Goal: Task Accomplishment & Management: Manage account settings

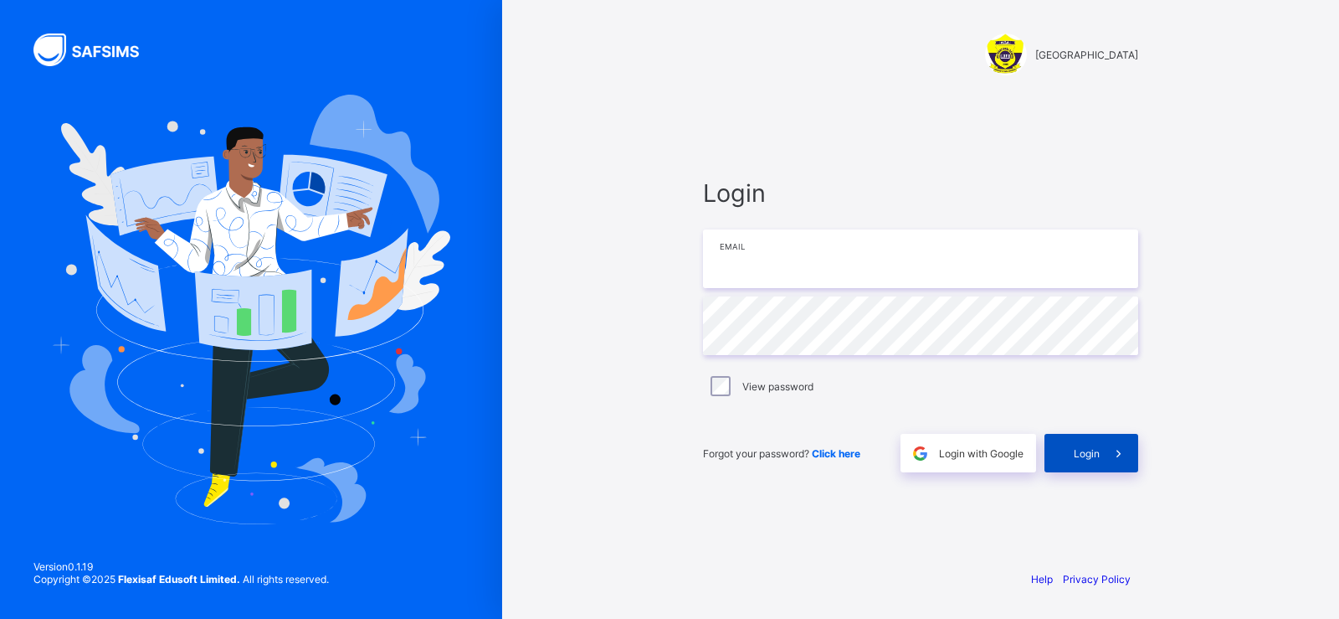
type input "**********"
click at [1078, 456] on span "Login" at bounding box center [1087, 453] width 26 height 13
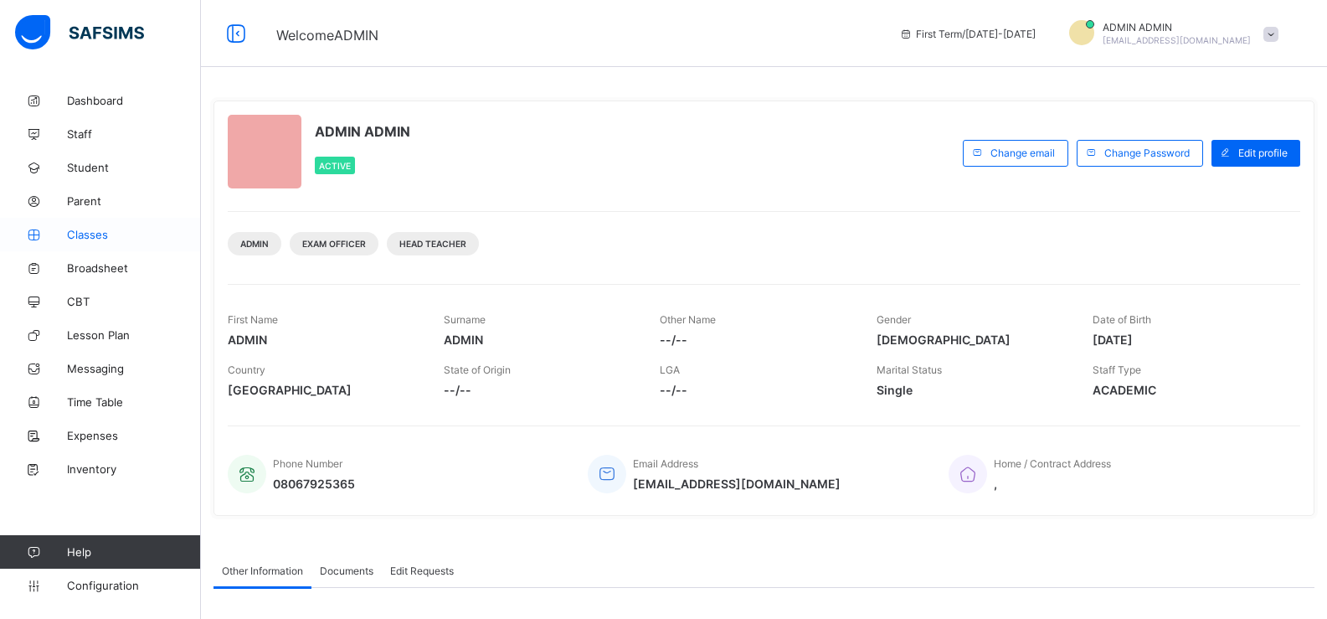
click at [111, 230] on span "Classes" at bounding box center [134, 234] width 134 height 13
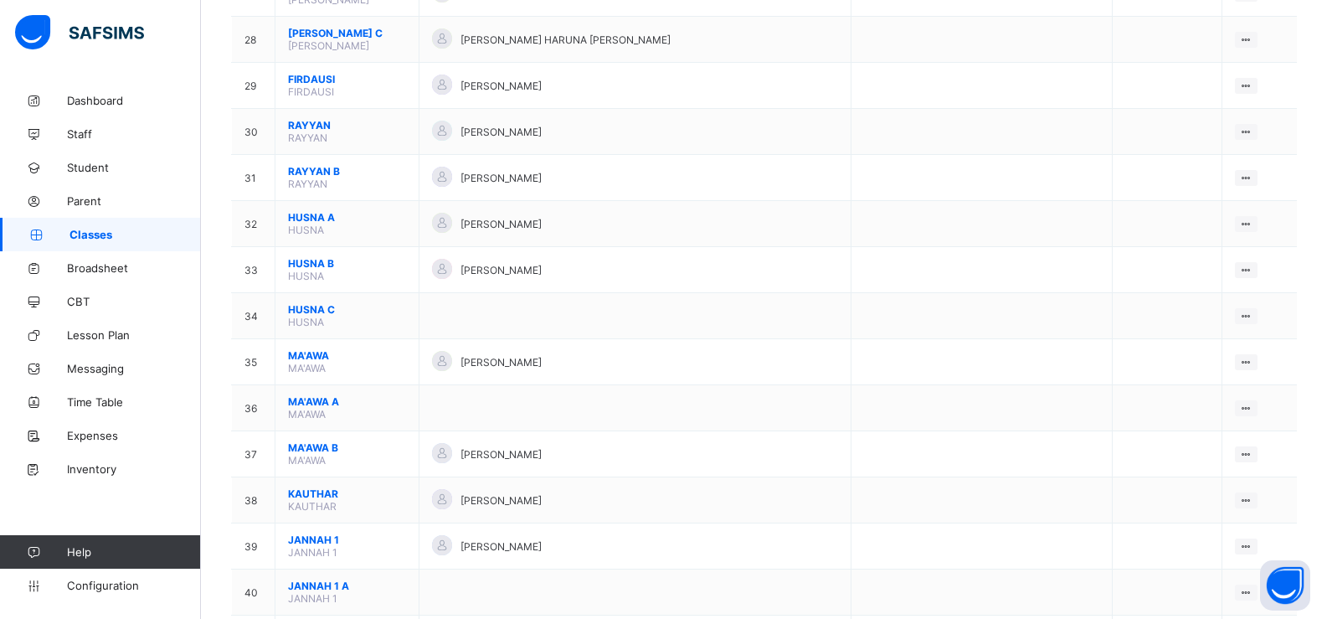
scroll to position [1507, 0]
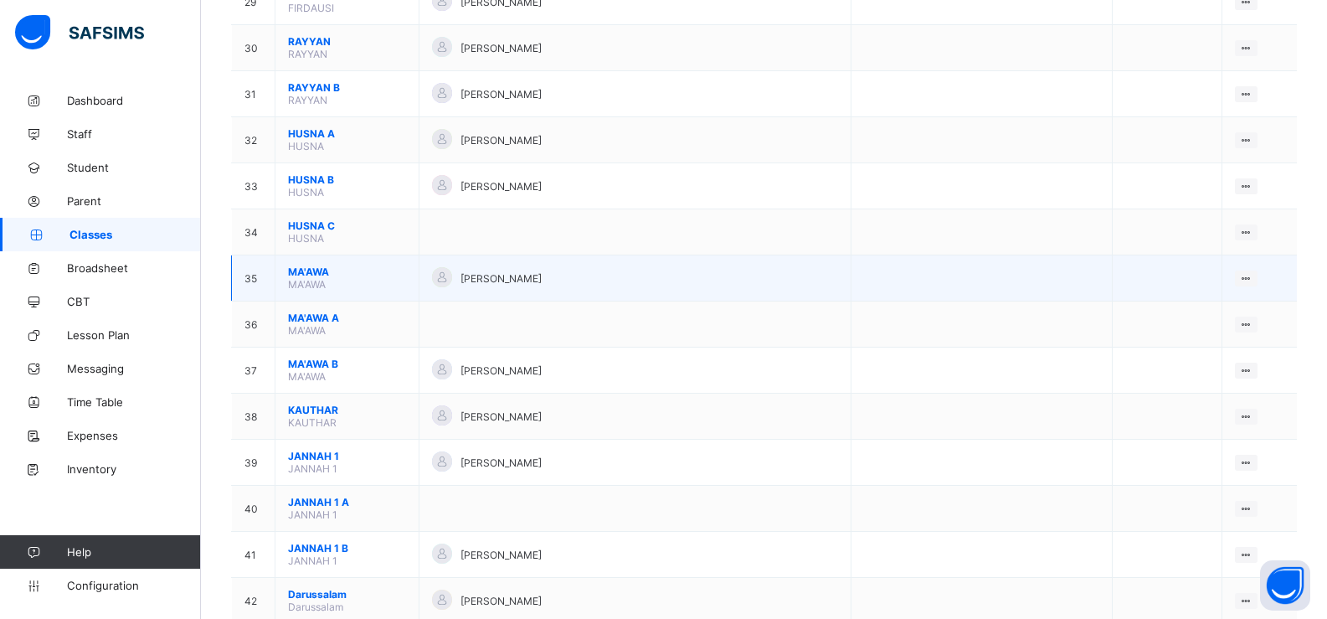
click at [365, 274] on span "MA'AWA" at bounding box center [347, 271] width 118 height 13
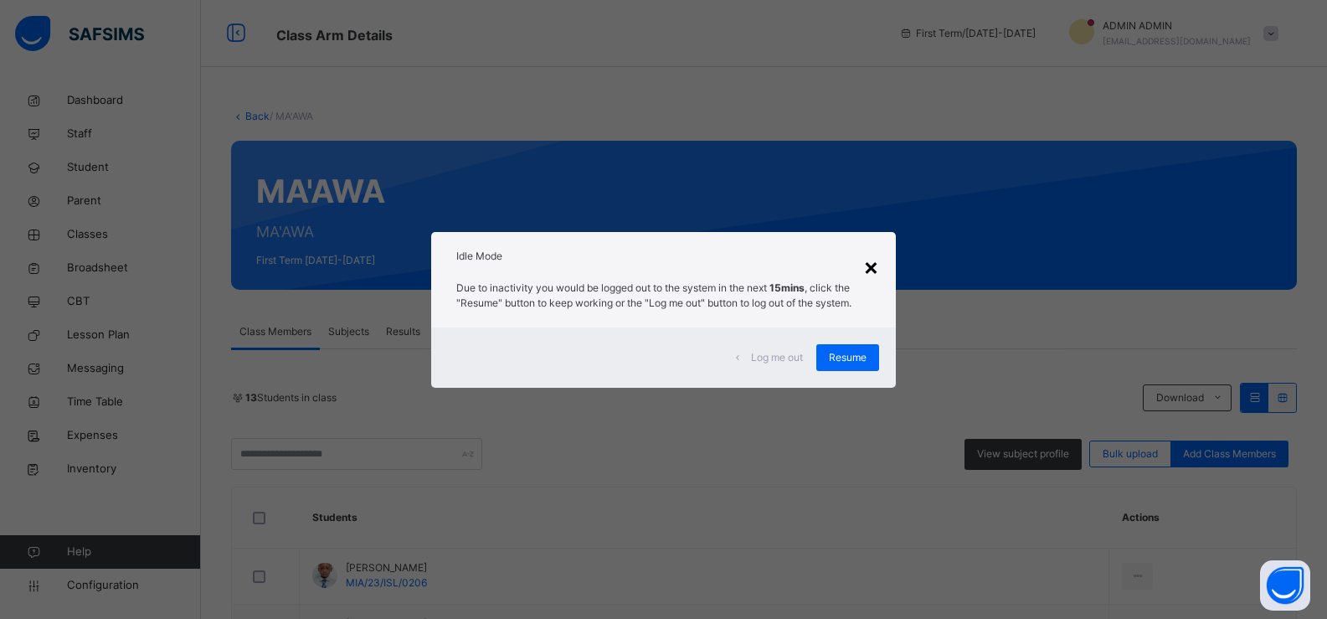
click at [873, 267] on div "×" at bounding box center [871, 266] width 16 height 35
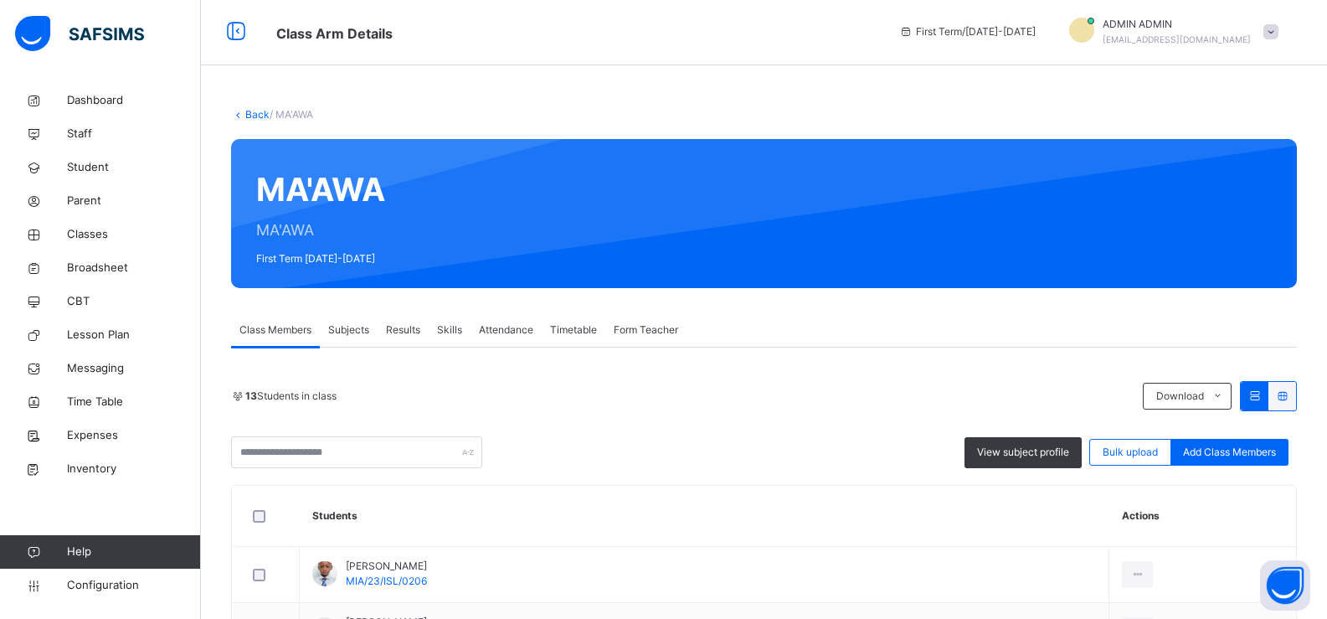
scroll to position [502, 0]
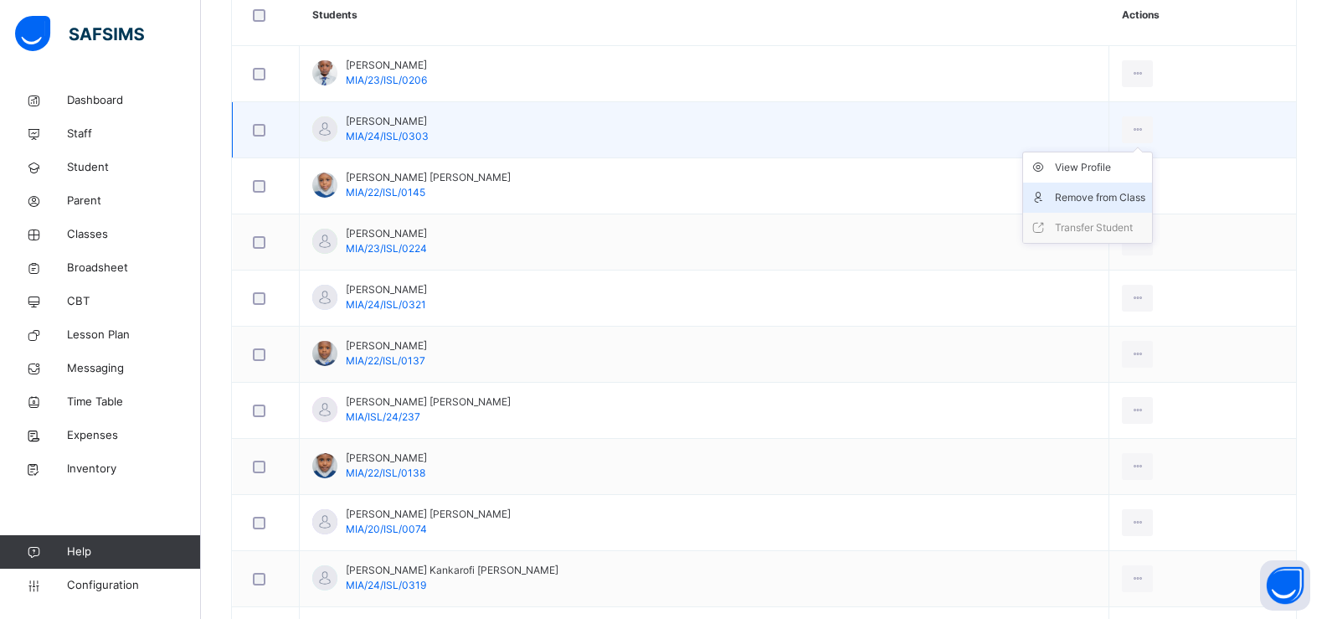
click at [1055, 196] on div "Remove from Class" at bounding box center [1100, 197] width 90 height 17
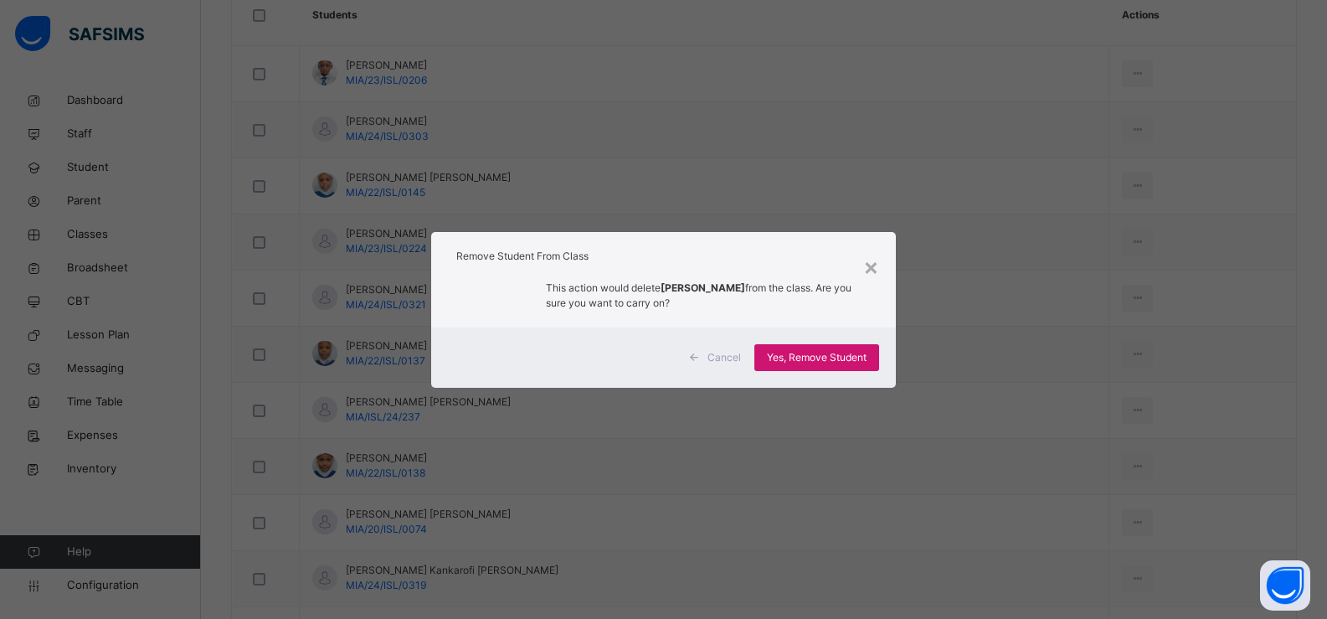
click at [802, 352] on span "Yes, Remove Student" at bounding box center [817, 357] width 100 height 15
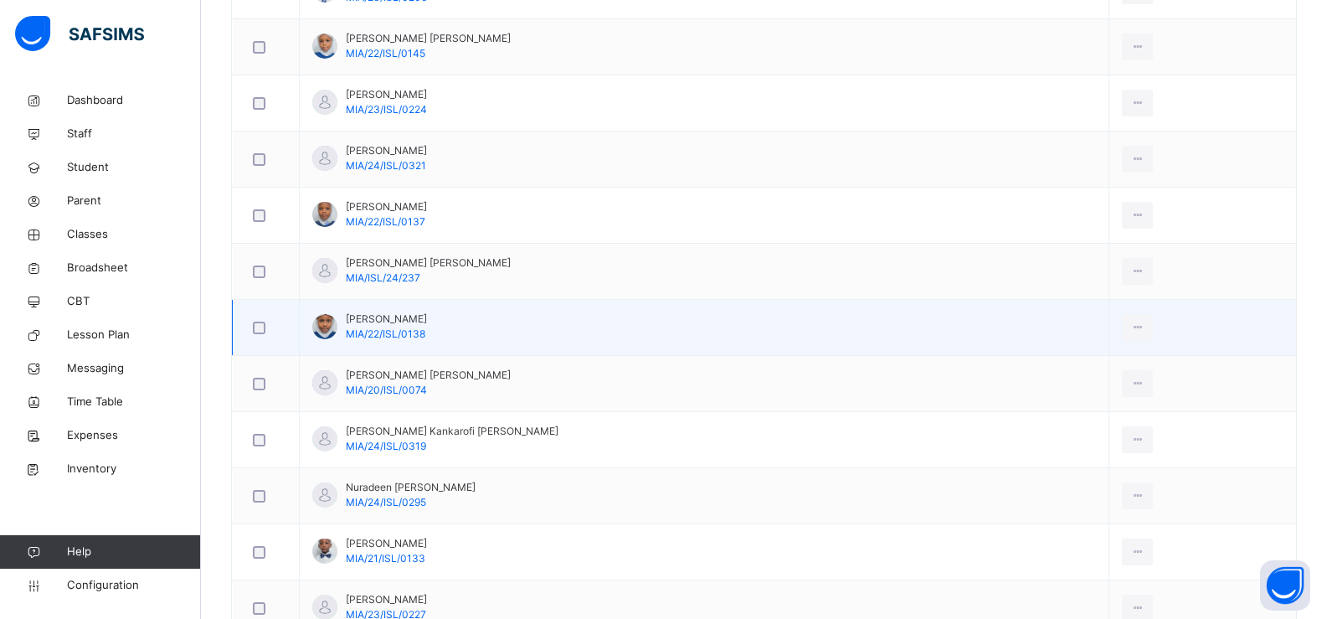
scroll to position [586, 0]
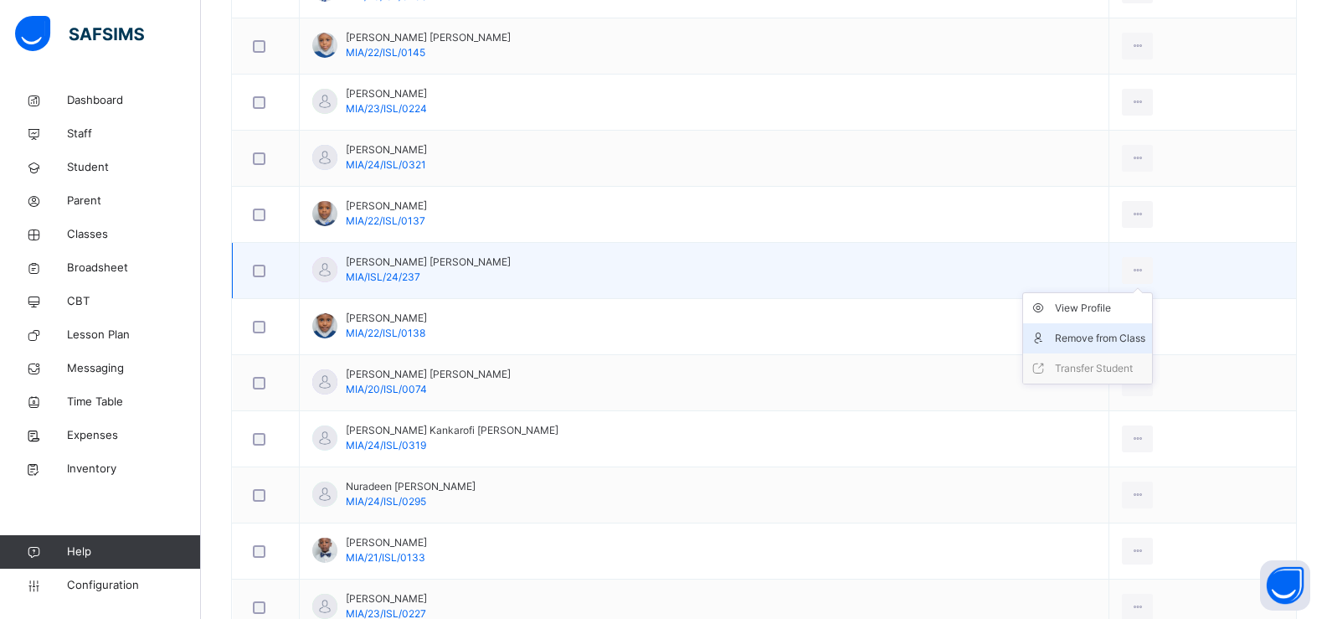
click at [1058, 335] on div "Remove from Class" at bounding box center [1100, 338] width 90 height 17
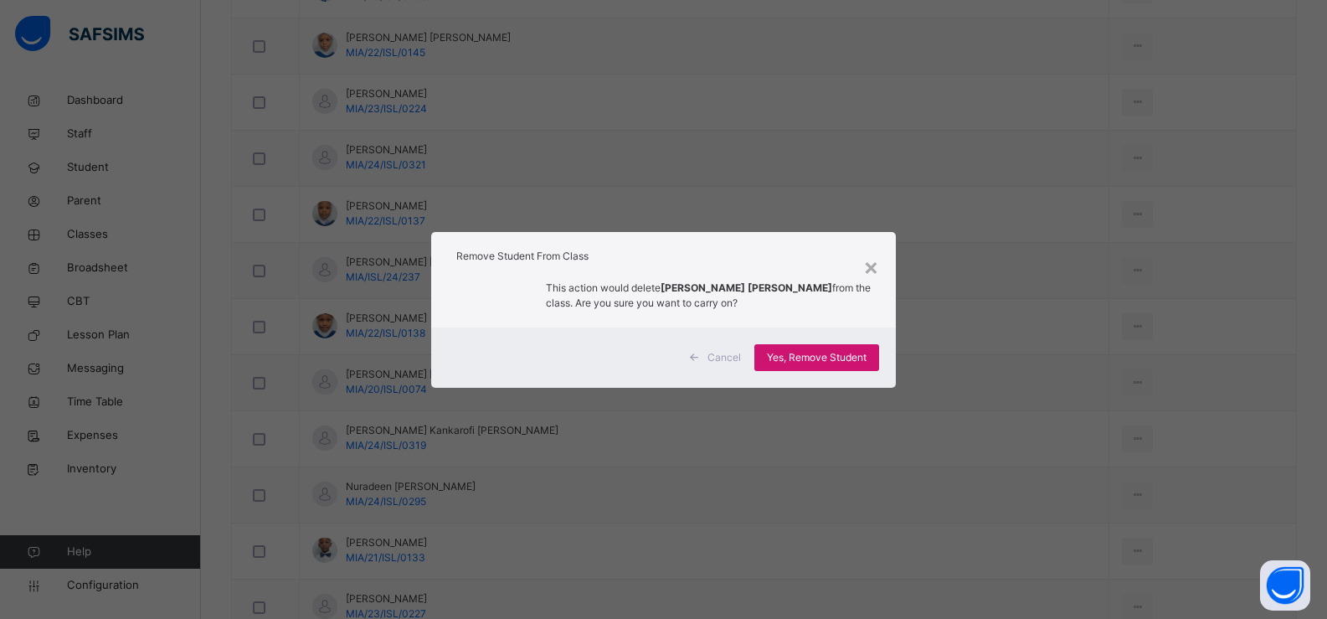
click at [824, 353] on span "Yes, Remove Student" at bounding box center [817, 357] width 100 height 15
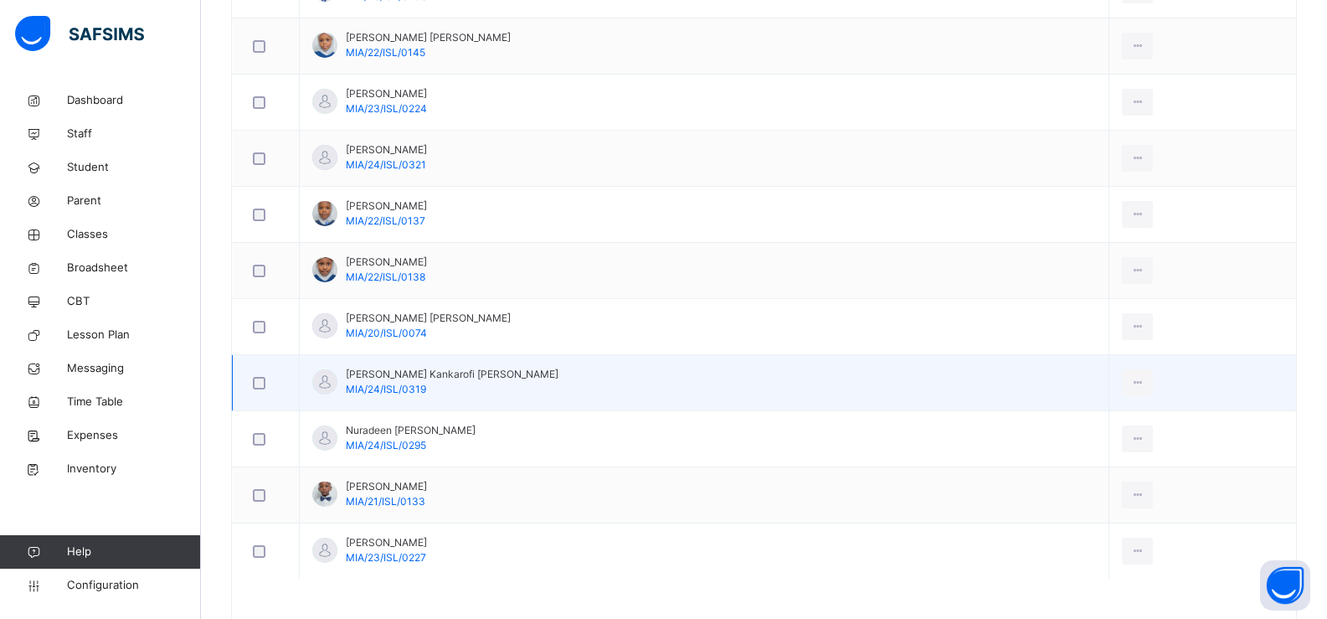
scroll to position [639, 0]
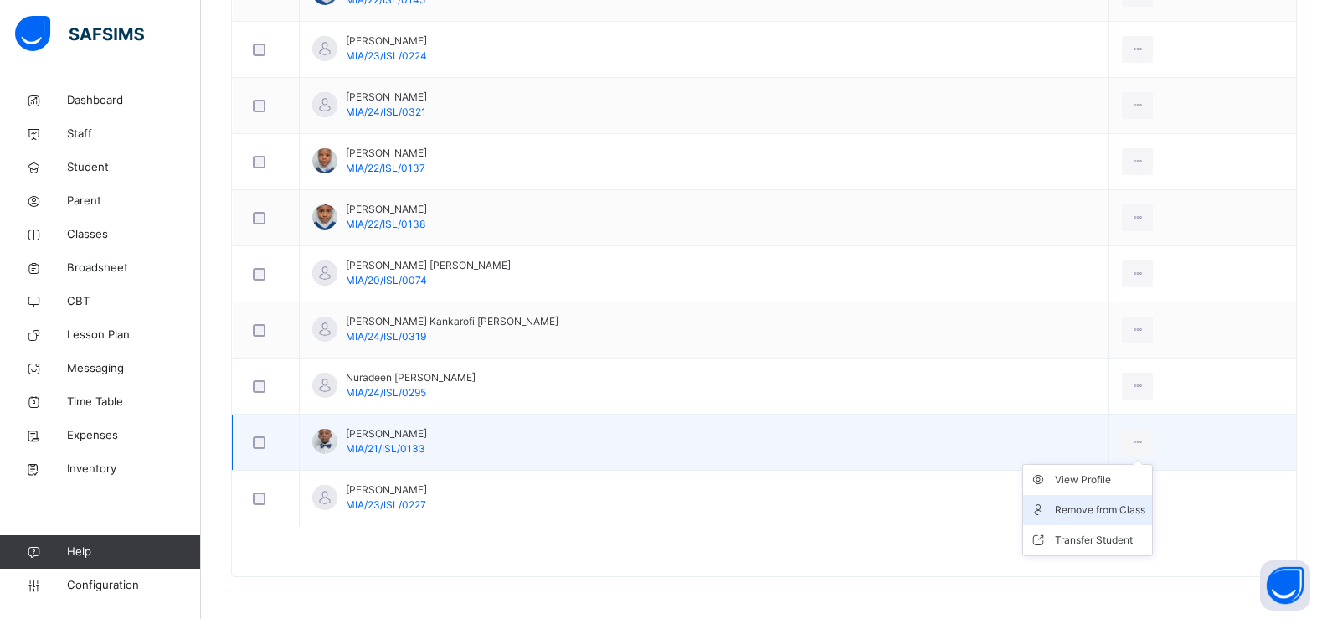
click at [1058, 513] on div "Remove from Class" at bounding box center [1100, 509] width 90 height 17
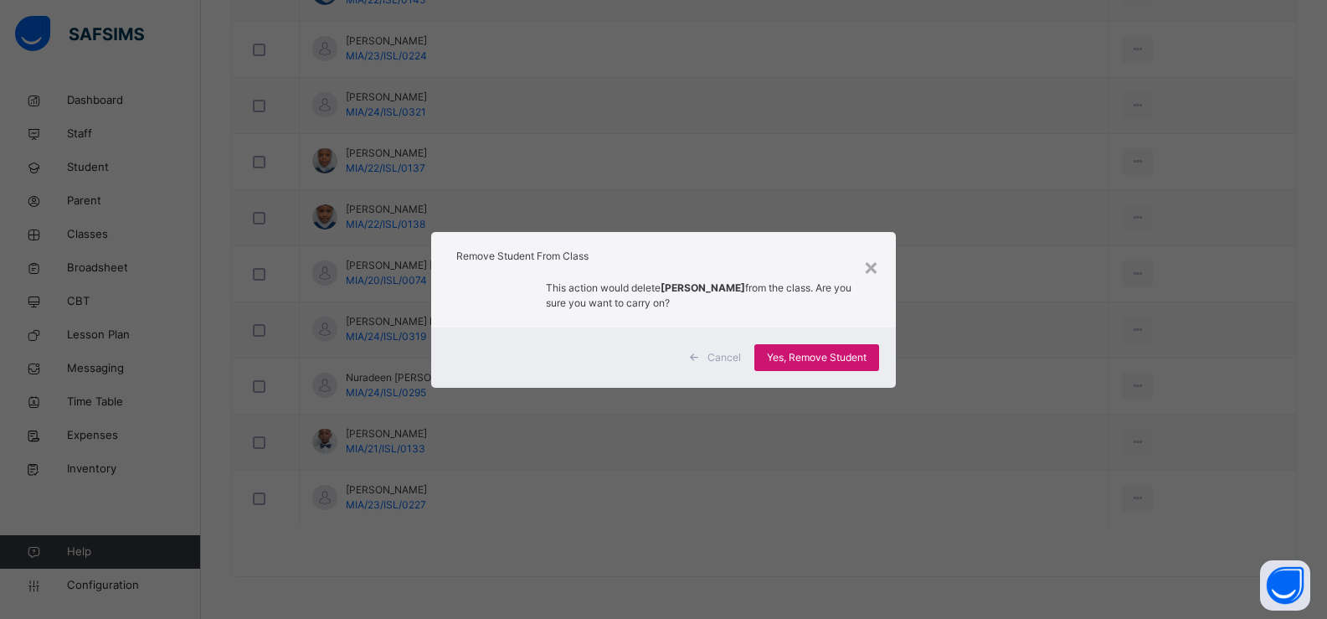
click at [825, 356] on span "Yes, Remove Student" at bounding box center [817, 357] width 100 height 15
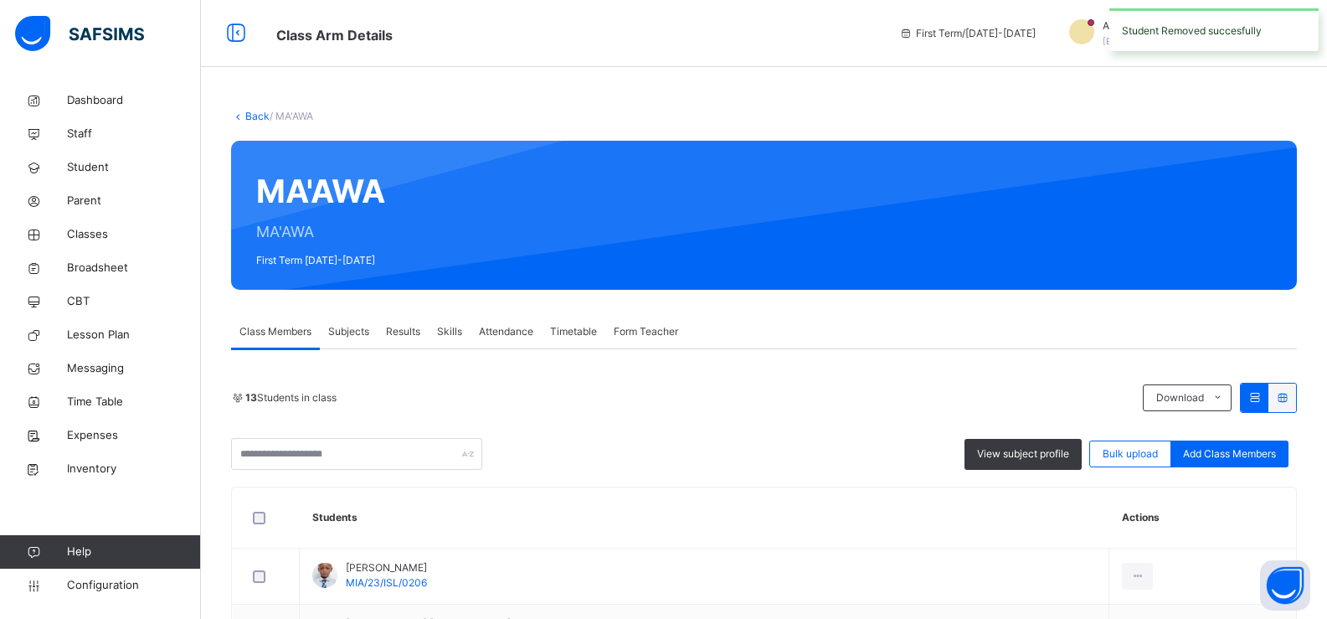
scroll to position [583, 0]
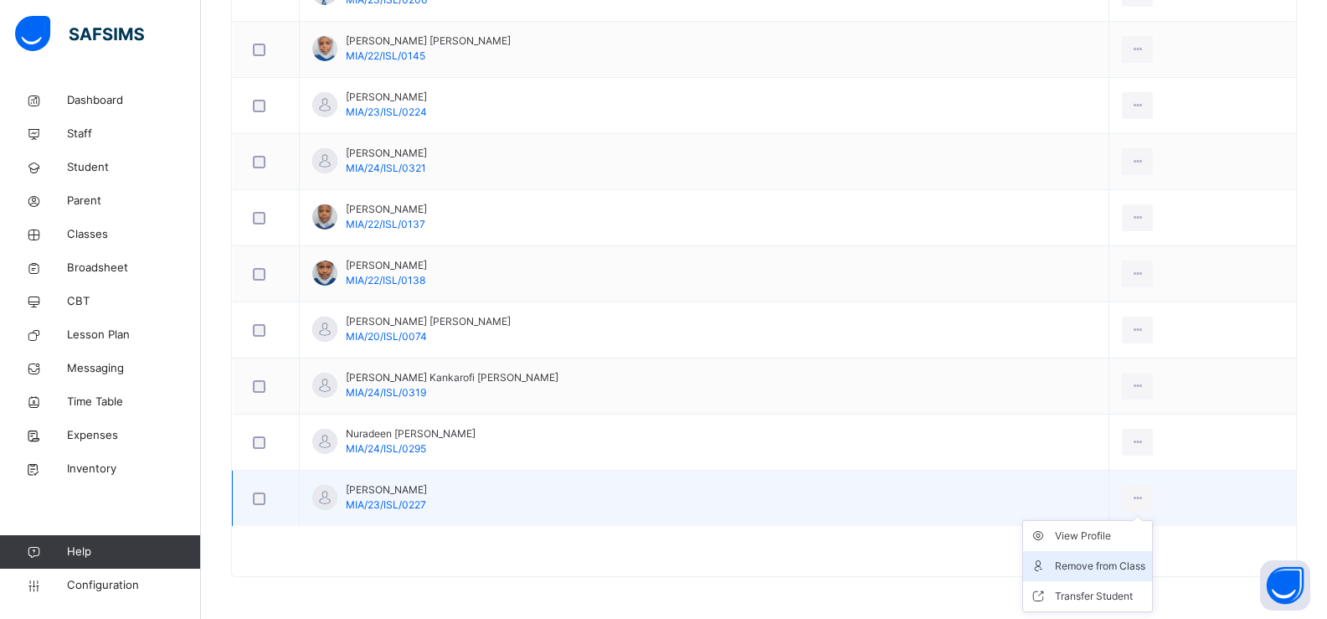
click at [1055, 563] on div "Remove from Class" at bounding box center [1100, 565] width 90 height 17
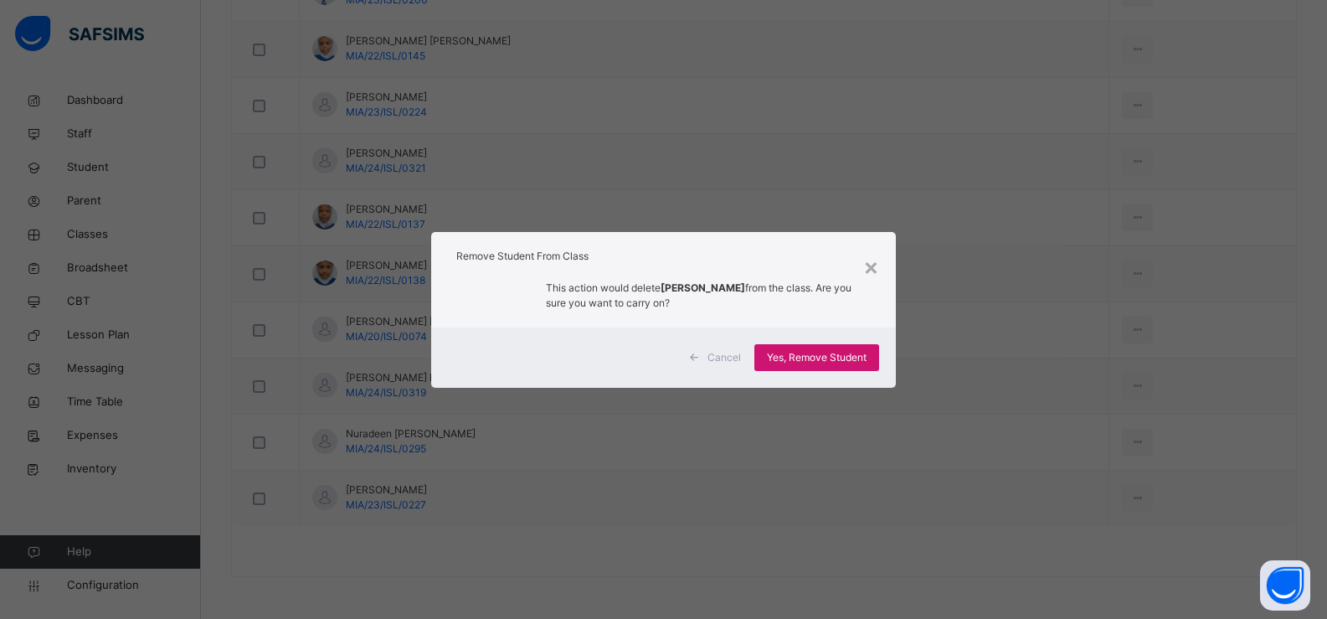
click at [832, 354] on span "Yes, Remove Student" at bounding box center [817, 357] width 100 height 15
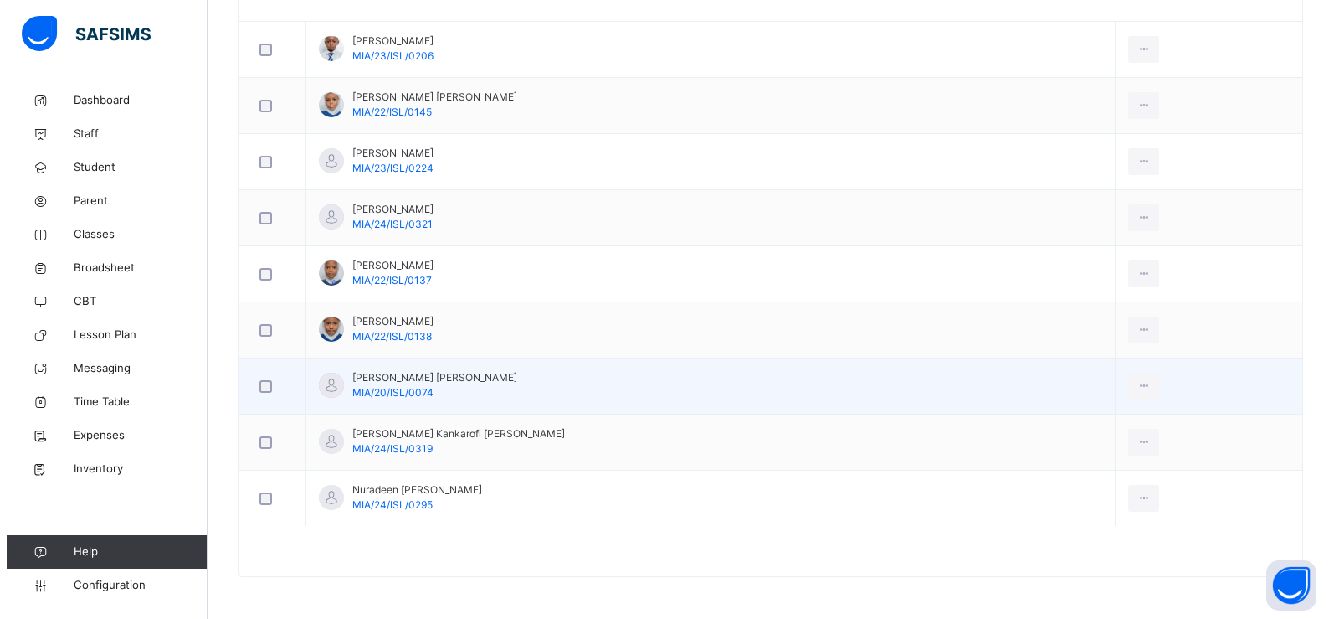
scroll to position [192, 0]
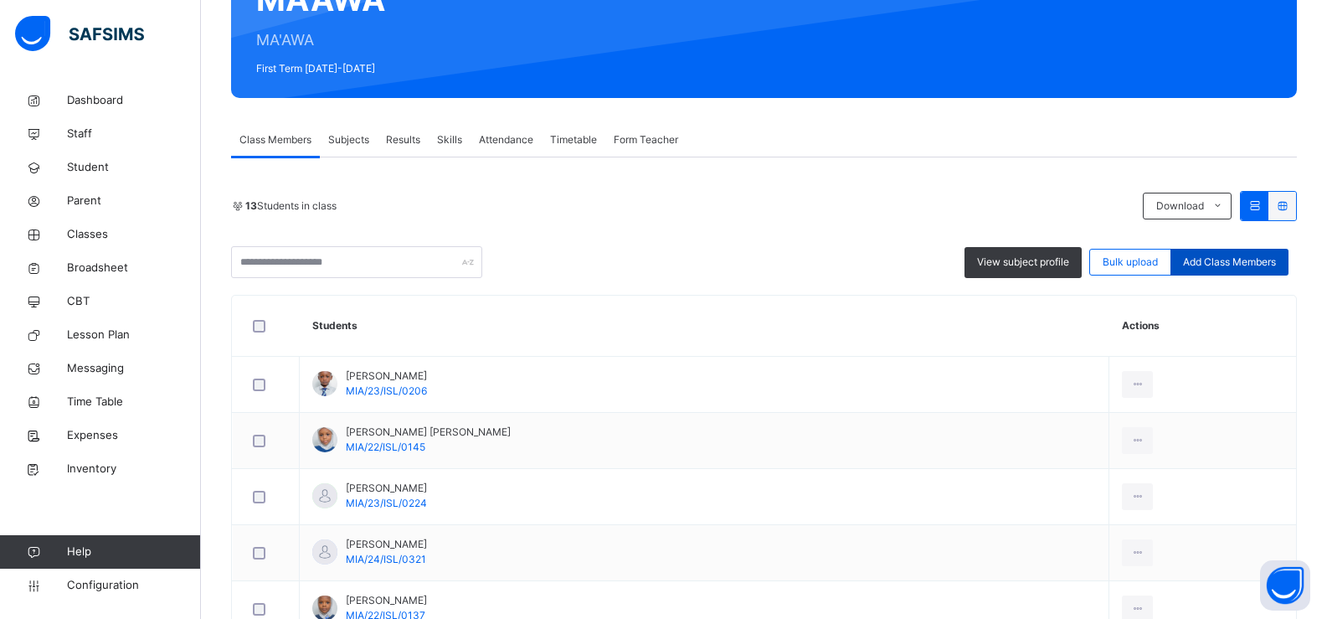
click at [1220, 265] on span "Add Class Members" at bounding box center [1229, 261] width 93 height 15
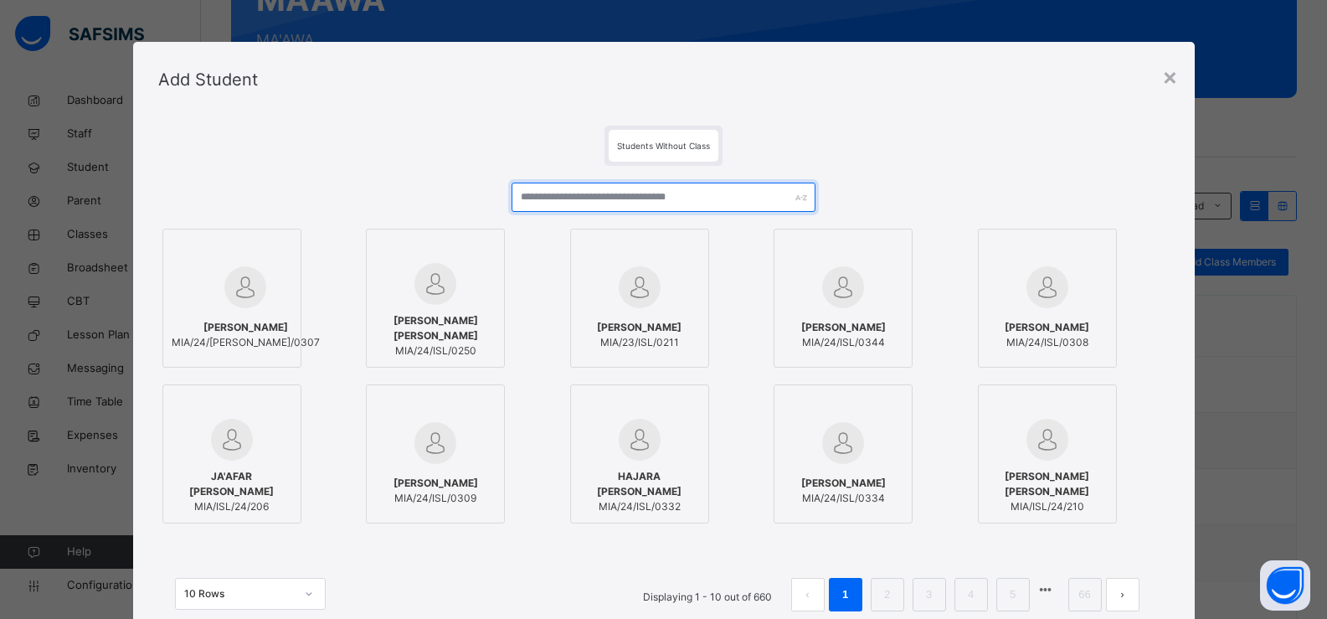
click at [547, 199] on input "text" at bounding box center [662, 196] width 303 height 29
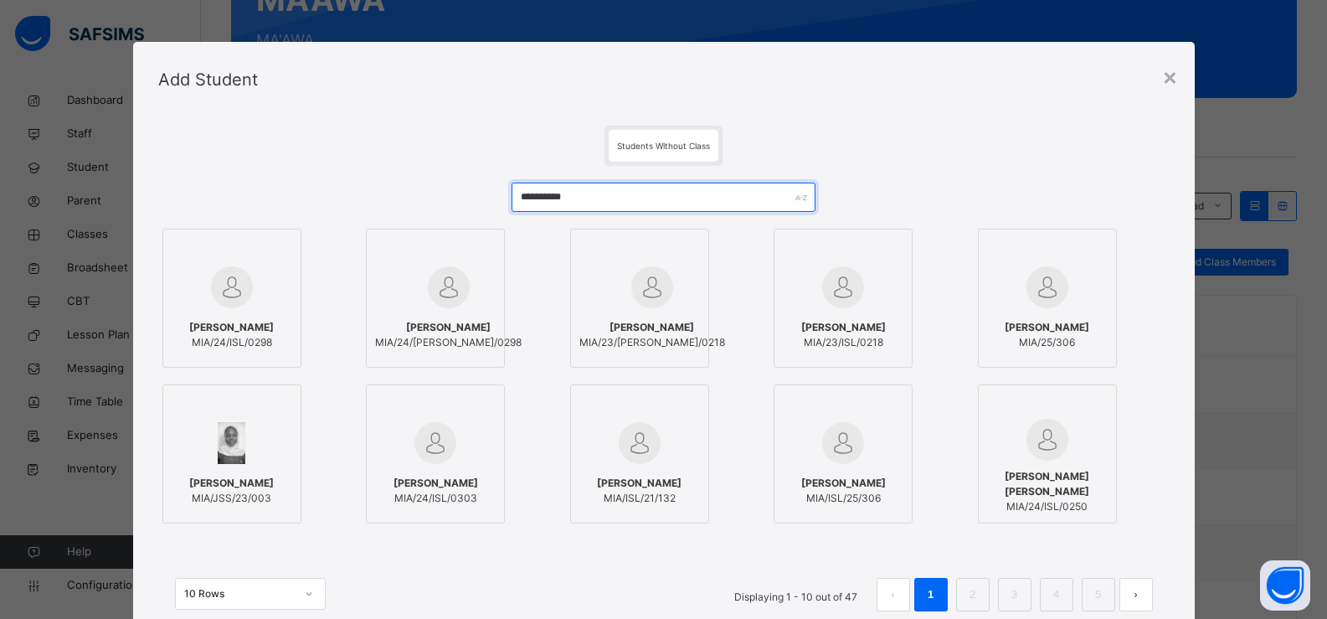
type input "**********"
click at [259, 270] on div at bounding box center [232, 287] width 121 height 49
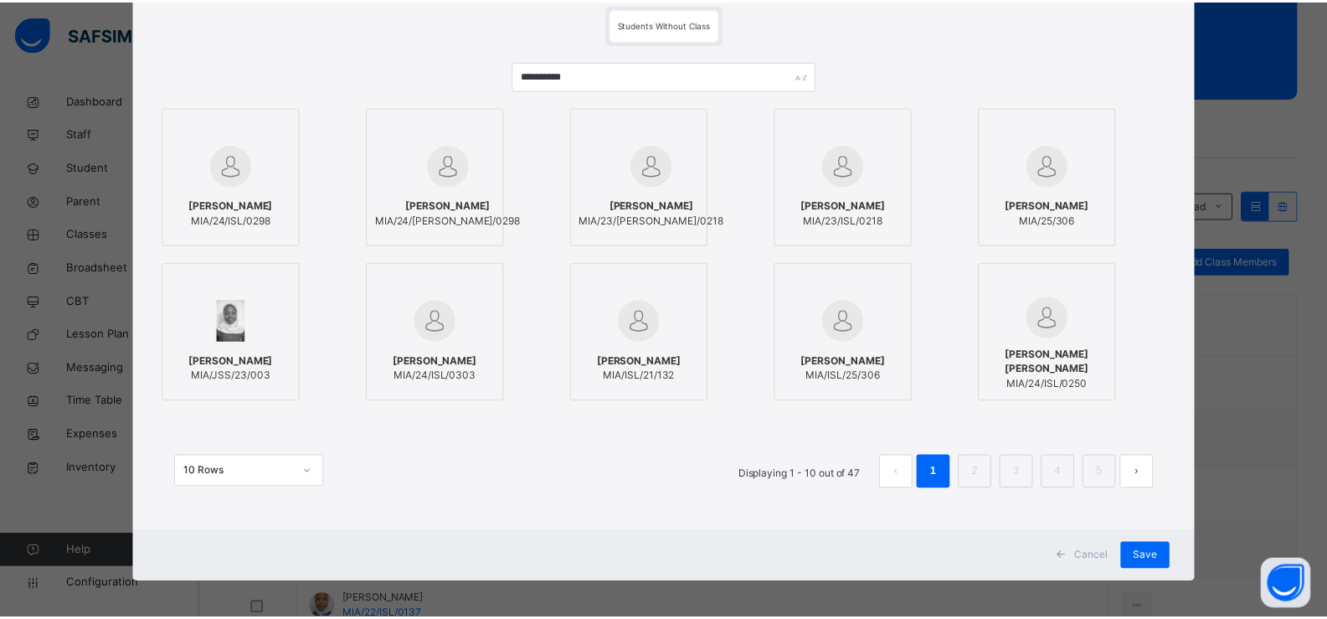
scroll to position [128, 0]
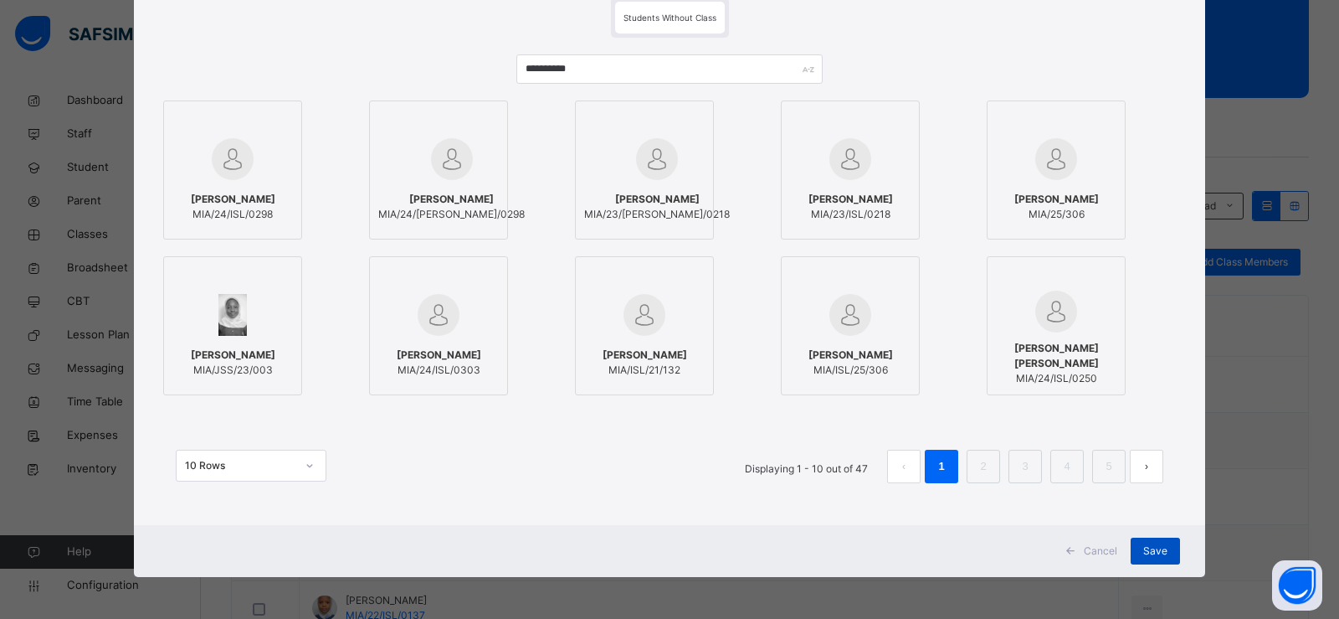
click at [1145, 550] on span "Save" at bounding box center [1155, 550] width 24 height 15
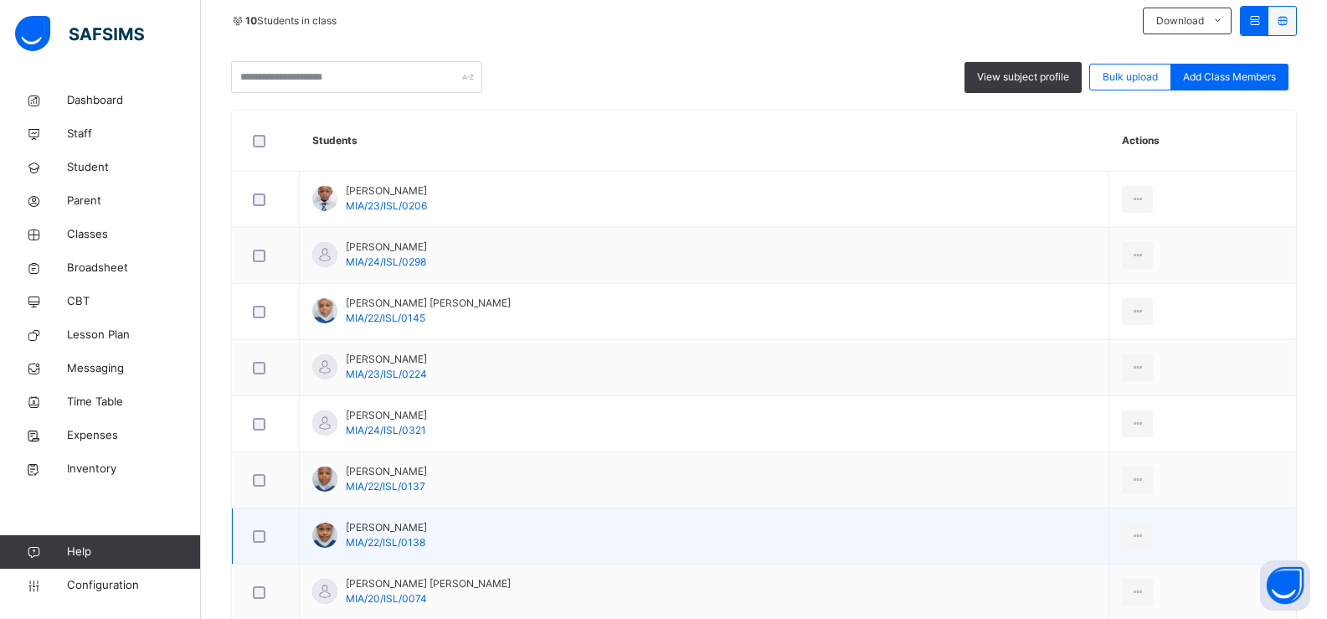
scroll to position [164, 0]
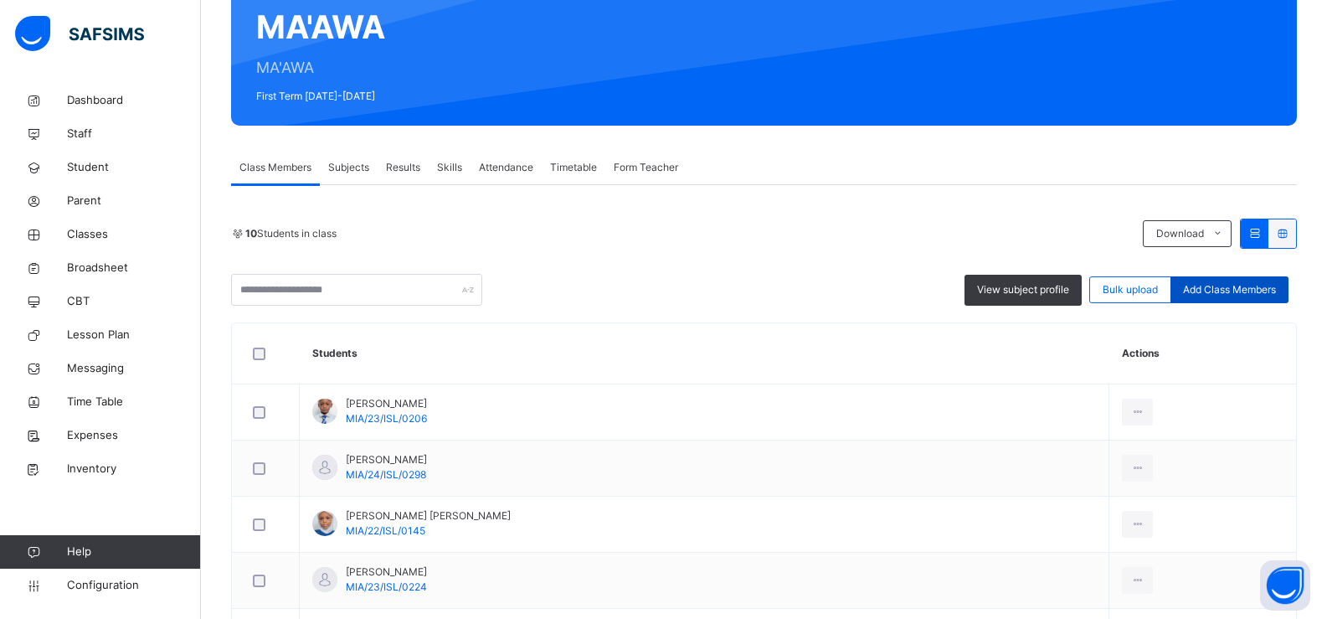
click at [1228, 286] on span "Add Class Members" at bounding box center [1229, 289] width 93 height 15
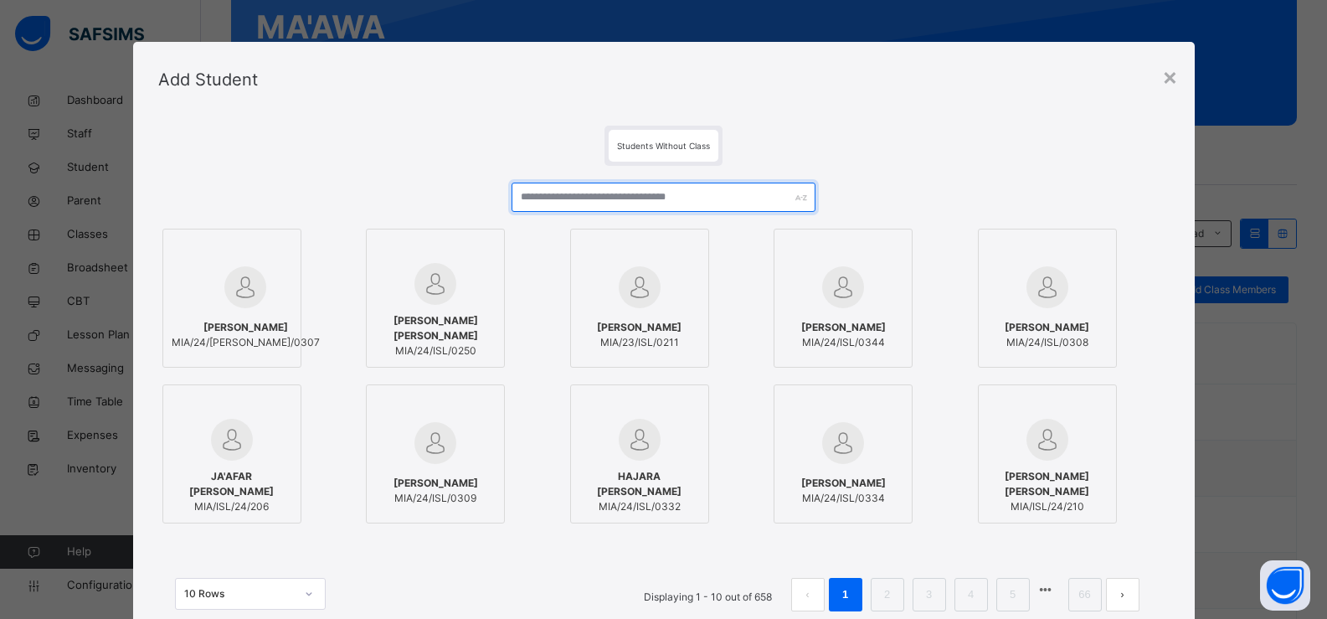
click at [562, 201] on input "text" at bounding box center [662, 196] width 303 height 29
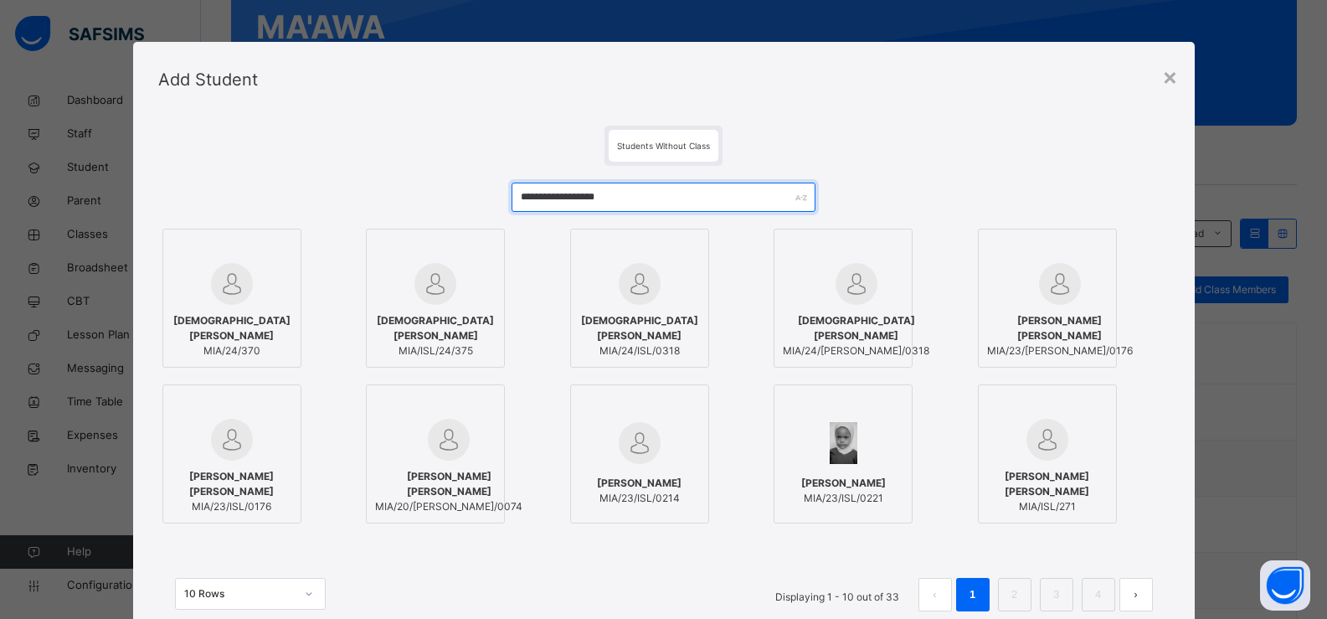
click at [588, 197] on input "**********" at bounding box center [662, 196] width 303 height 29
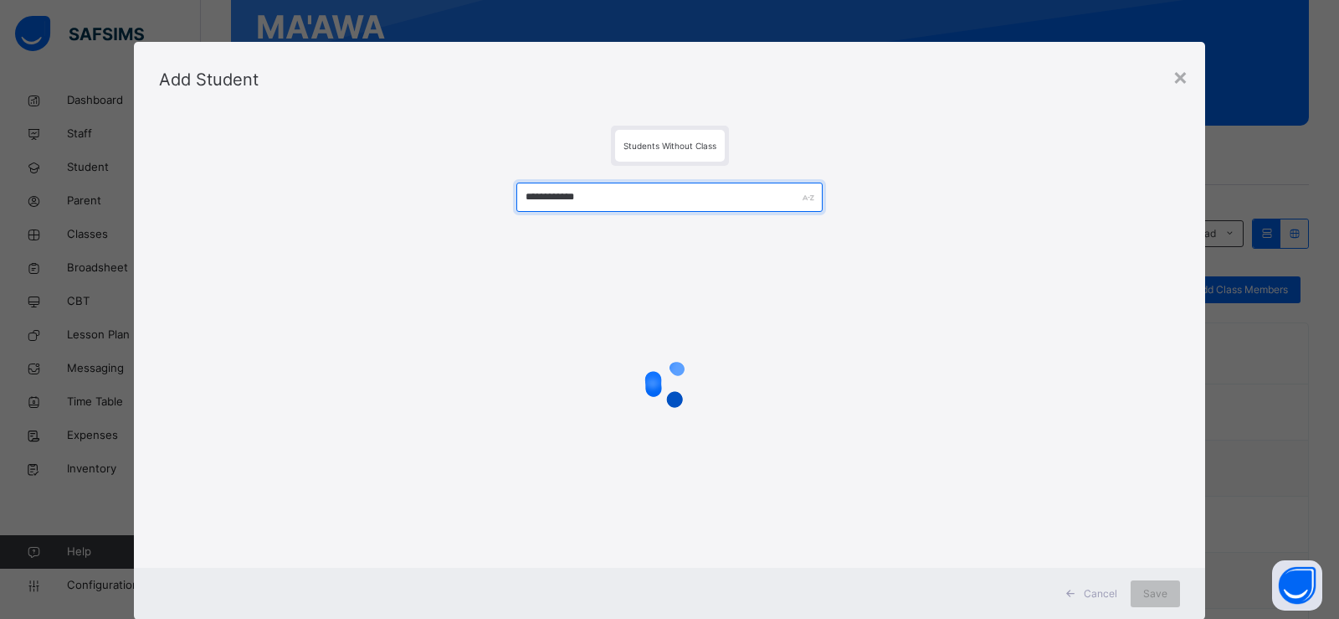
click at [597, 196] on input "**********" at bounding box center [669, 196] width 306 height 29
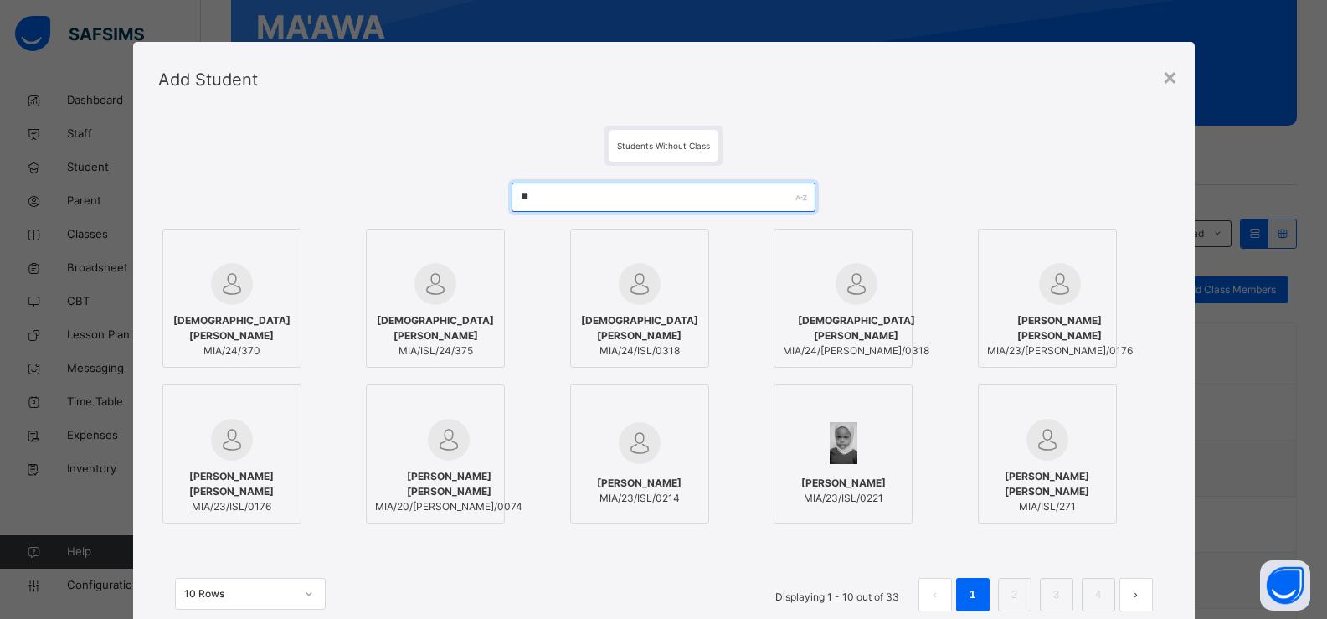
type input "*"
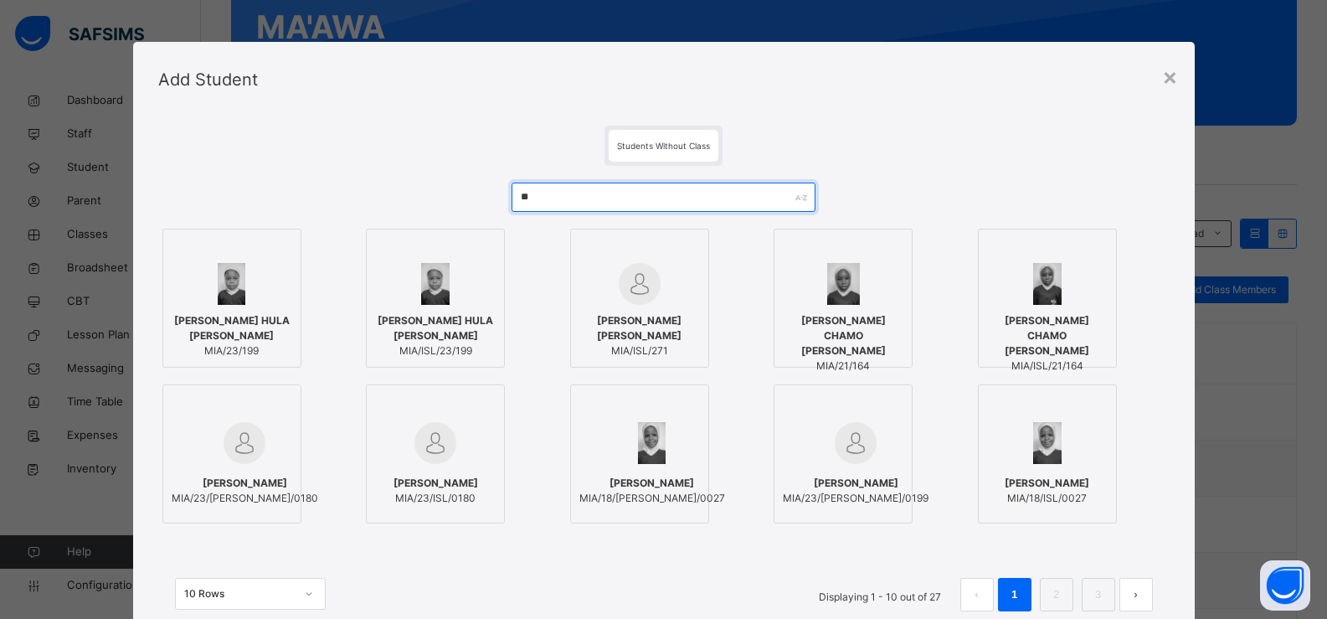
type input "*"
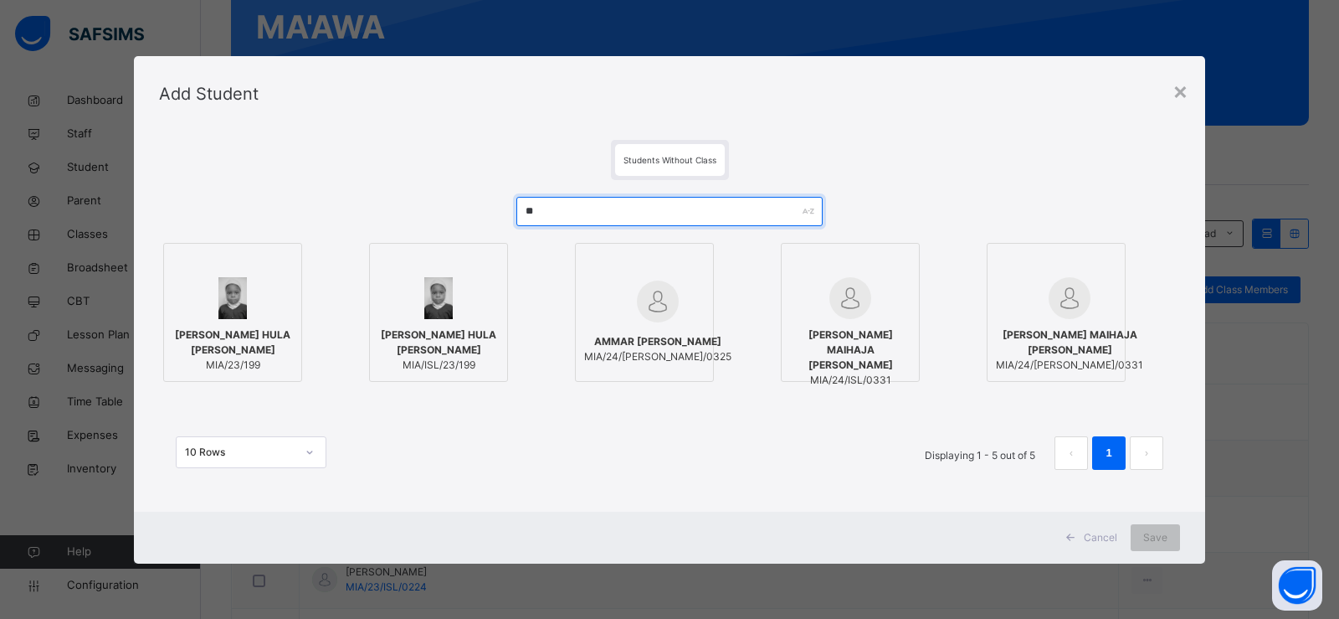
type input "*"
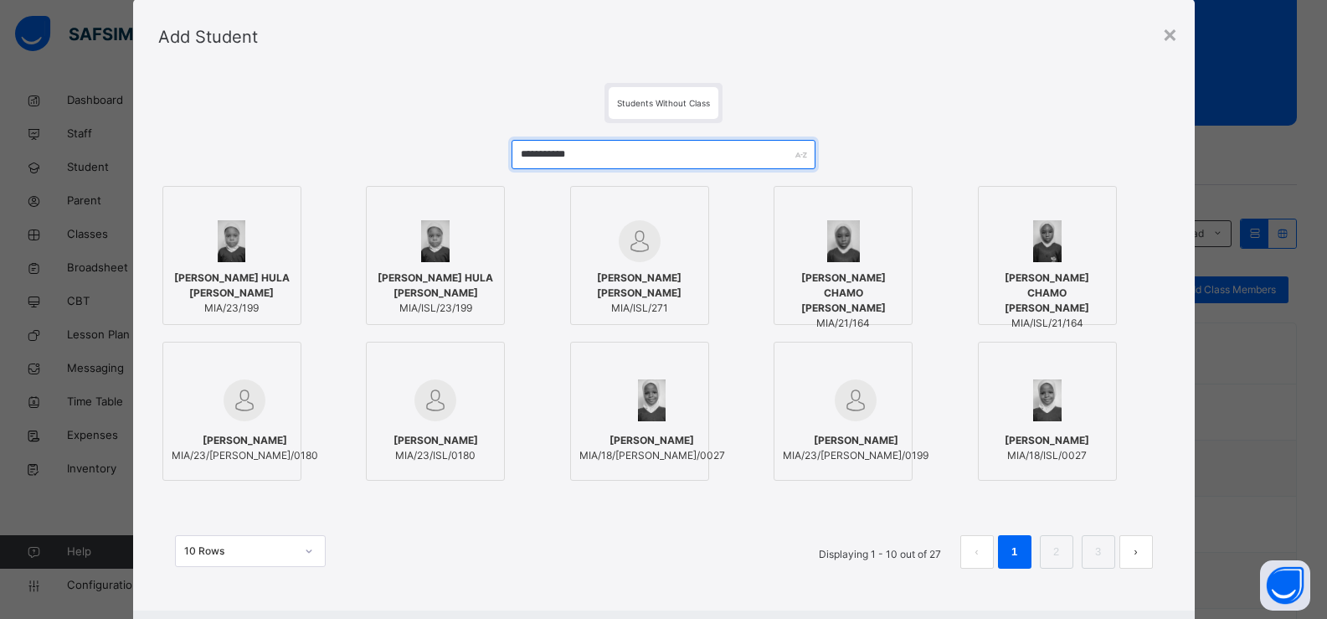
scroll to position [128, 0]
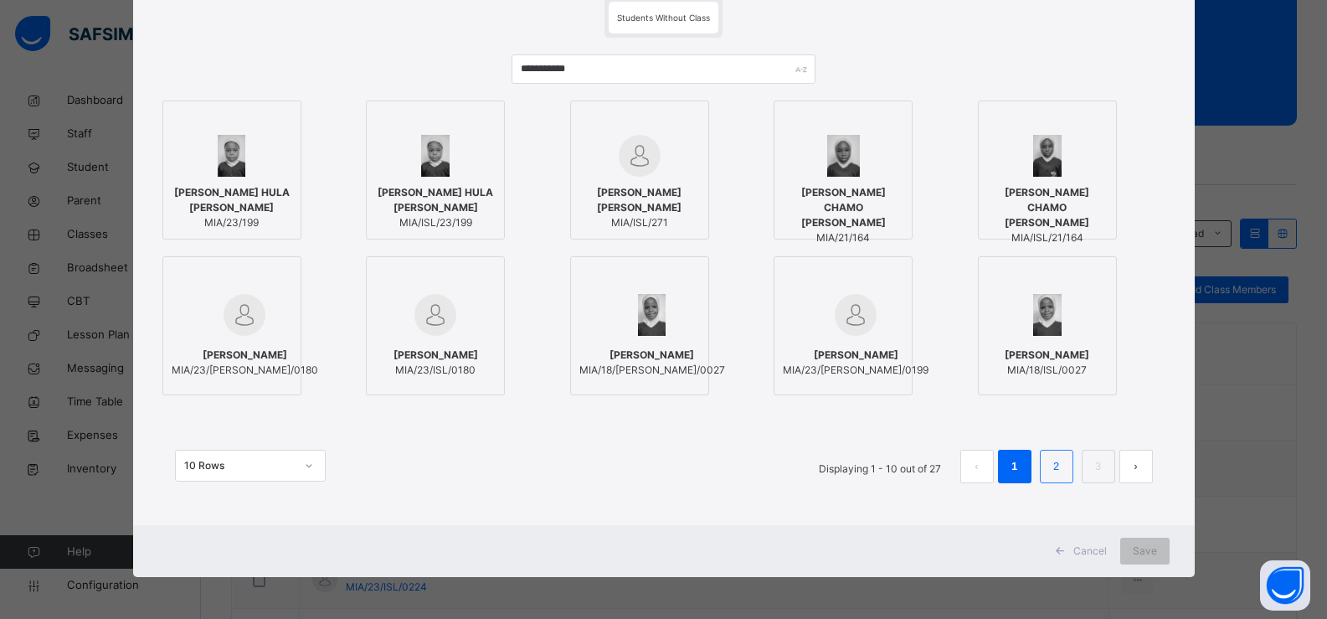
click at [1064, 469] on link "2" at bounding box center [1056, 466] width 16 height 22
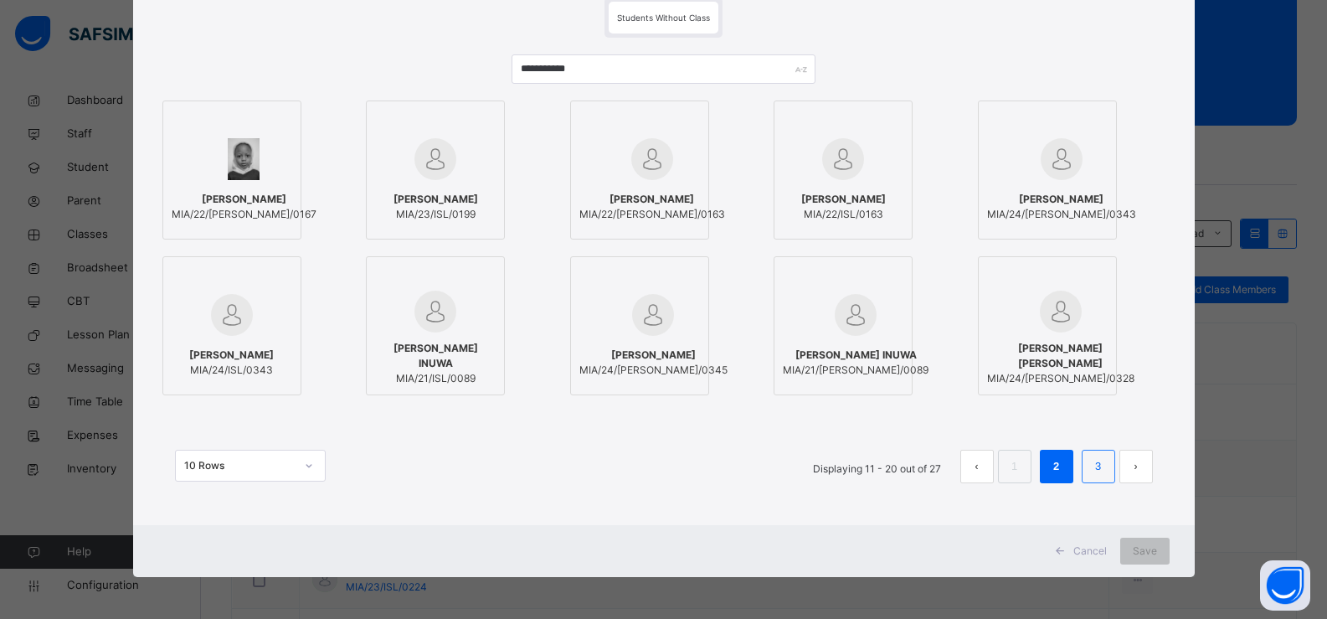
click at [1097, 470] on link "3" at bounding box center [1098, 466] width 16 height 22
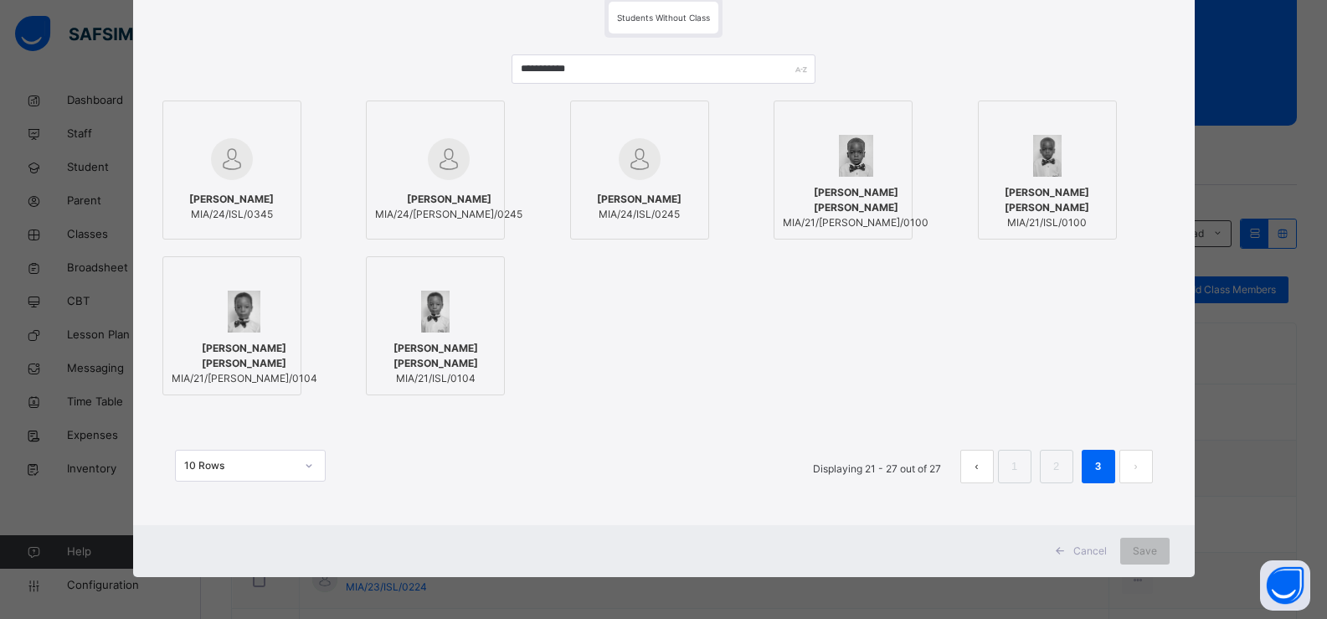
scroll to position [0, 0]
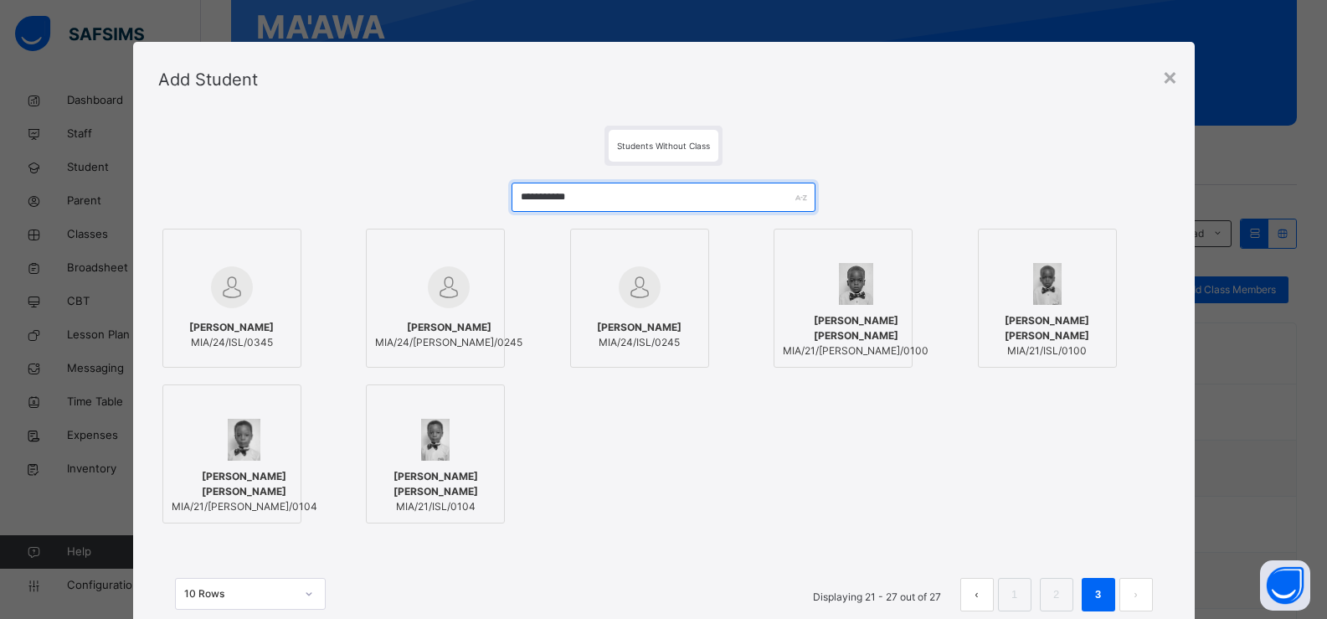
click at [597, 189] on input "**********" at bounding box center [662, 196] width 303 height 29
type input "*"
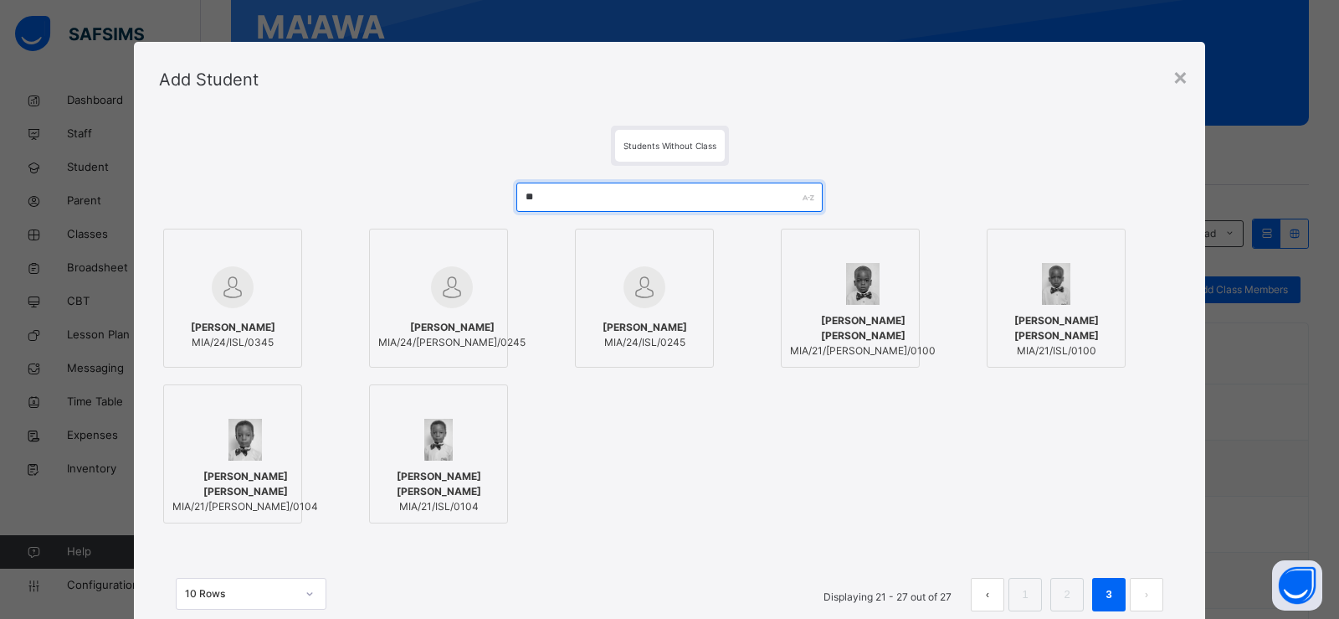
type input "*"
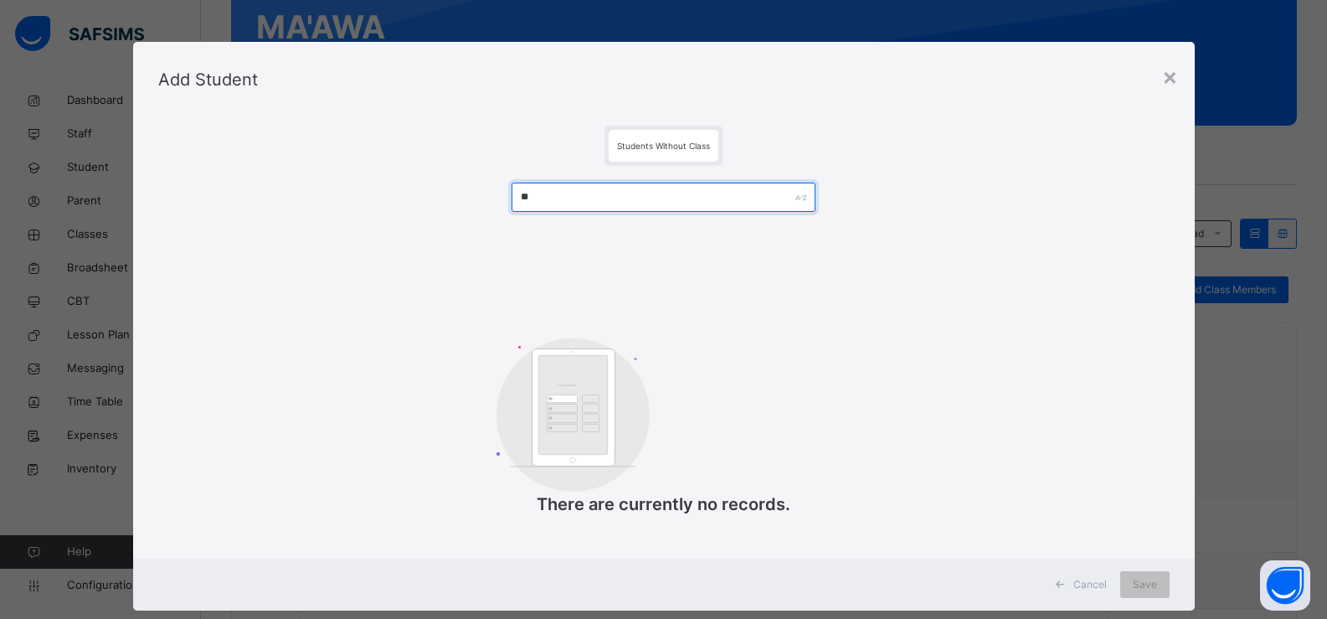
type input "*"
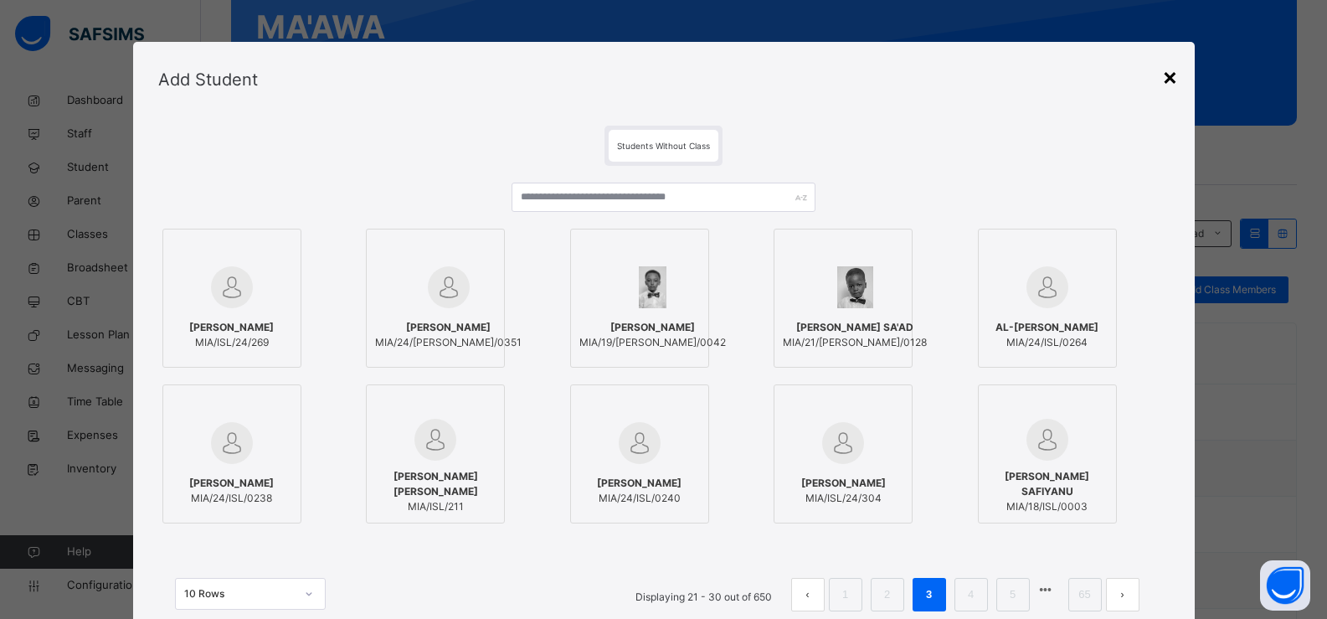
click at [1169, 74] on div "×" at bounding box center [1170, 76] width 16 height 35
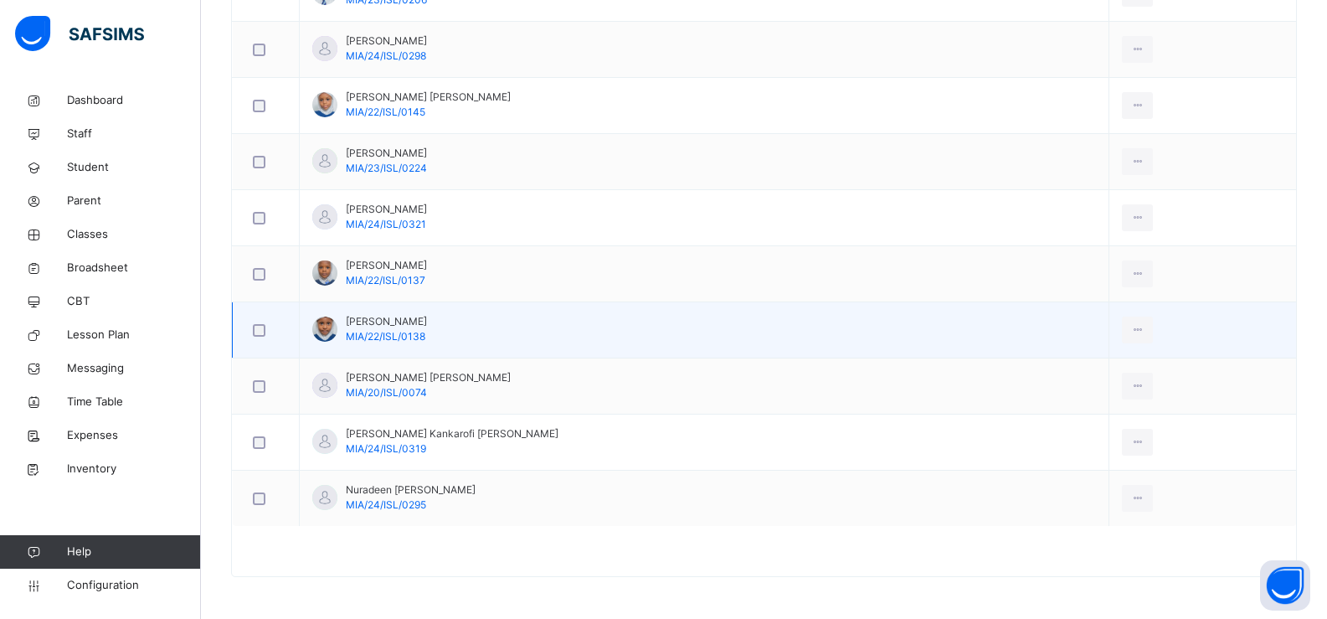
scroll to position [164, 0]
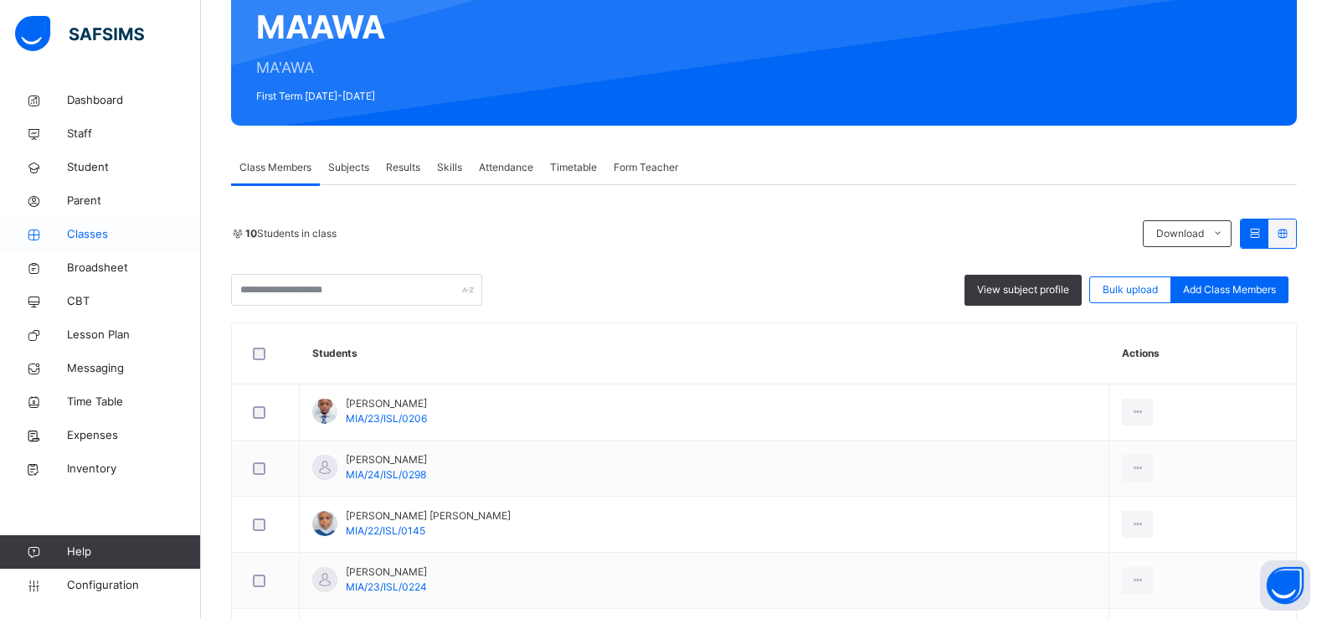
click at [105, 231] on span "Classes" at bounding box center [134, 234] width 134 height 17
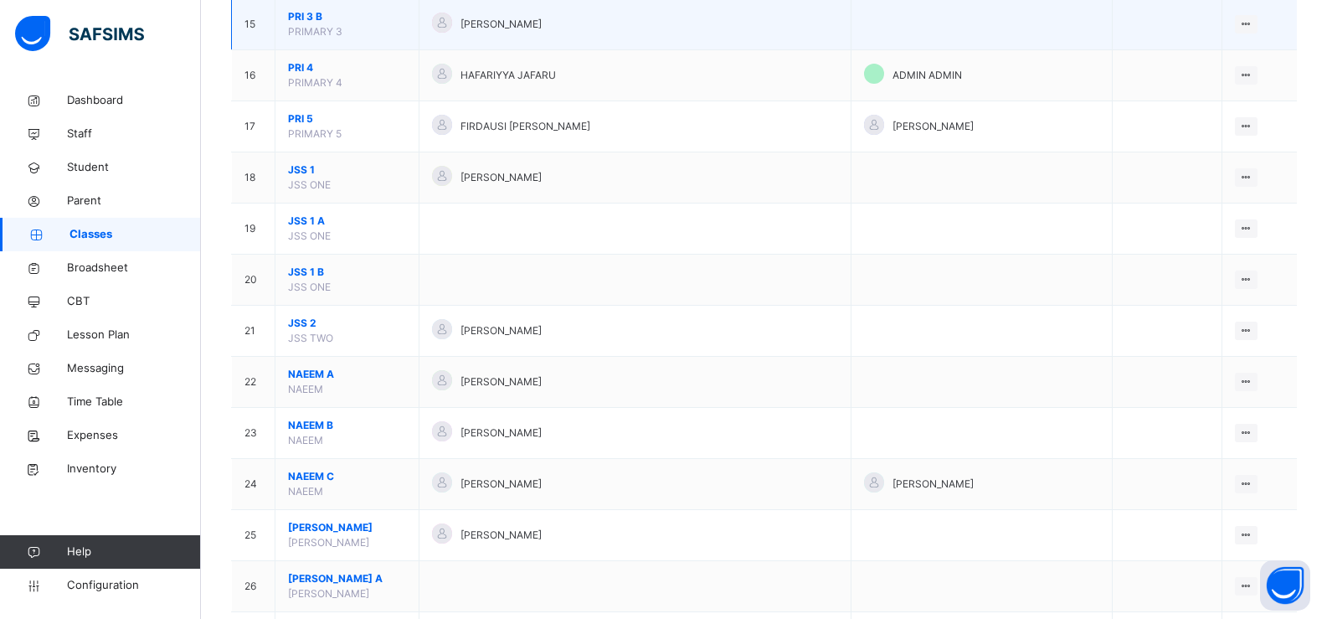
scroll to position [1004, 0]
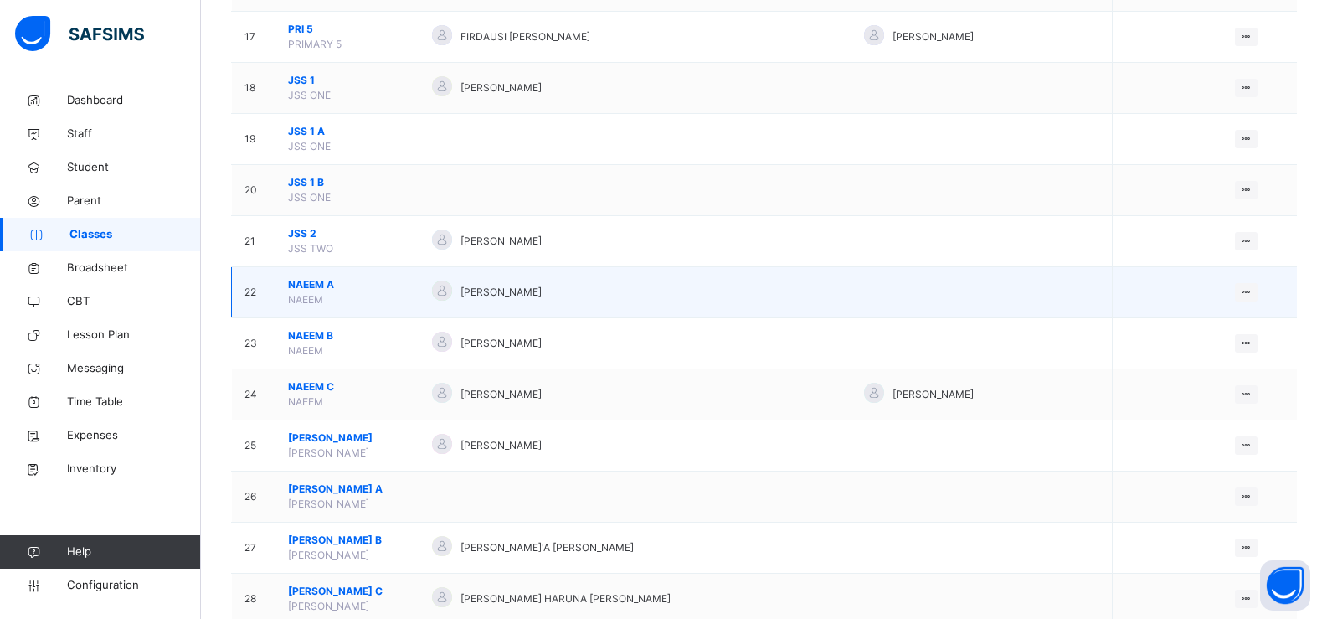
click at [385, 289] on span "NAEEM A" at bounding box center [347, 284] width 118 height 15
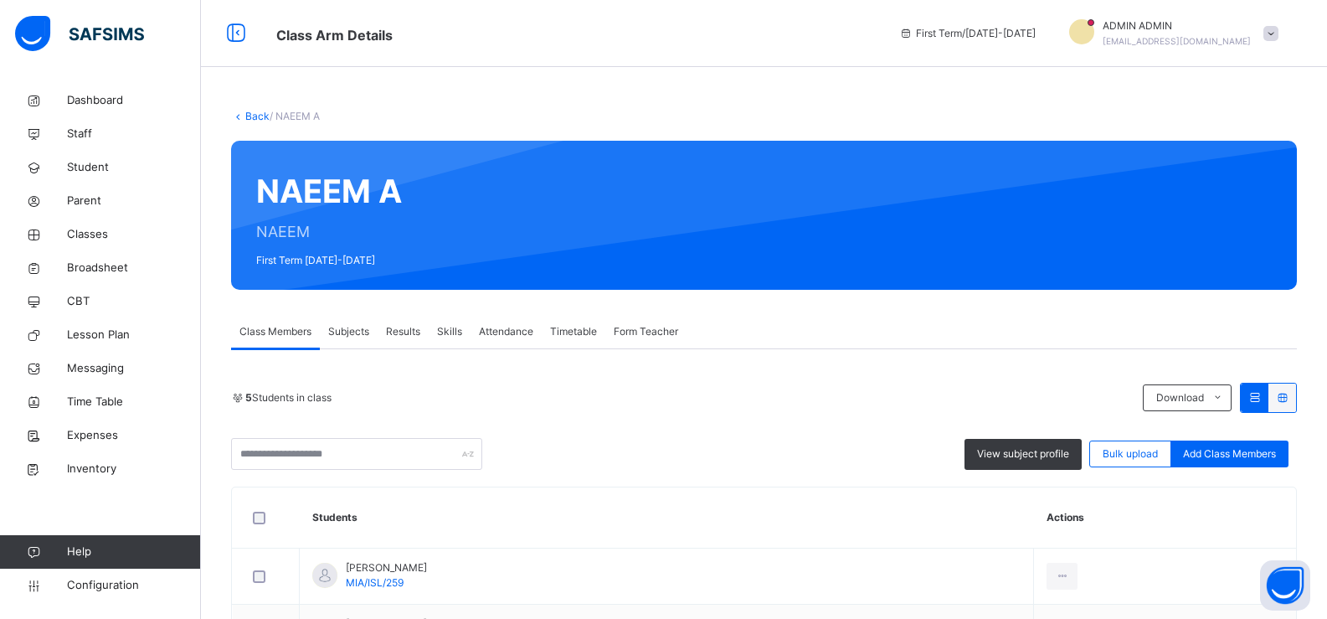
click at [253, 119] on link "Back" at bounding box center [257, 116] width 24 height 13
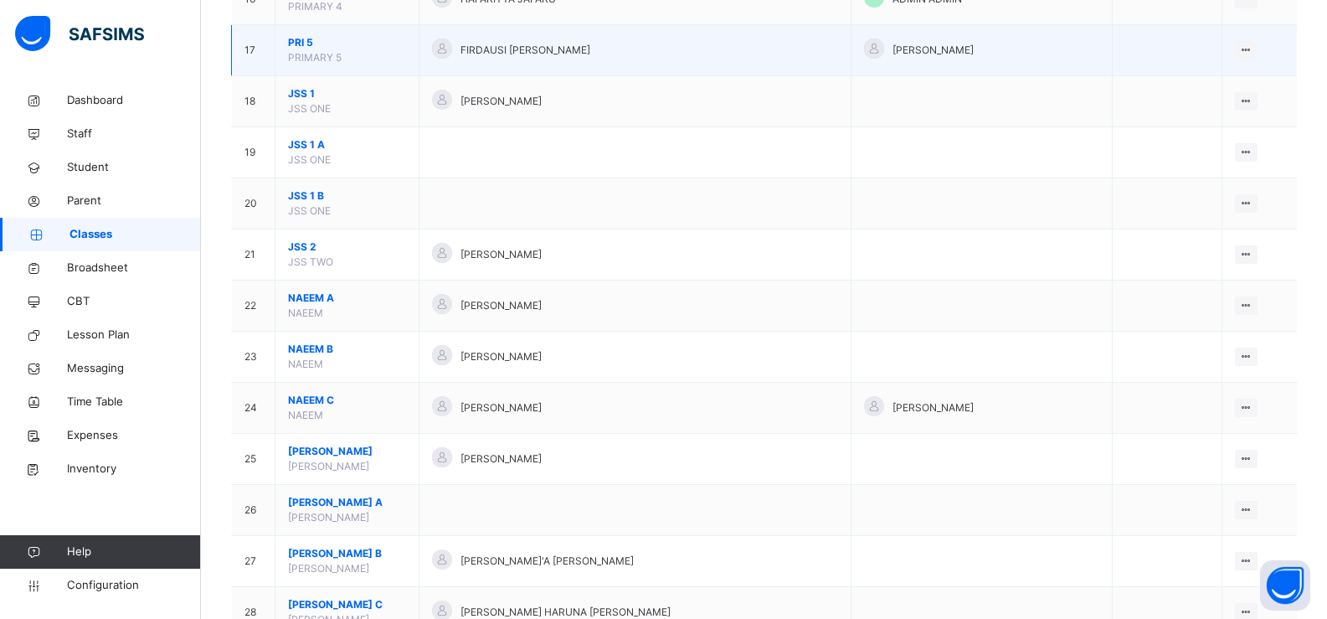
scroll to position [1004, 0]
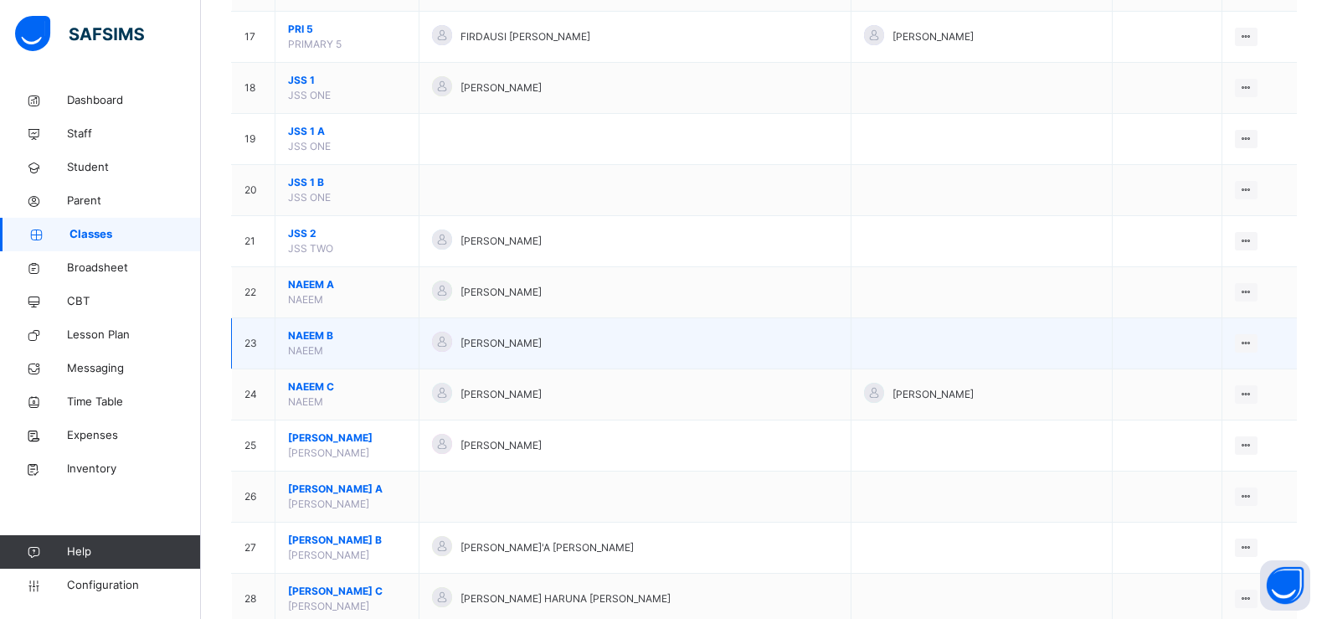
click at [400, 342] on span "NAEEM B" at bounding box center [347, 335] width 118 height 15
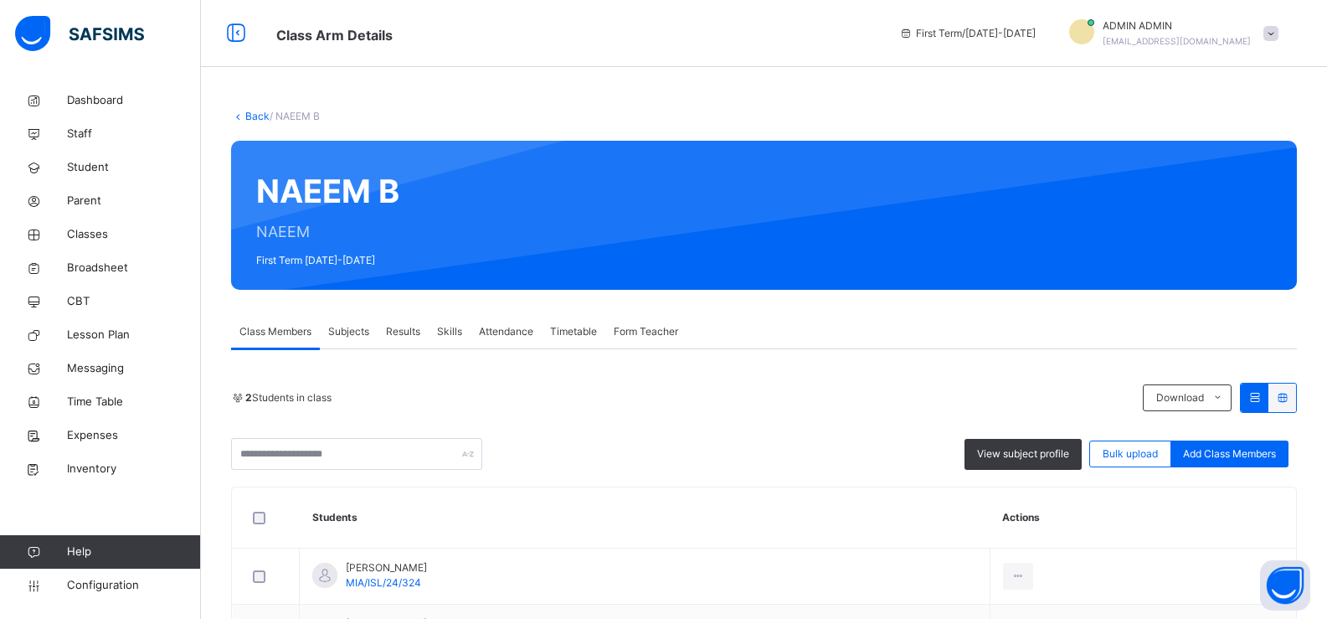
click at [249, 116] on link "Back" at bounding box center [257, 116] width 24 height 13
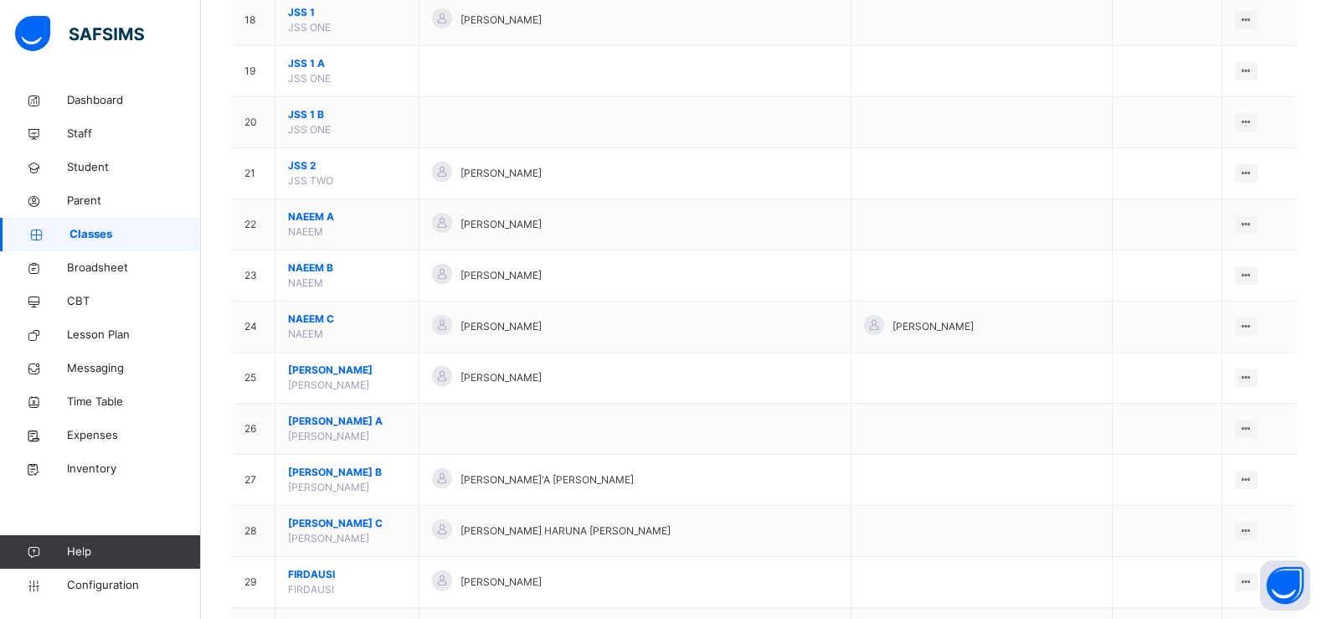
scroll to position [1256, 0]
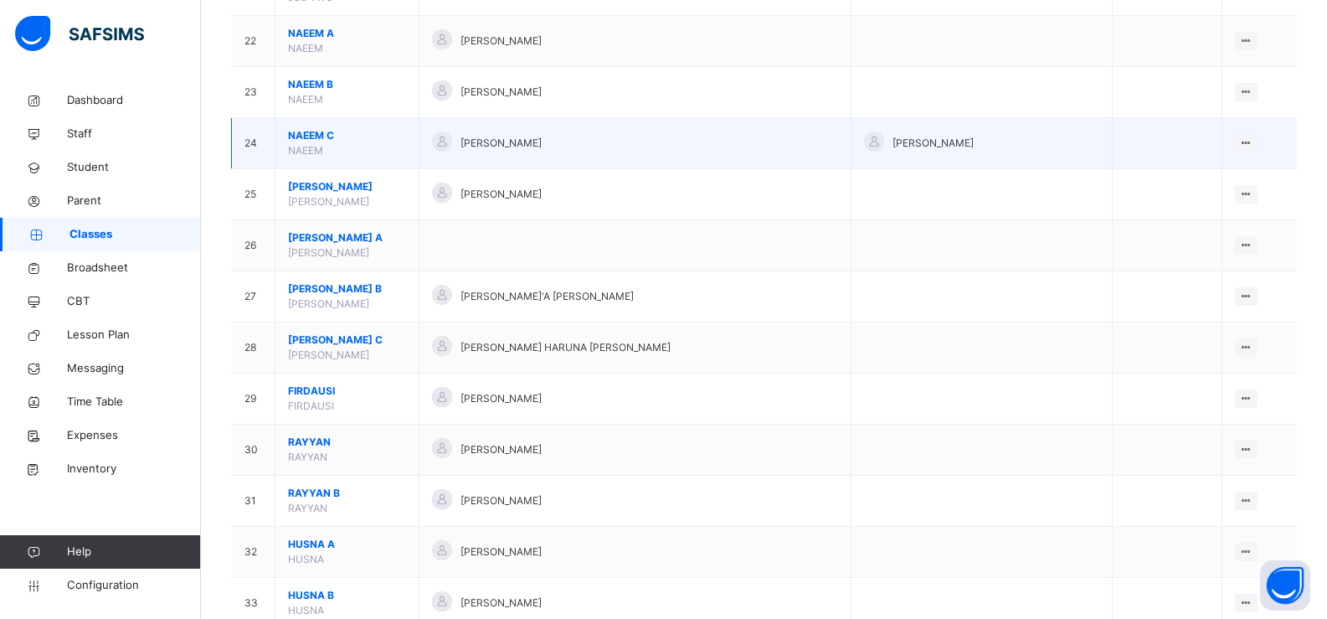
click at [381, 136] on span "NAEEM C" at bounding box center [347, 135] width 118 height 15
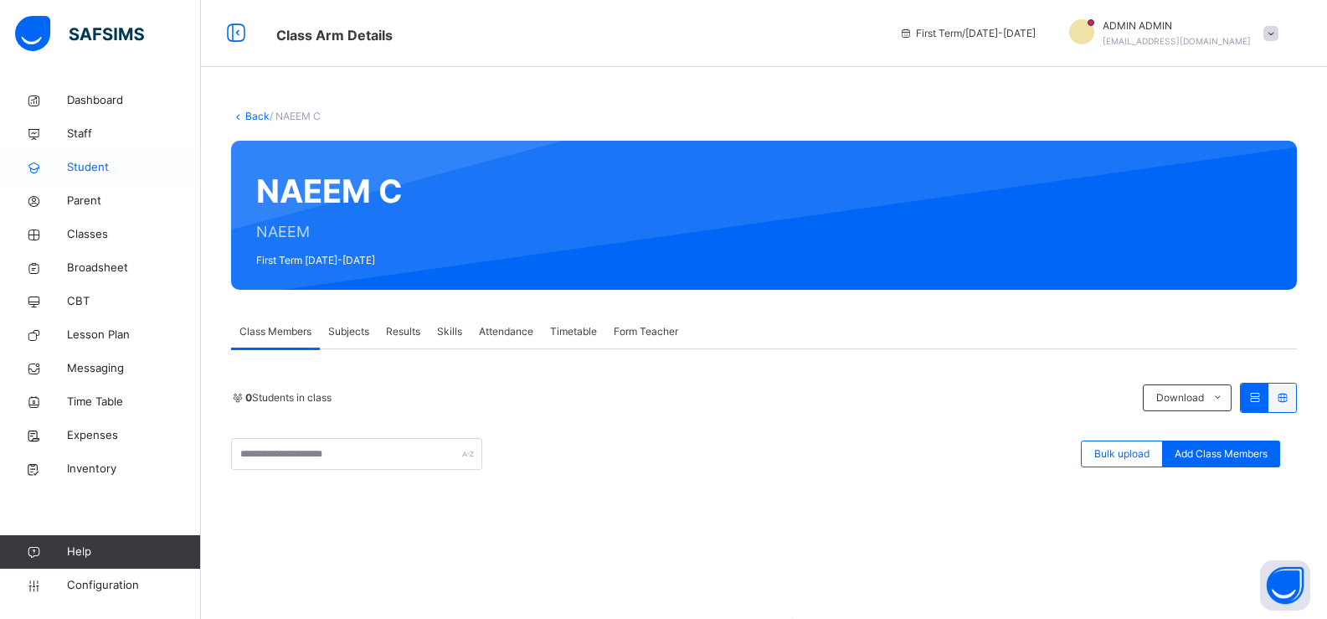
click at [109, 165] on span "Student" at bounding box center [134, 167] width 134 height 17
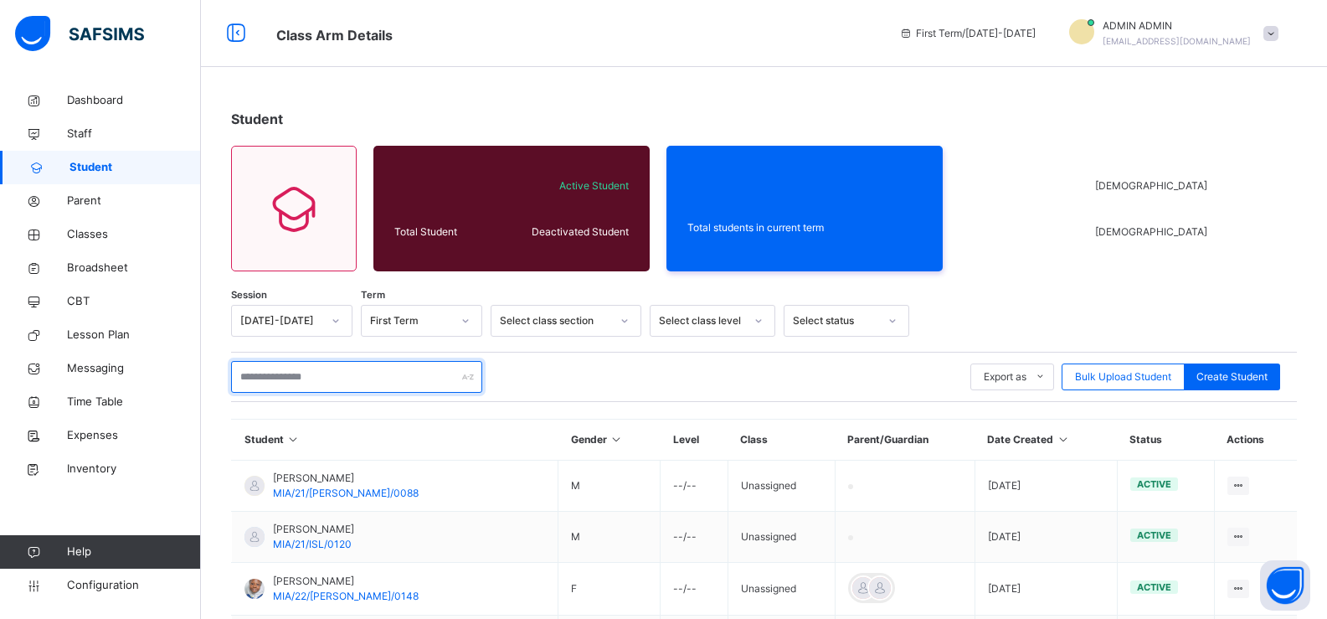
click at [265, 372] on input "text" at bounding box center [356, 377] width 251 height 32
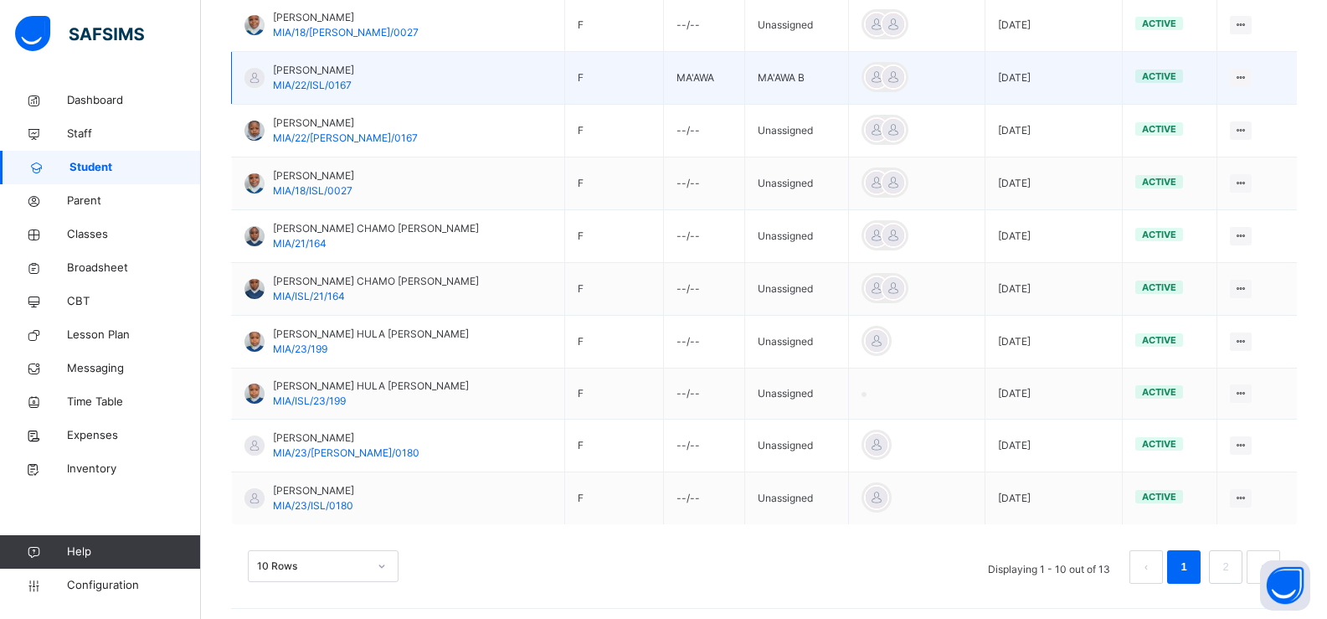
scroll to position [468, 0]
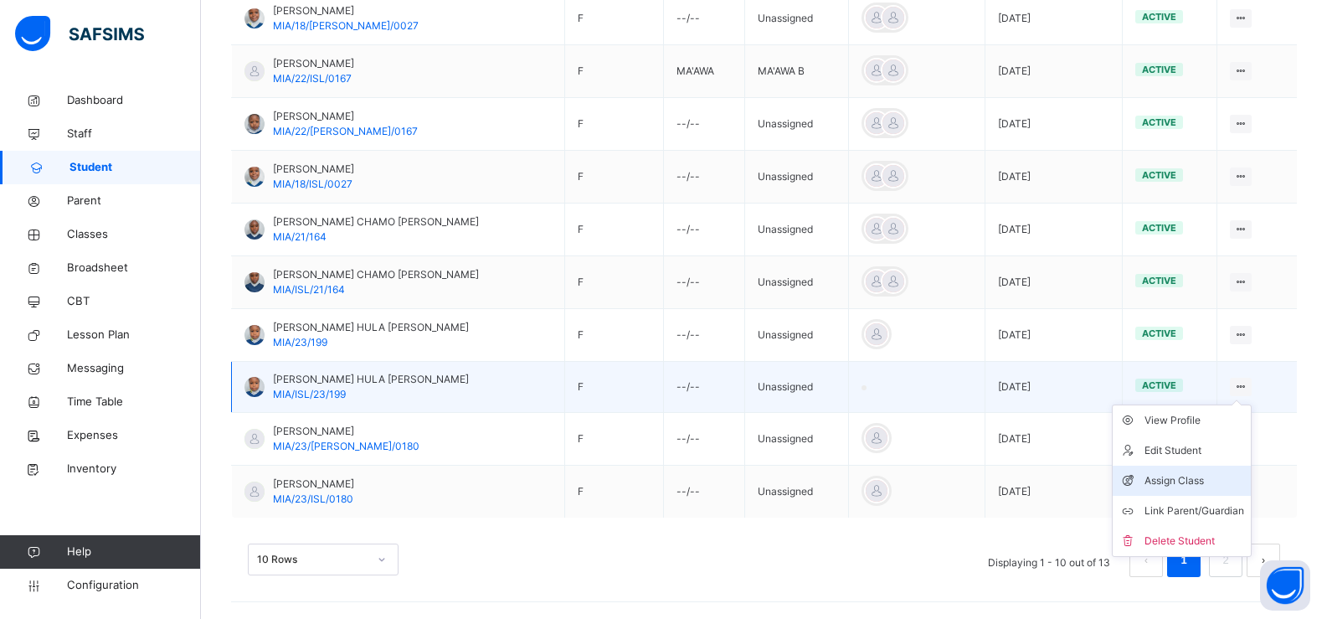
click at [1196, 479] on div "Assign Class" at bounding box center [1194, 480] width 100 height 17
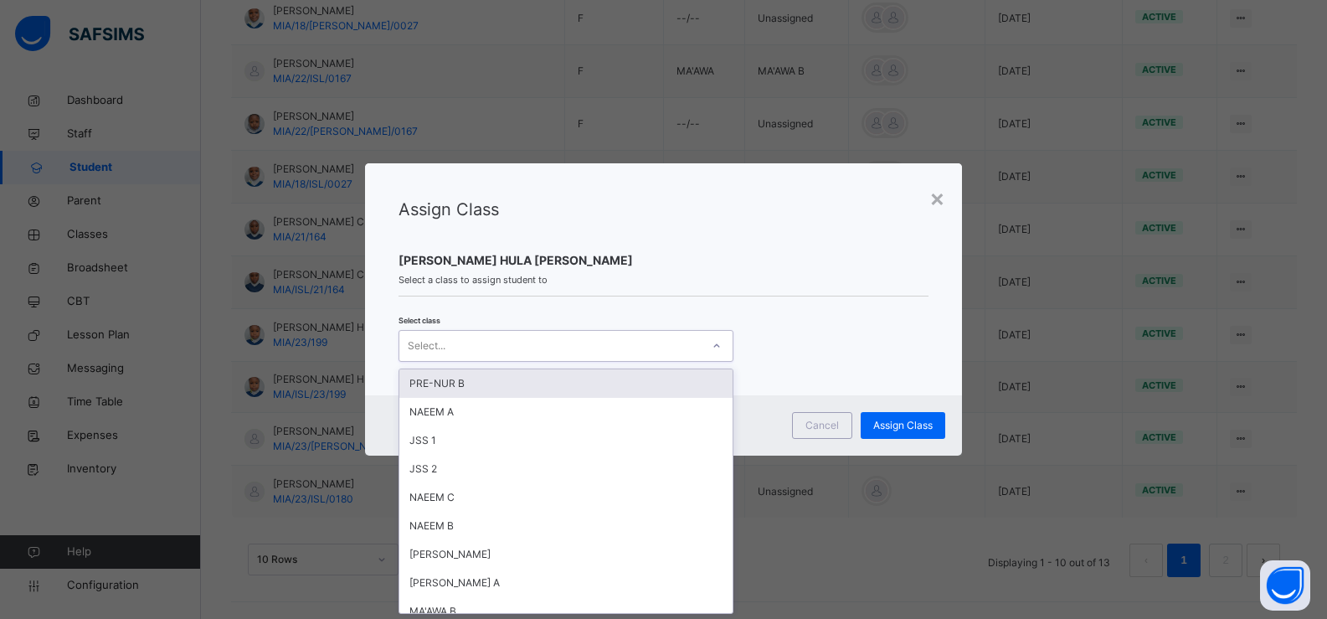
click at [427, 343] on div "Select..." at bounding box center [427, 346] width 38 height 32
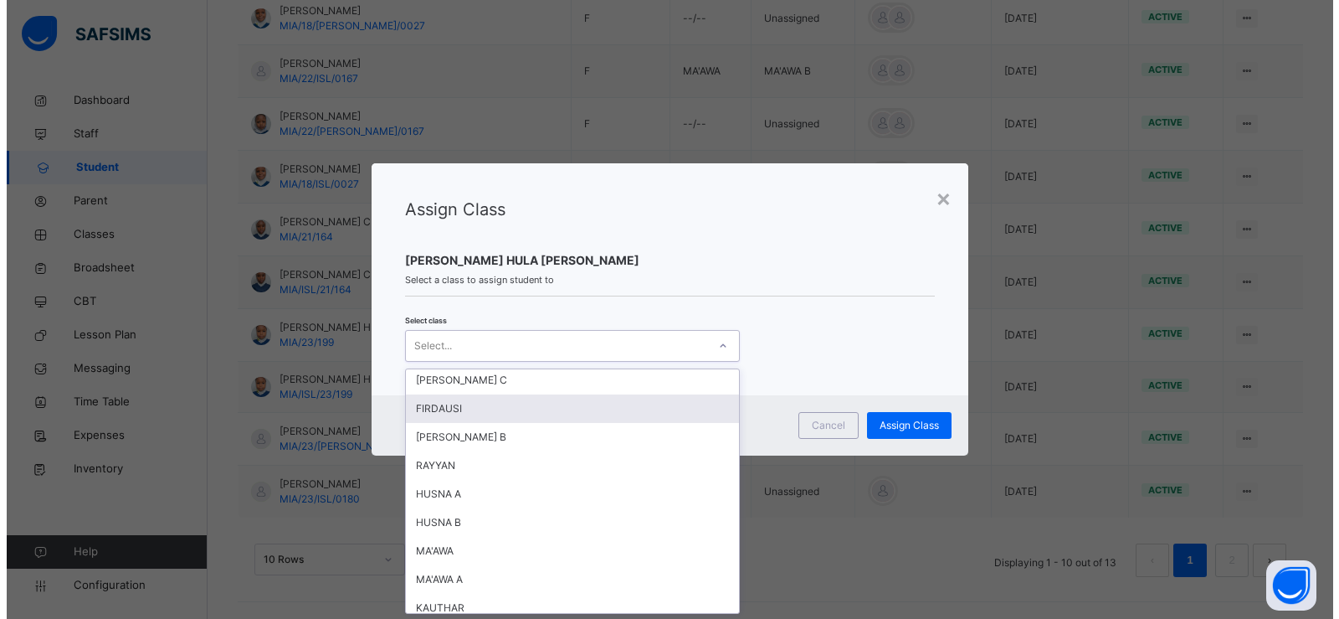
scroll to position [335, 0]
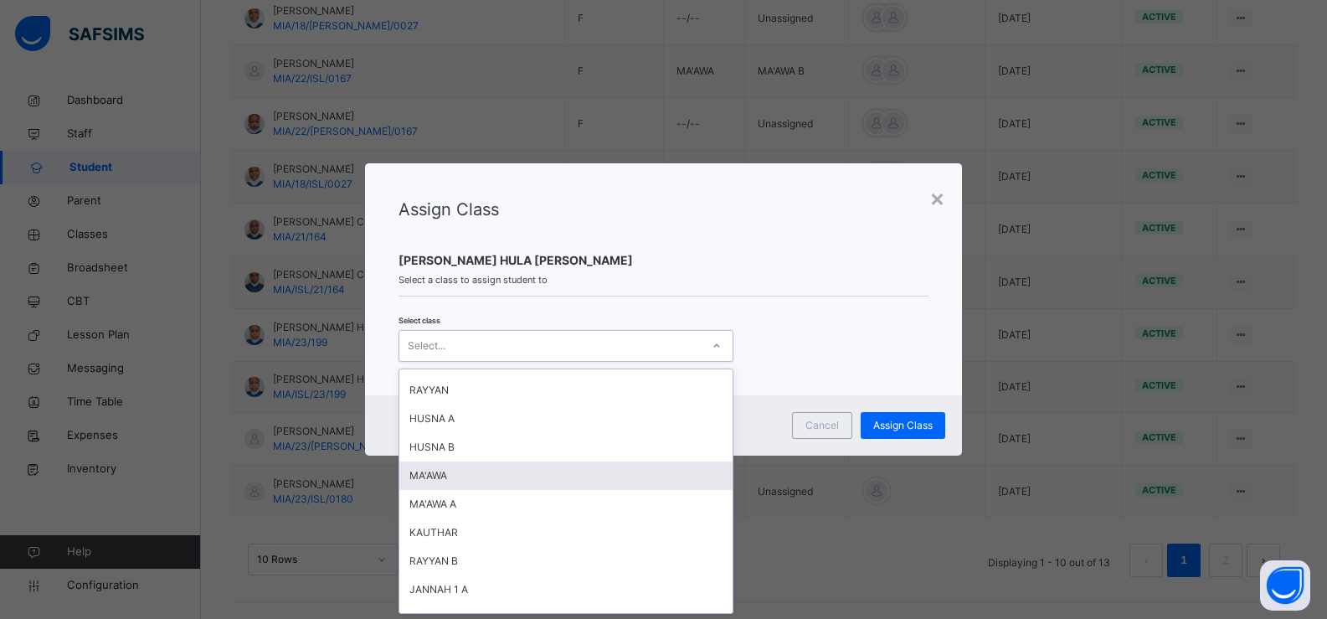
click at [509, 474] on div "MA'AWA" at bounding box center [565, 475] width 333 height 28
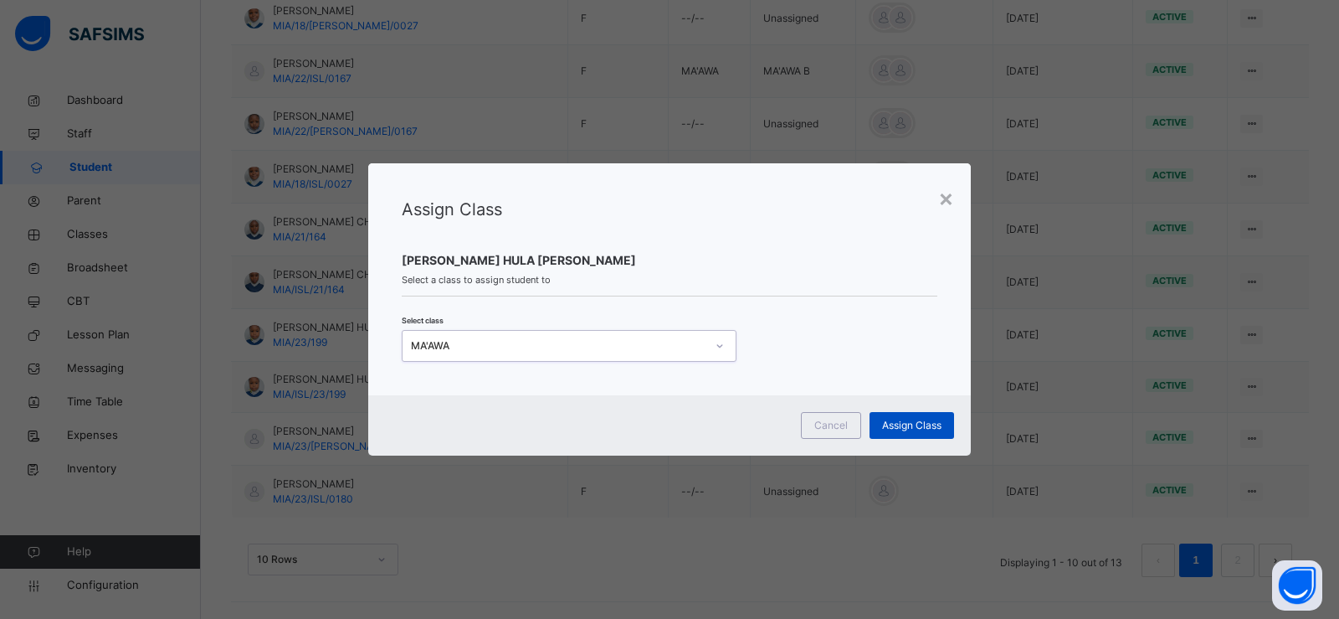
click at [895, 424] on span "Assign Class" at bounding box center [911, 425] width 59 height 15
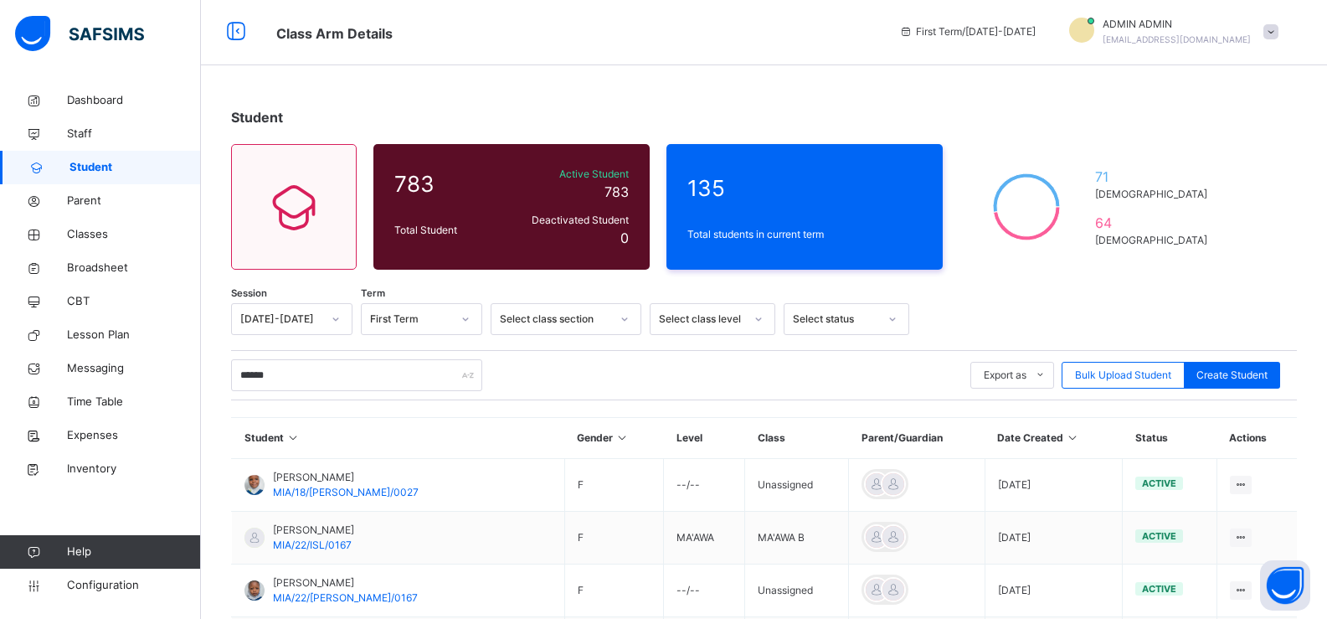
scroll to position [0, 0]
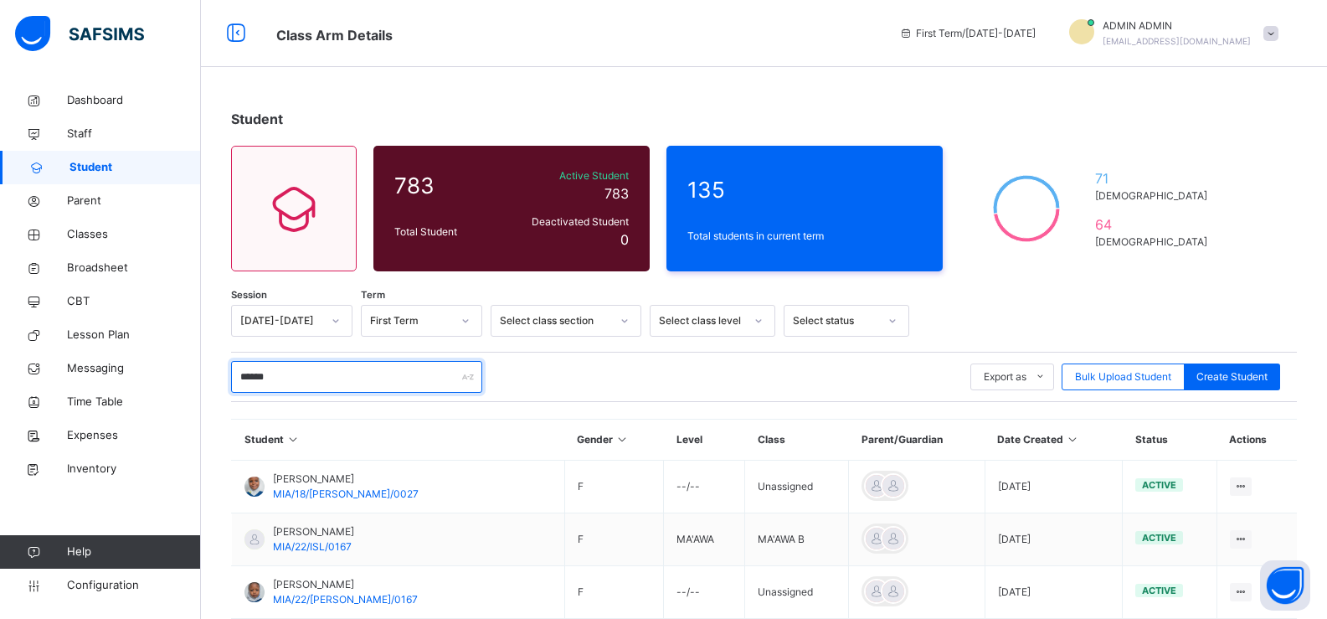
click at [274, 377] on input "******" at bounding box center [356, 377] width 251 height 32
type input "*"
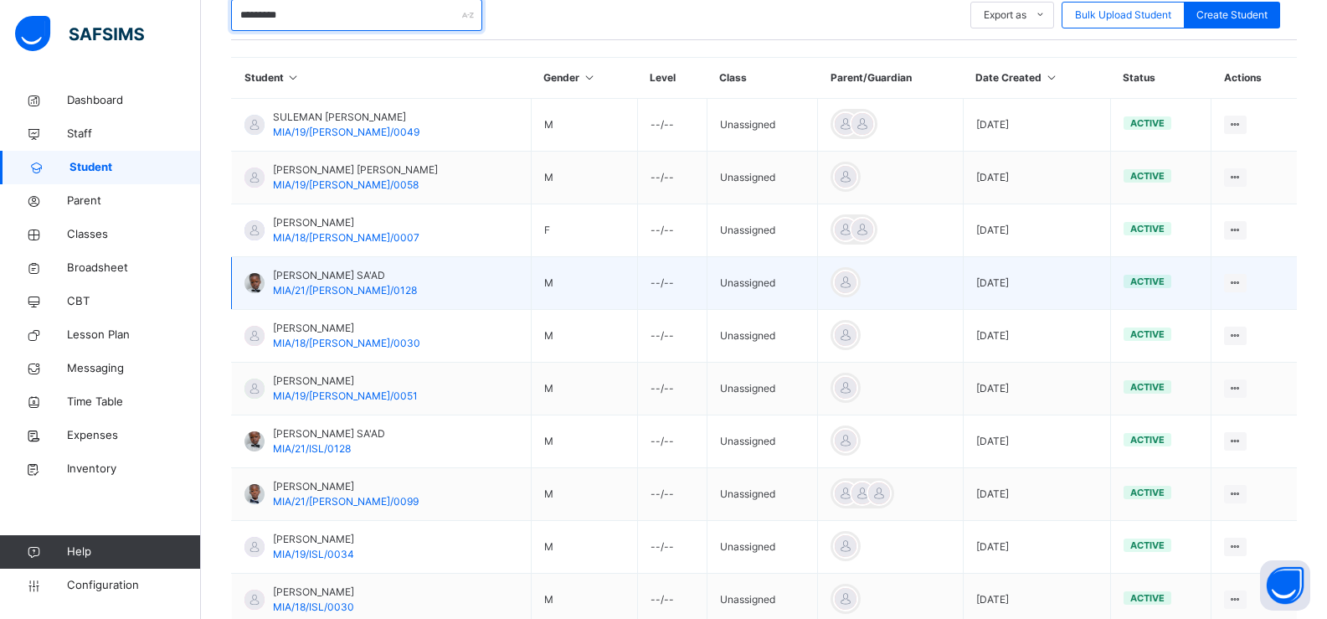
scroll to position [218, 0]
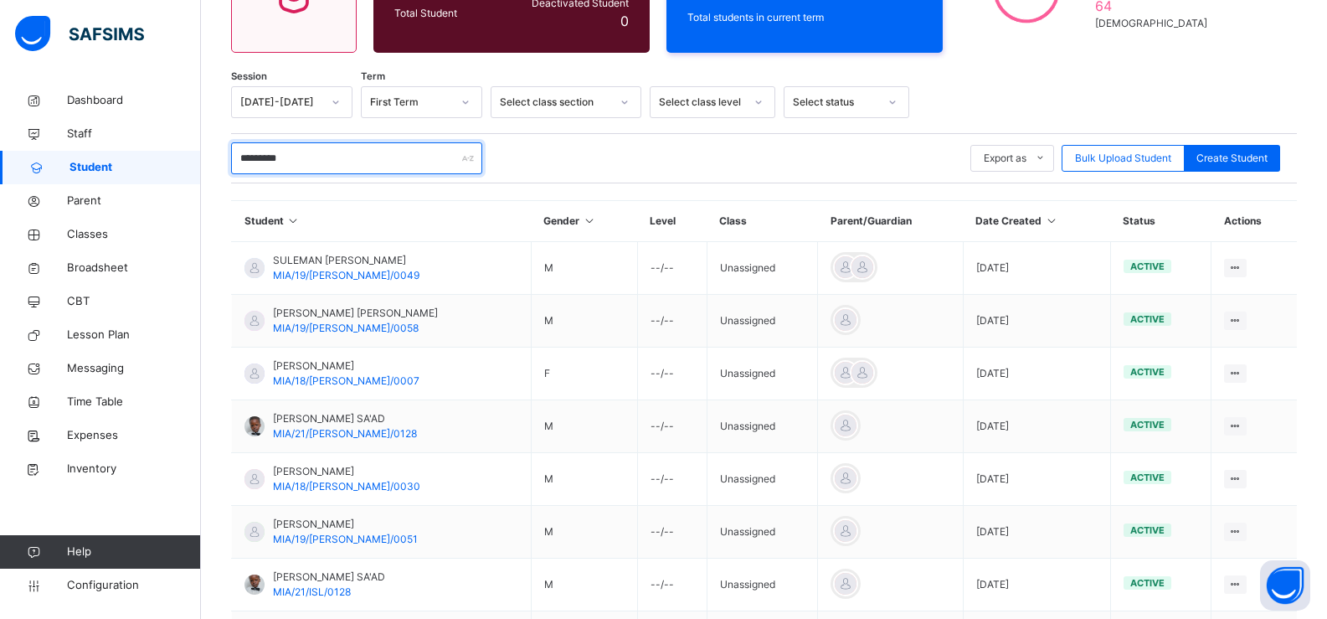
click at [295, 161] on input "********" at bounding box center [356, 158] width 251 height 32
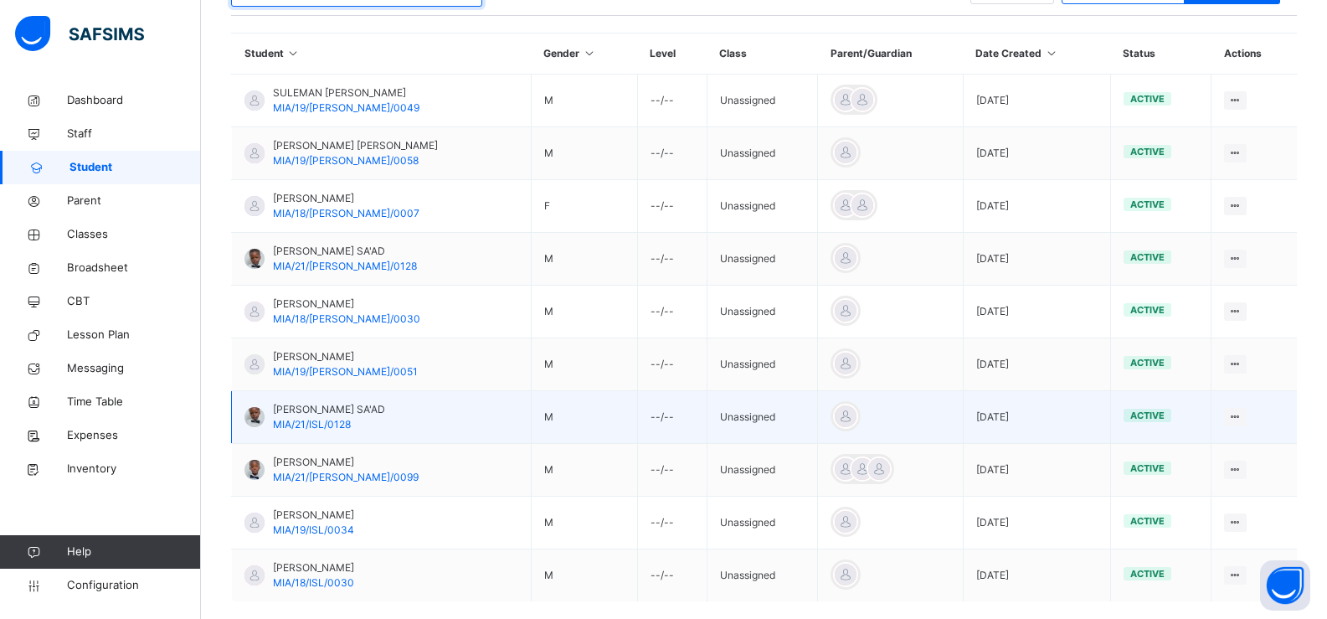
scroll to position [470, 0]
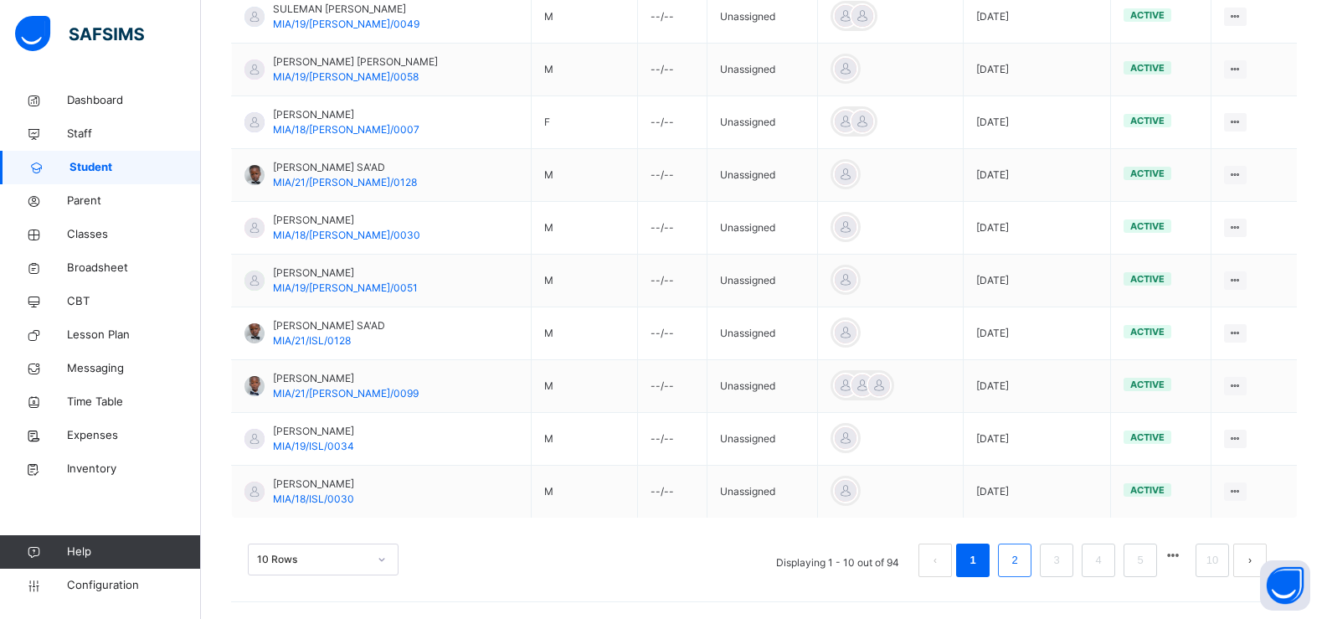
click at [1022, 551] on link "2" at bounding box center [1014, 560] width 16 height 22
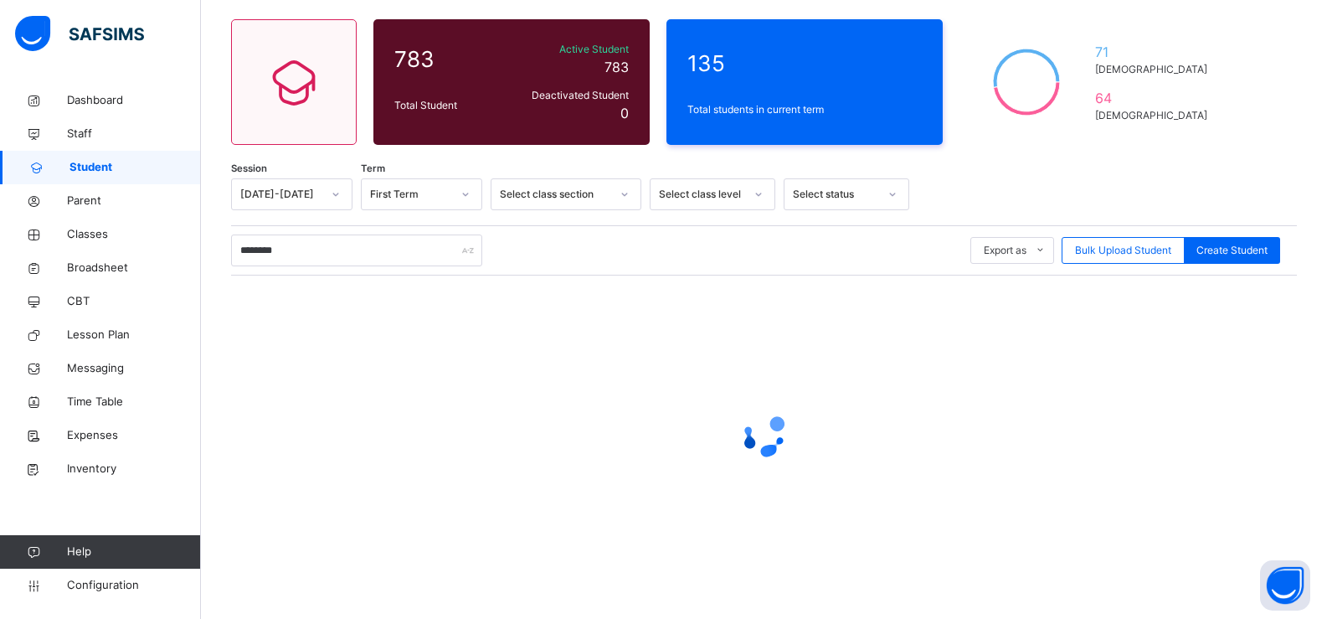
scroll to position [468, 0]
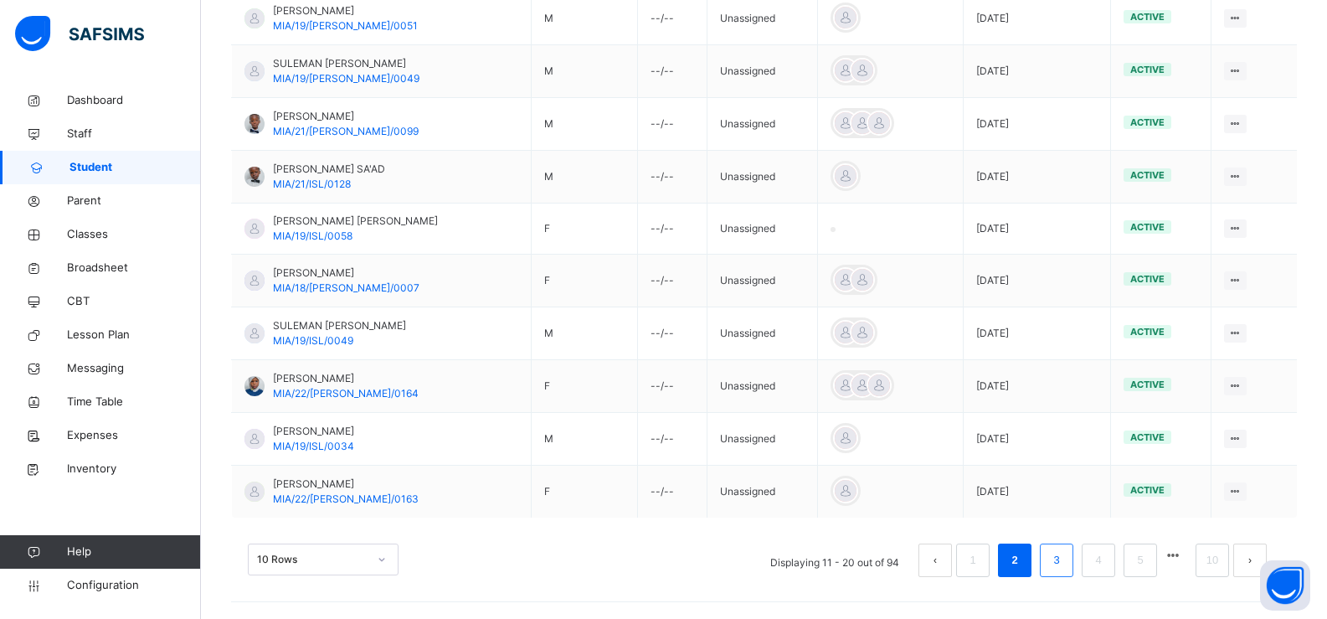
click at [1064, 562] on link "3" at bounding box center [1056, 560] width 16 height 22
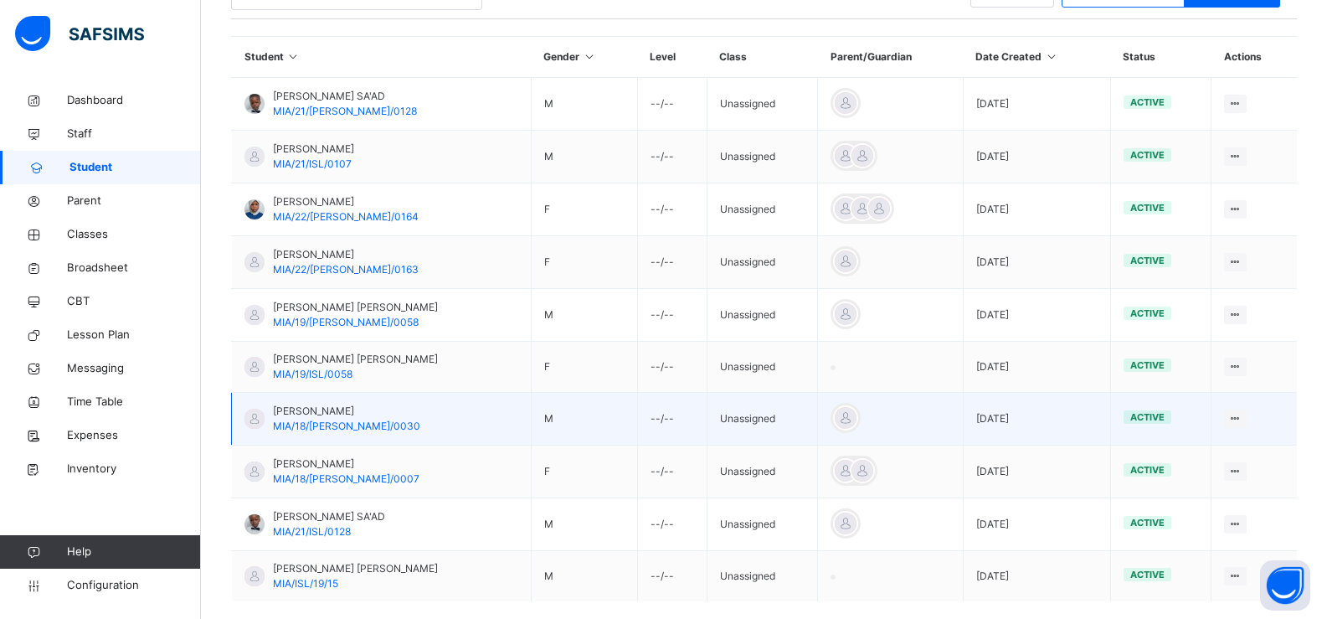
scroll to position [466, 0]
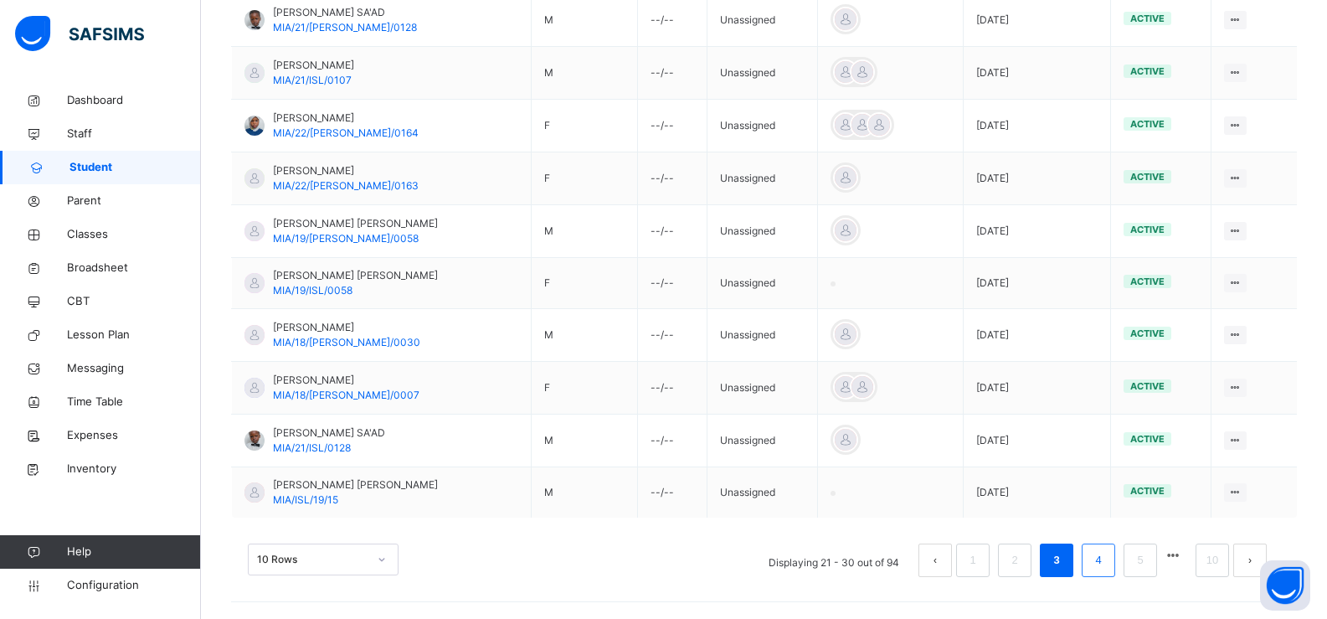
click at [1106, 561] on link "4" at bounding box center [1098, 560] width 16 height 22
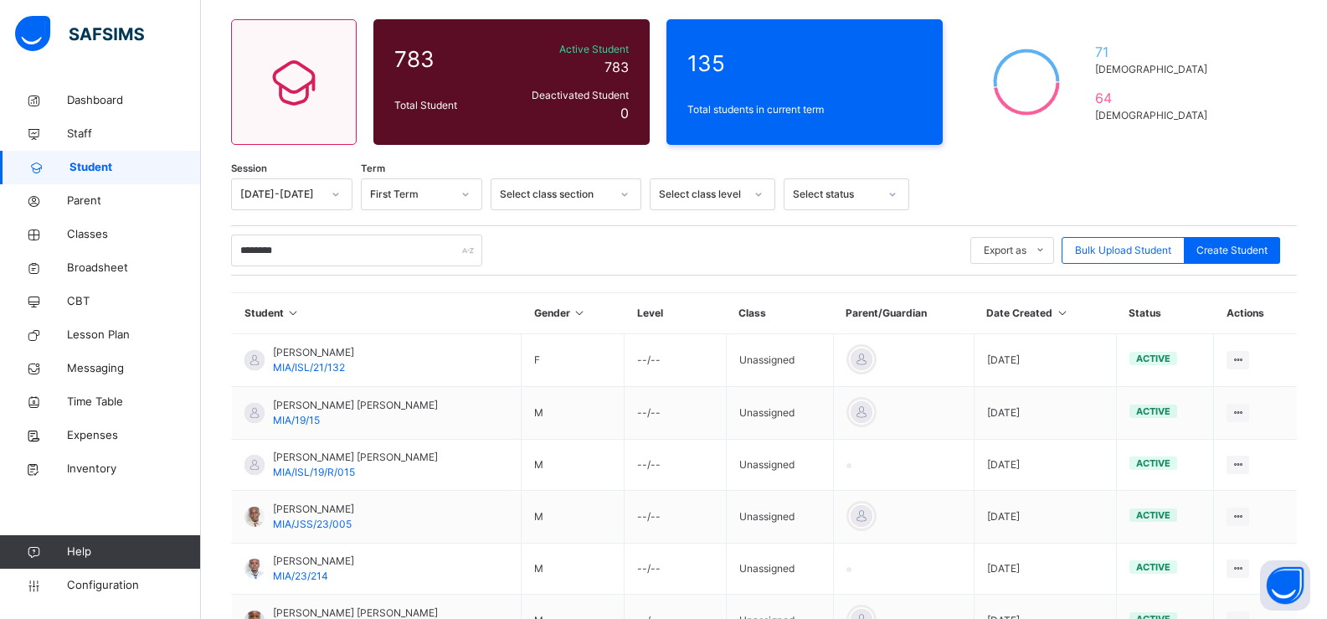
scroll to position [465, 0]
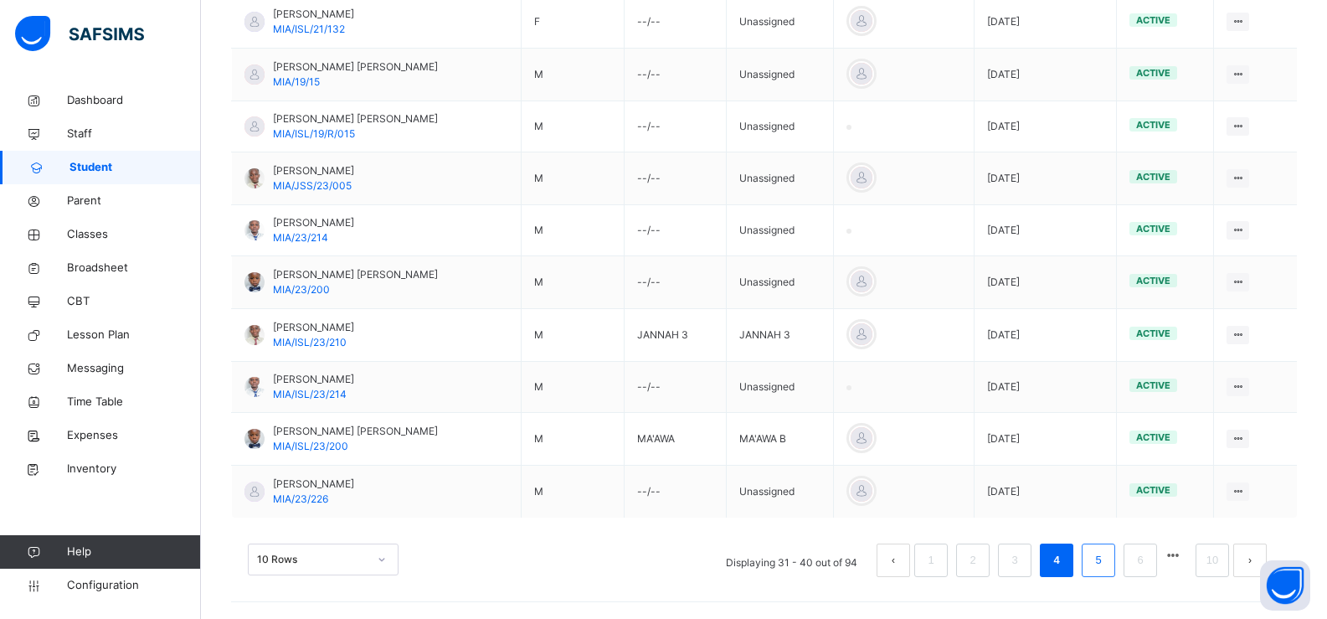
click at [1106, 566] on link "5" at bounding box center [1098, 560] width 16 height 22
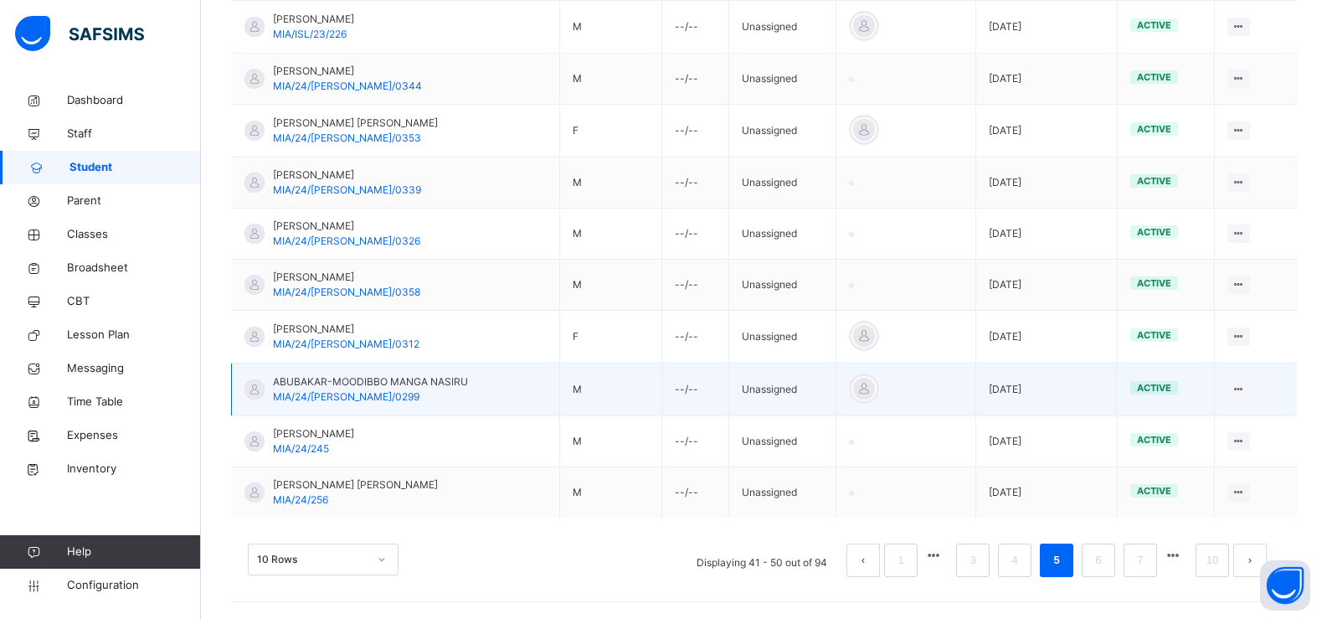
scroll to position [208, 0]
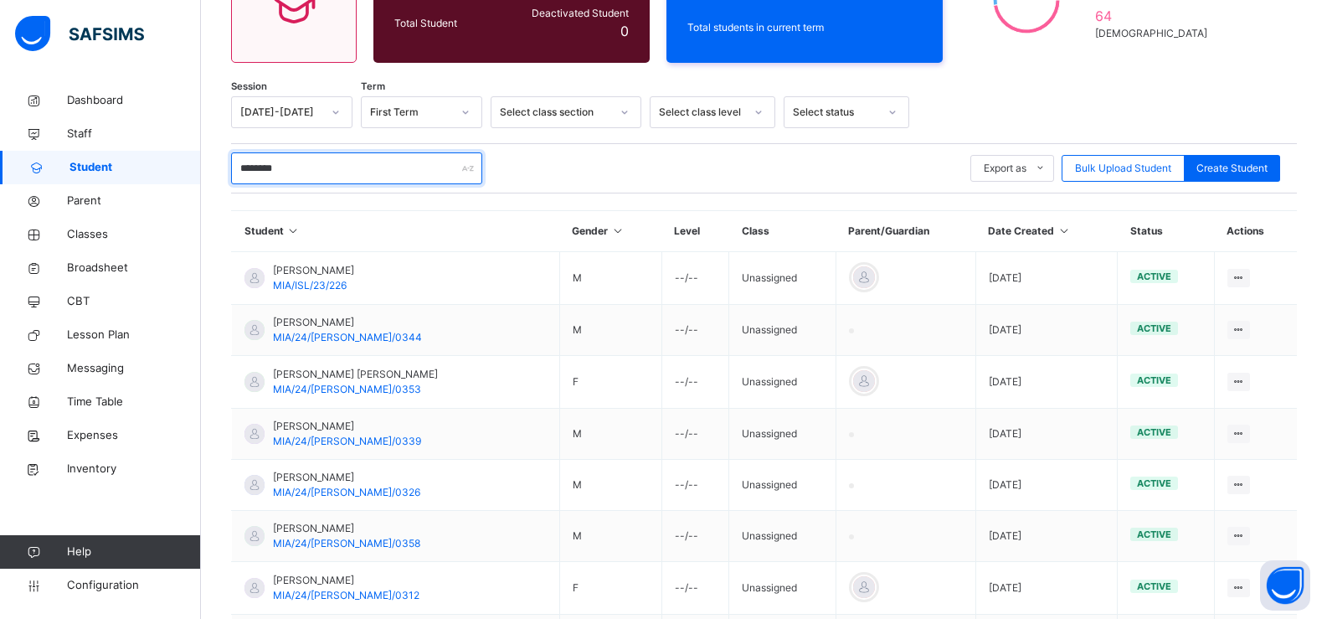
click at [296, 168] on input "********" at bounding box center [356, 168] width 251 height 32
type input "*"
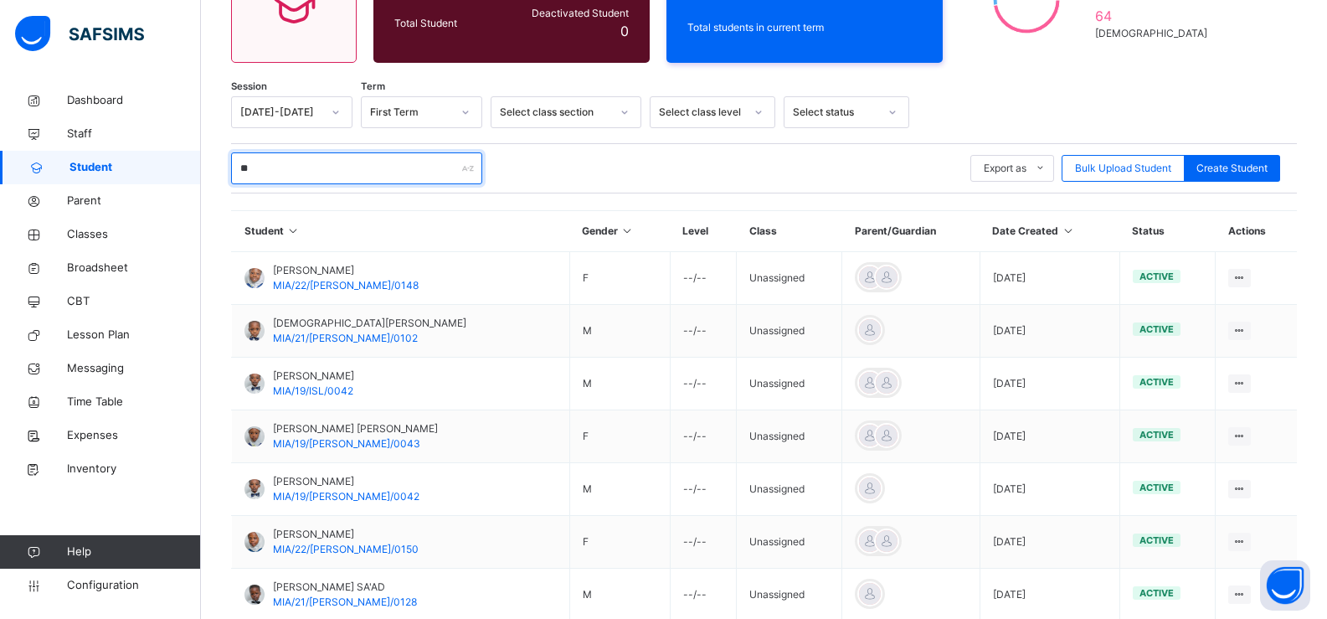
type input "*"
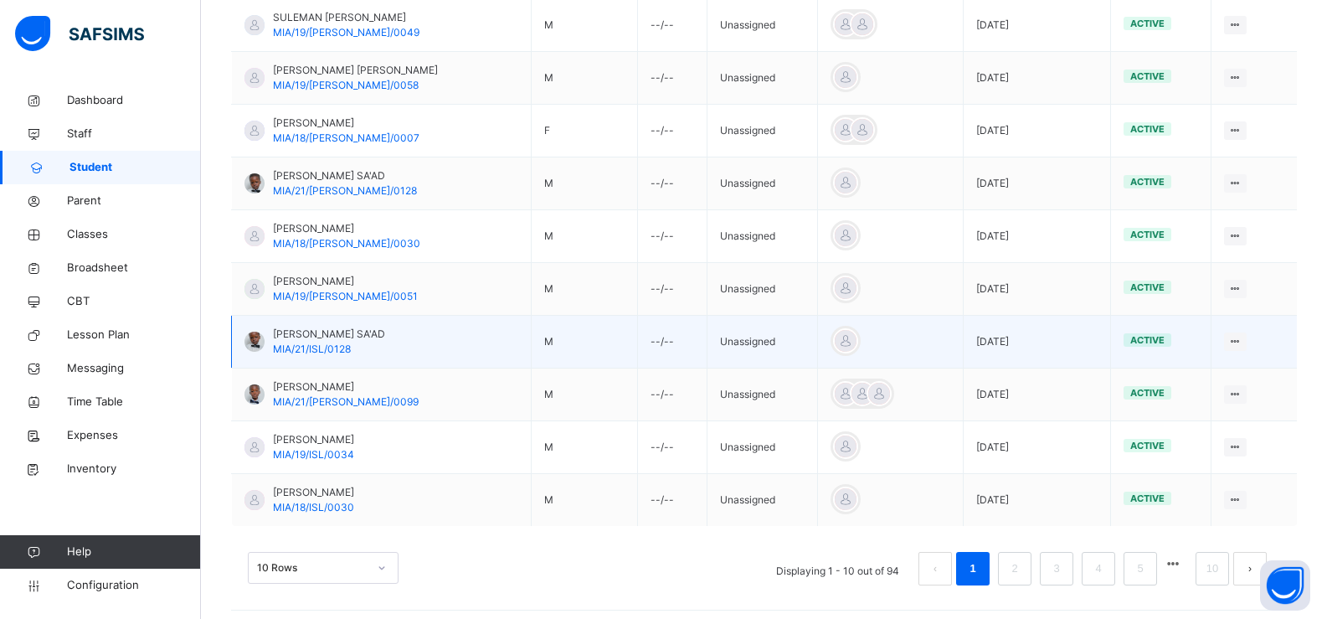
scroll to position [470, 0]
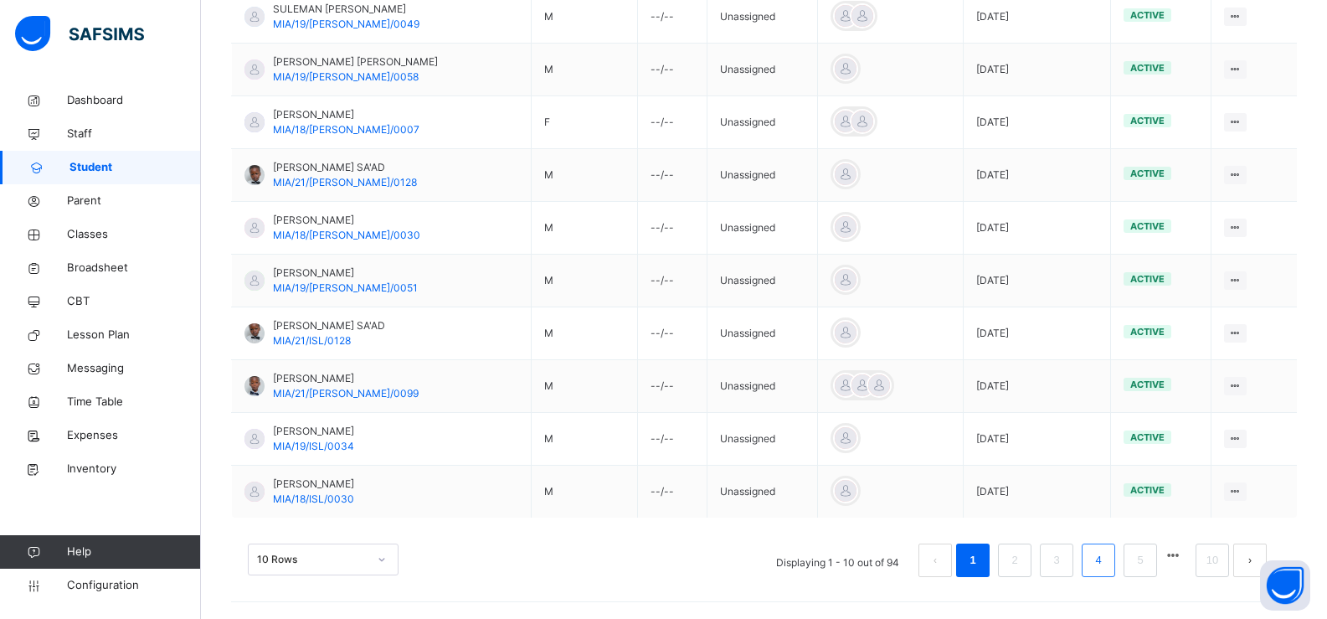
click at [1106, 561] on link "4" at bounding box center [1098, 560] width 16 height 22
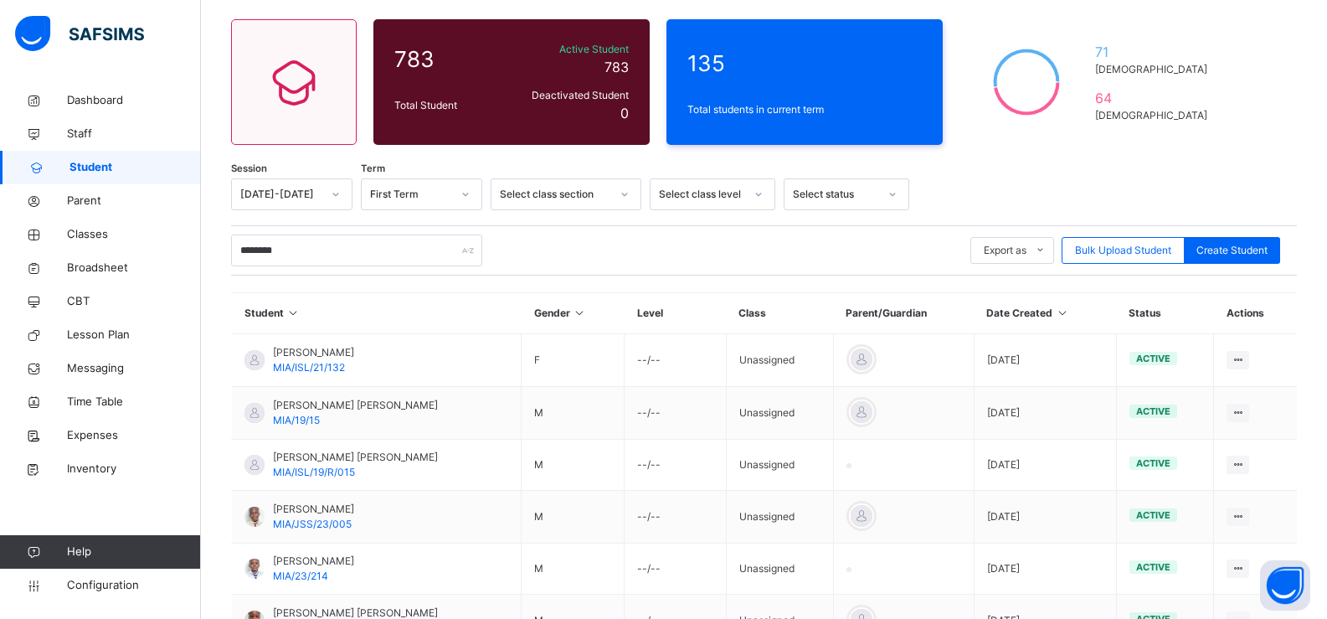
scroll to position [465, 0]
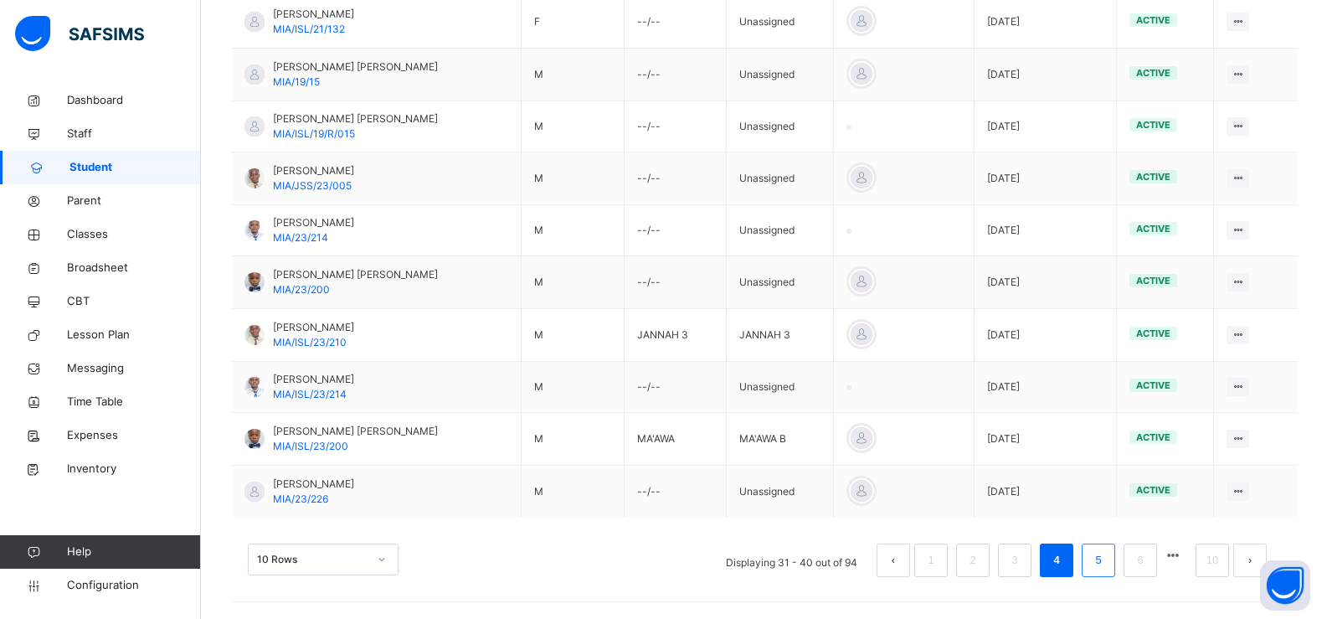
click at [1106, 562] on link "5" at bounding box center [1098, 560] width 16 height 22
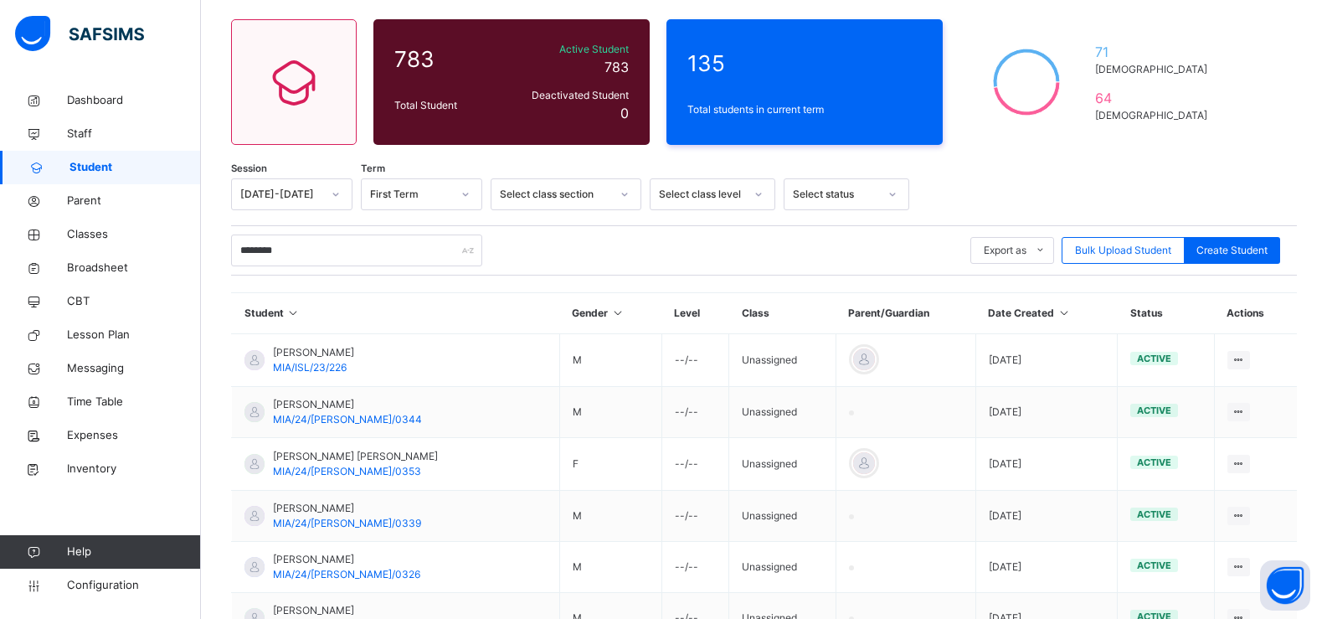
scroll to position [460, 0]
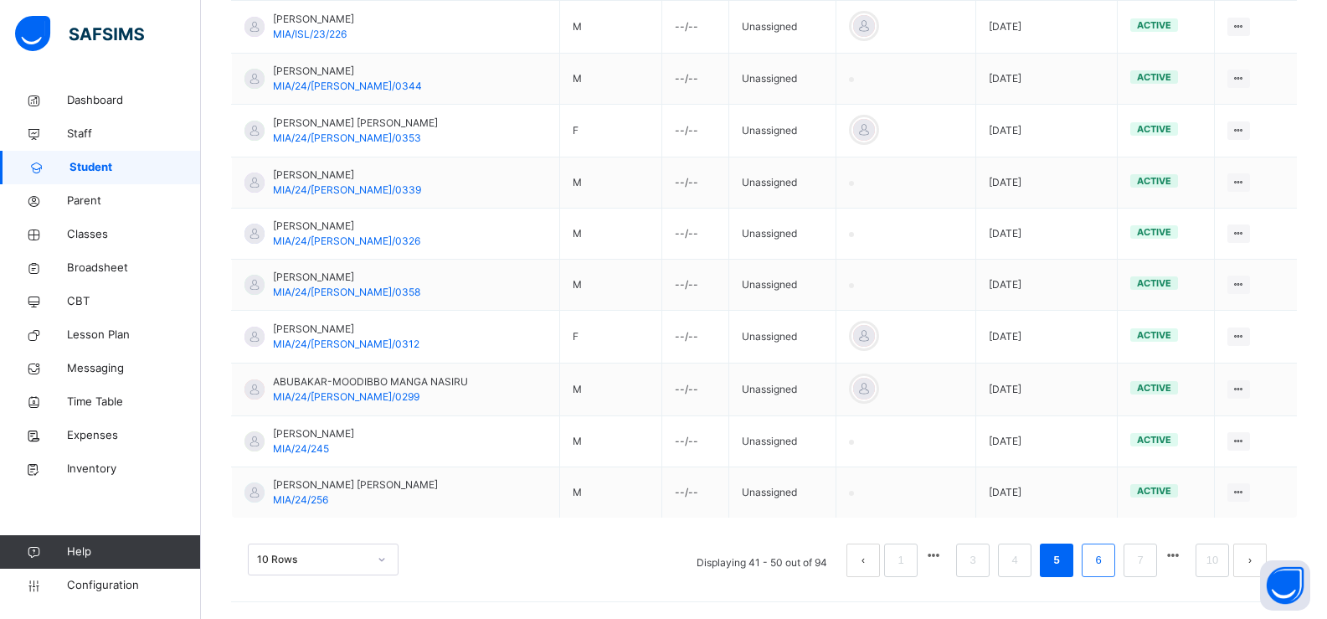
click at [1104, 563] on link "6" at bounding box center [1098, 560] width 16 height 22
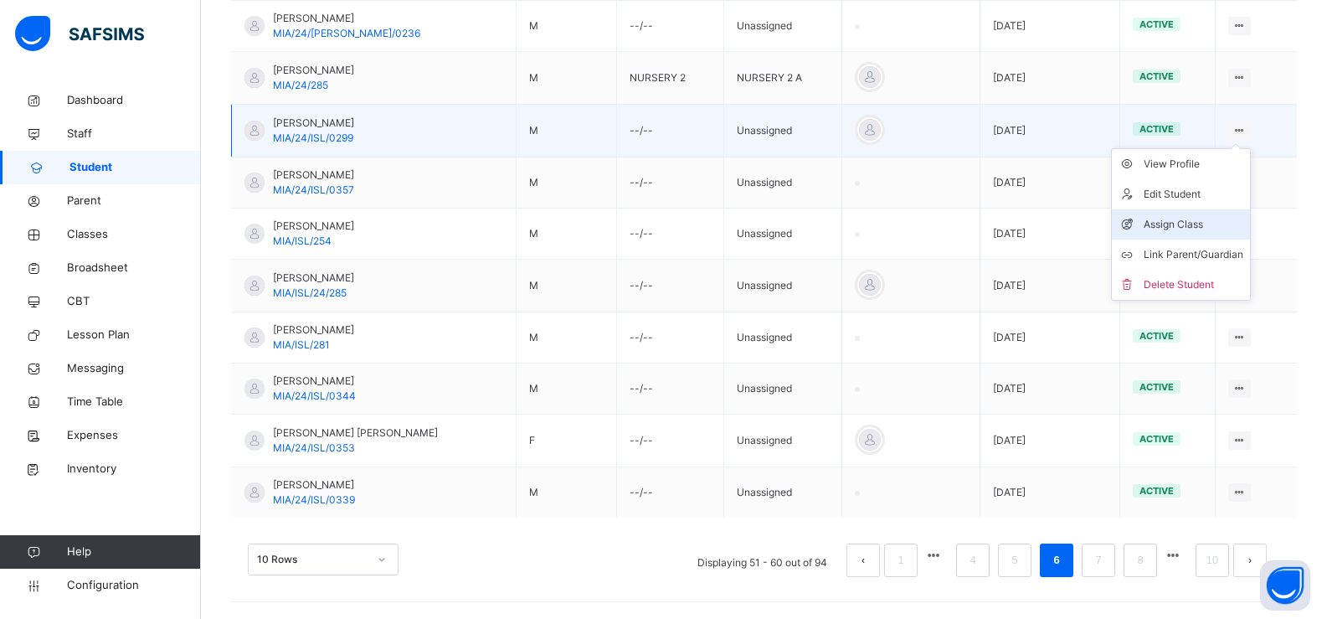
click at [1216, 223] on div "Assign Class" at bounding box center [1193, 224] width 100 height 17
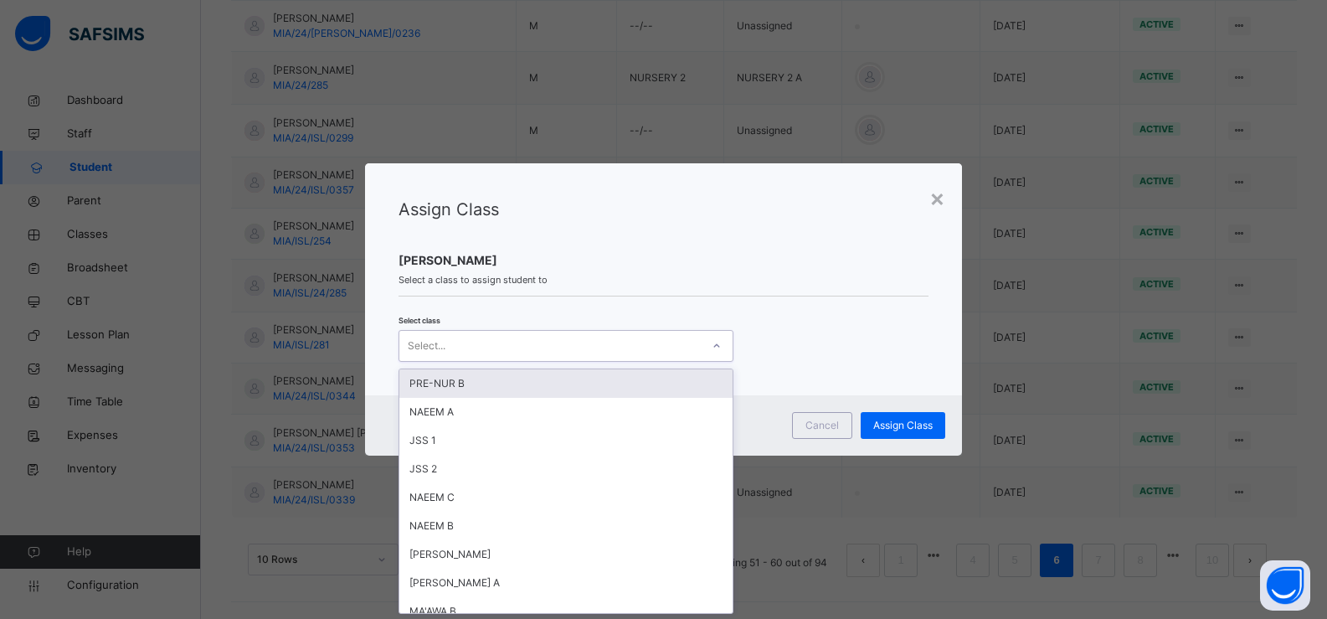
click at [517, 339] on div "Select..." at bounding box center [549, 345] width 301 height 26
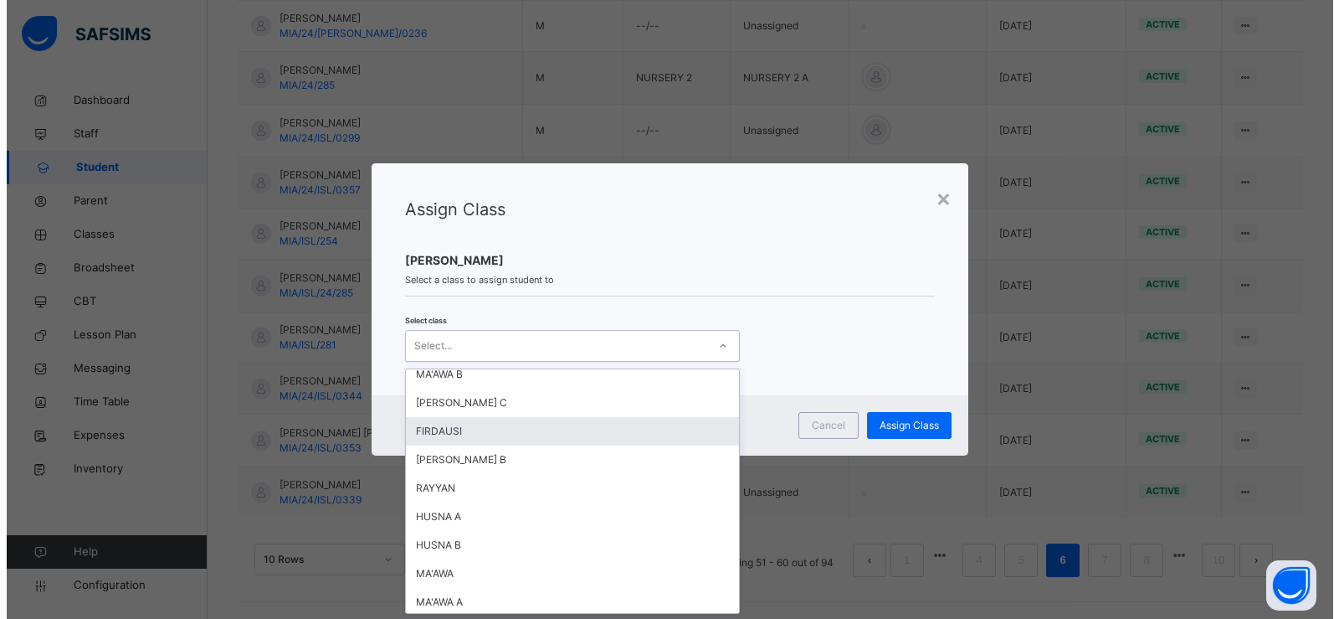
scroll to position [335, 0]
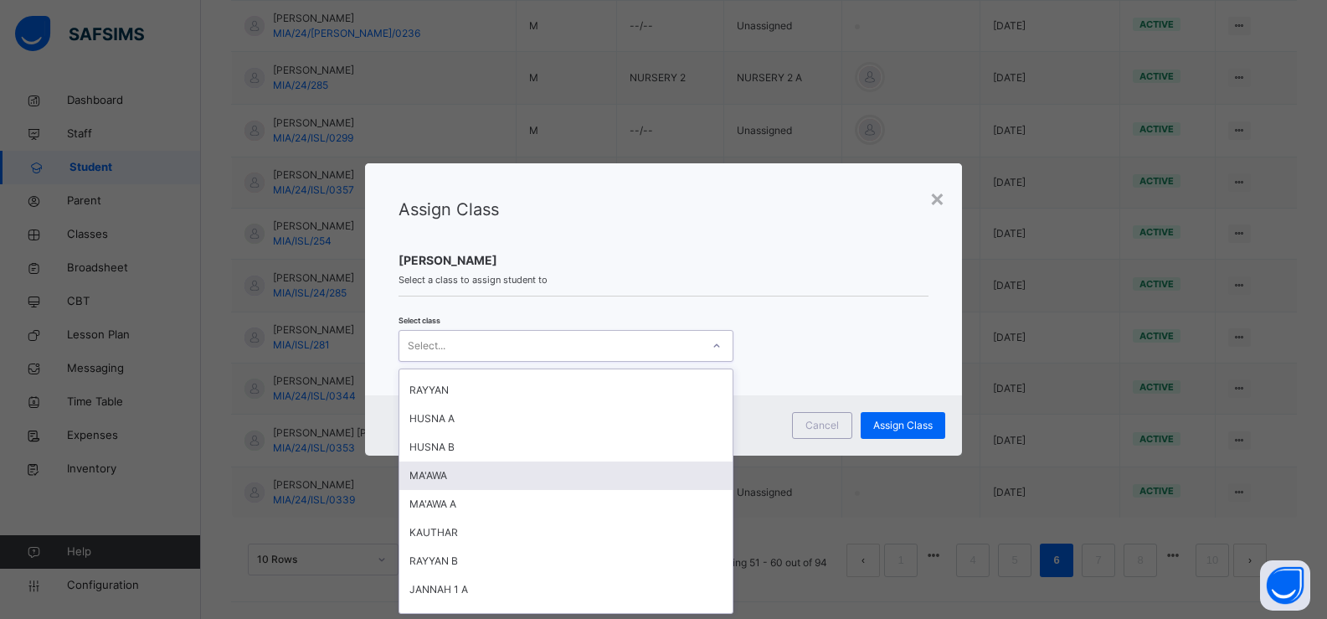
click at [532, 470] on div "MA'AWA" at bounding box center [565, 475] width 333 height 28
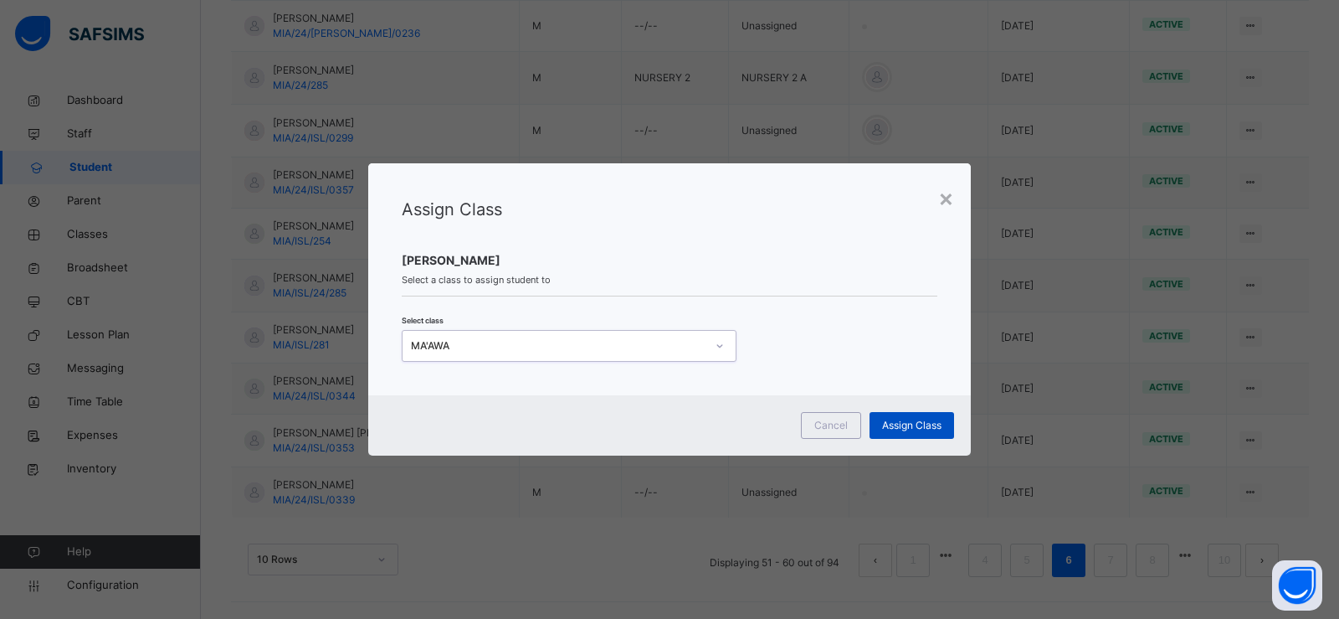
click at [903, 429] on span "Assign Class" at bounding box center [911, 425] width 59 height 15
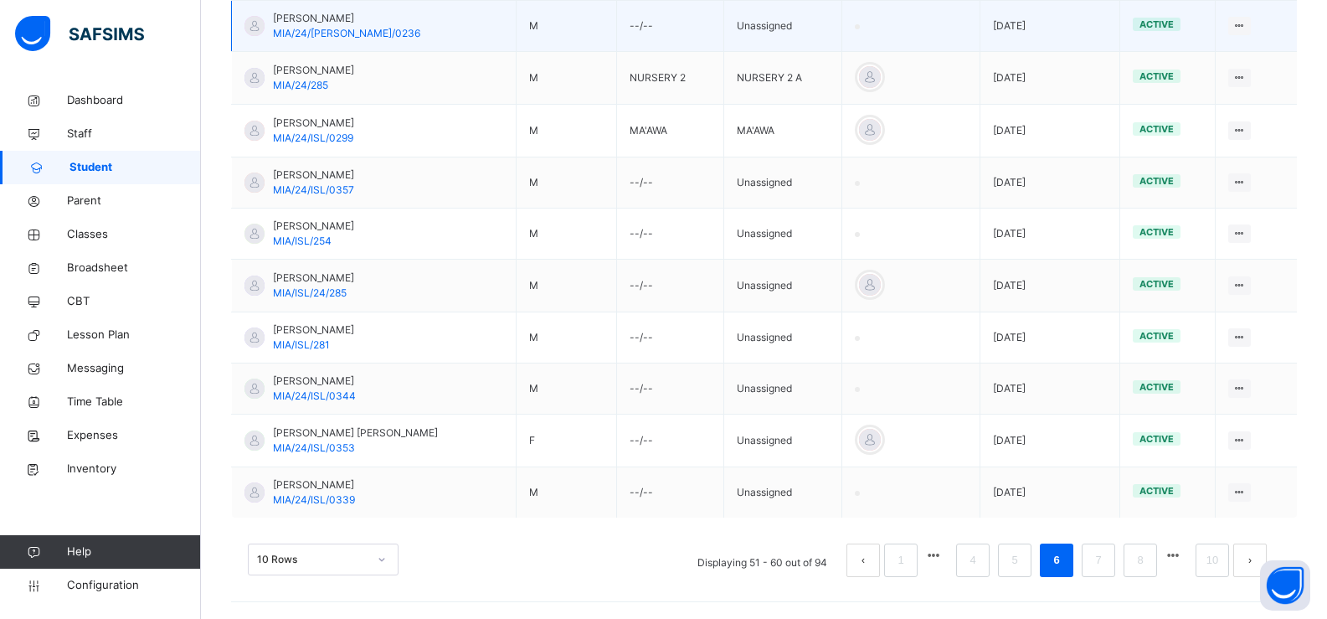
scroll to position [125, 0]
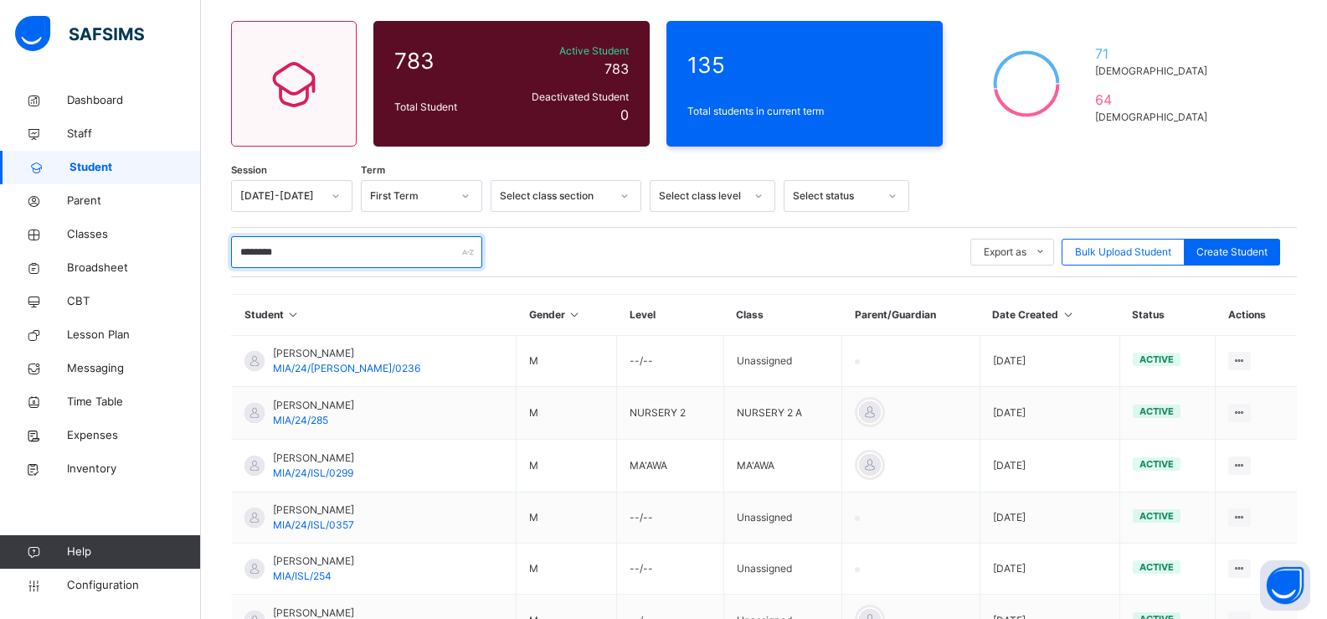
click at [296, 252] on input "********" at bounding box center [356, 252] width 251 height 32
type input "*"
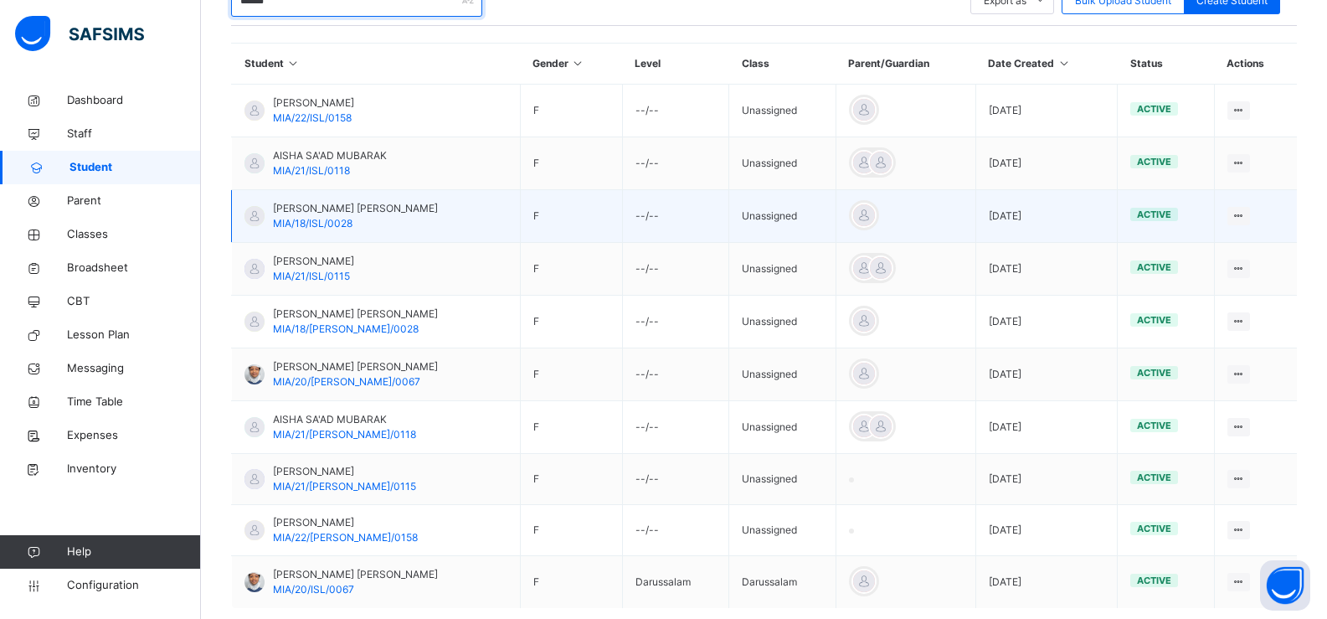
scroll to position [466, 0]
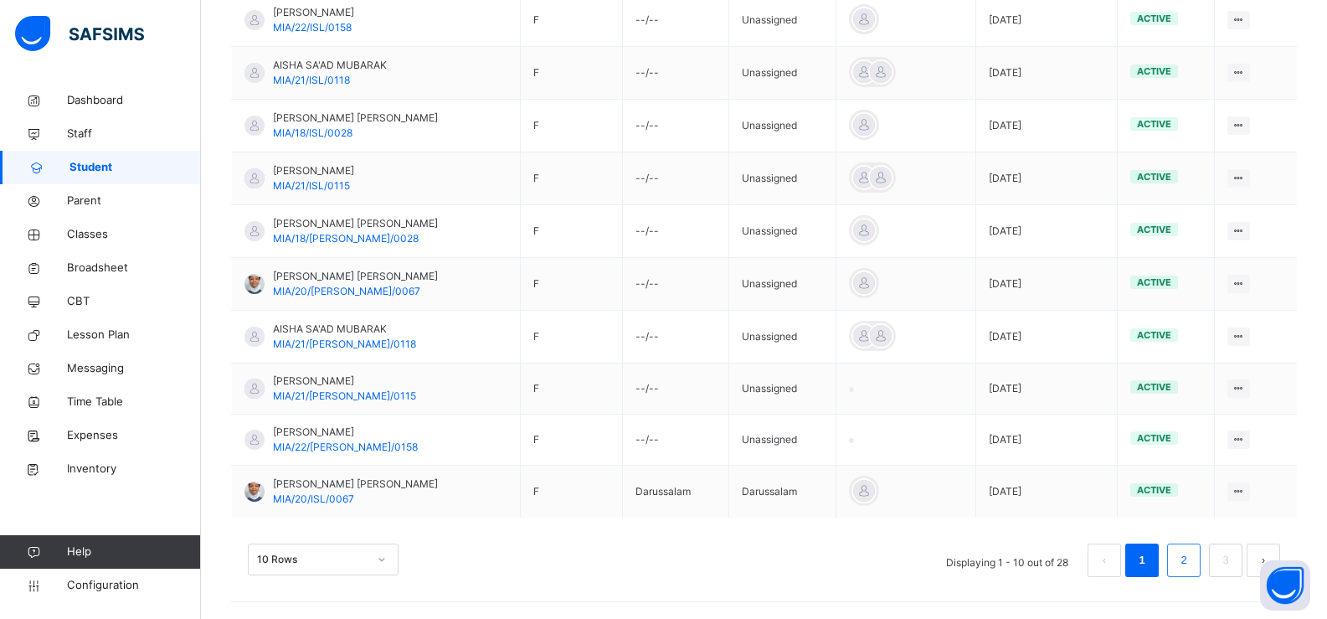
click at [1190, 553] on link "2" at bounding box center [1183, 560] width 16 height 22
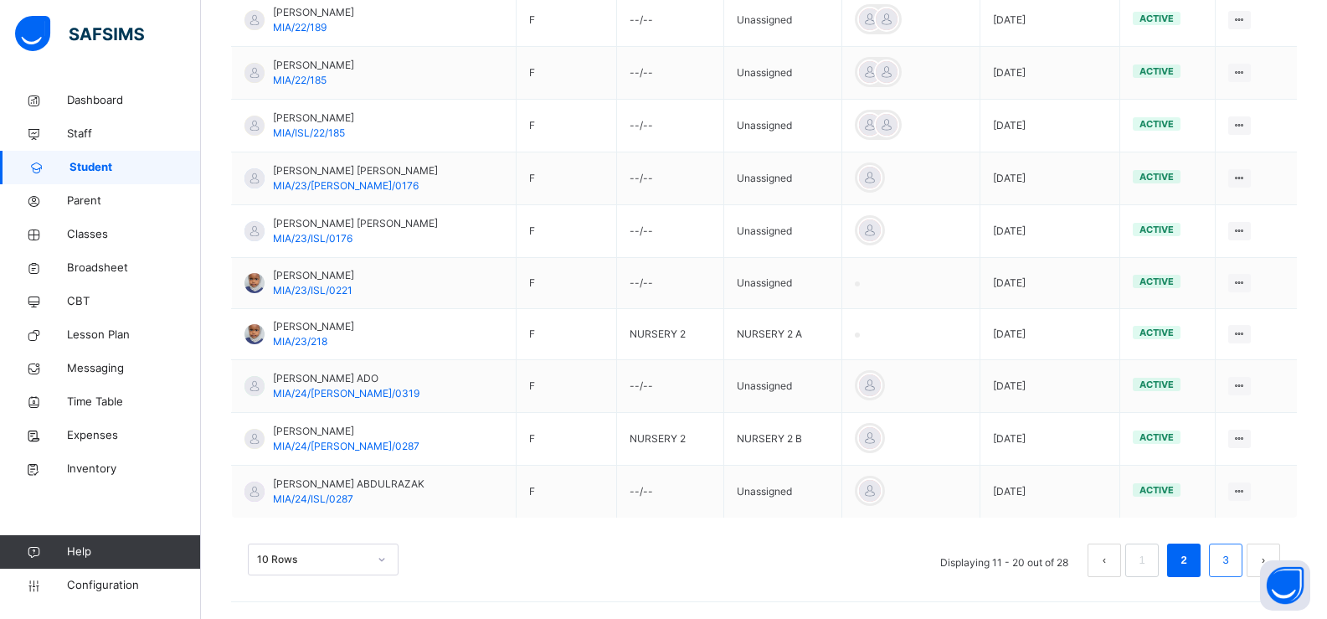
click at [1230, 560] on link "3" at bounding box center [1225, 560] width 16 height 22
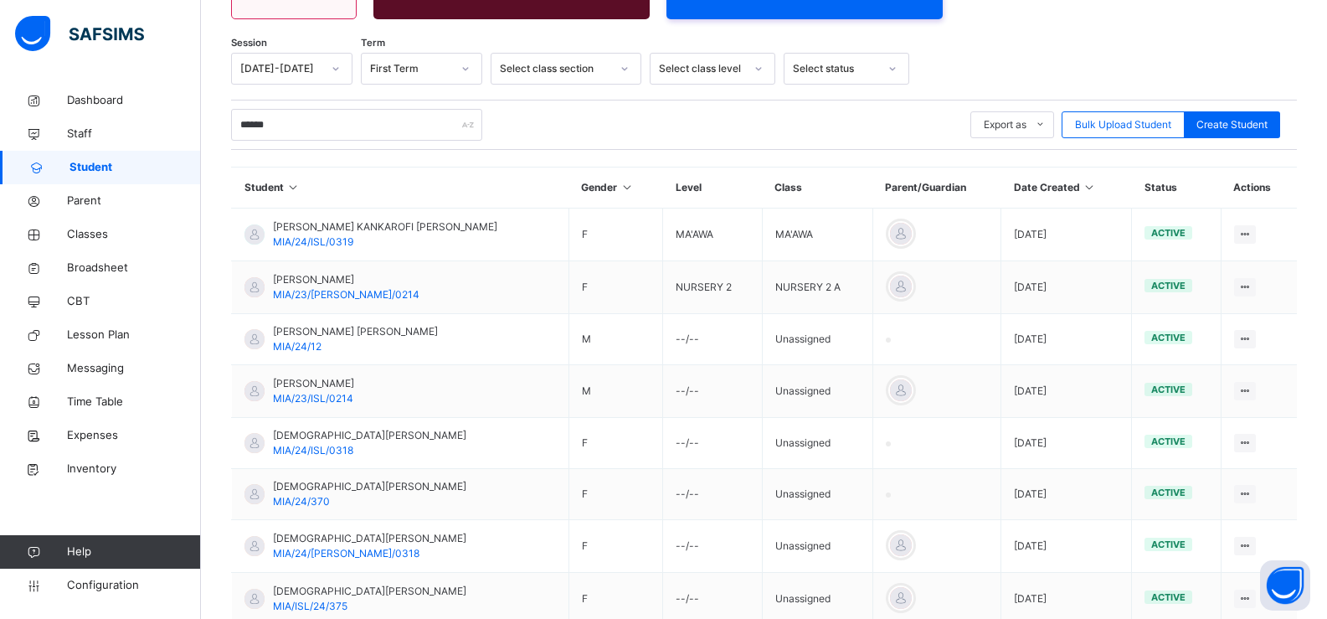
scroll to position [108, 0]
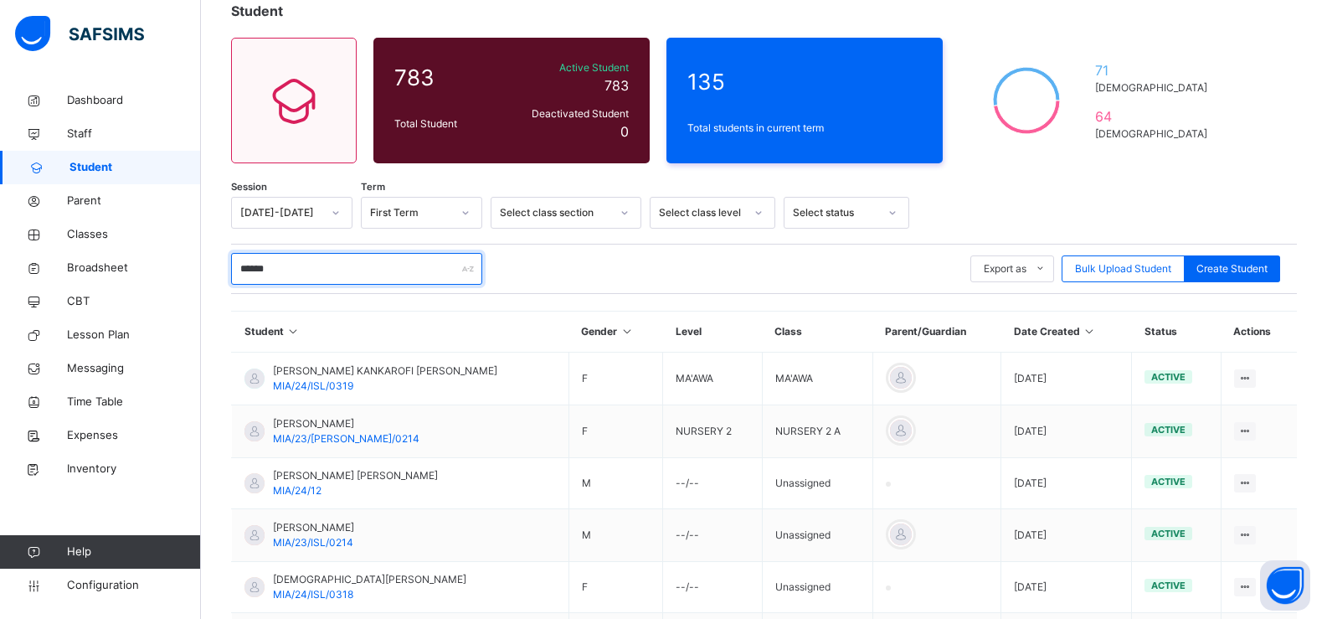
click at [338, 275] on input "******" at bounding box center [356, 269] width 251 height 32
type input "*"
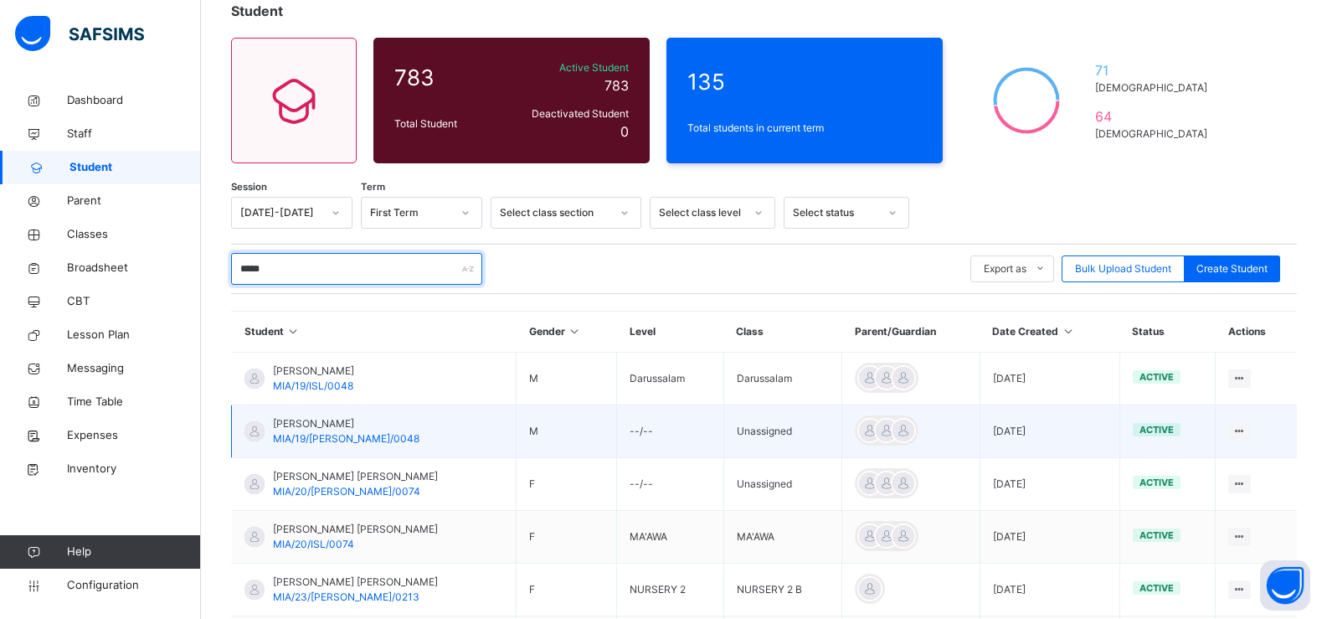
scroll to position [192, 0]
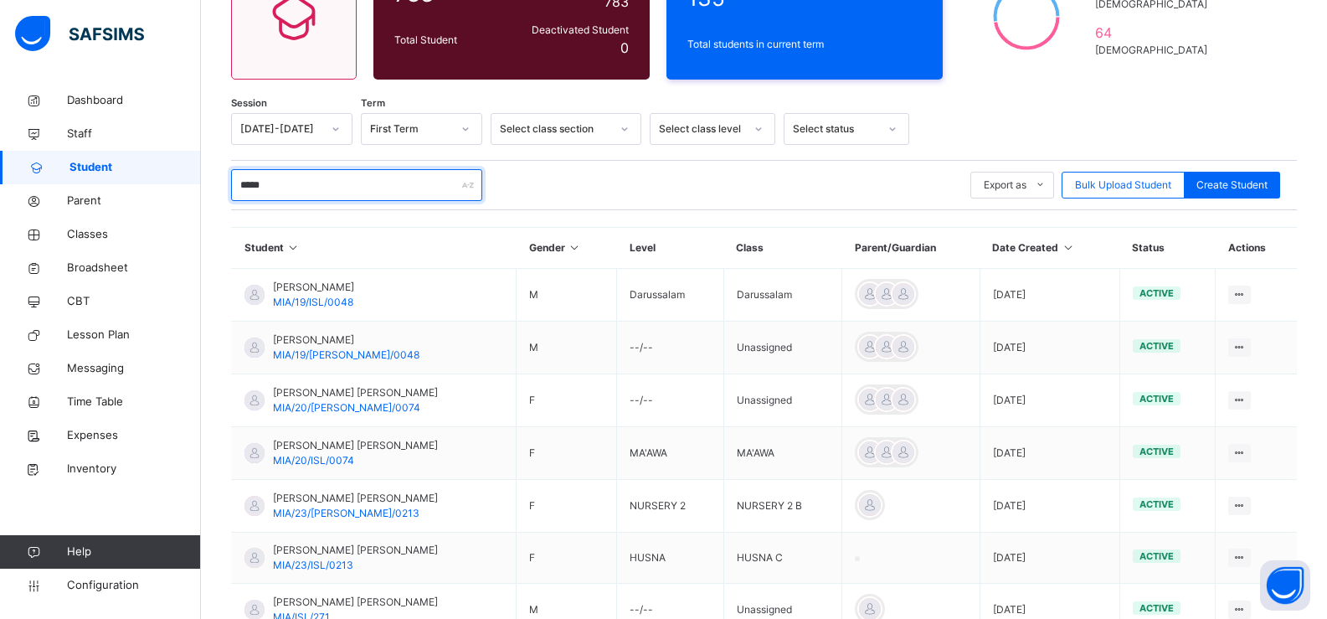
click at [282, 183] on input "*****" at bounding box center [356, 185] width 251 height 32
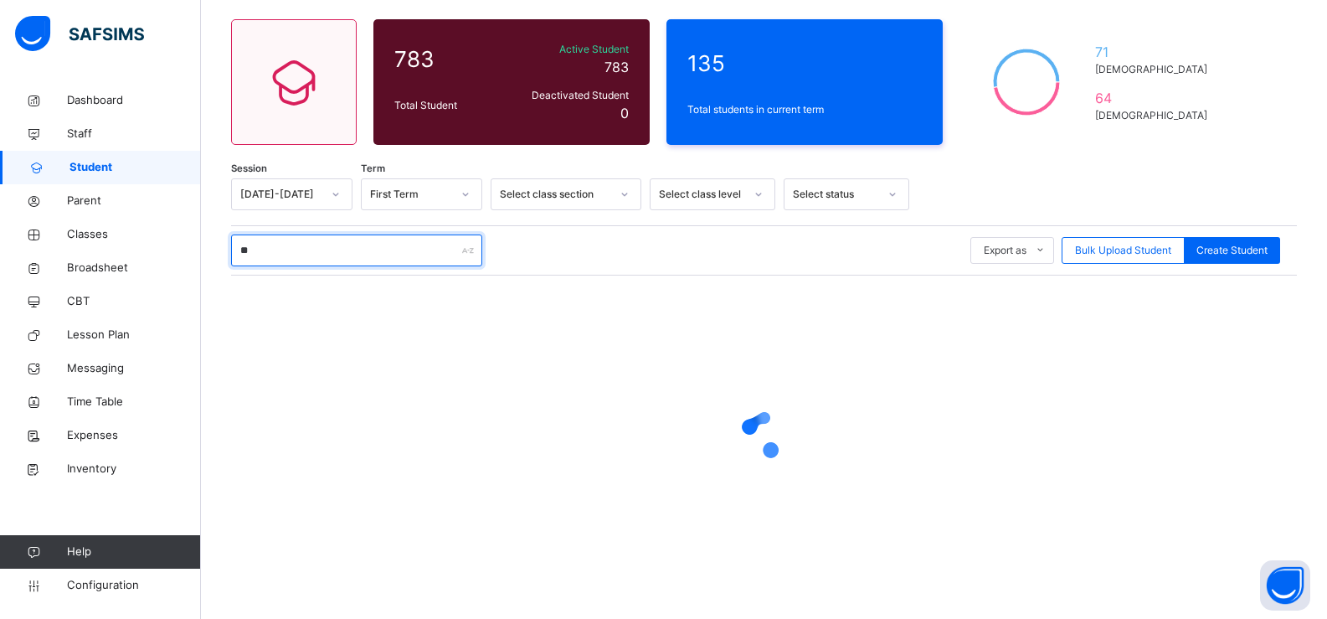
scroll to position [126, 0]
type input "*"
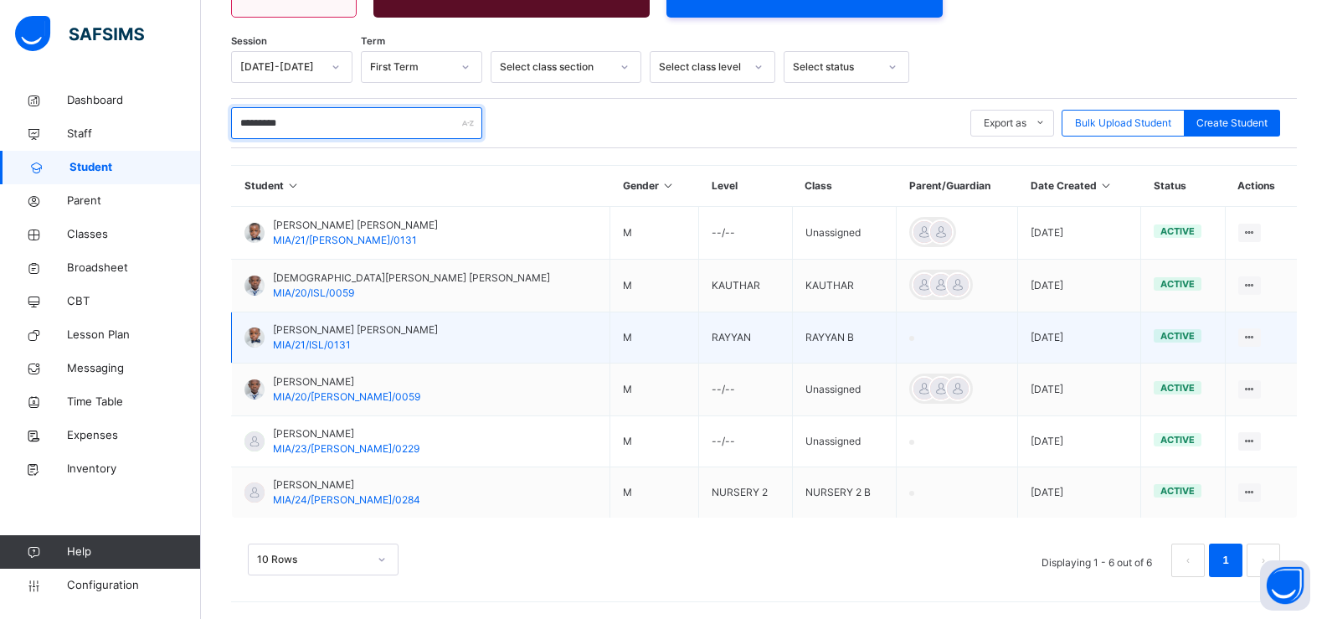
scroll to position [159, 0]
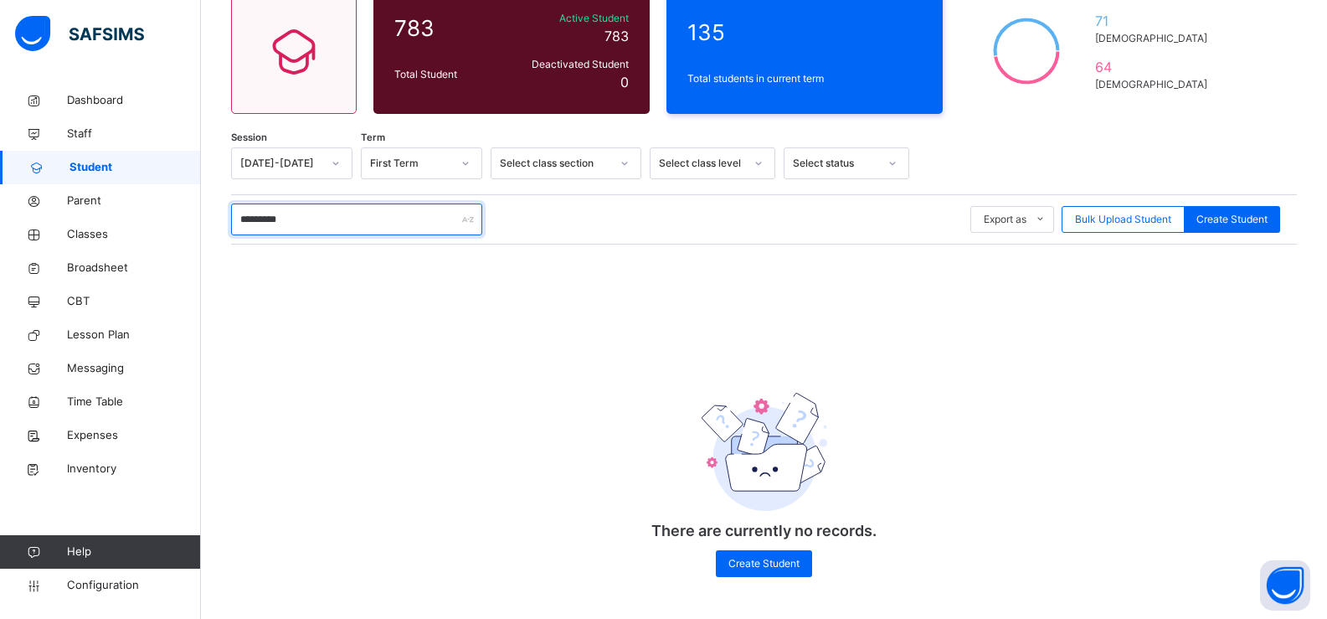
click at [342, 219] on input "********" at bounding box center [356, 219] width 251 height 32
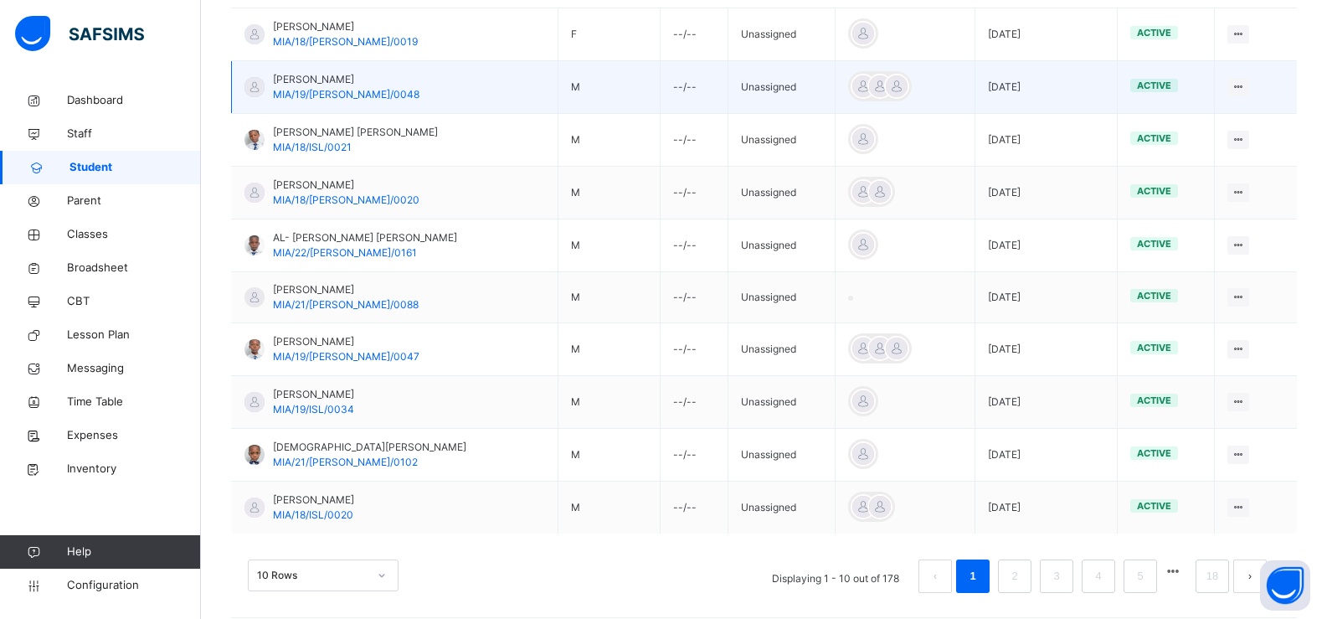
scroll to position [468, 0]
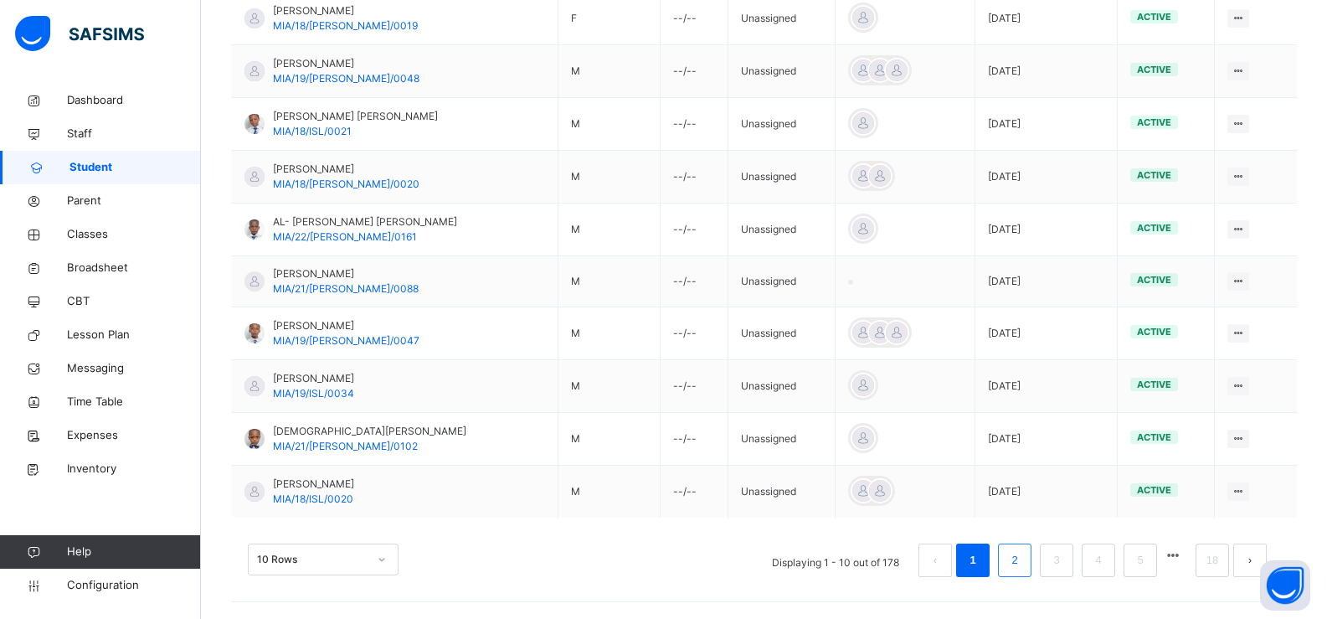
type input "********"
click at [1022, 561] on link "2" at bounding box center [1014, 560] width 16 height 22
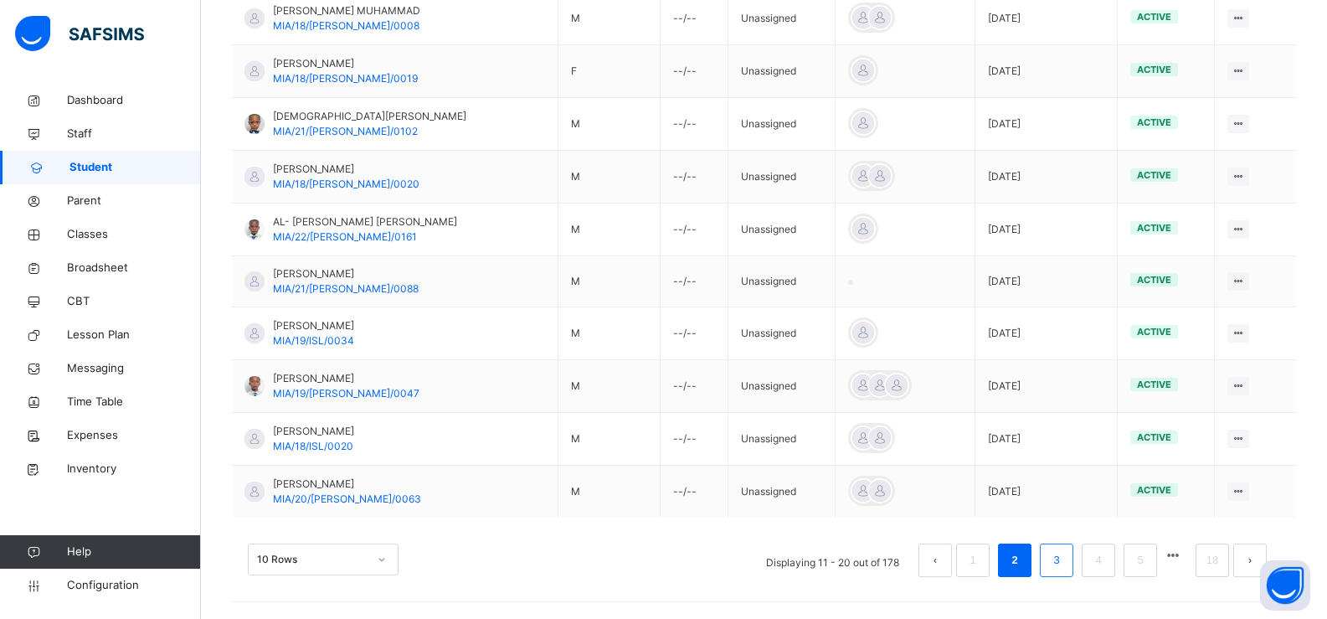
click at [1064, 555] on link "3" at bounding box center [1056, 560] width 16 height 22
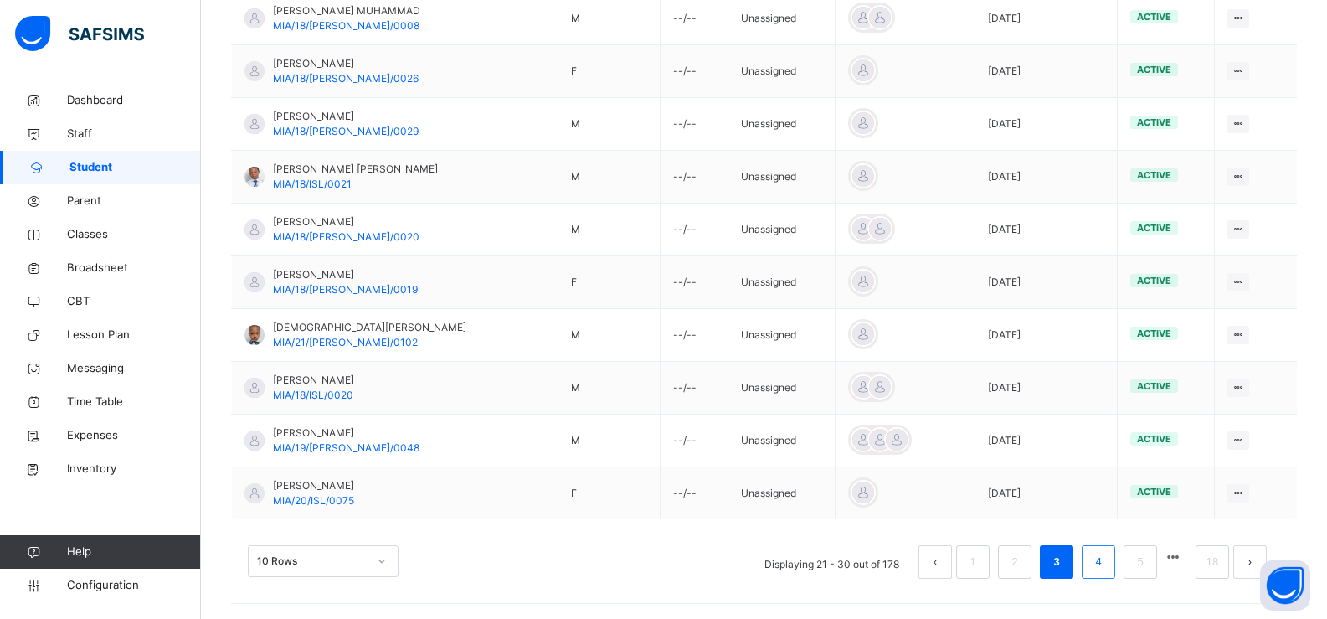
click at [1106, 562] on link "4" at bounding box center [1098, 562] width 16 height 22
click at [959, 583] on div "10 Rows Displaying 21 - 30 out of 178 1 2 3 4 5 18" at bounding box center [764, 553] width 1066 height 84
click at [1106, 568] on link "4" at bounding box center [1098, 562] width 16 height 22
click at [1106, 566] on link "4" at bounding box center [1098, 562] width 16 height 22
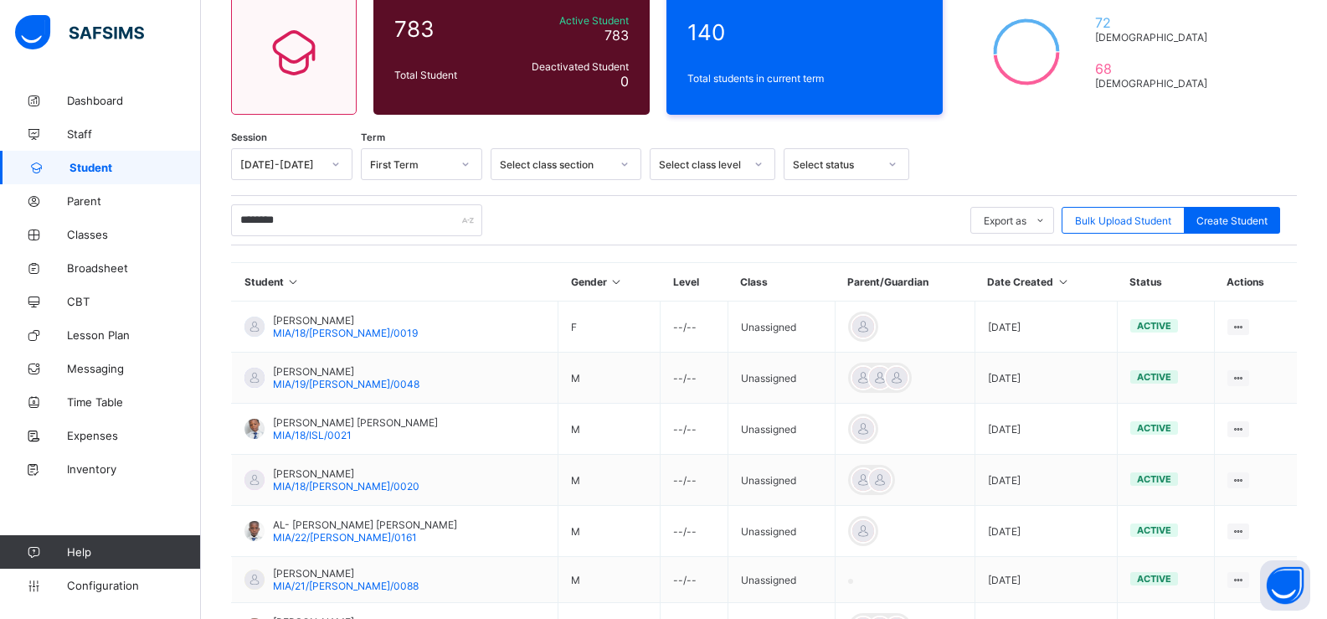
scroll to position [167, 0]
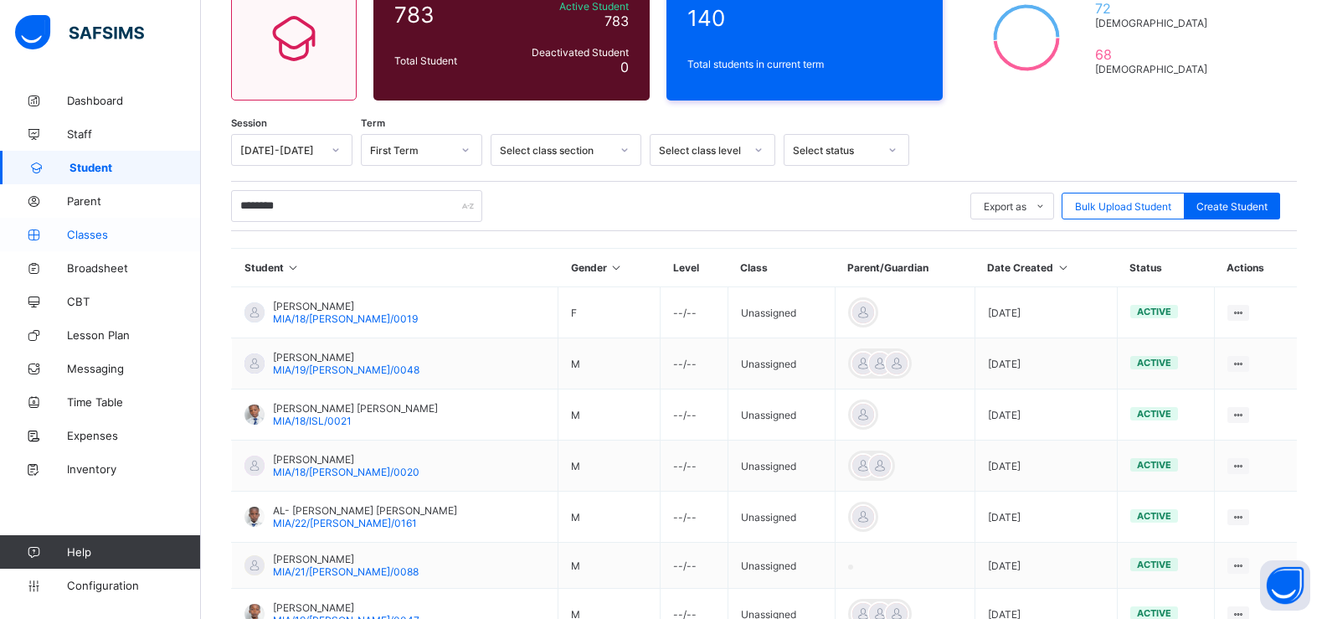
type input "********"
click at [119, 236] on span "Classes" at bounding box center [134, 234] width 134 height 13
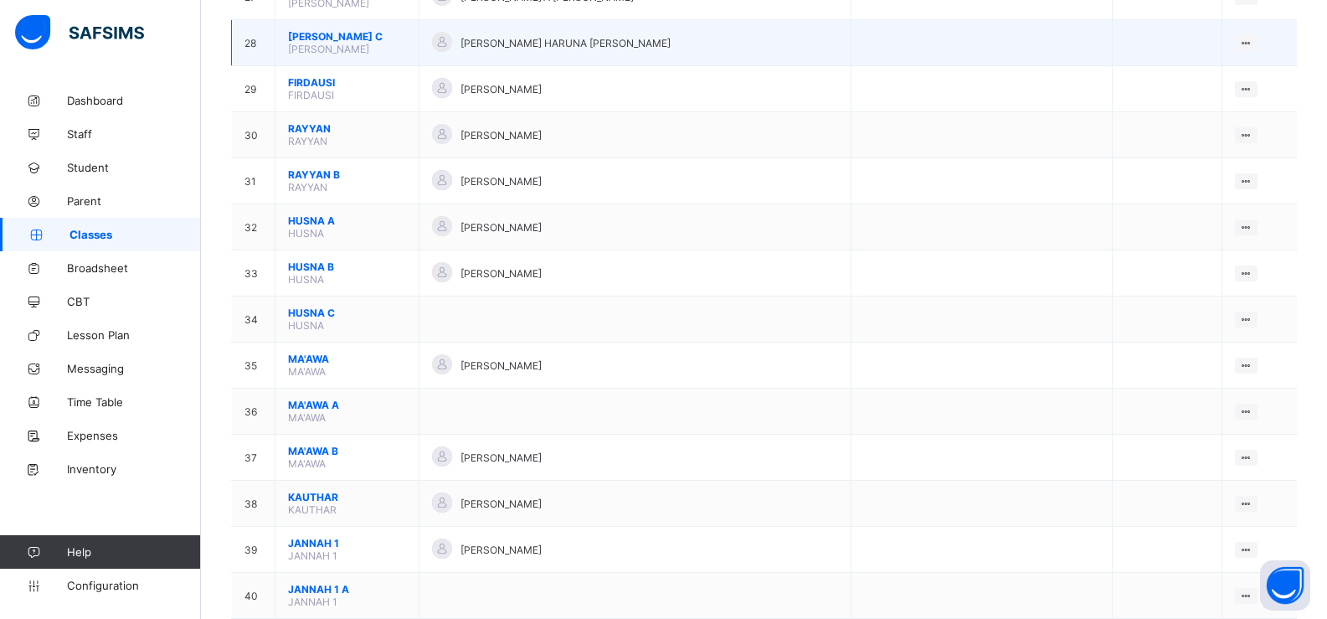
scroll to position [1423, 0]
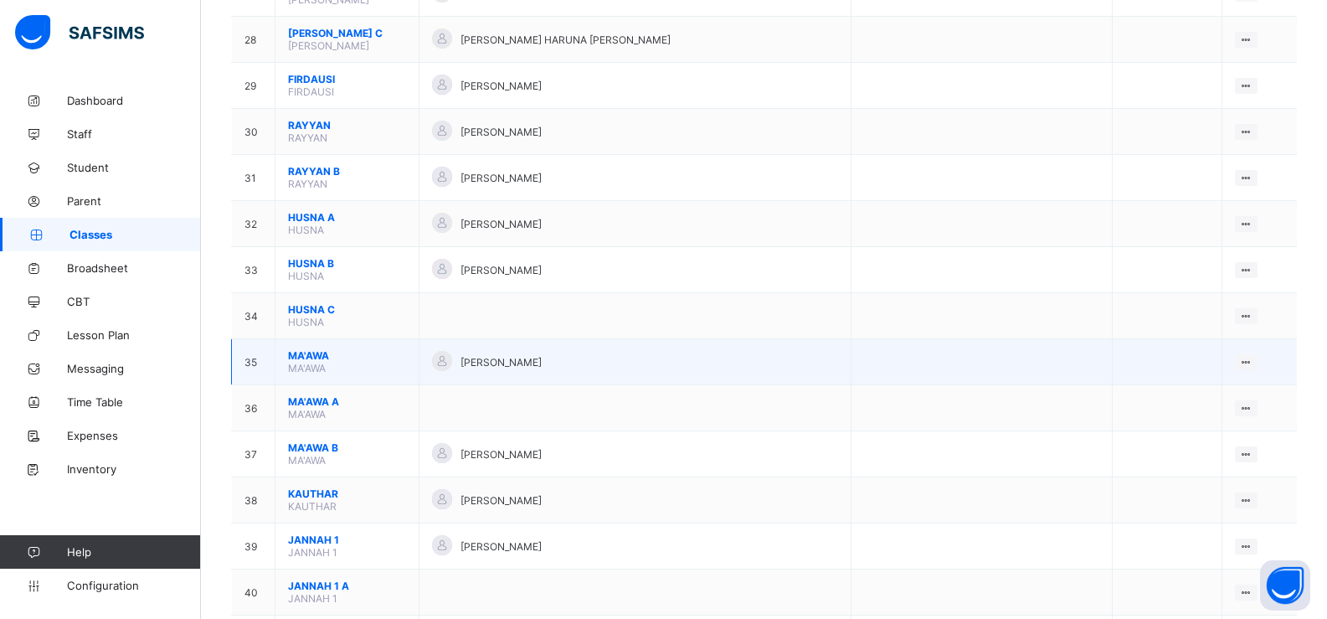
click at [383, 354] on span "MA'AWA" at bounding box center [347, 355] width 118 height 13
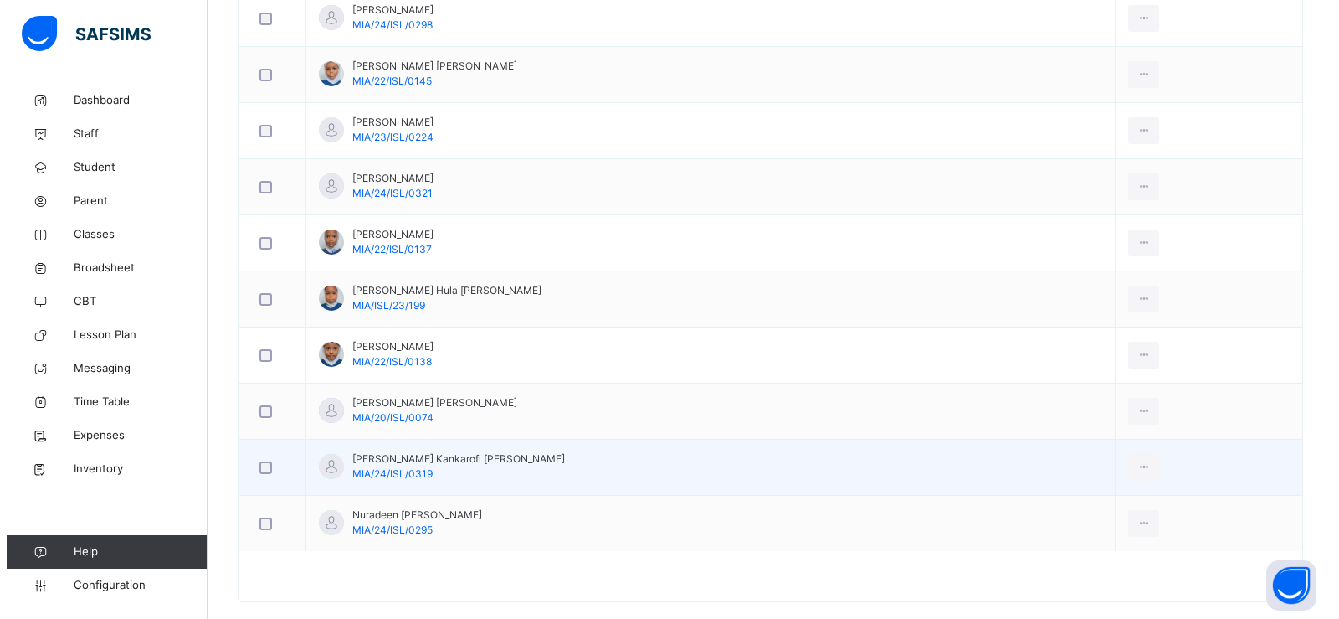
scroll to position [251, 0]
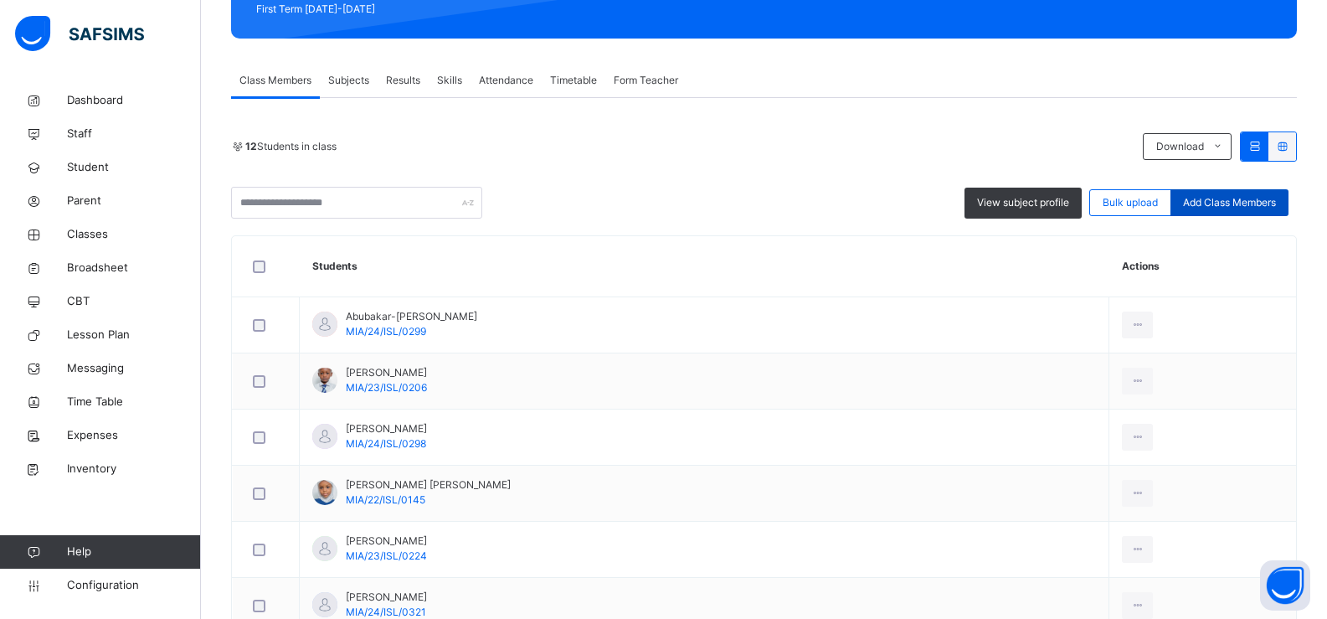
click at [1230, 201] on span "Add Class Members" at bounding box center [1229, 202] width 93 height 15
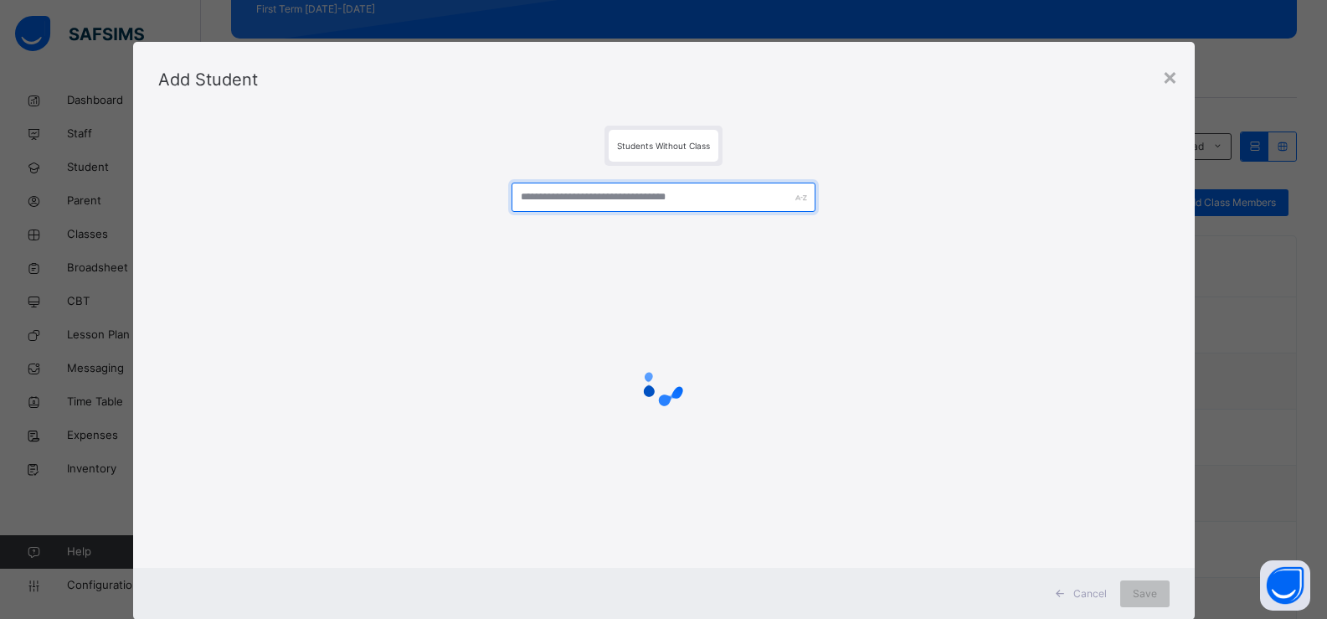
click at [560, 193] on input "text" at bounding box center [662, 196] width 303 height 29
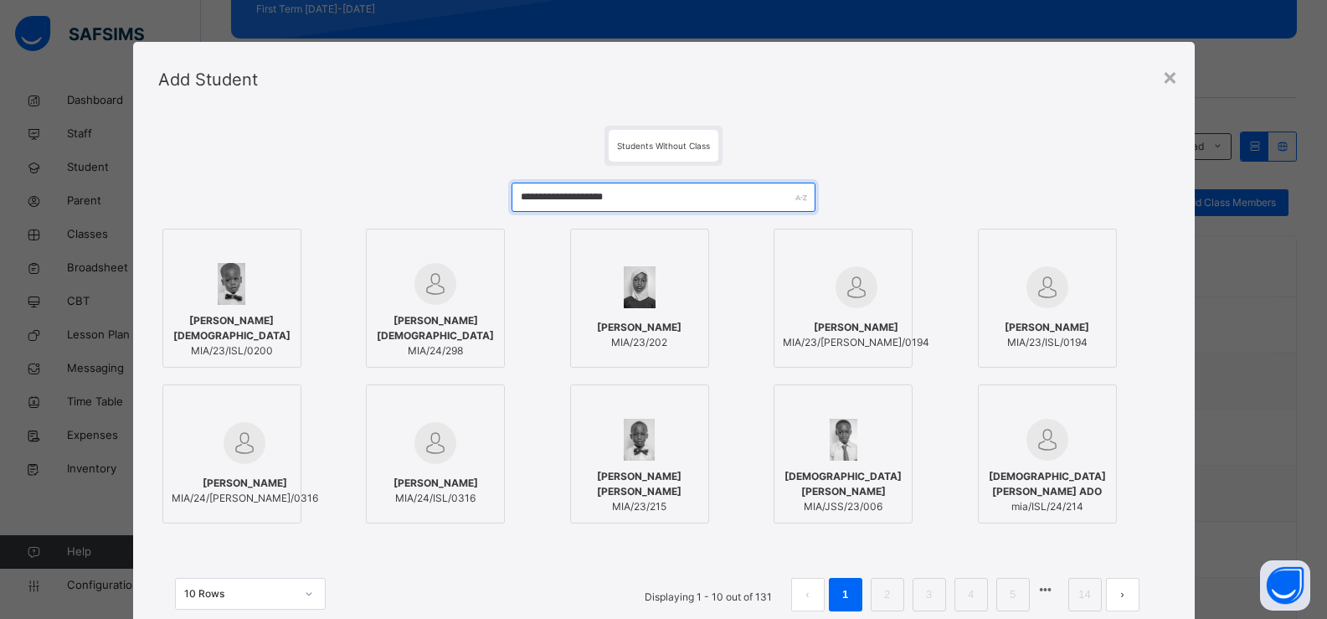
type input "**********"
click at [421, 416] on div at bounding box center [435, 405] width 121 height 25
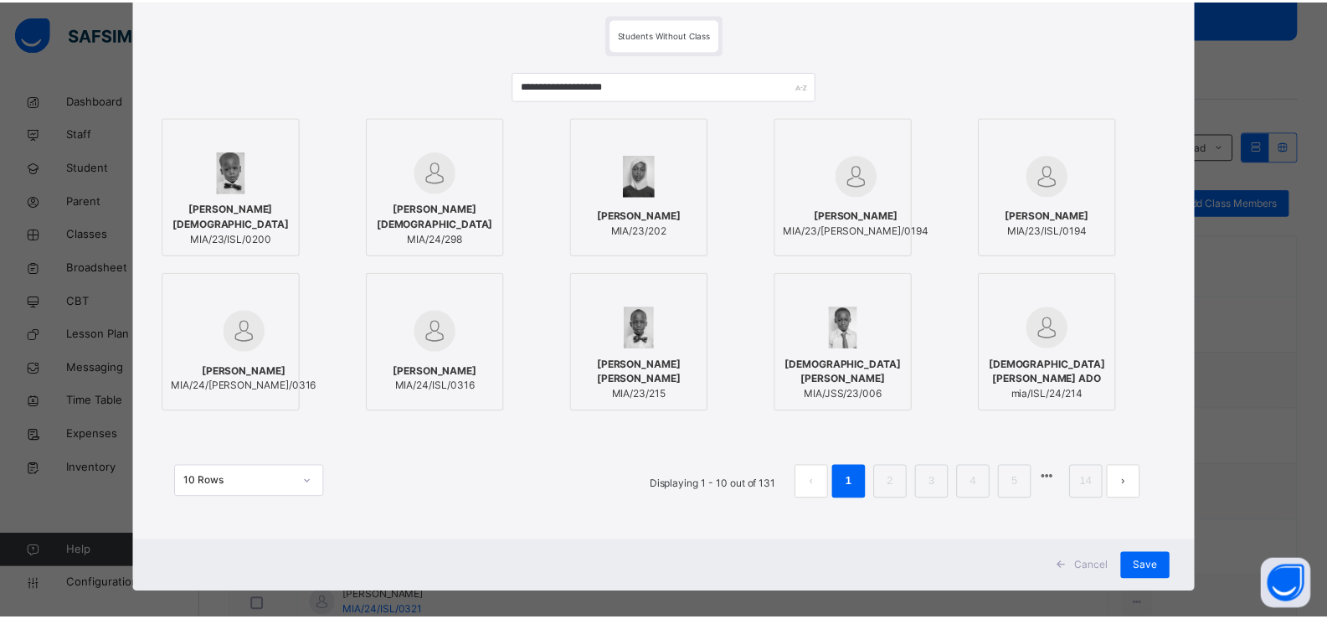
scroll to position [128, 0]
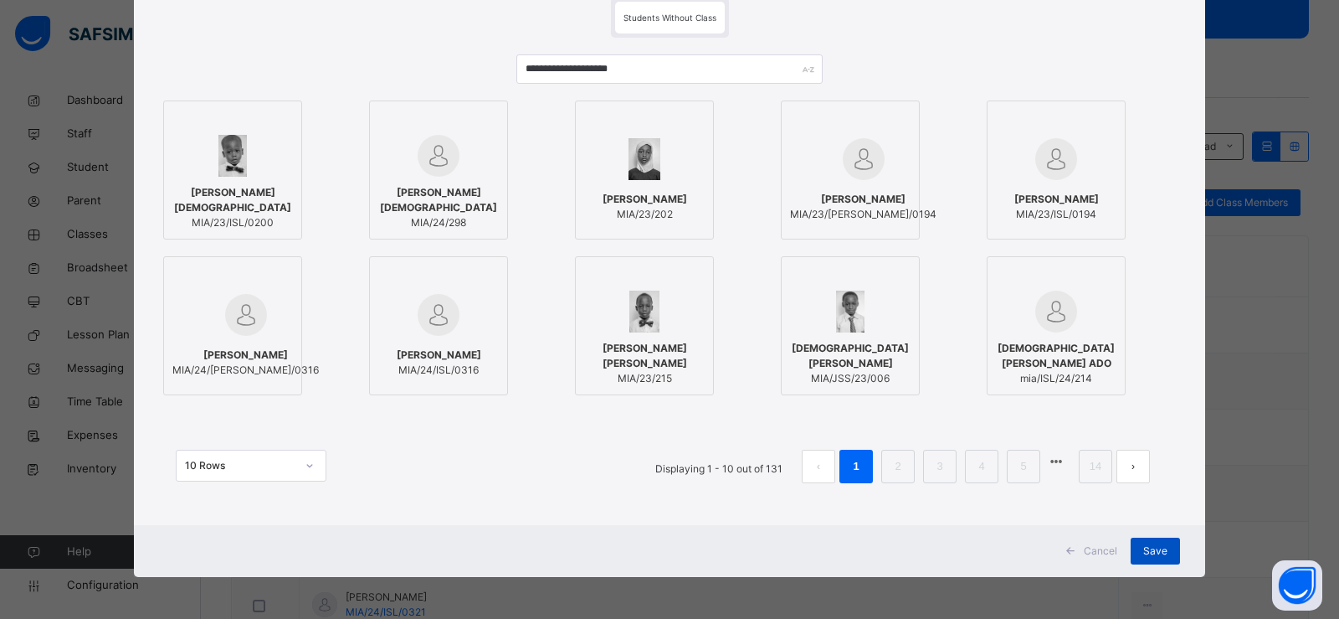
click at [1143, 552] on span "Save" at bounding box center [1155, 550] width 24 height 15
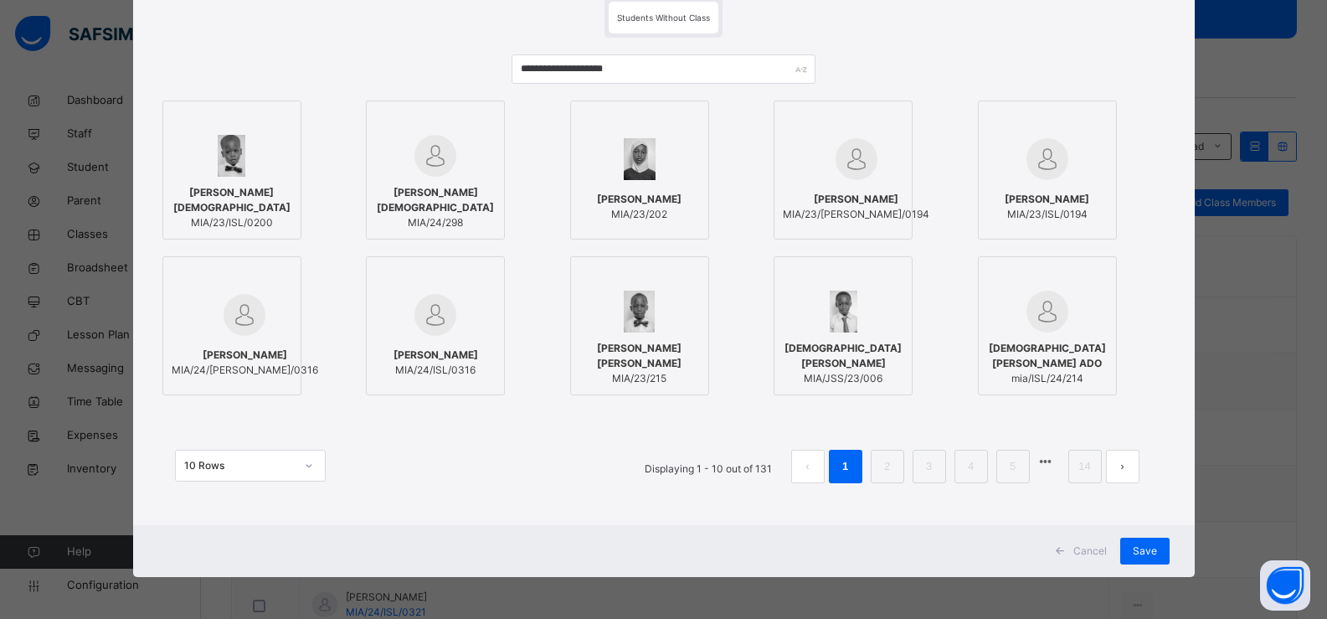
click at [987, 517] on div "**********" at bounding box center [663, 257] width 1061 height 536
click at [1141, 552] on span "Save" at bounding box center [1145, 550] width 24 height 15
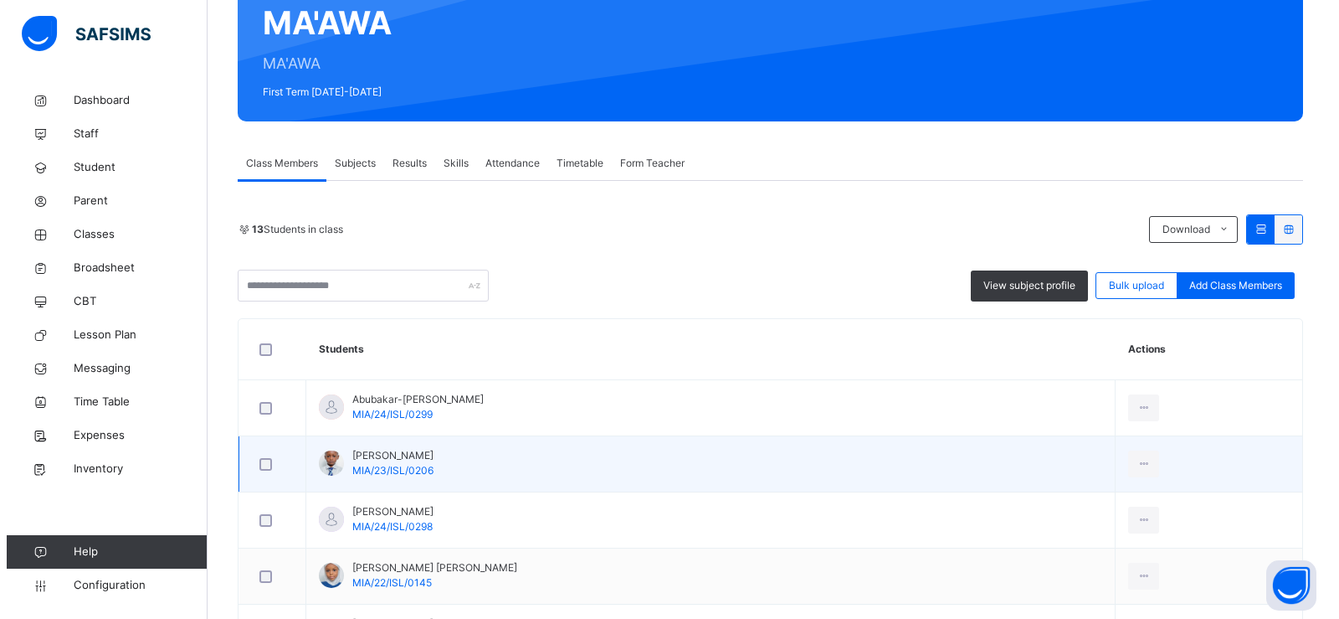
scroll to position [165, 0]
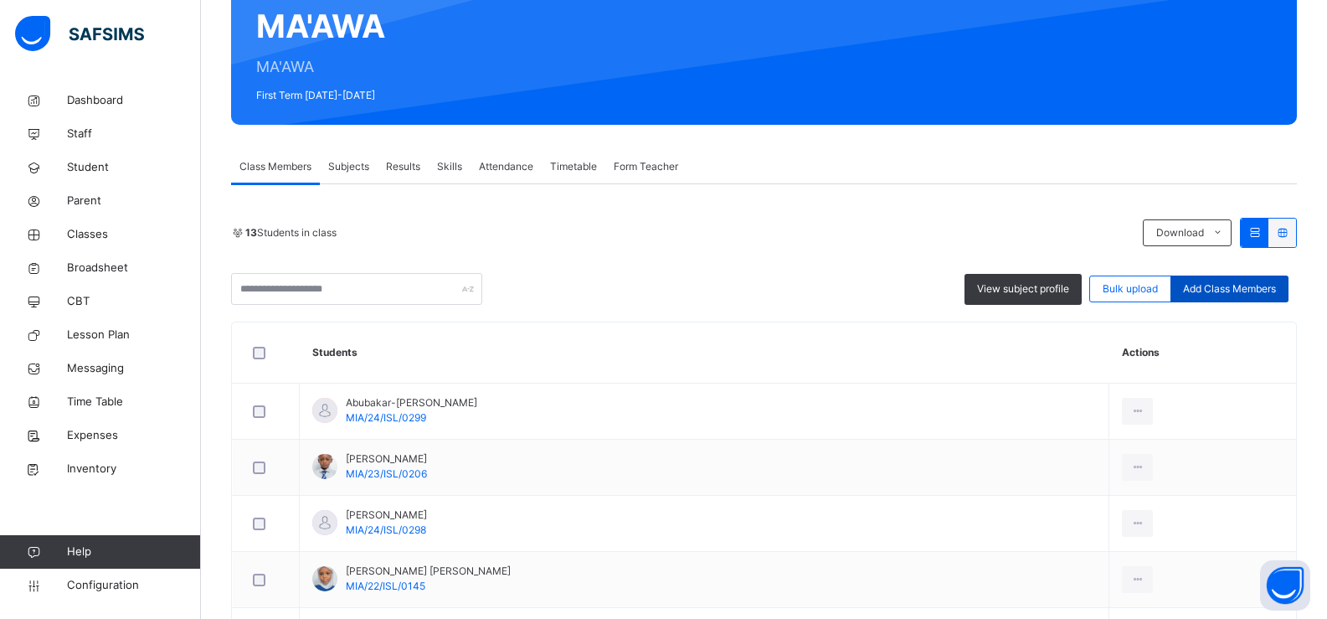
click at [1210, 285] on span "Add Class Members" at bounding box center [1229, 288] width 93 height 15
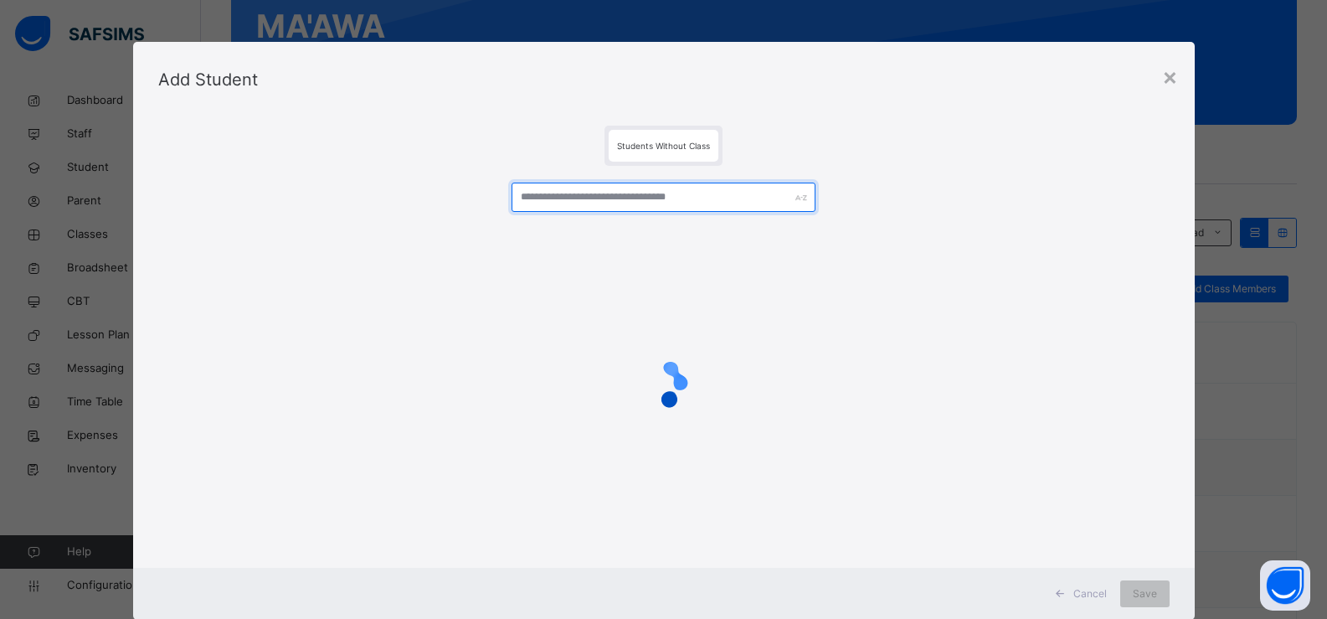
click at [553, 200] on input "text" at bounding box center [662, 196] width 303 height 29
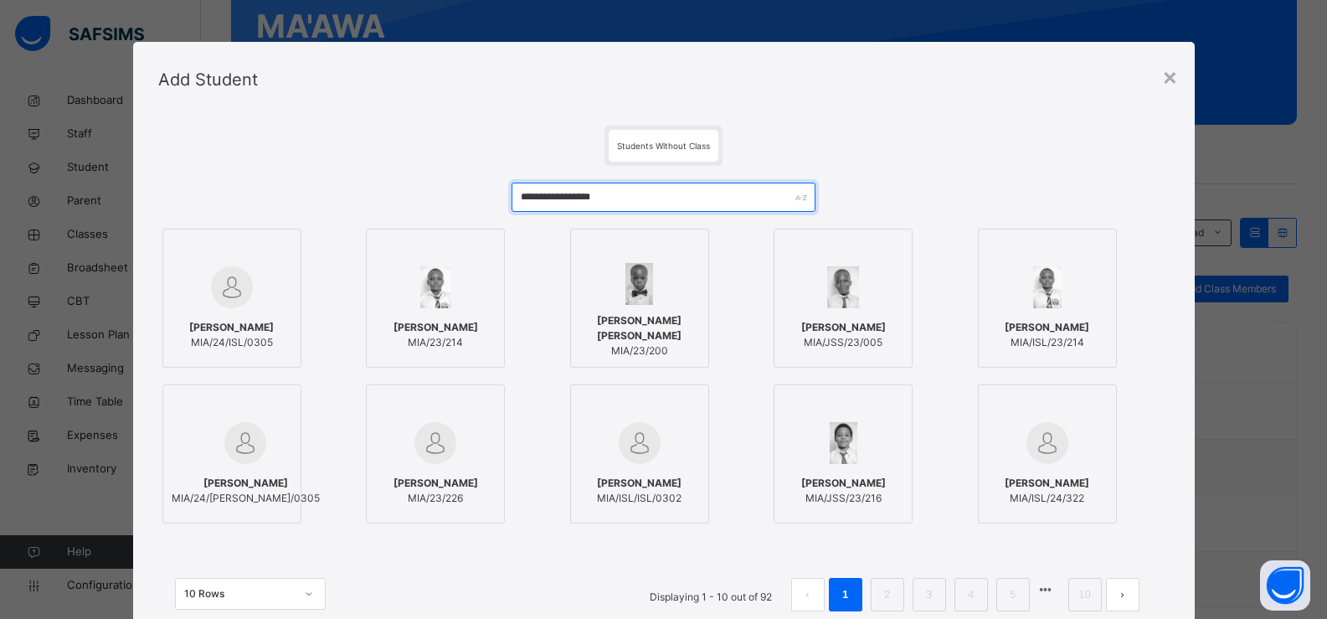
type input "**********"
click at [242, 295] on img at bounding box center [232, 287] width 42 height 42
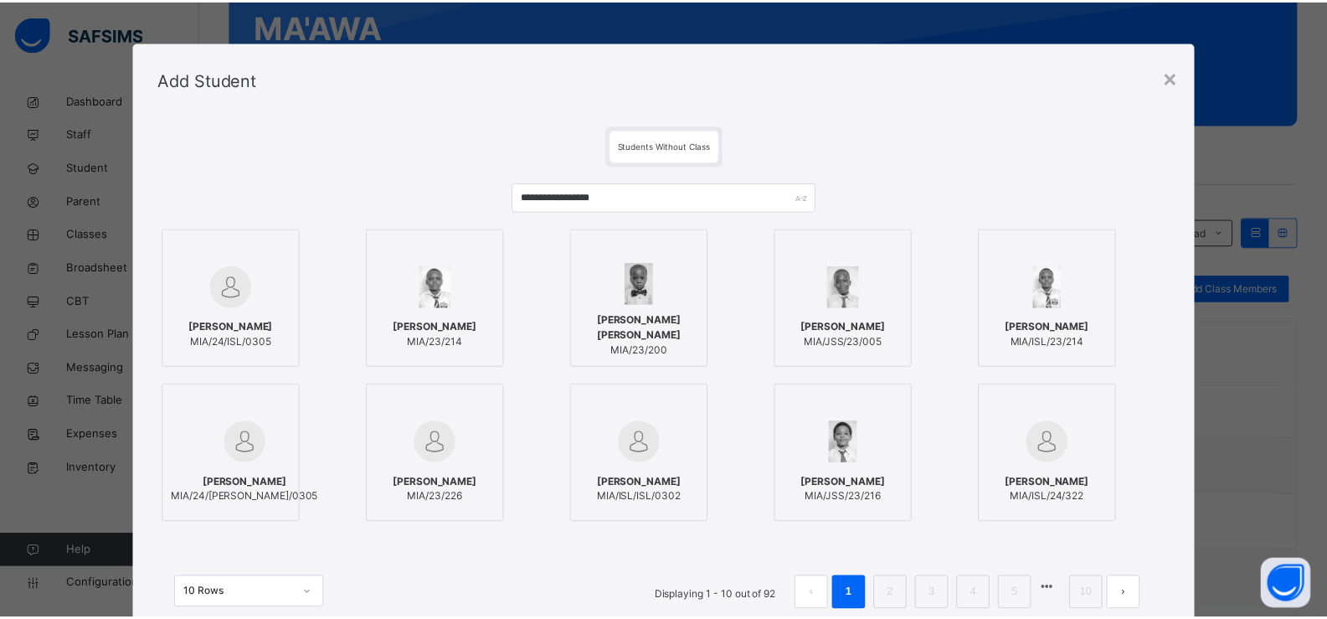
scroll to position [128, 0]
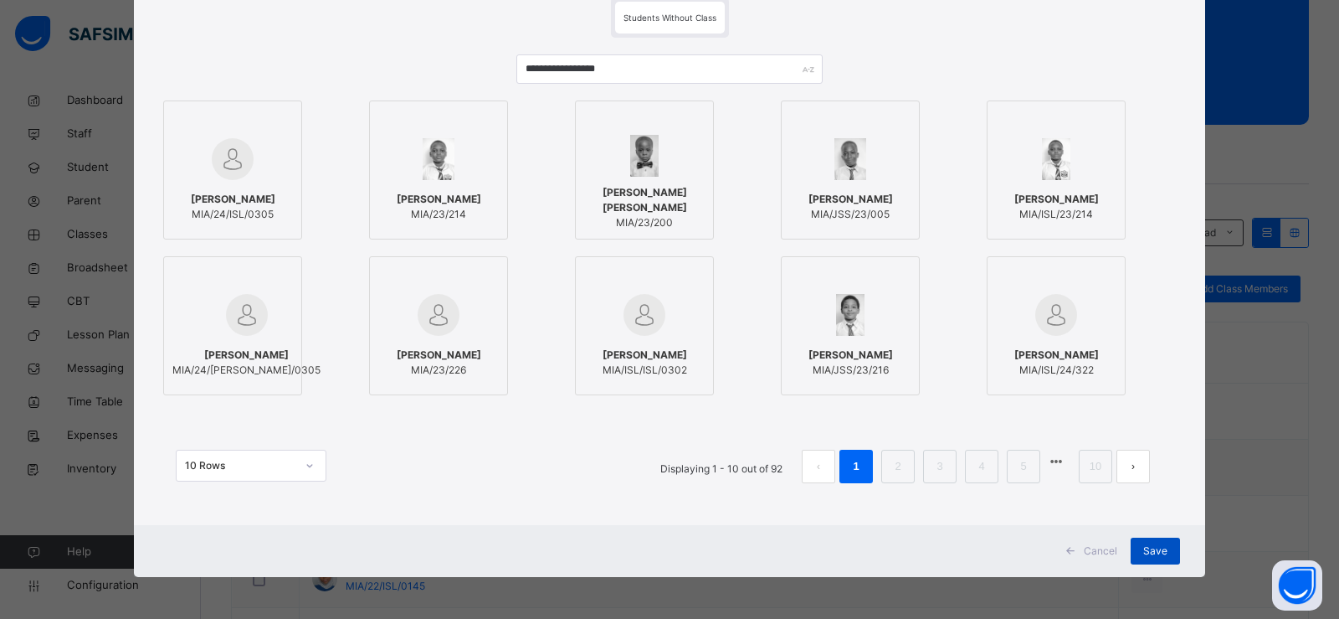
click at [1152, 549] on span "Save" at bounding box center [1155, 550] width 24 height 15
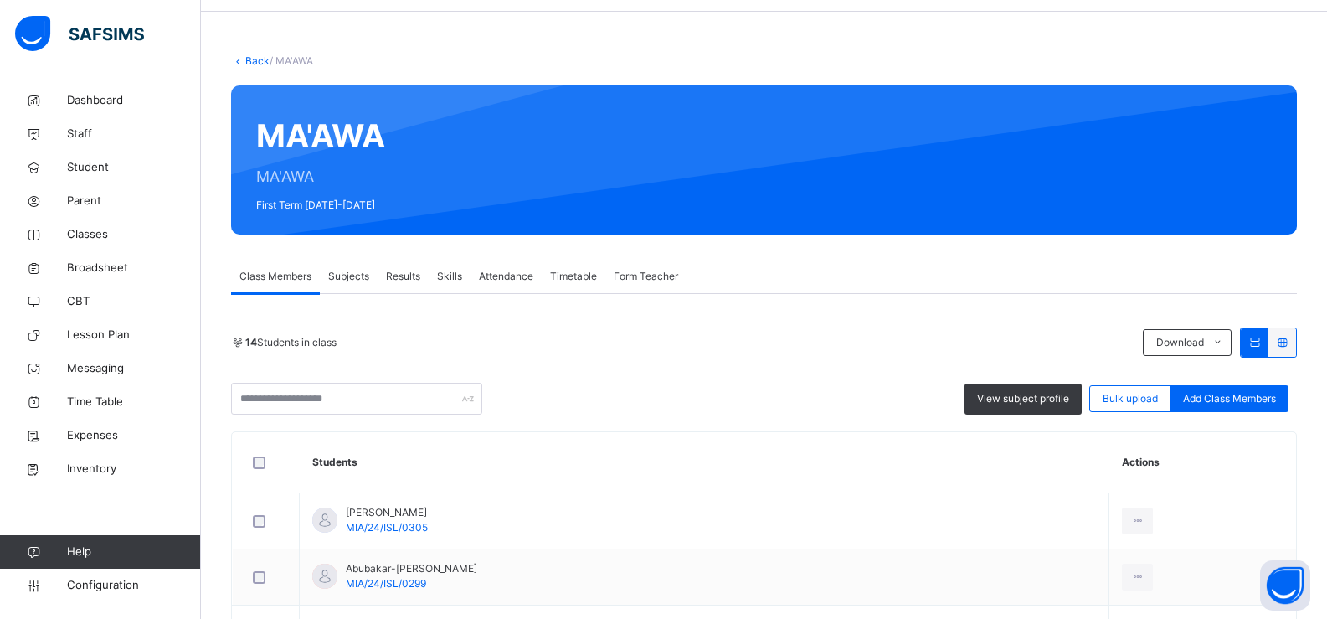
scroll to position [84, 0]
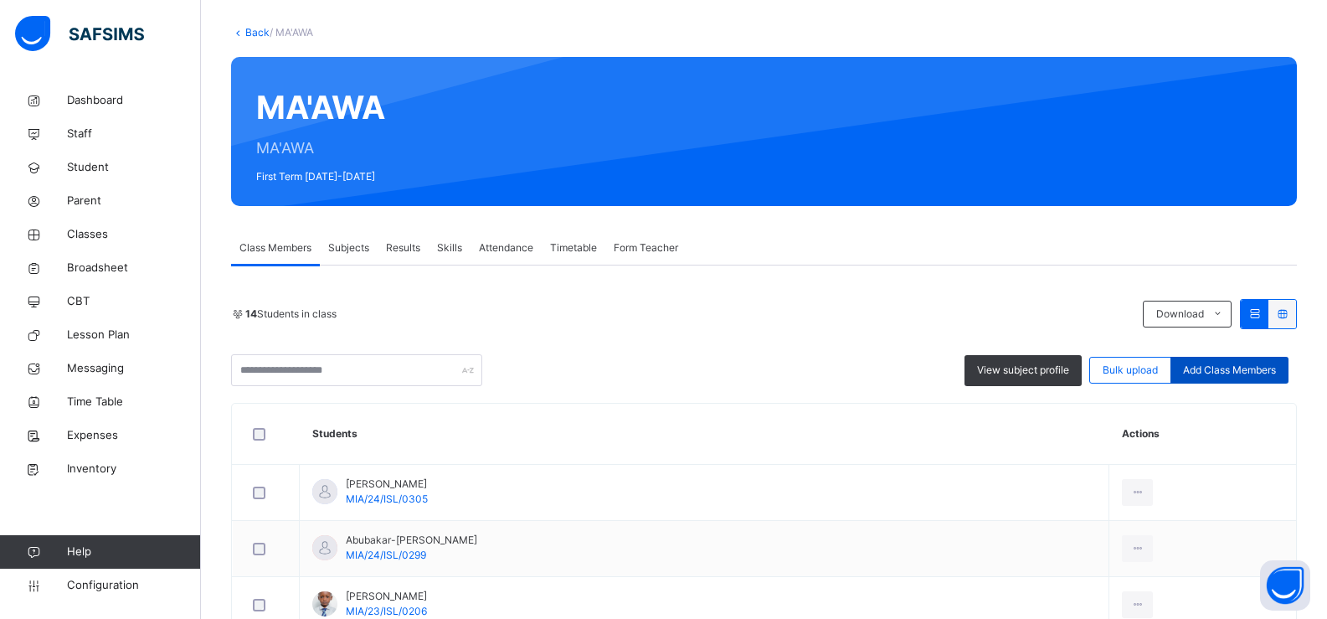
click at [1222, 374] on span "Add Class Members" at bounding box center [1229, 369] width 93 height 15
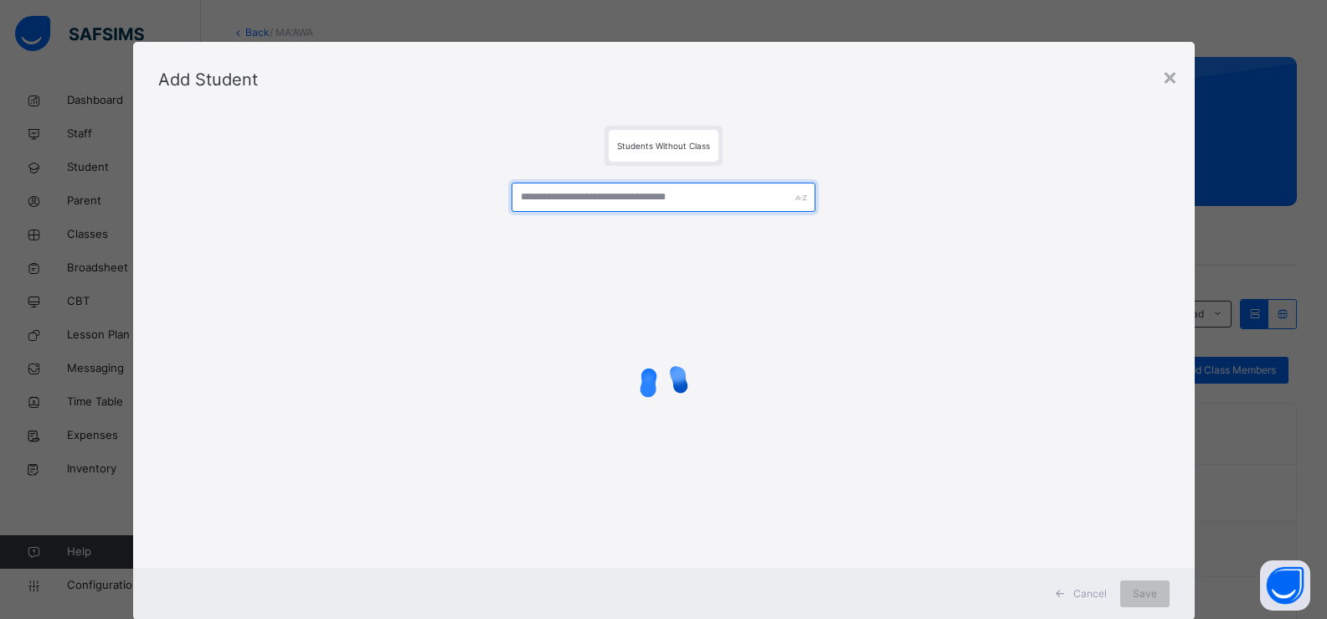
click at [542, 198] on input "text" at bounding box center [662, 196] width 303 height 29
click at [529, 197] on input "text" at bounding box center [662, 196] width 303 height 29
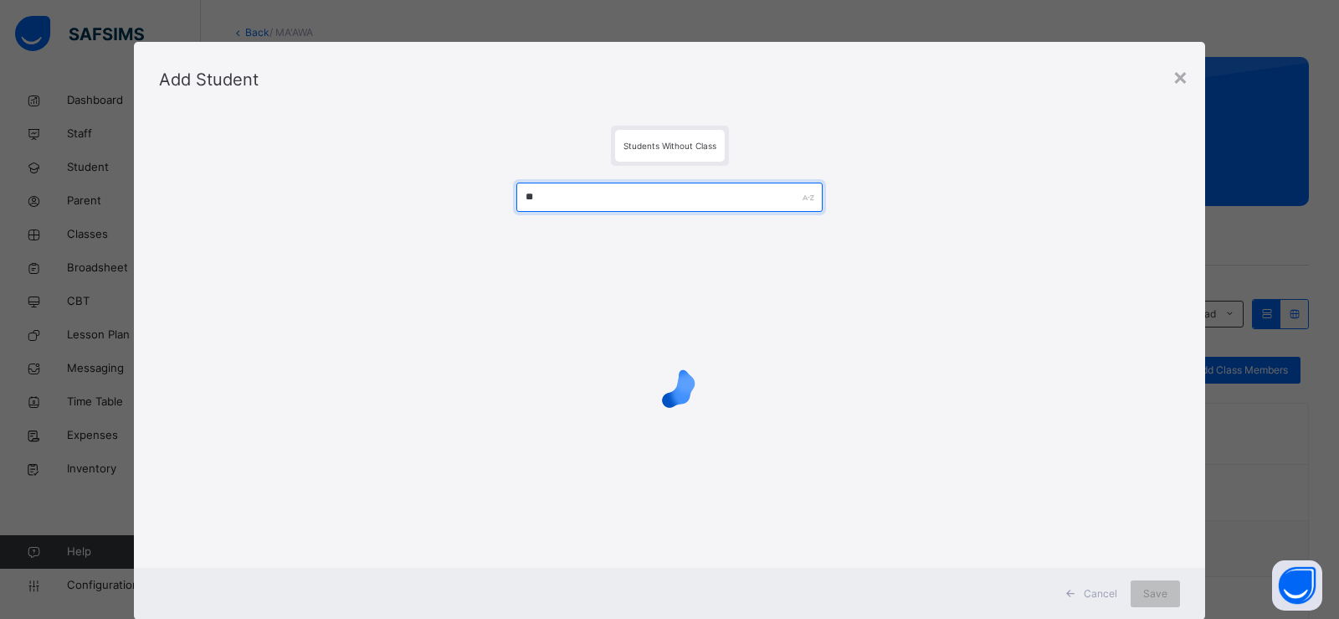
type input "*"
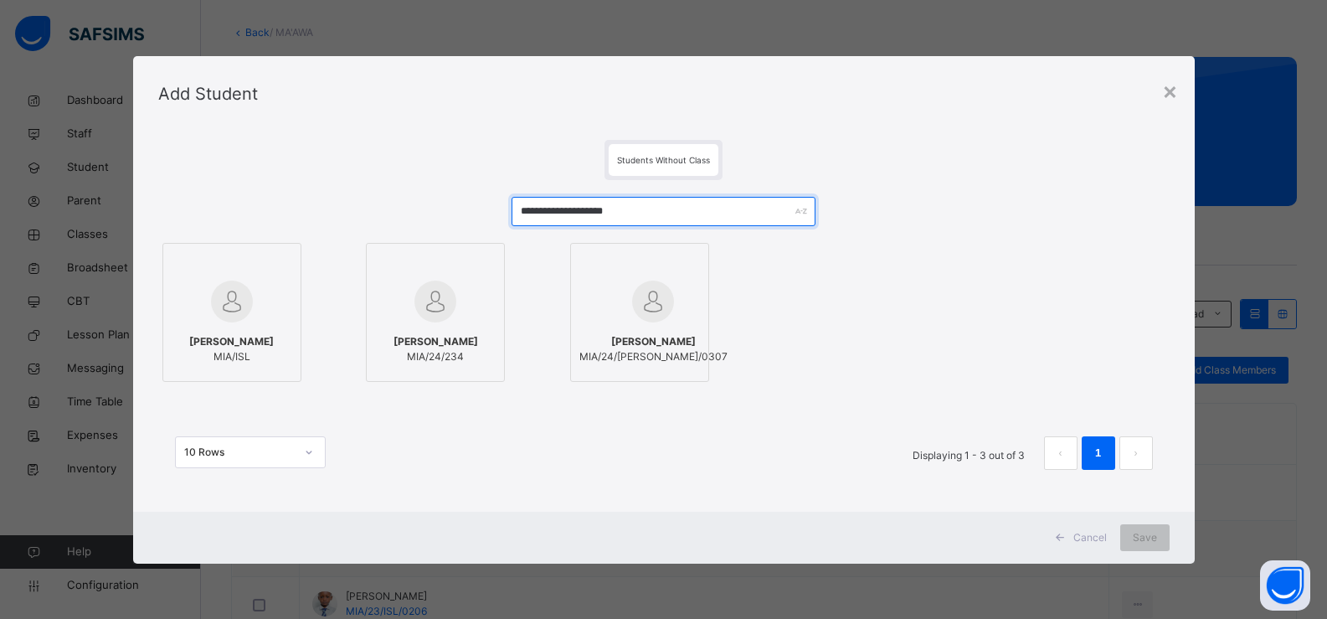
type input "**********"
click at [264, 326] on div "ABDUSSAMAD ABDULAZIZ MIA/ISL" at bounding box center [232, 349] width 121 height 47
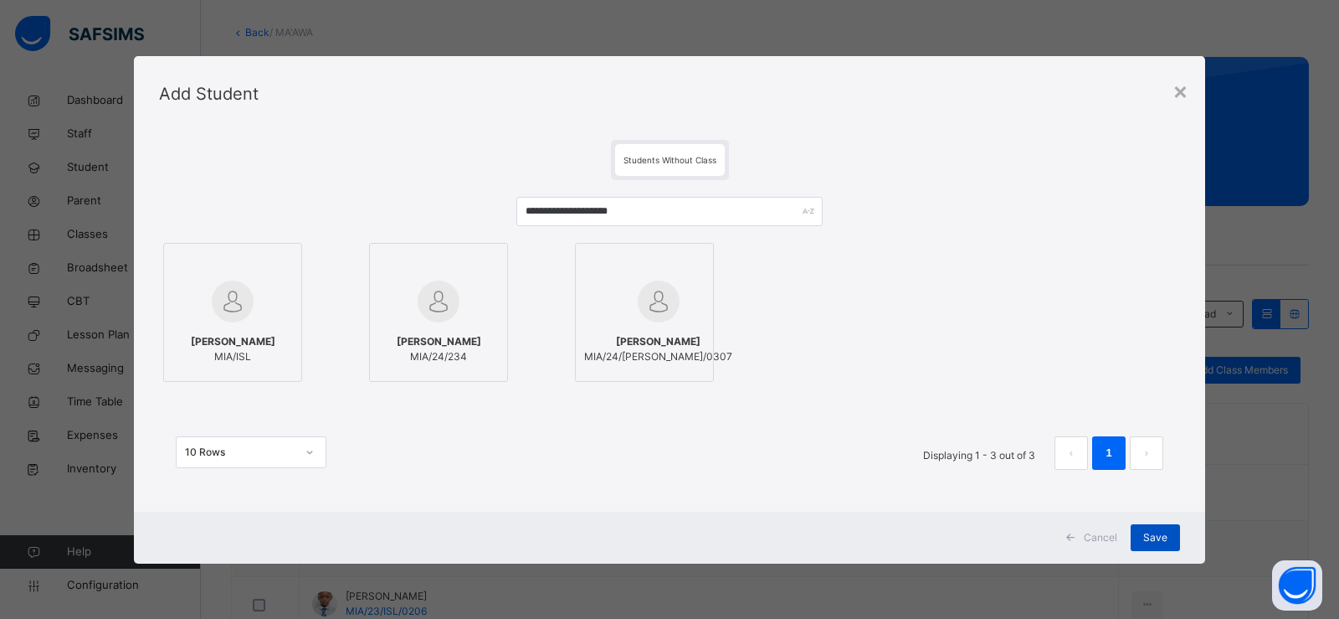
click at [1161, 534] on span "Save" at bounding box center [1155, 537] width 24 height 15
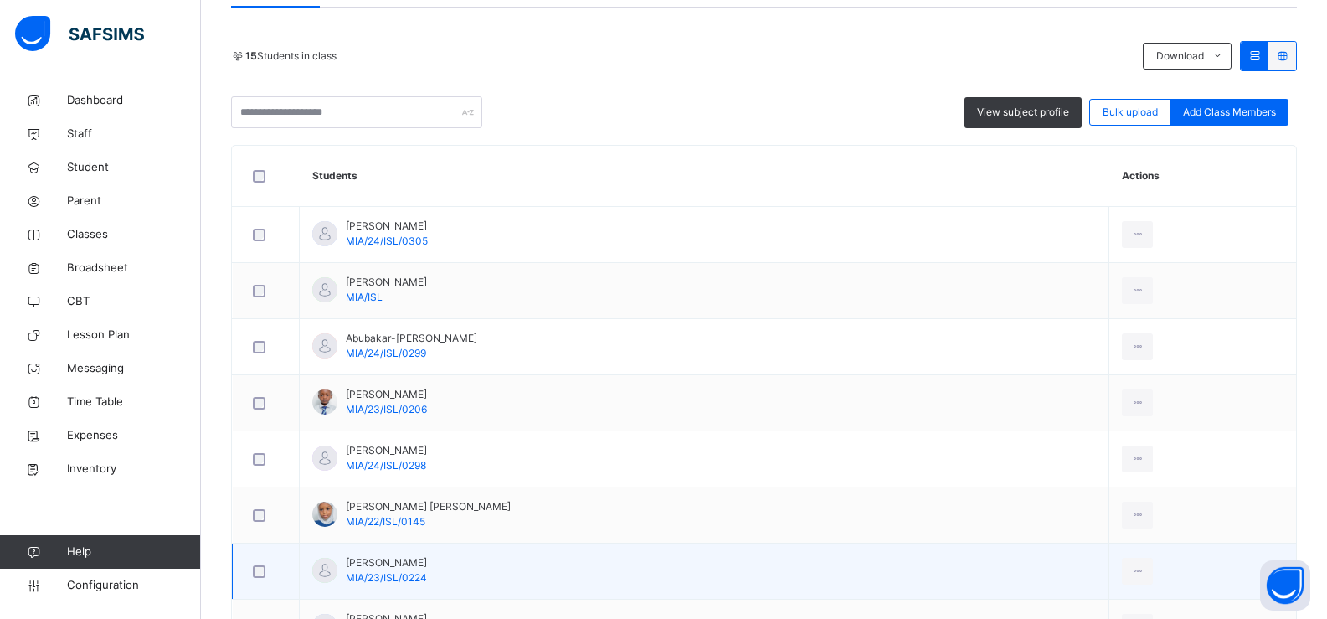
scroll to position [335, 0]
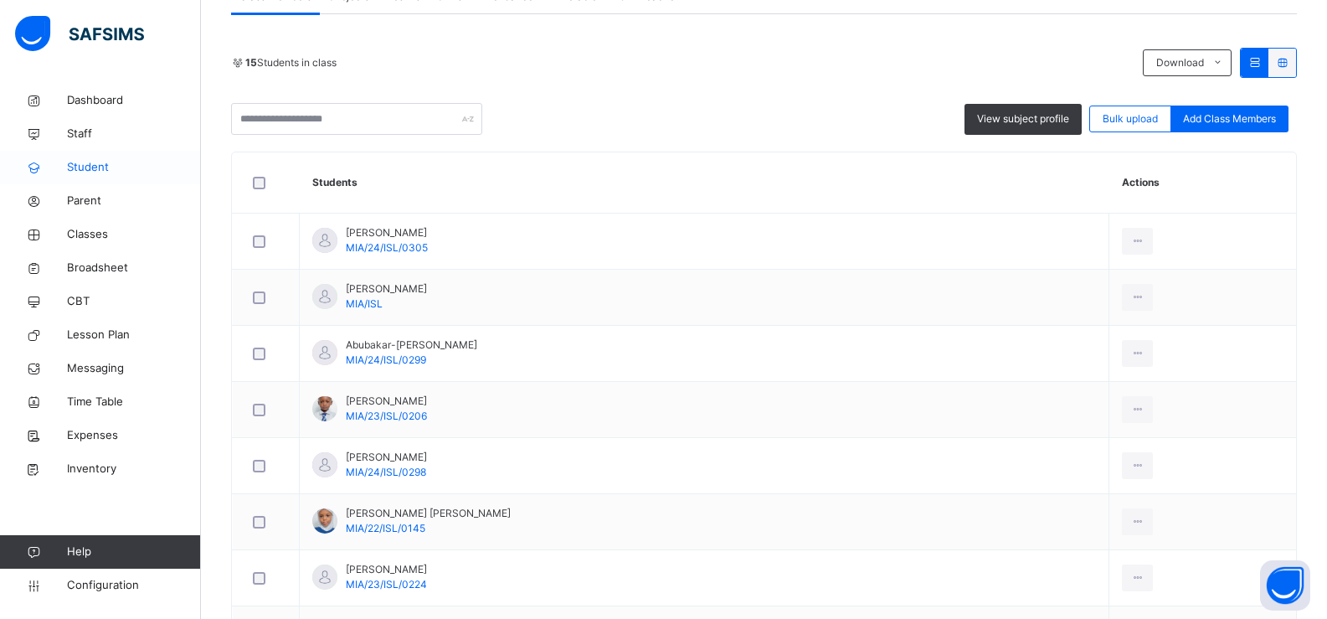
click at [105, 172] on span "Student" at bounding box center [134, 167] width 134 height 17
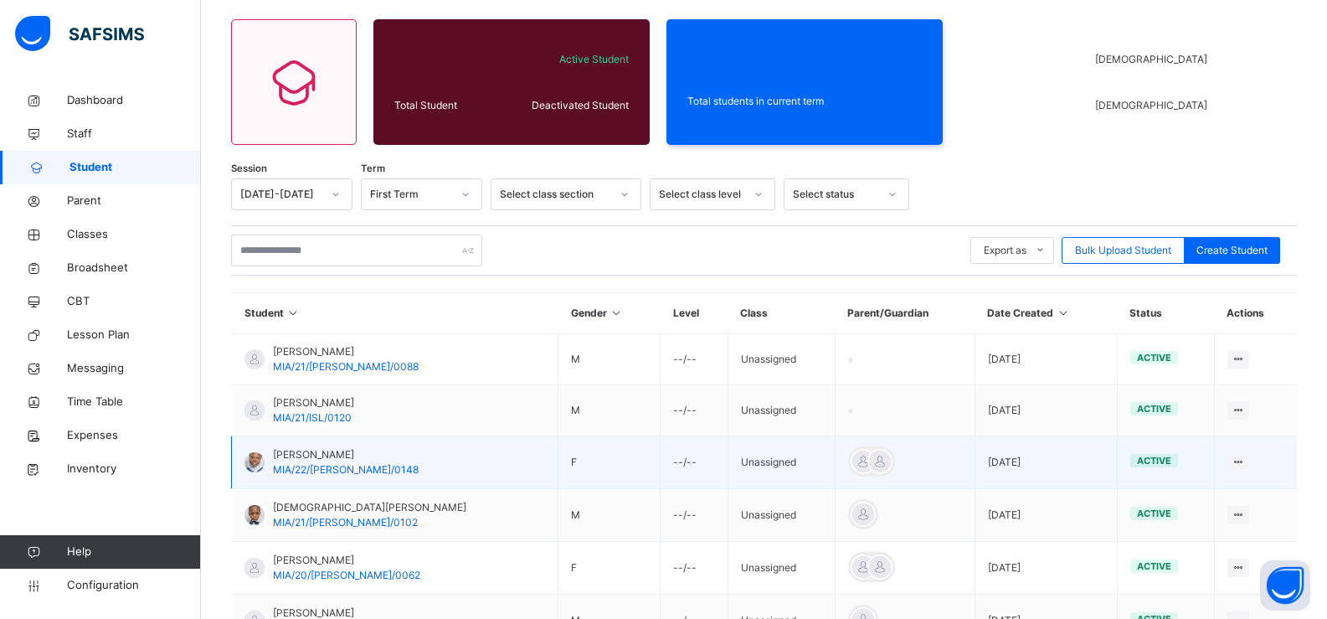
scroll to position [335, 0]
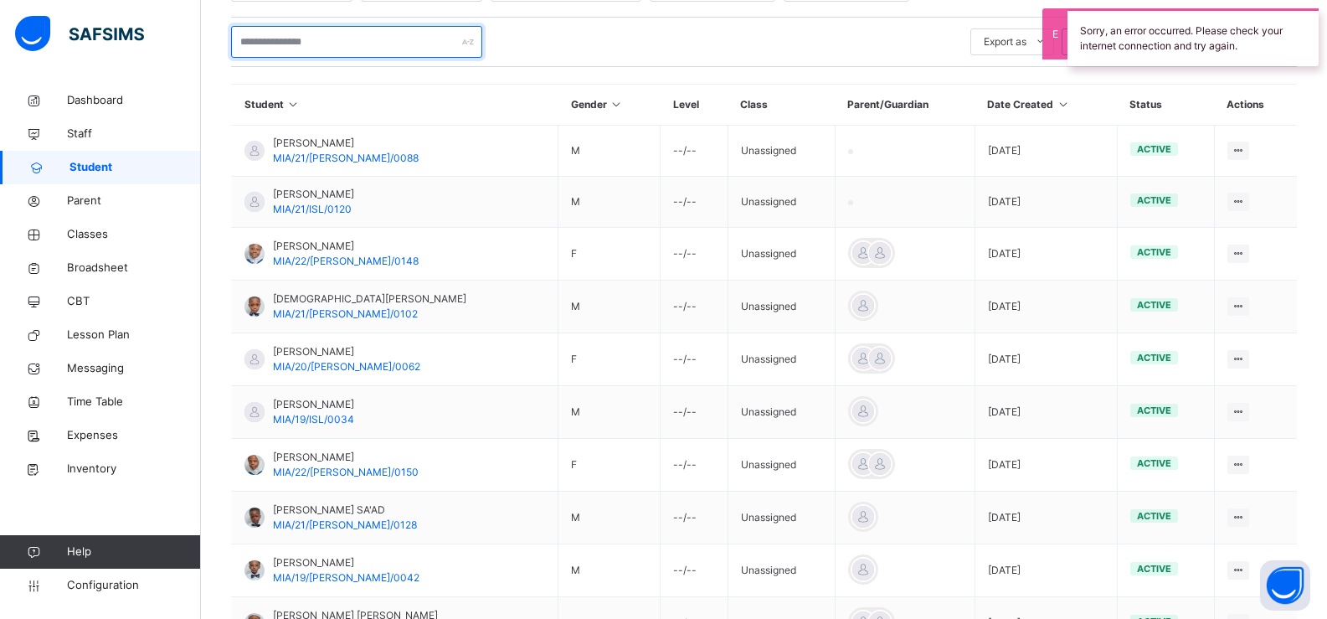
click at [274, 47] on input "text" at bounding box center [356, 42] width 251 height 32
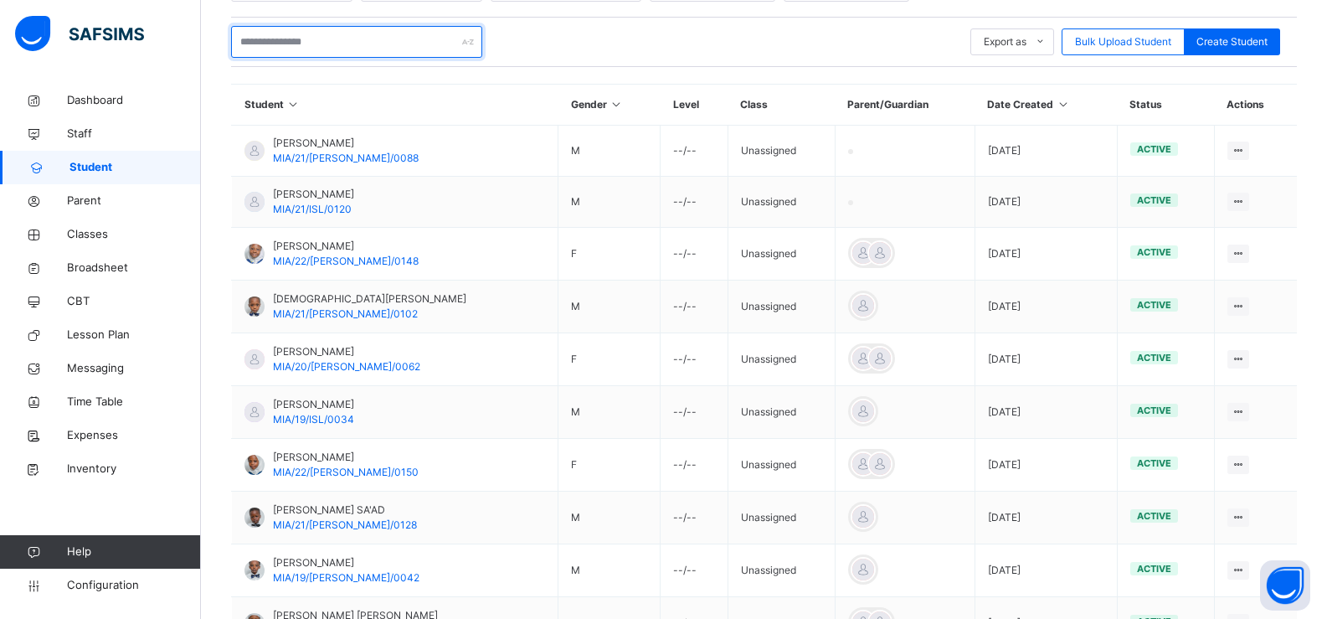
click at [291, 49] on input "text" at bounding box center [356, 42] width 251 height 32
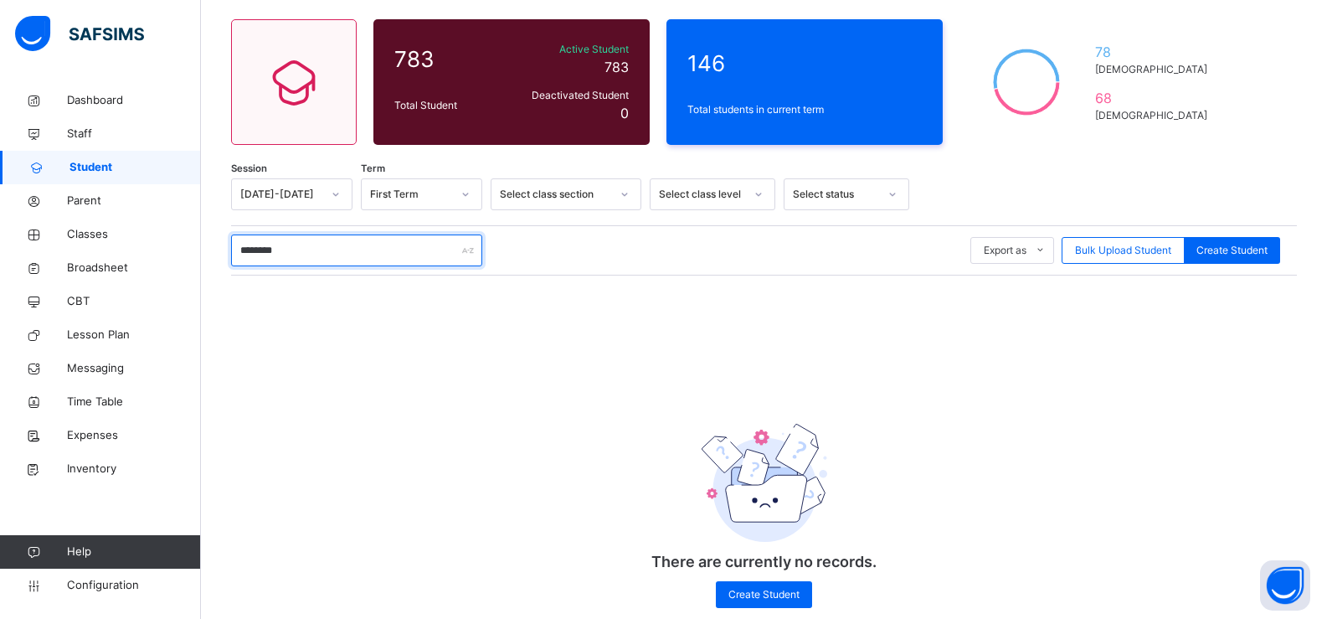
scroll to position [159, 0]
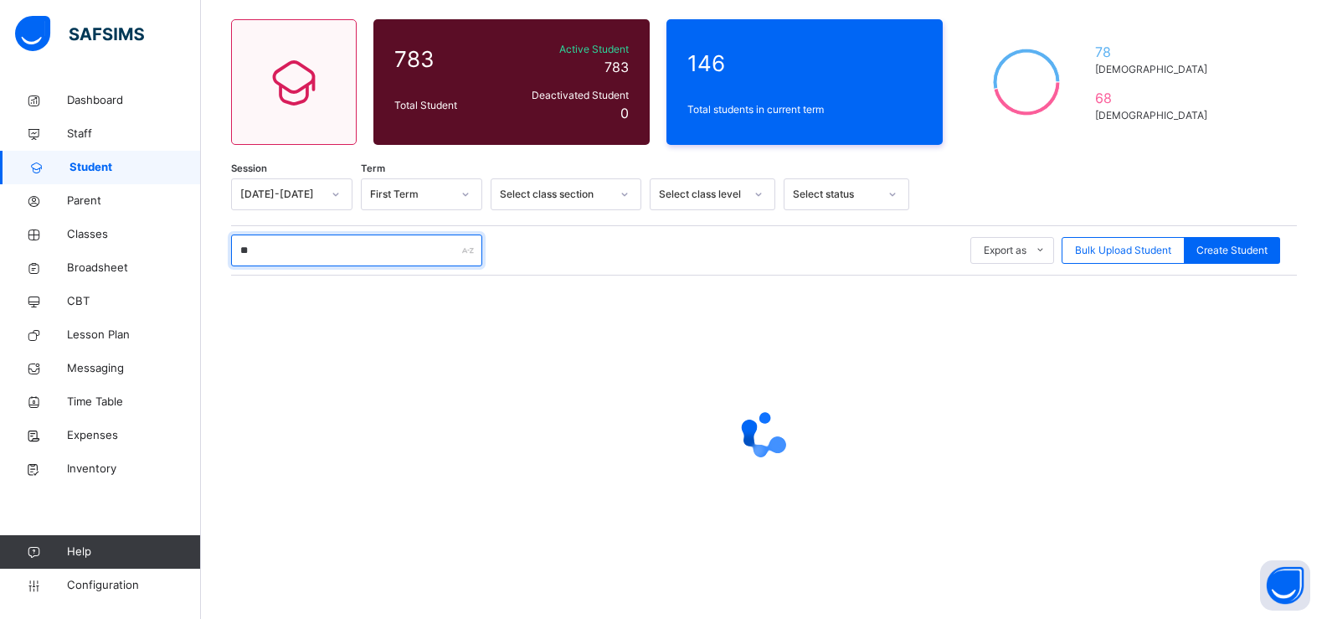
type input "*"
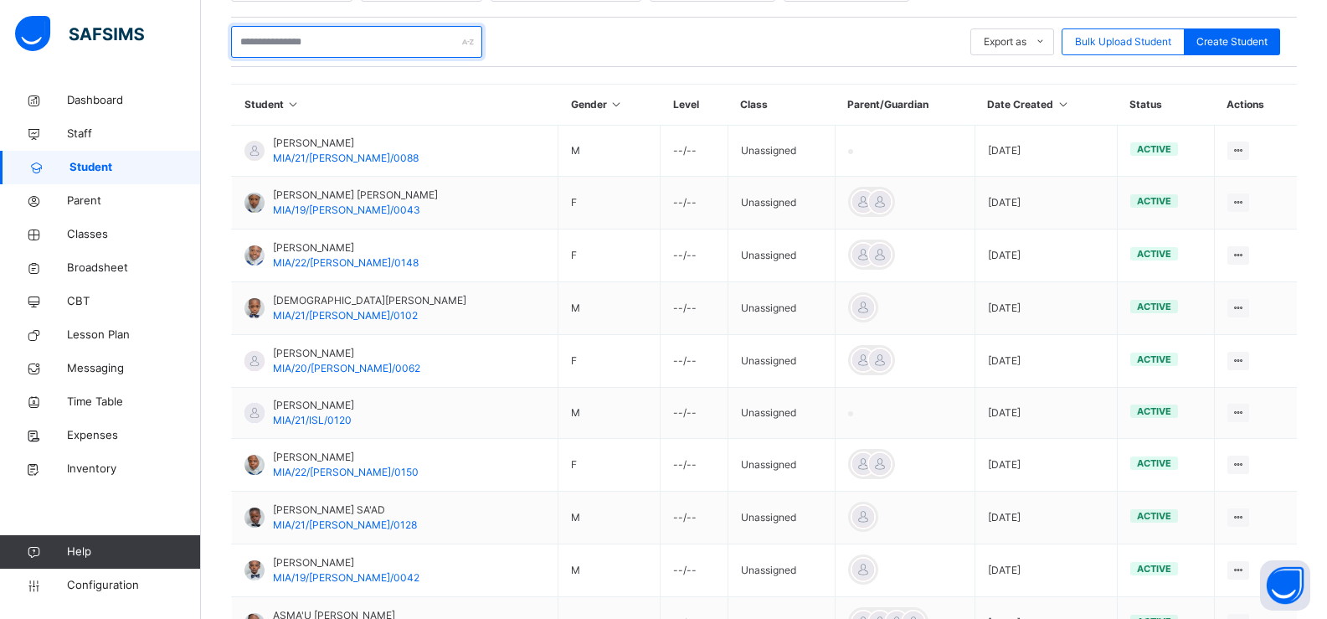
click at [291, 49] on input "text" at bounding box center [356, 42] width 251 height 32
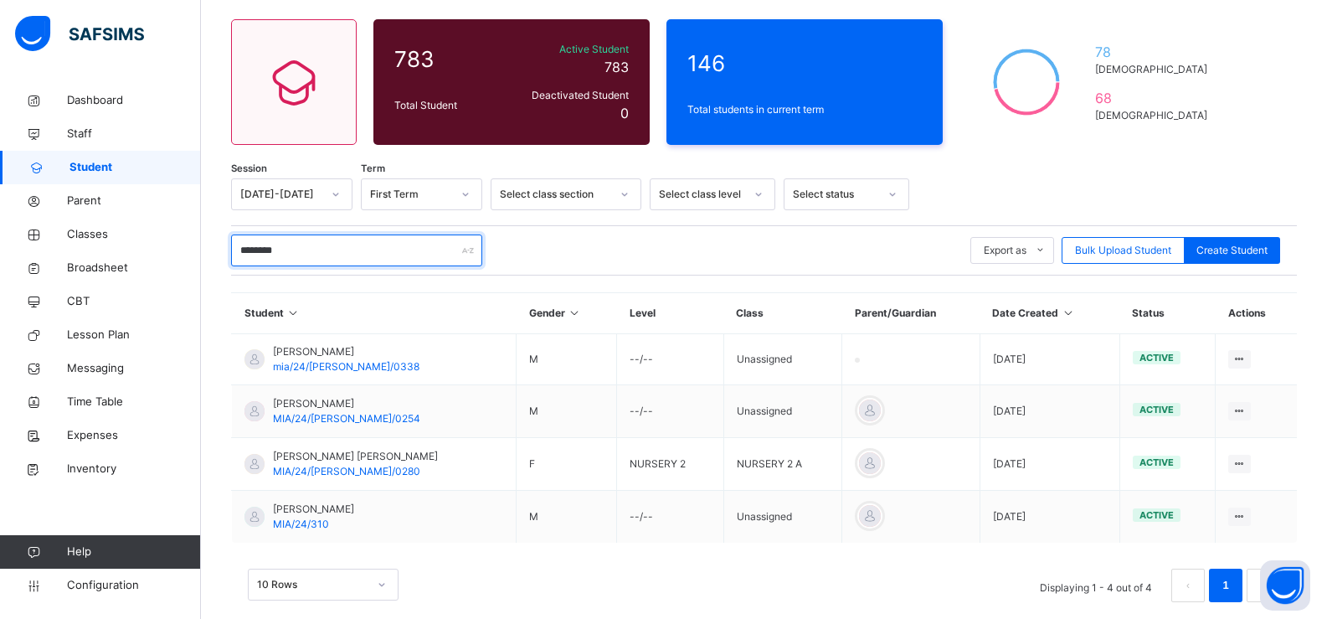
scroll to position [152, 0]
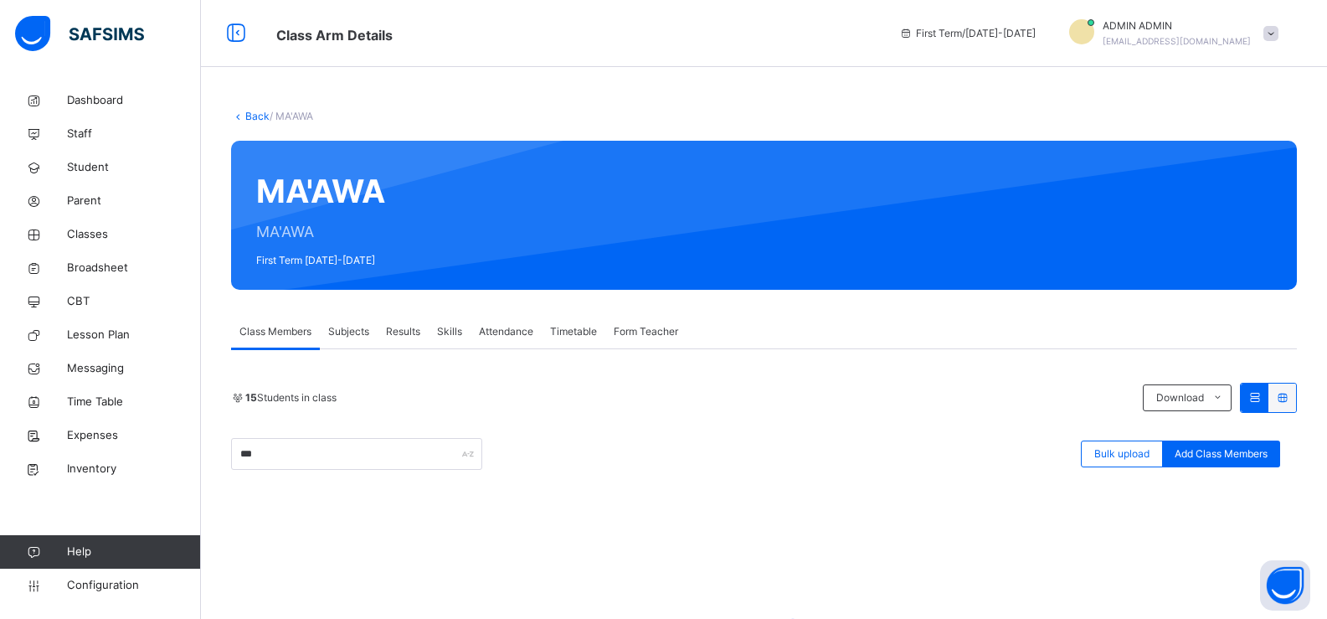
scroll to position [235, 0]
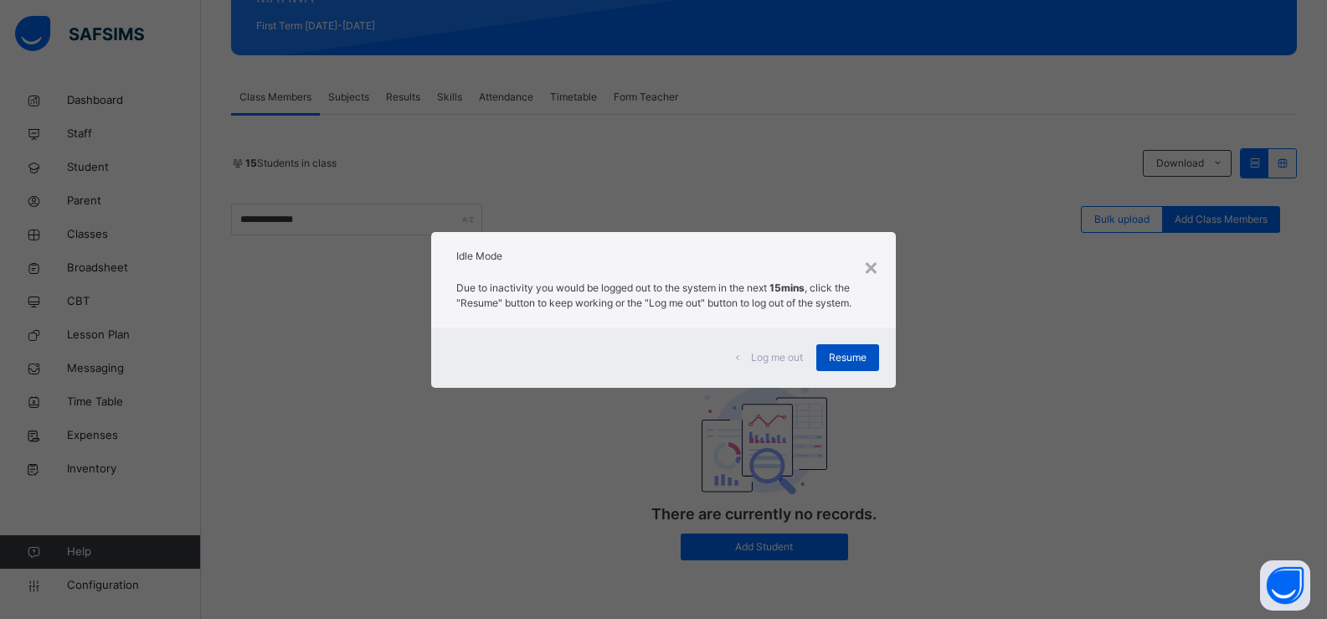
click at [851, 351] on span "Resume" at bounding box center [848, 357] width 38 height 15
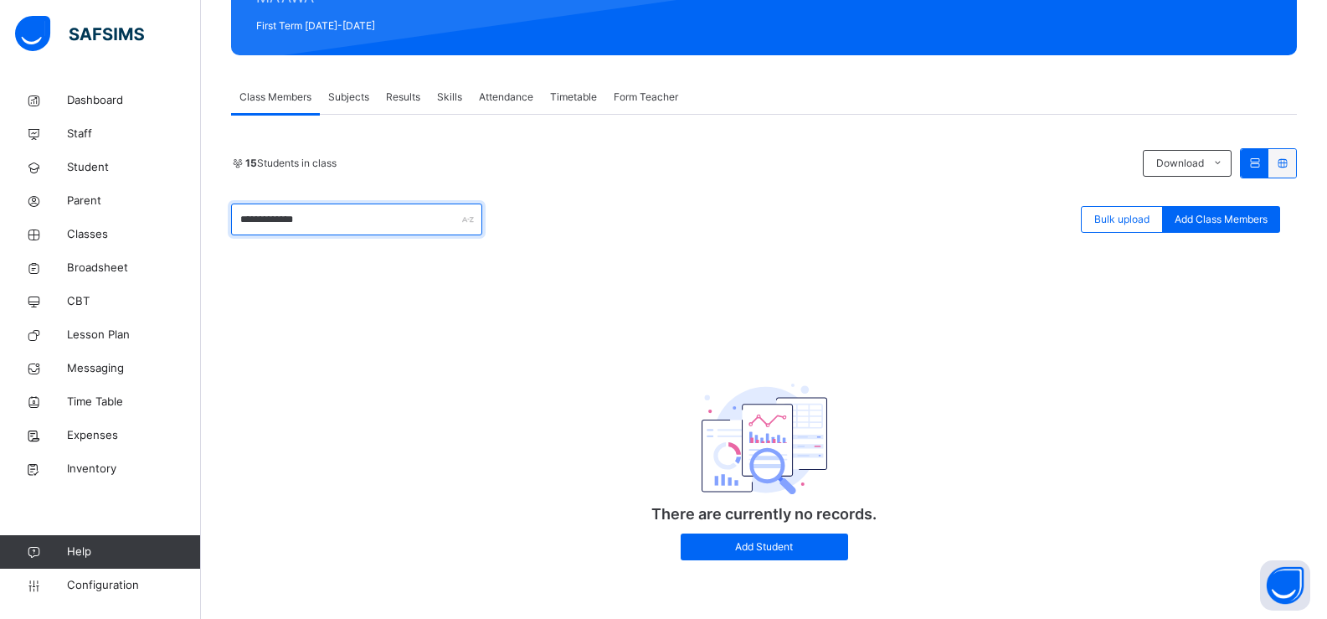
click at [318, 228] on input "**********" at bounding box center [356, 219] width 251 height 32
type input "*****"
click at [95, 173] on span "Student" at bounding box center [134, 167] width 134 height 17
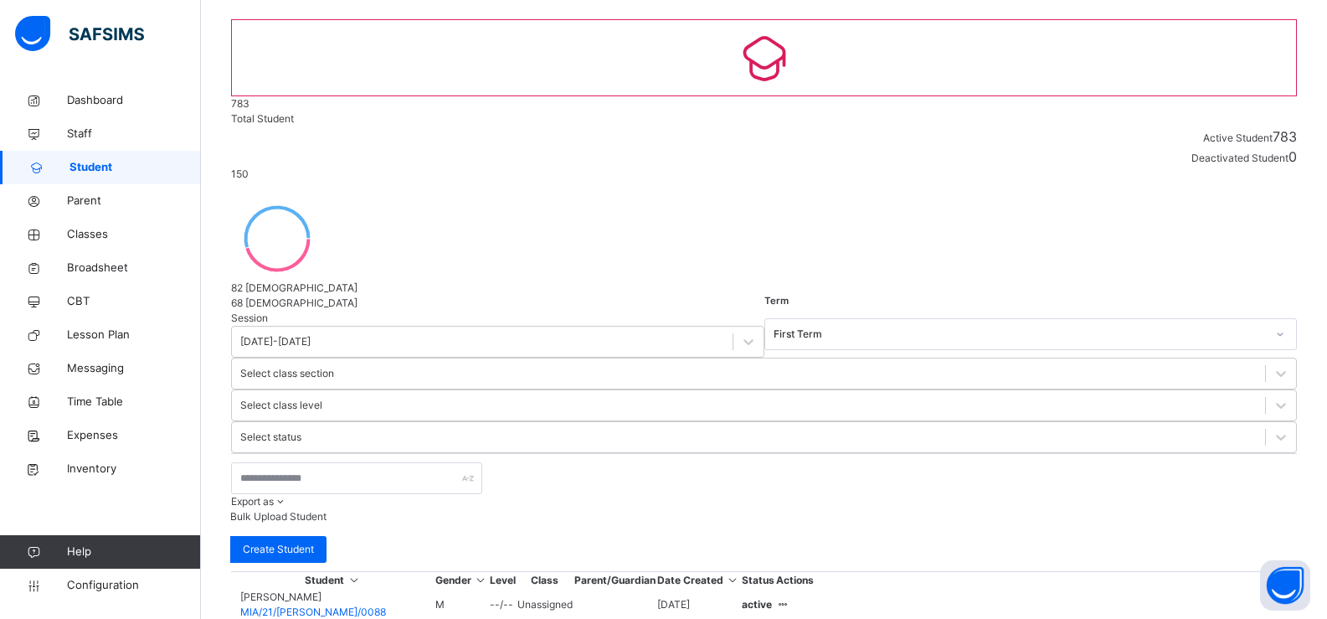
scroll to position [235, 0]
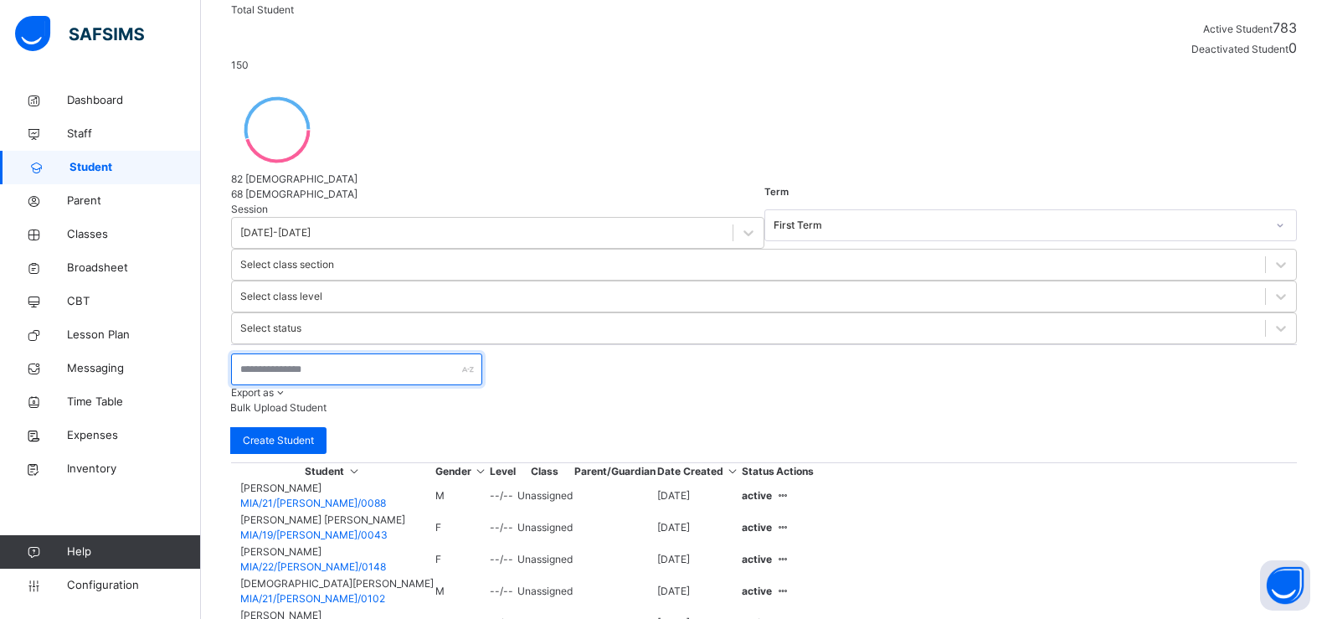
click at [258, 353] on input "text" at bounding box center [356, 369] width 251 height 32
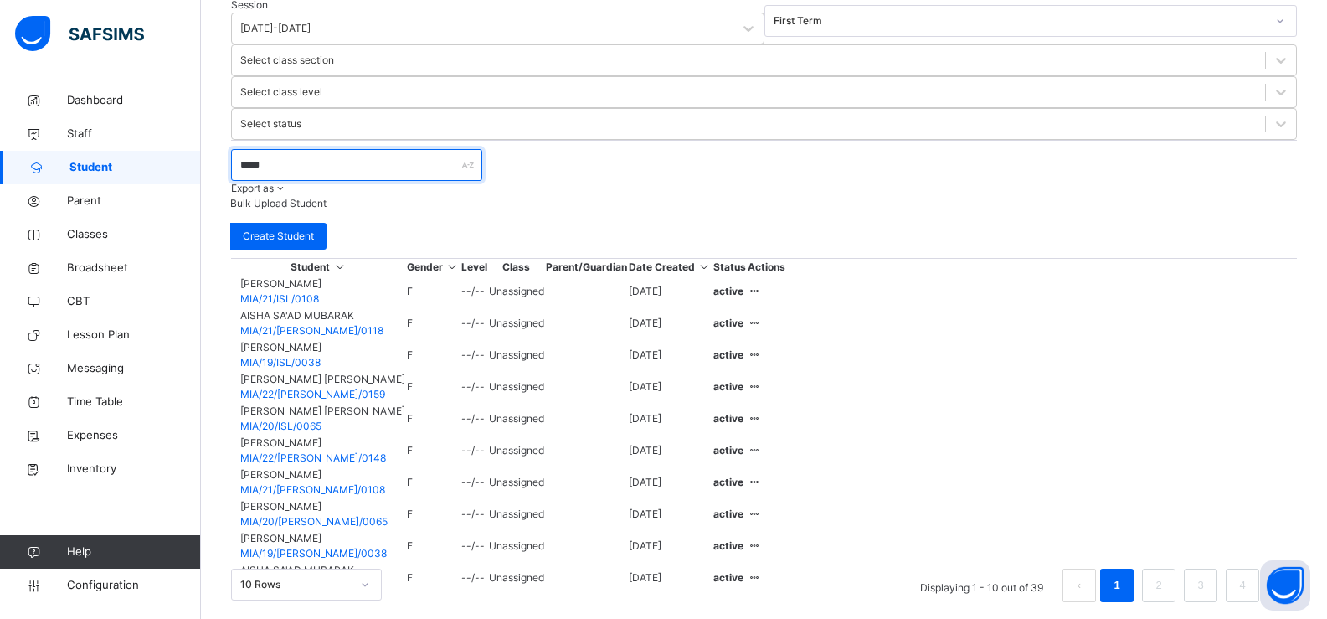
scroll to position [468, 0]
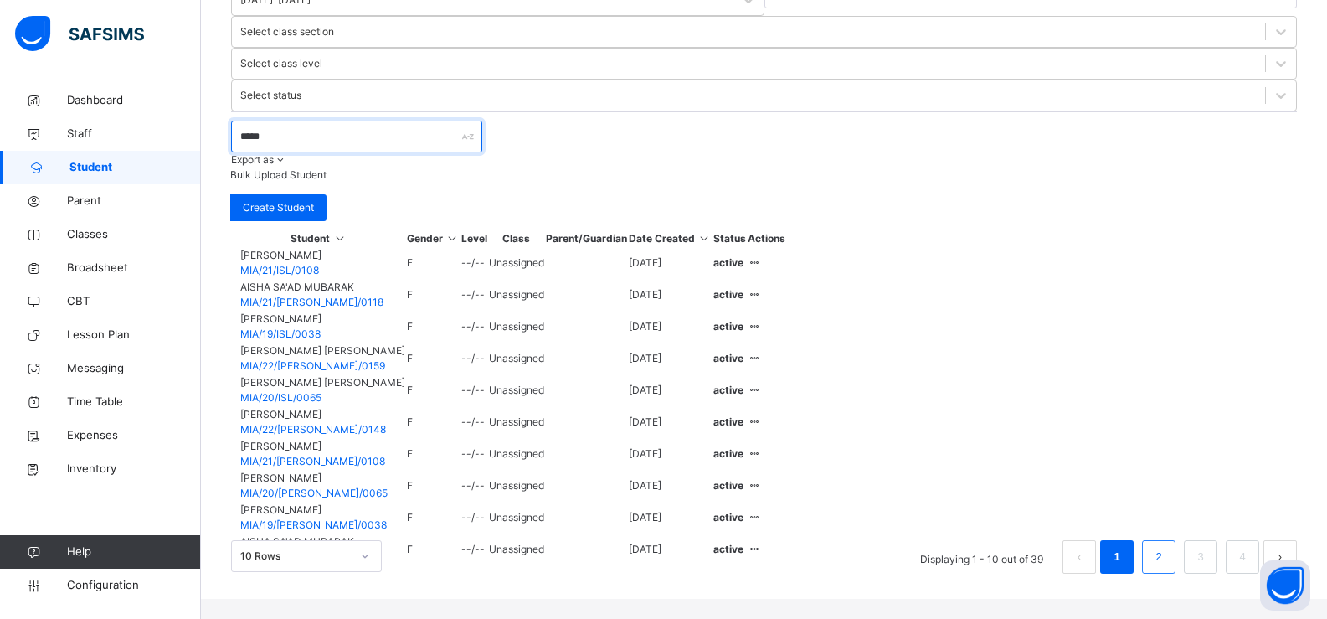
type input "*****"
click at [1150, 558] on link "2" at bounding box center [1158, 557] width 16 height 22
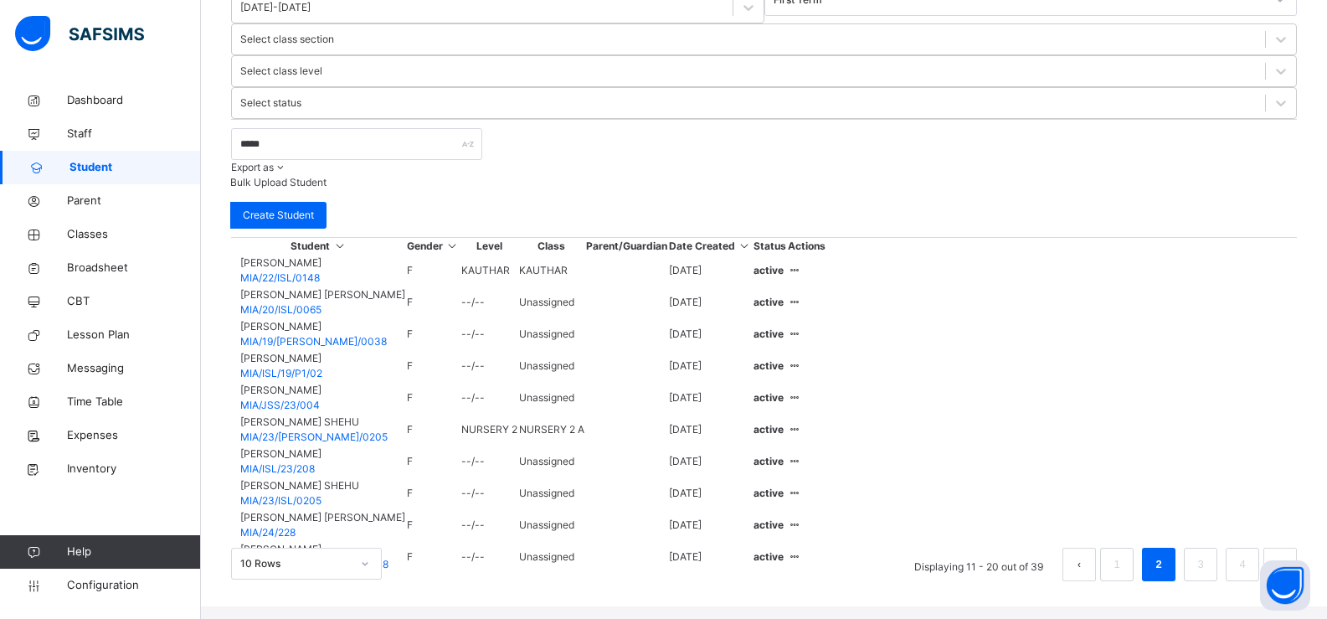
scroll to position [461, 0]
click at [1192, 556] on link "3" at bounding box center [1200, 563] width 16 height 22
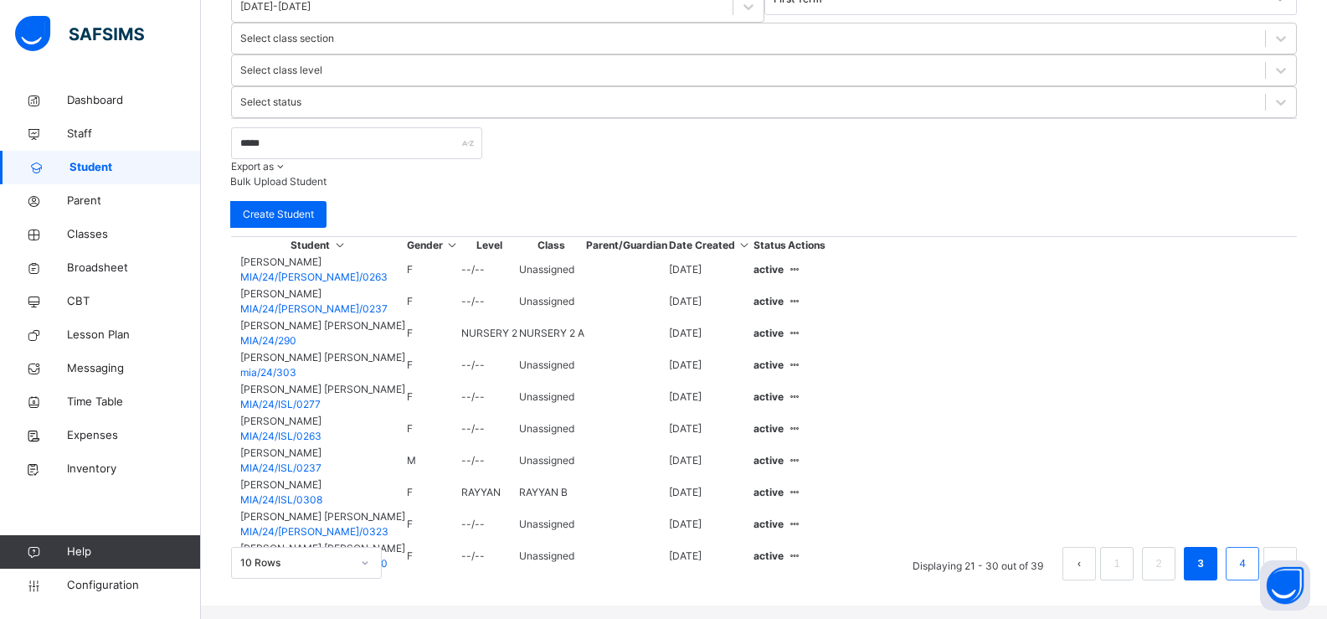
click at [1234, 561] on link "4" at bounding box center [1242, 563] width 16 height 22
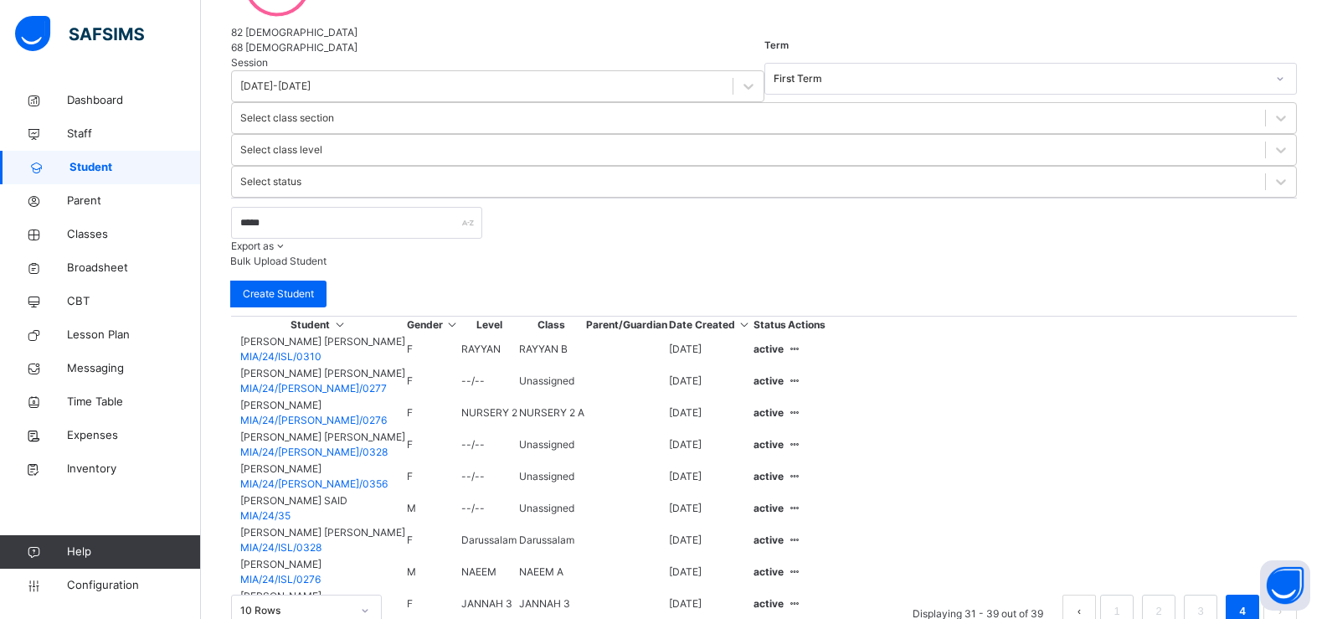
scroll to position [407, 0]
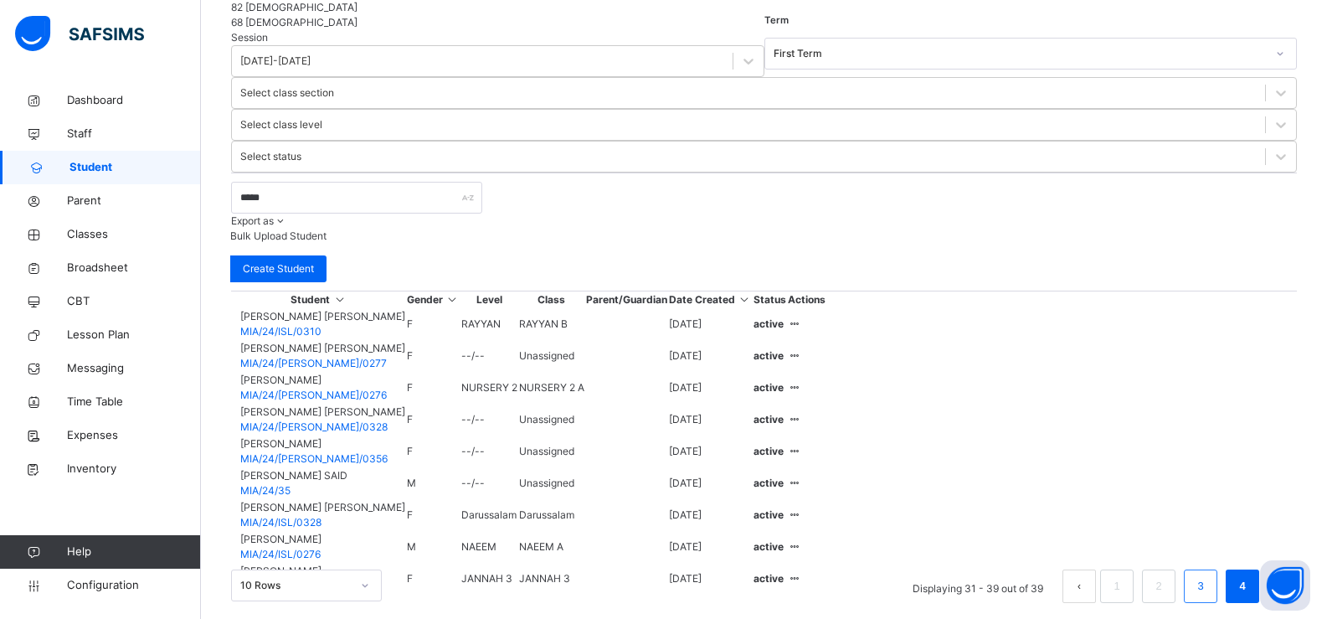
click at [1197, 575] on link "3" at bounding box center [1200, 586] width 16 height 22
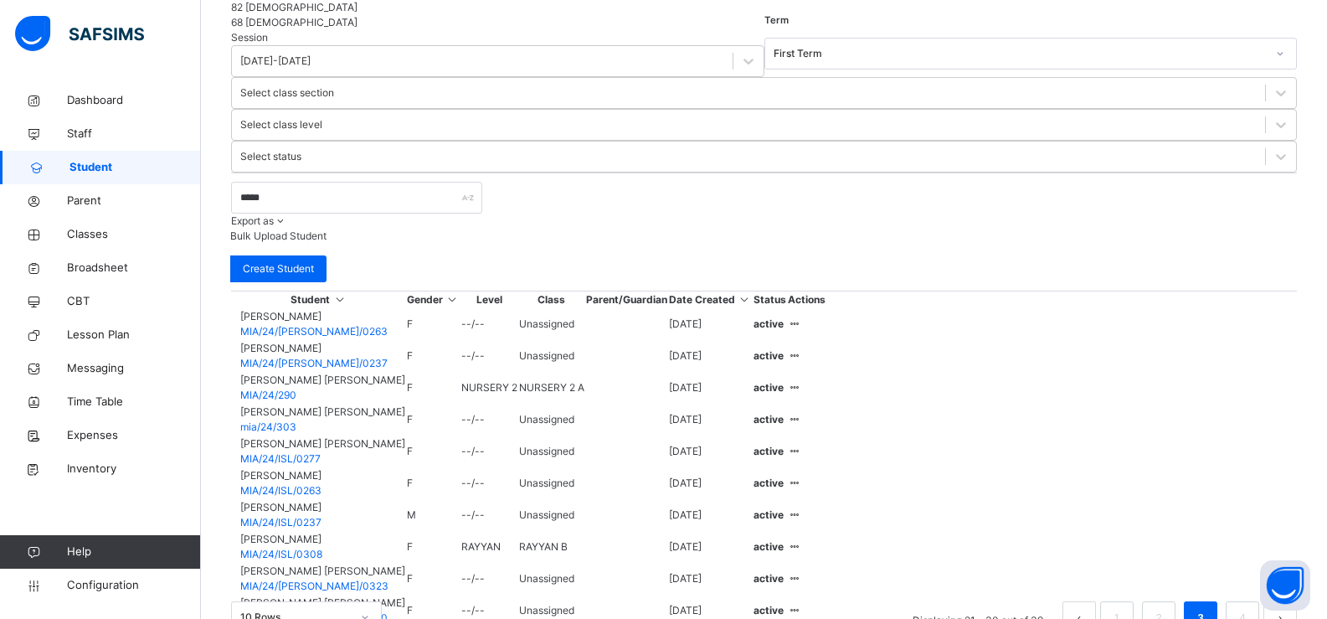
scroll to position [466, 0]
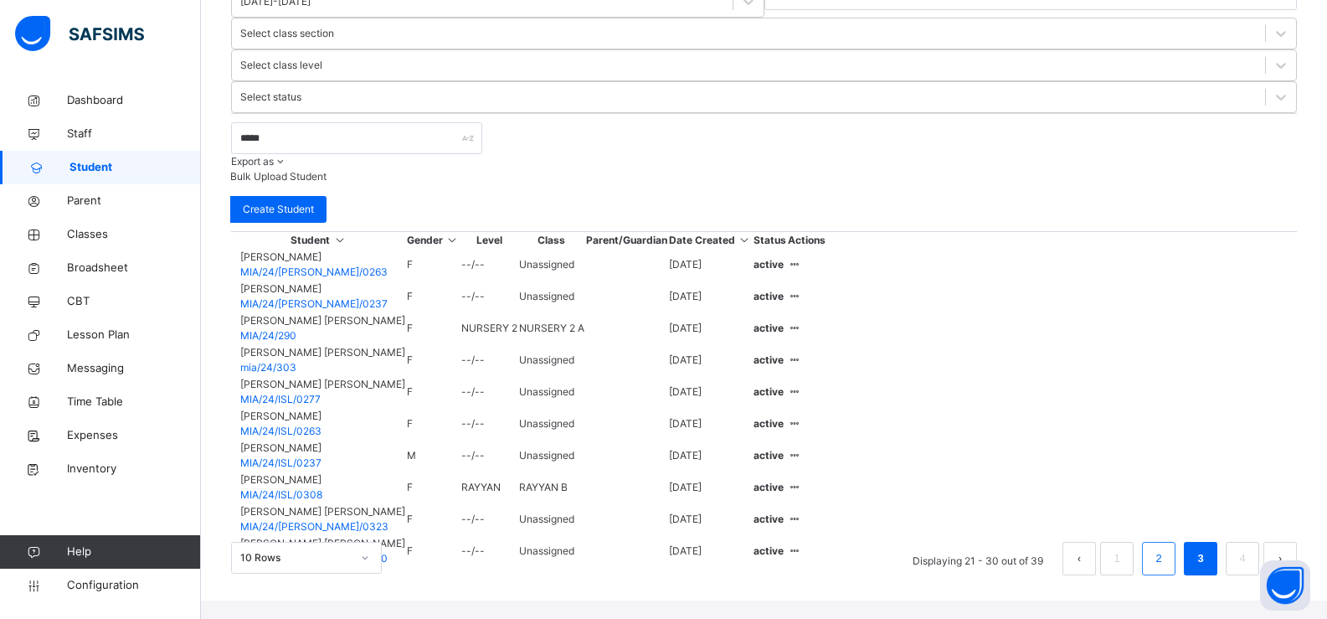
click at [1150, 553] on link "2" at bounding box center [1158, 558] width 16 height 22
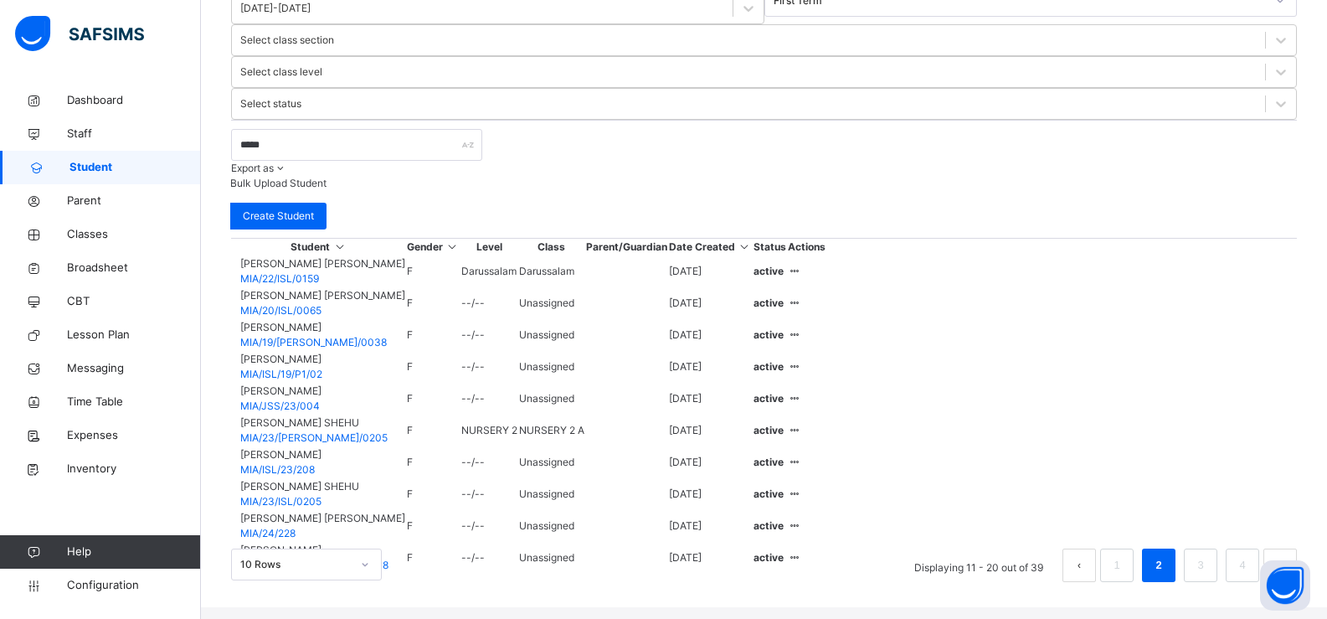
scroll to position [461, 0]
click at [1203, 561] on link "3" at bounding box center [1200, 563] width 16 height 22
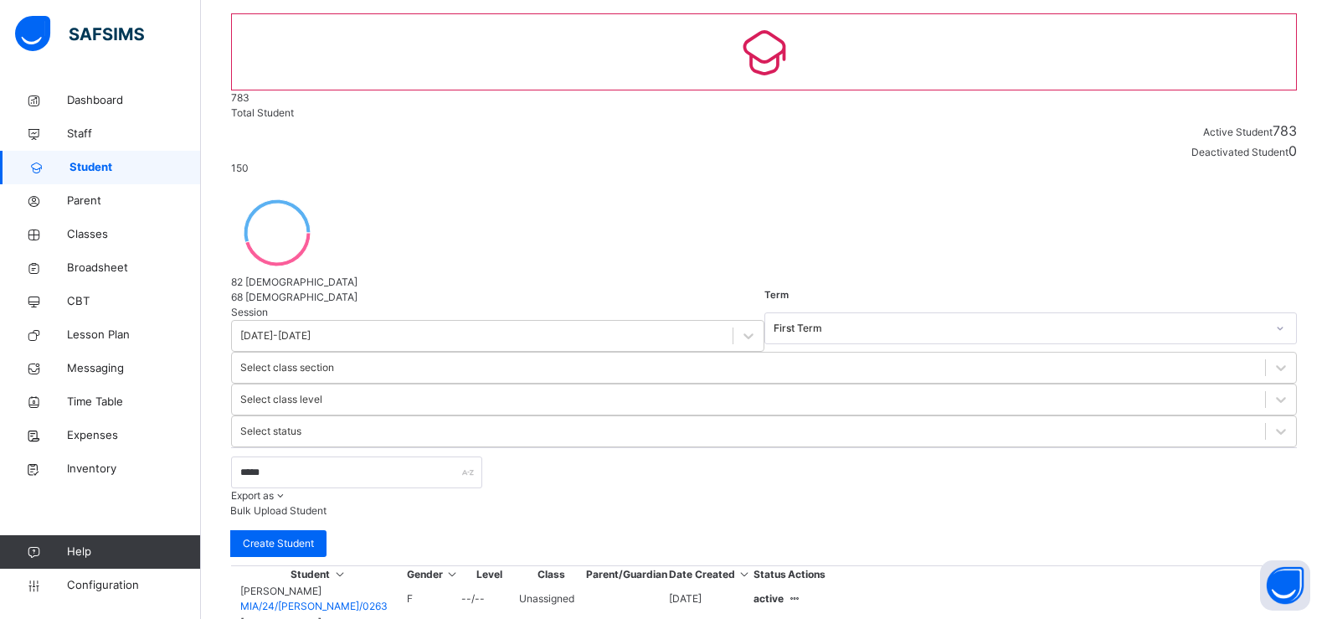
scroll to position [126, 0]
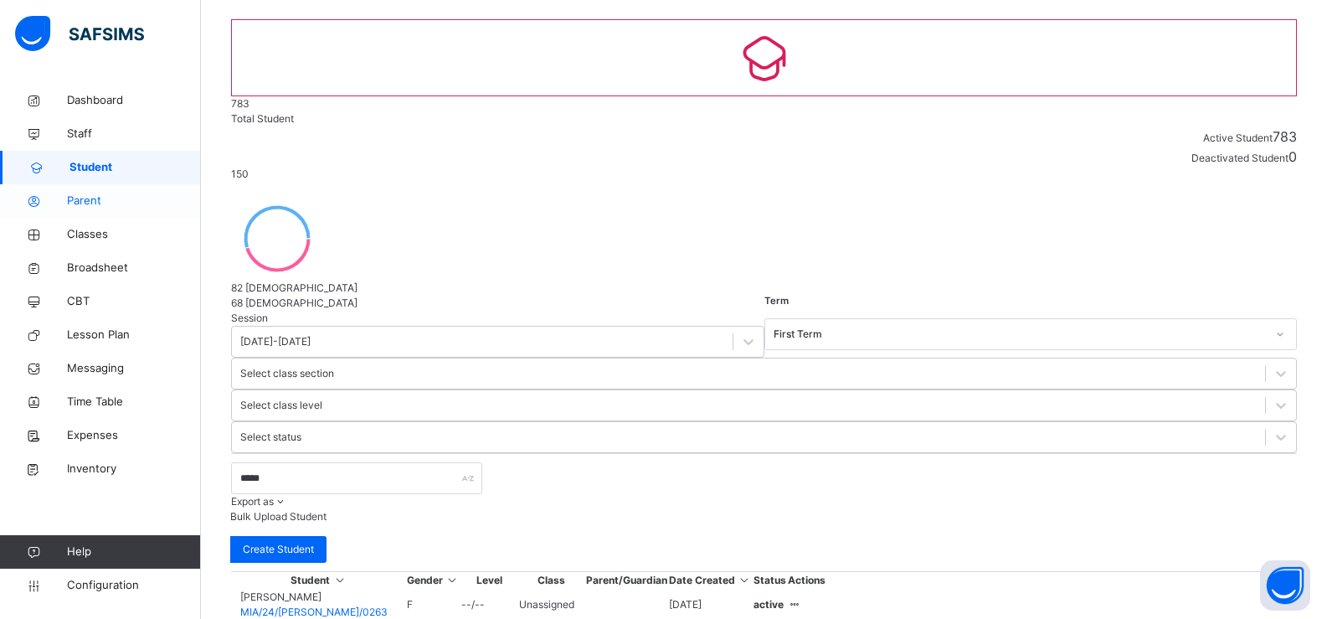
click at [97, 196] on span "Parent" at bounding box center [134, 201] width 134 height 17
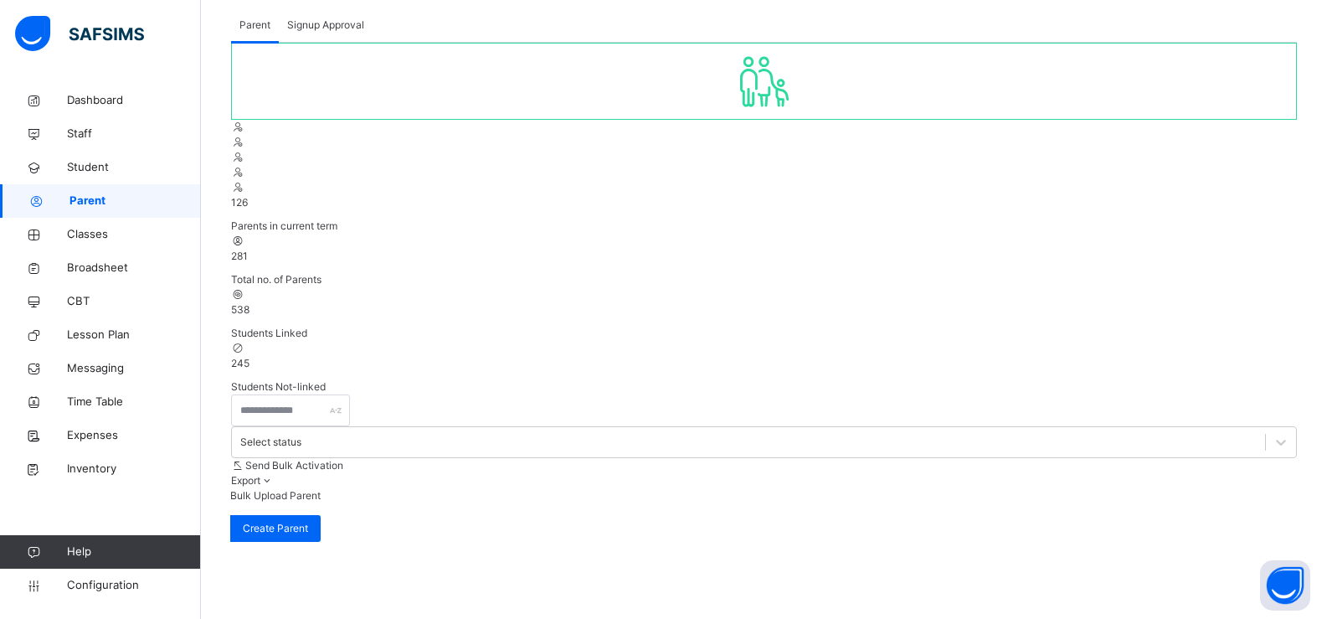
scroll to position [126, 0]
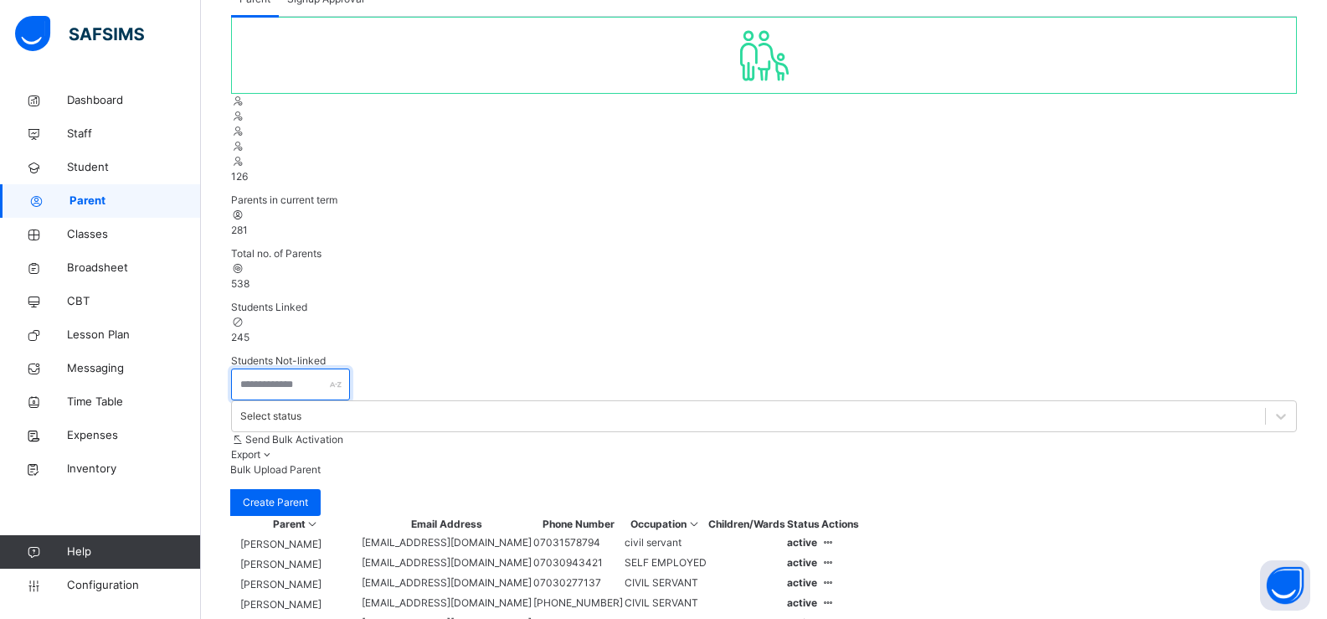
click at [254, 368] on input "text" at bounding box center [290, 384] width 119 height 32
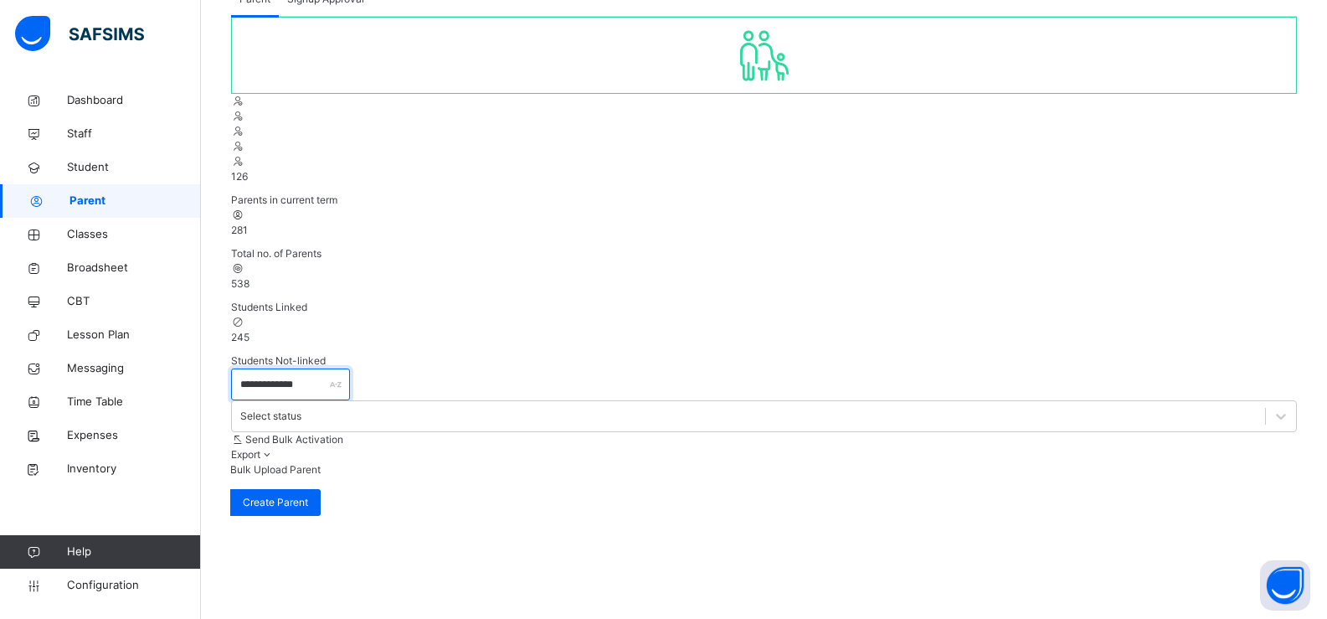
click at [327, 368] on input "**********" at bounding box center [290, 384] width 119 height 32
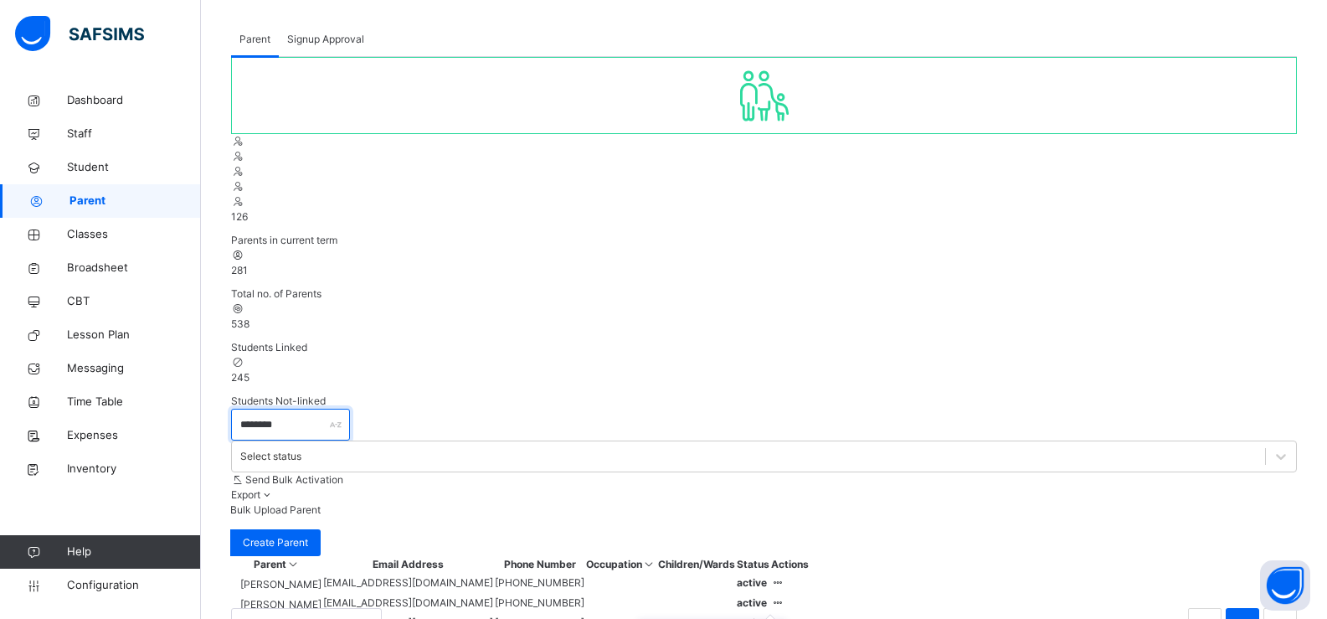
scroll to position [120, 0]
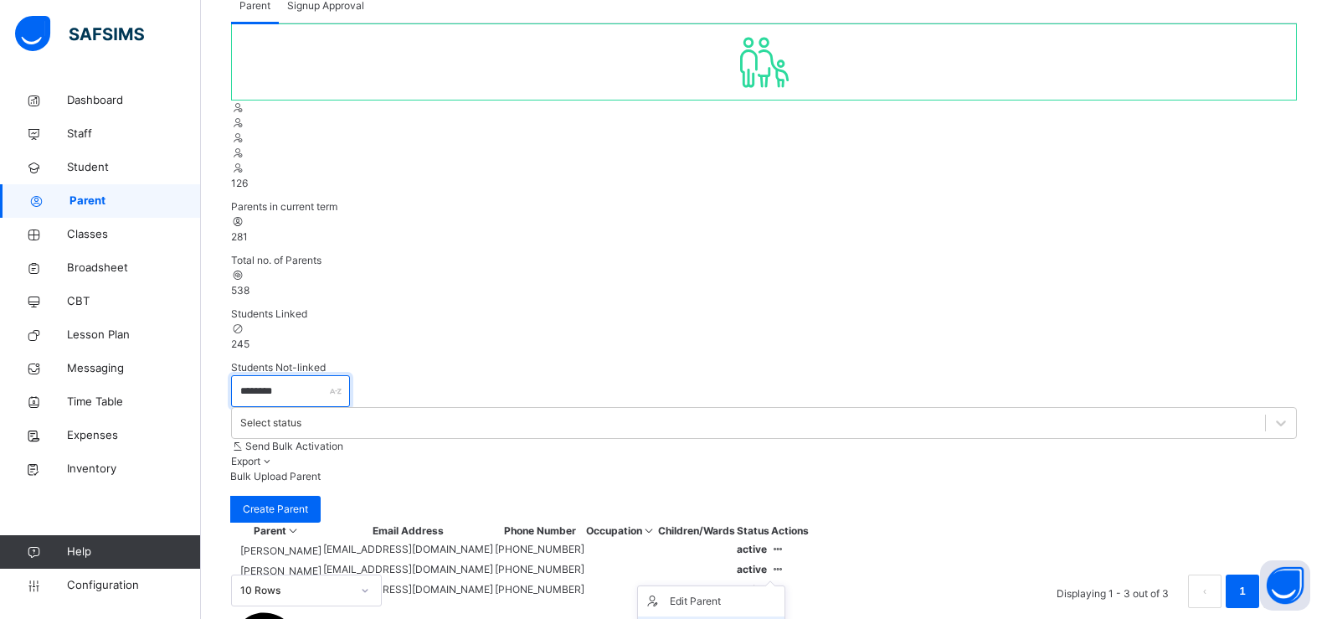
type input "*******"
click at [778, 618] on div "View Profile" at bounding box center [724, 631] width 108 height 17
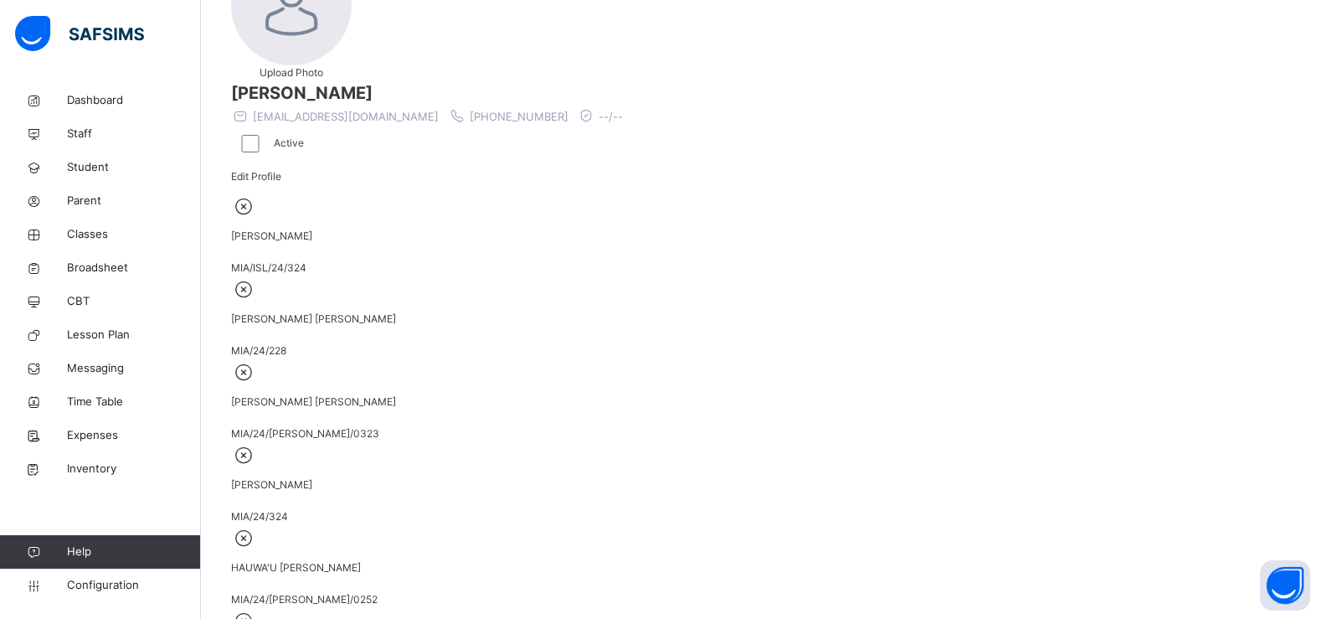
scroll to position [232, 0]
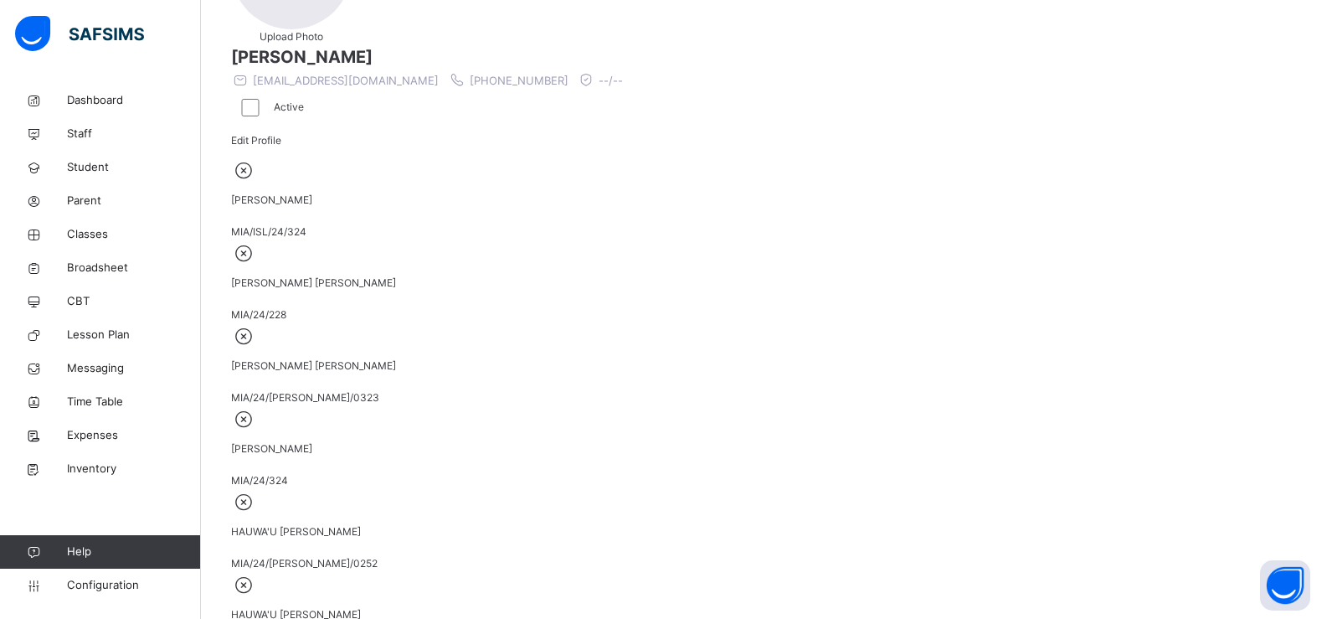
click at [1177, 433] on div at bounding box center [764, 433] width 1066 height 0
click at [1180, 433] on div at bounding box center [764, 433] width 1066 height 0
drag, startPoint x: 1180, startPoint y: 220, endPoint x: 1180, endPoint y: 254, distance: 33.5
click at [1180, 405] on div "ABUBAKAR IBRAHIM KABIR MIA/24/324" at bounding box center [764, 446] width 1066 height 83
click at [1182, 405] on div "ABUBAKAR IBRAHIM KABIR MIA/24/324" at bounding box center [764, 446] width 1066 height 83
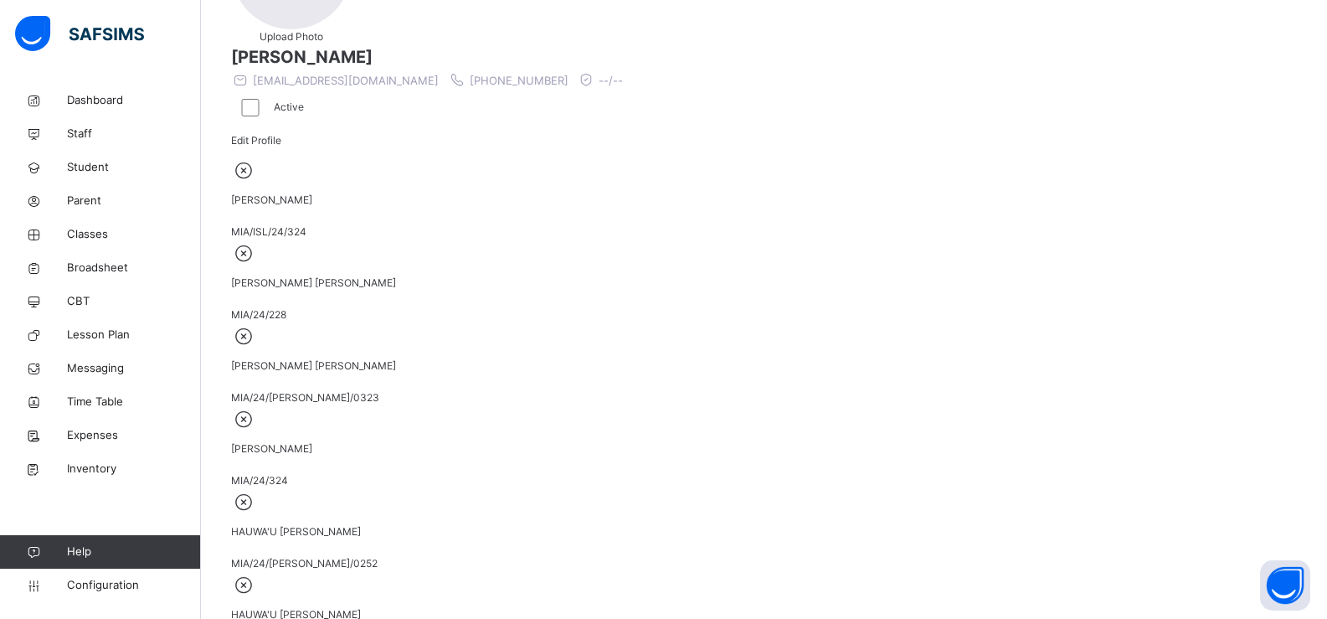
click at [288, 474] on span "MIA/24/324" at bounding box center [259, 480] width 57 height 13
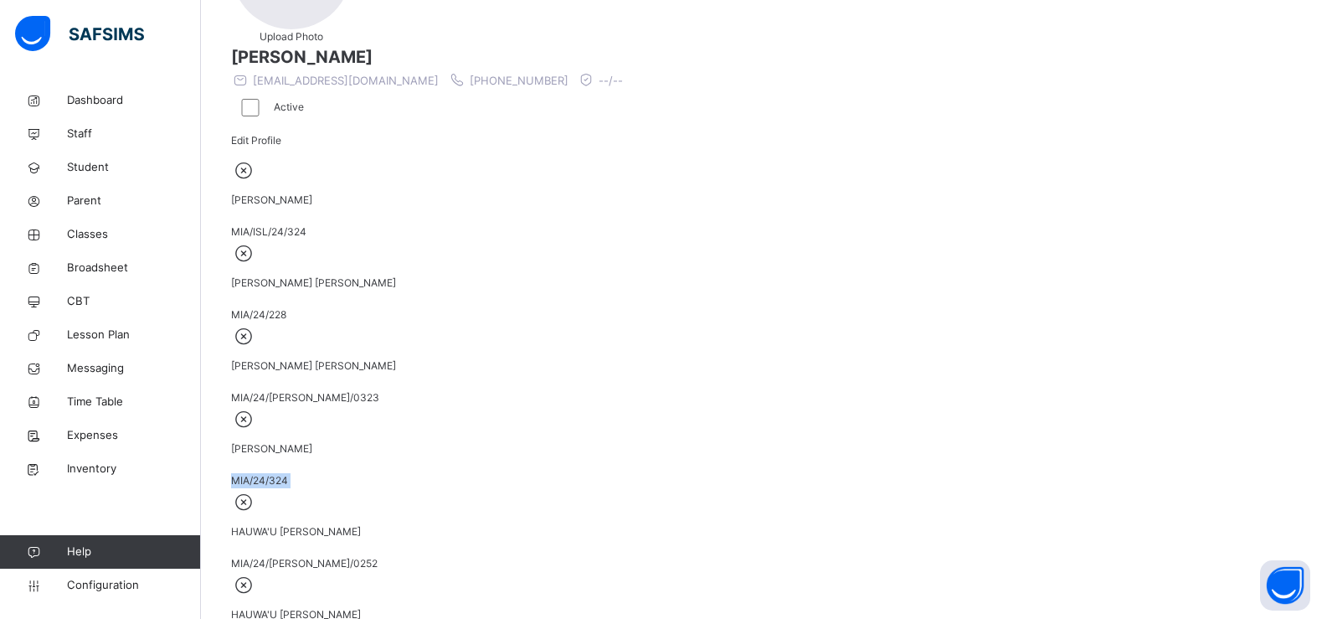
click at [288, 474] on span "MIA/24/324" at bounding box center [259, 480] width 57 height 13
click at [660, 301] on div "AISHA KABIR IBRAHIM MIA/24/228" at bounding box center [764, 280] width 1066 height 83
click at [105, 165] on span "Student" at bounding box center [134, 167] width 134 height 17
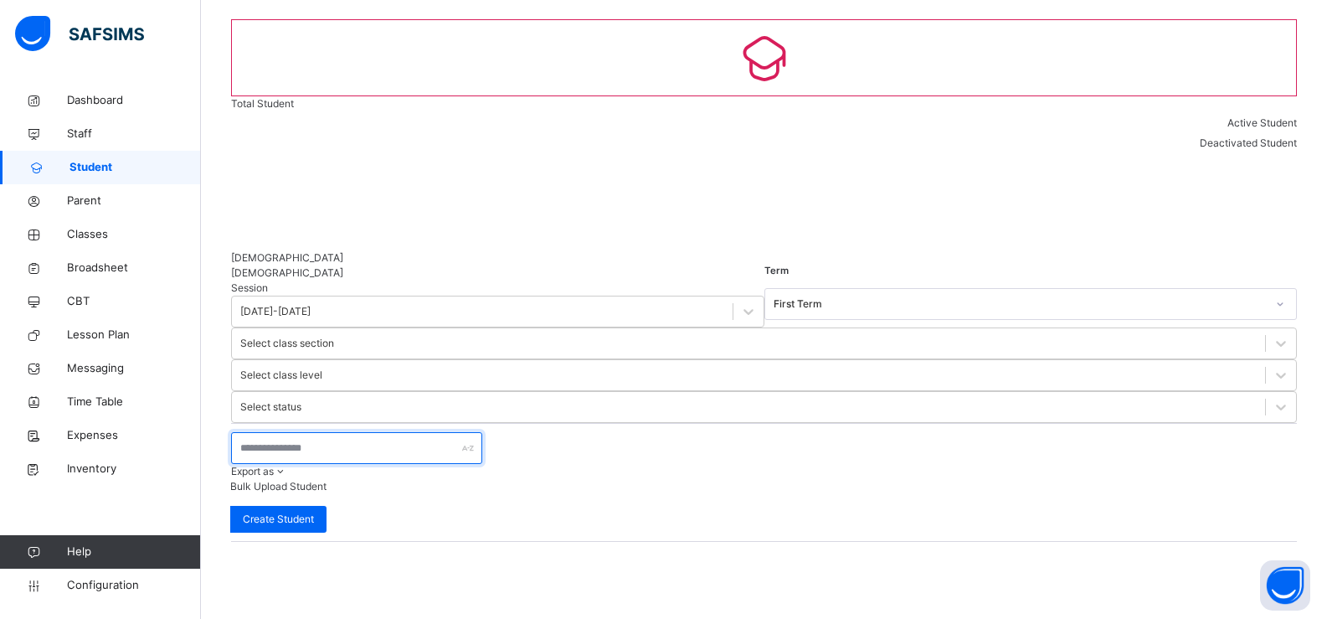
click at [250, 432] on input "text" at bounding box center [356, 448] width 251 height 32
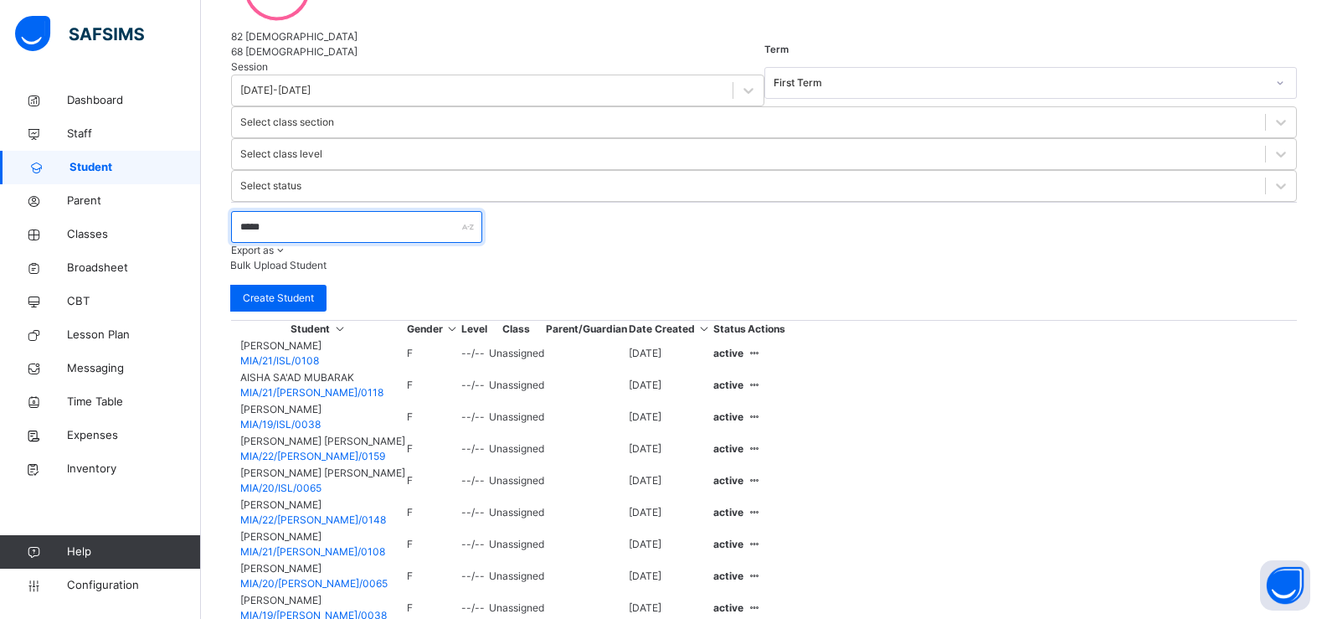
scroll to position [461, 0]
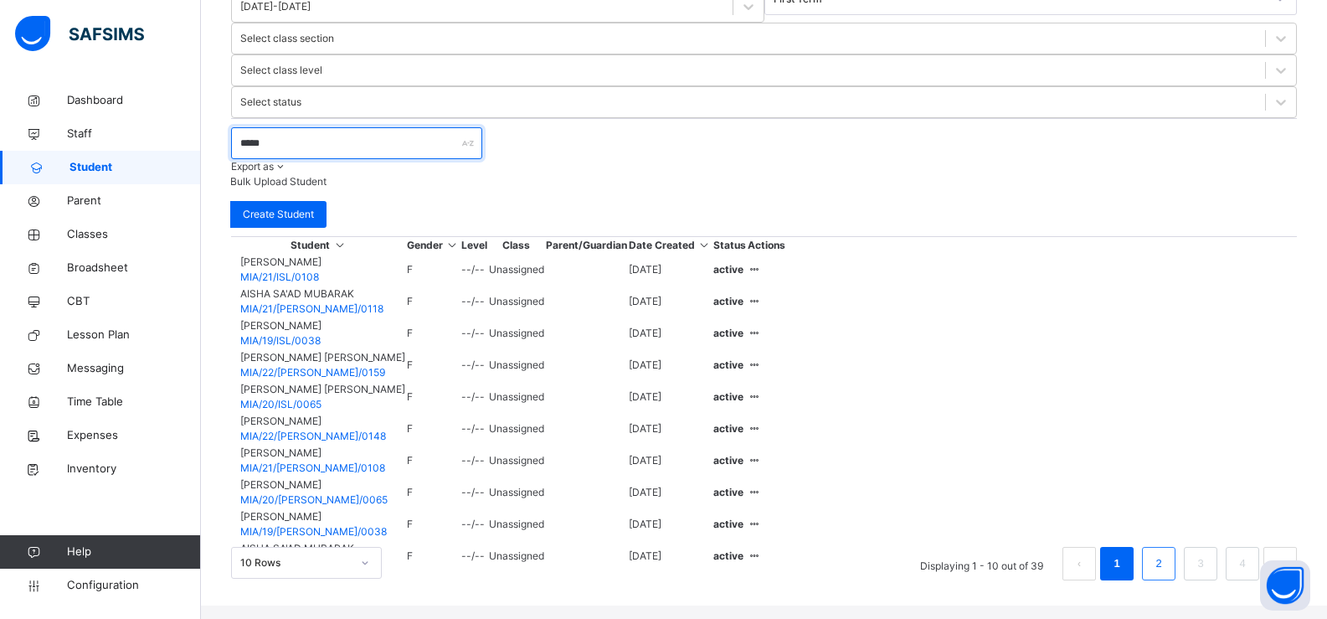
type input "*****"
click at [1150, 568] on link "2" at bounding box center [1158, 563] width 16 height 22
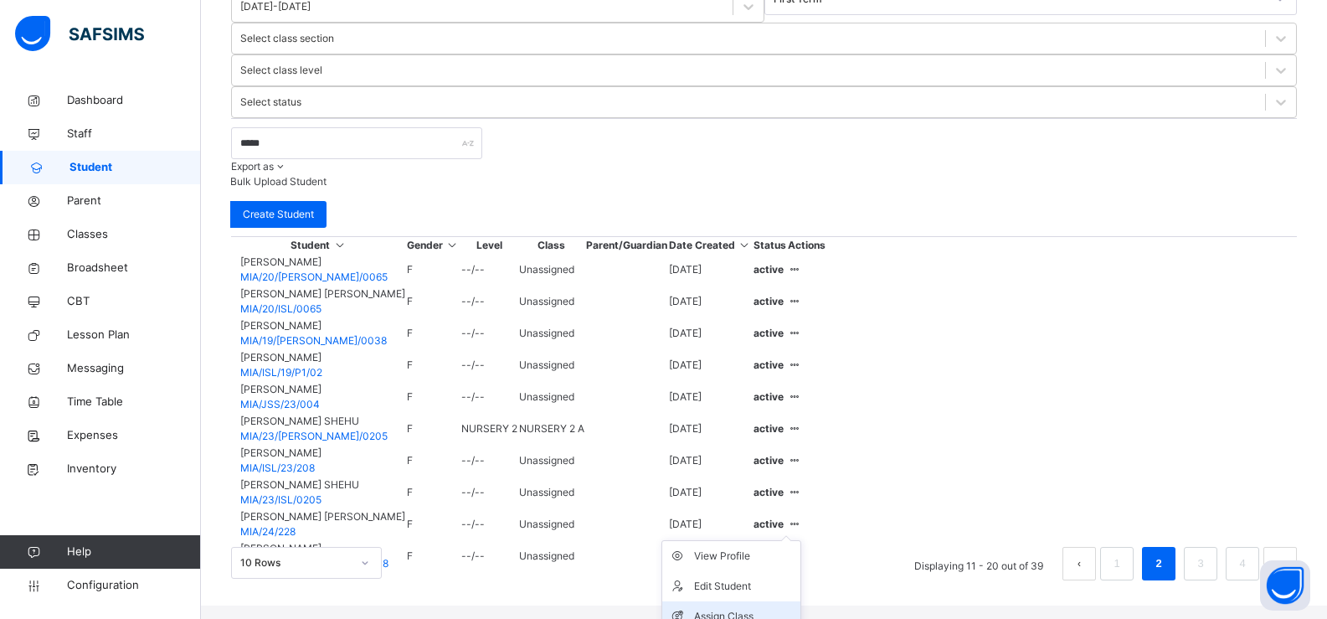
click at [794, 608] on div "Assign Class" at bounding box center [744, 616] width 100 height 17
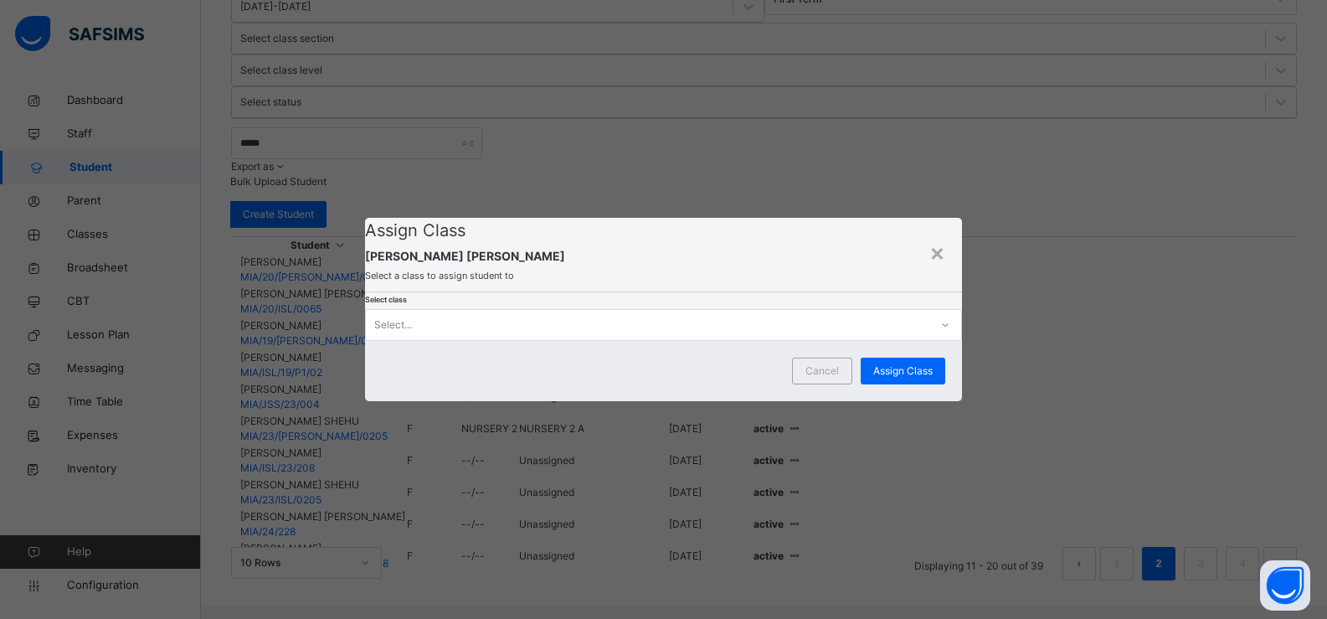
scroll to position [0, 0]
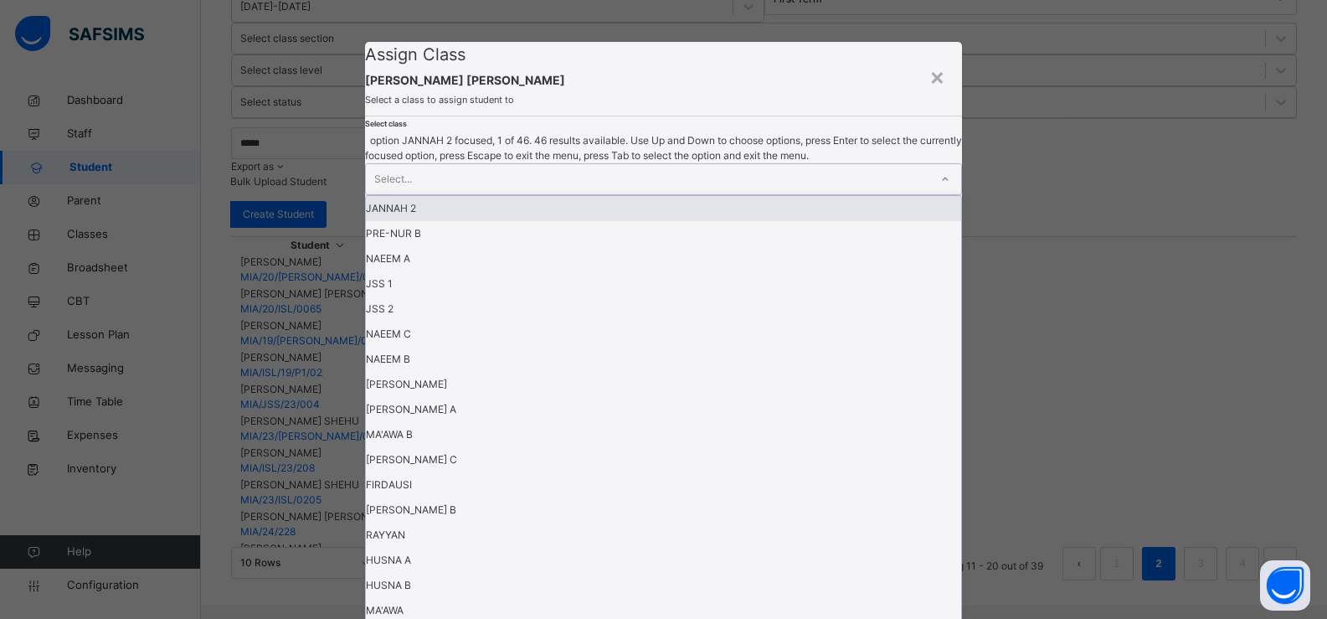
click at [489, 194] on div "Select..." at bounding box center [647, 179] width 563 height 30
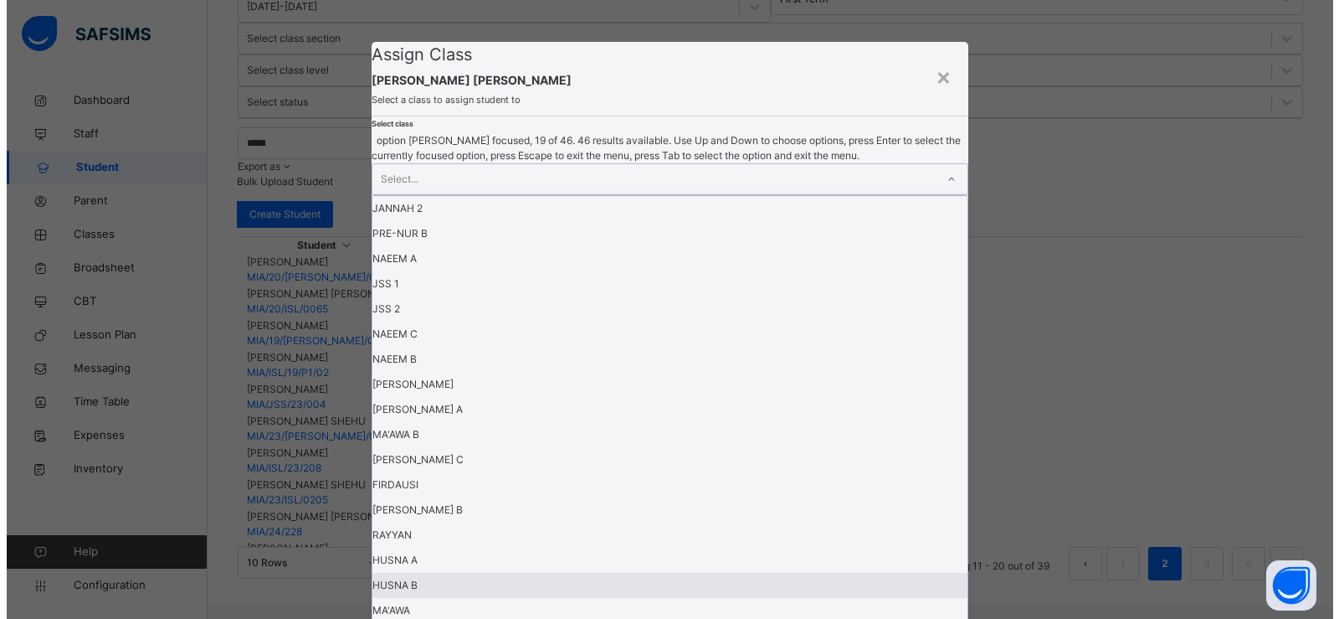
scroll to position [335, 0]
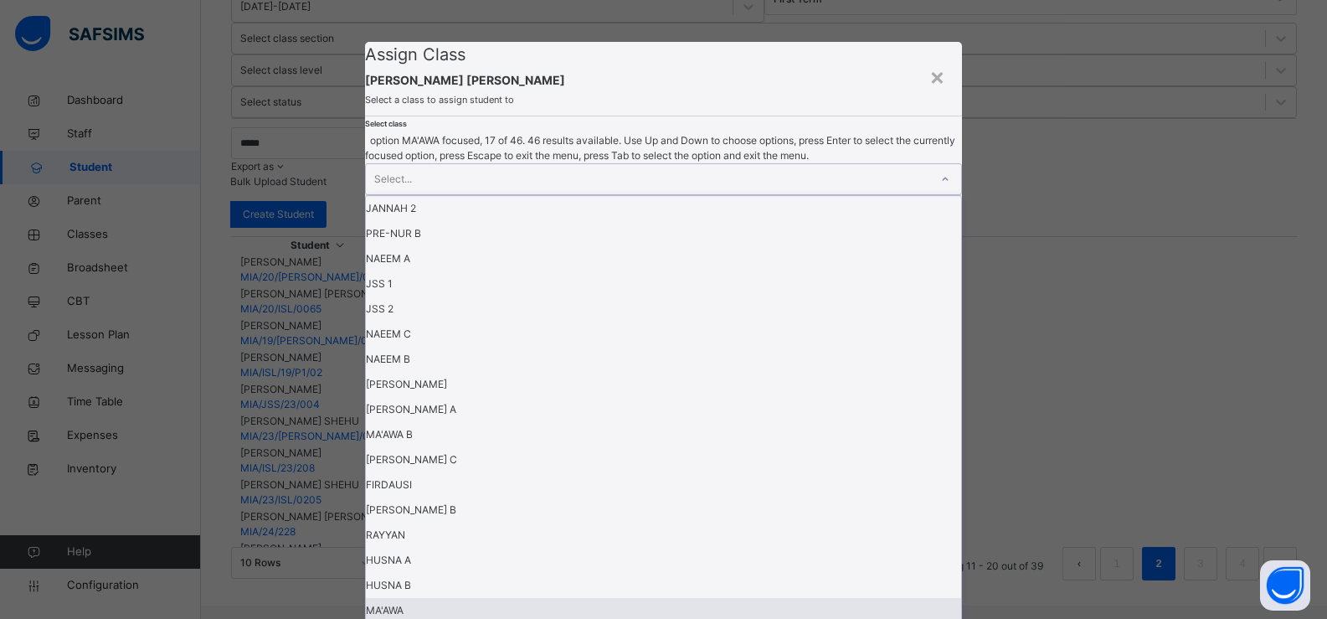
click at [471, 598] on div "MA'AWA" at bounding box center [663, 610] width 595 height 25
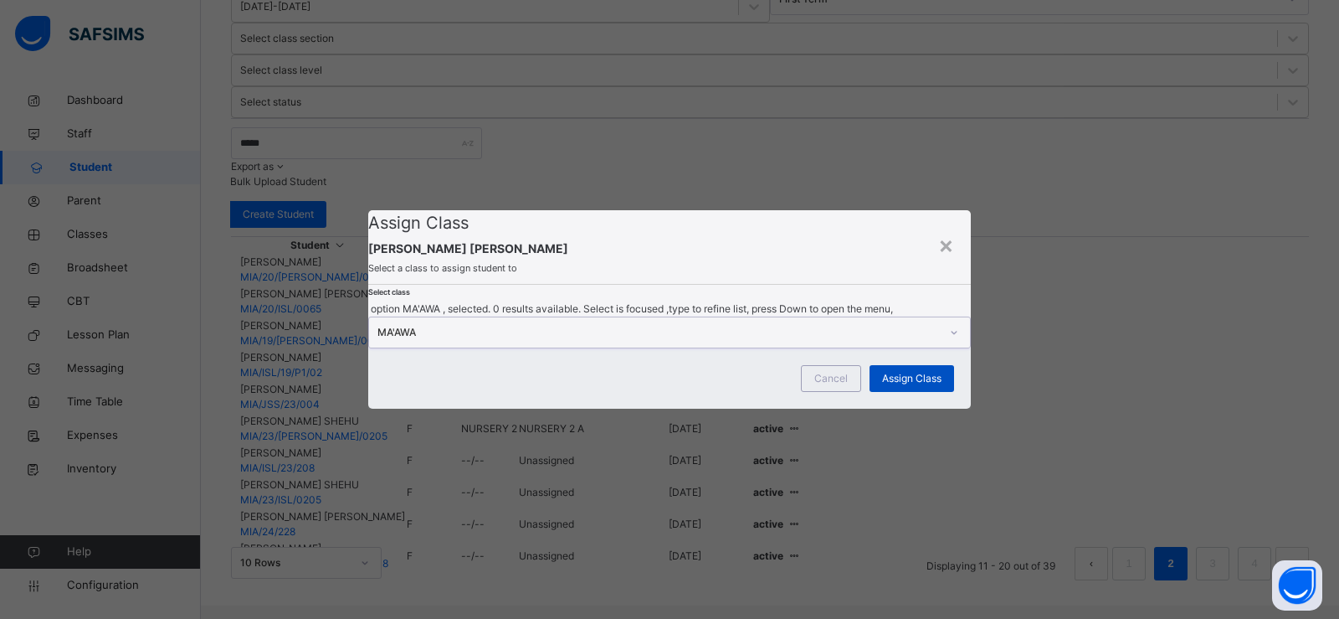
click at [882, 386] on span "Assign Class" at bounding box center [911, 378] width 59 height 15
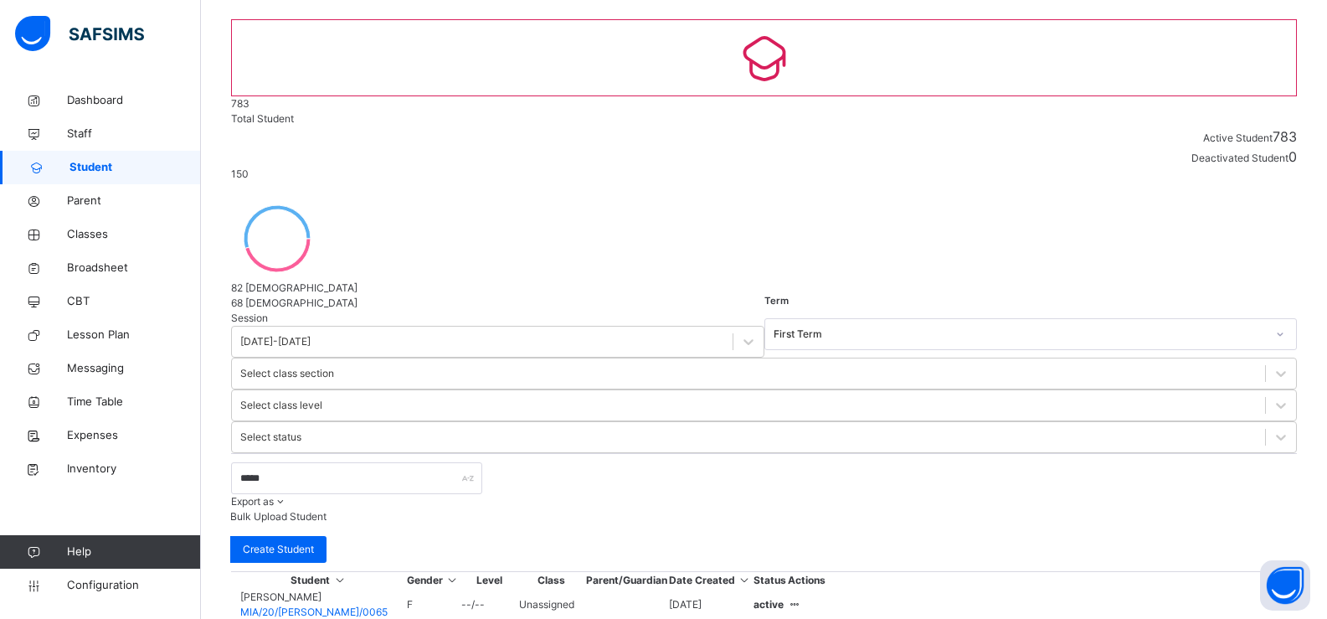
scroll to position [461, 0]
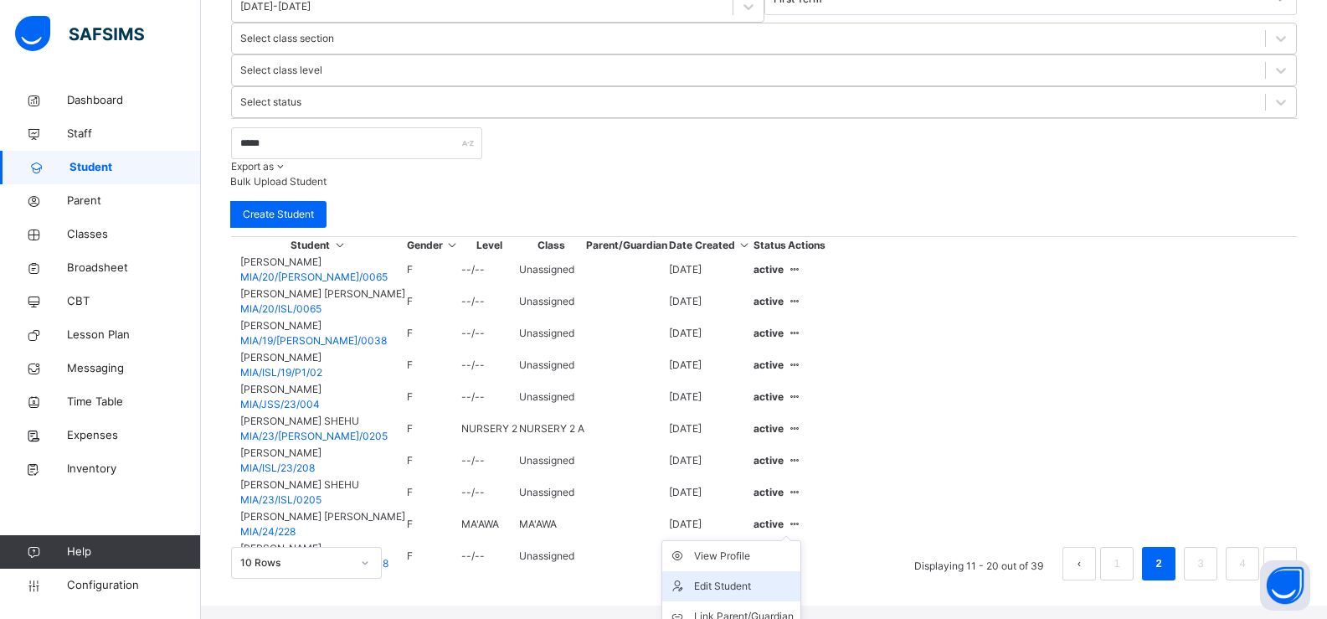
click at [794, 578] on div "Edit Student" at bounding box center [744, 586] width 100 height 17
select select "**"
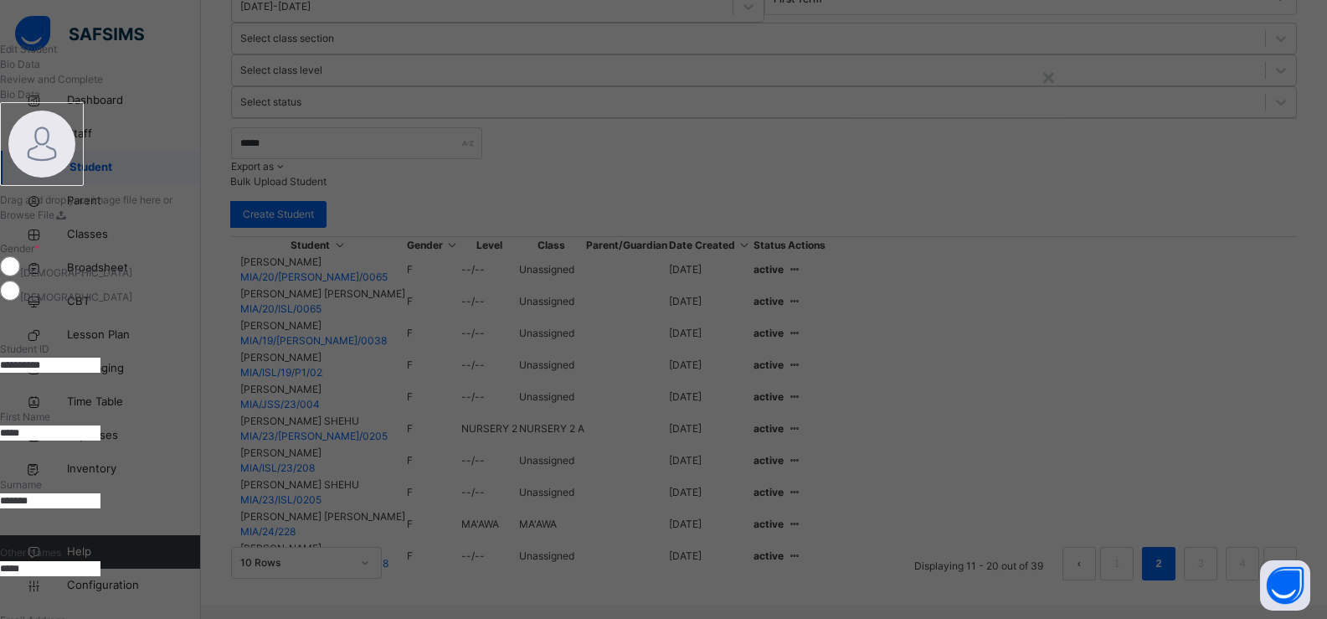
click at [100, 357] on input "**********" at bounding box center [50, 364] width 100 height 15
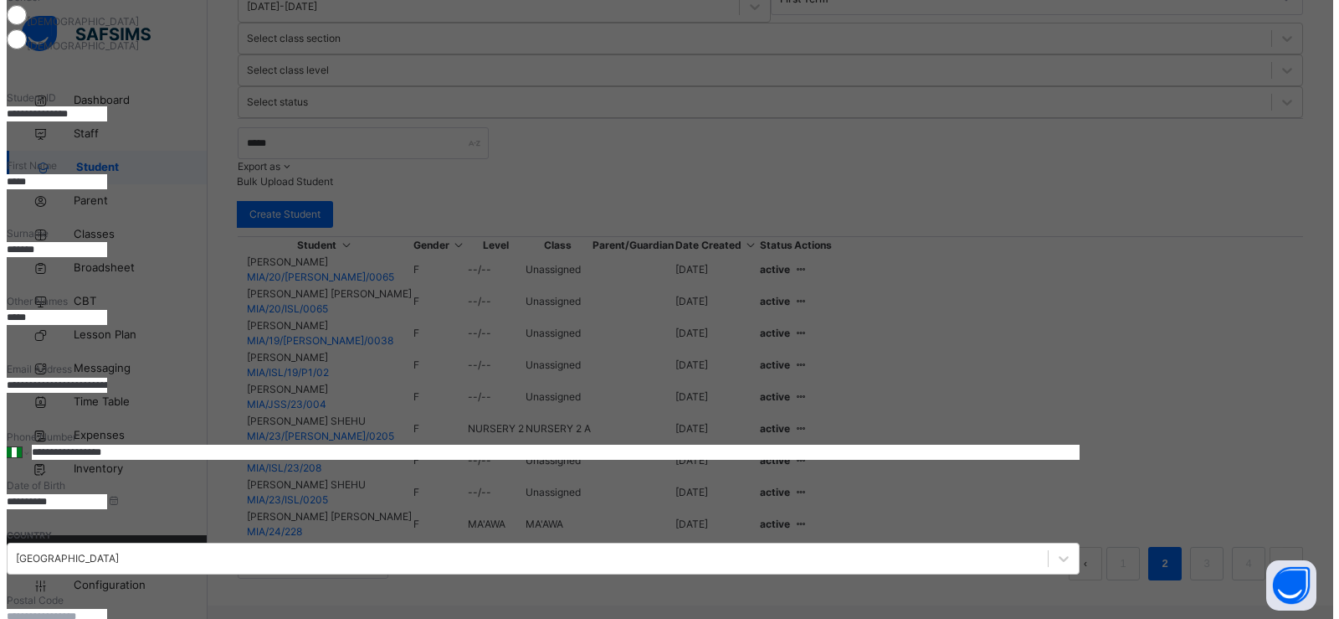
scroll to position [665, 0]
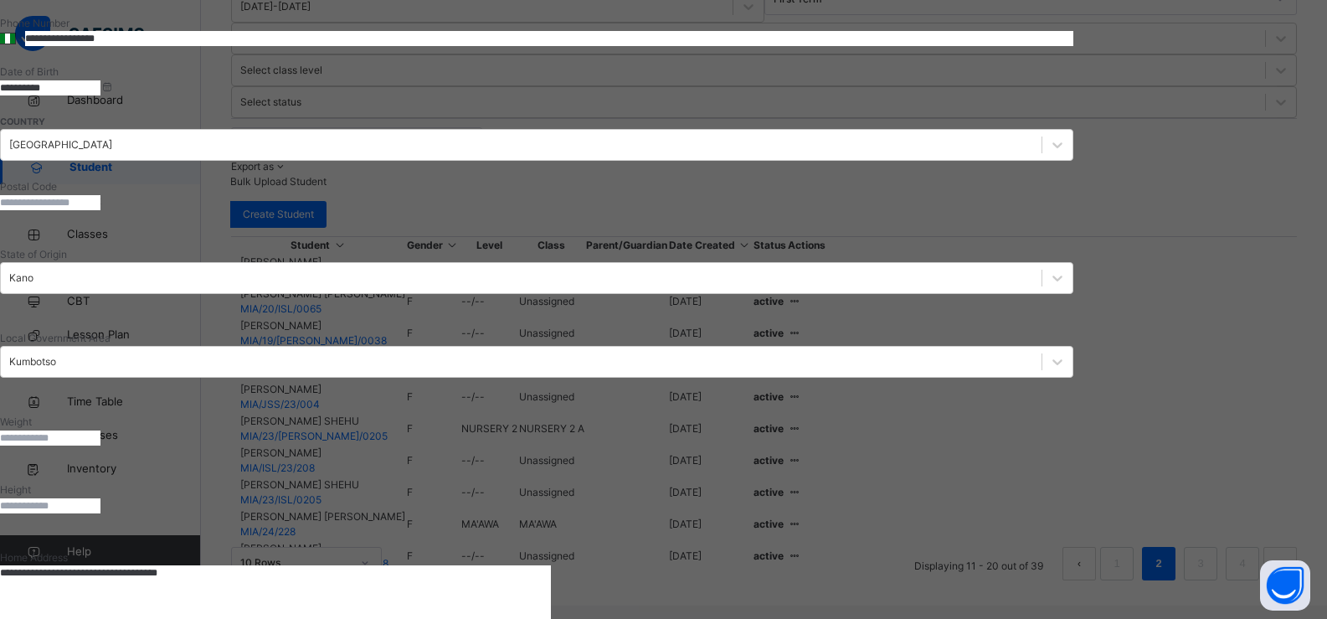
type input "**********"
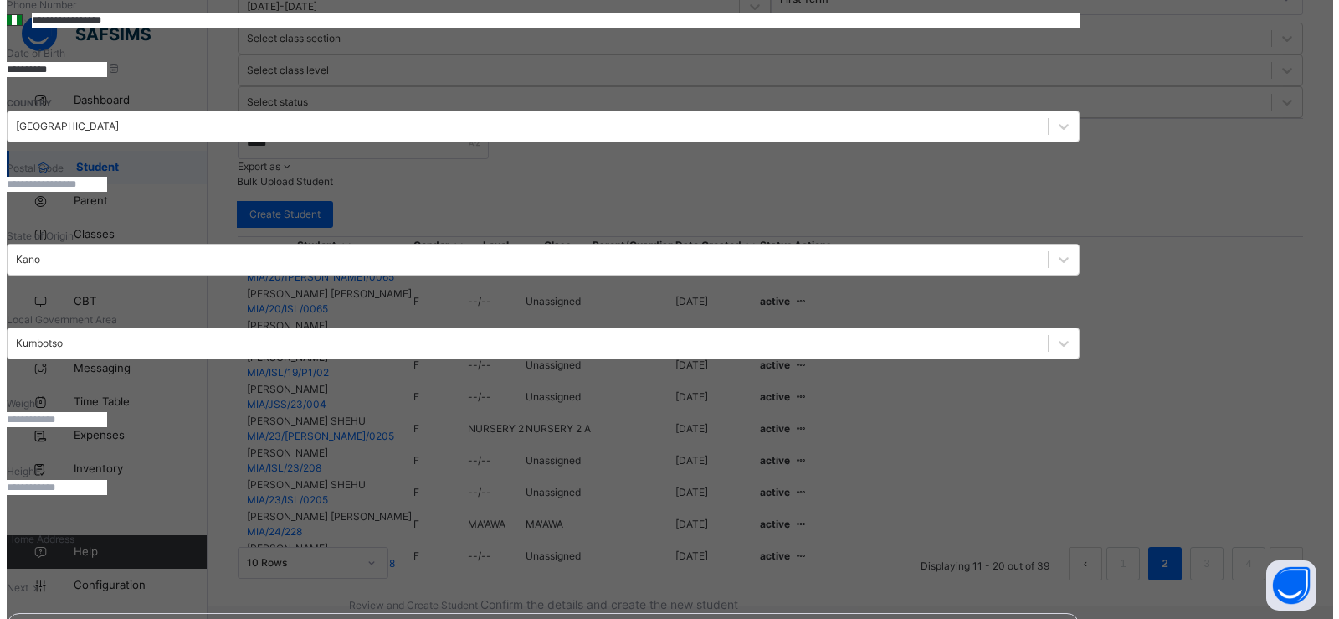
scroll to position [302, 0]
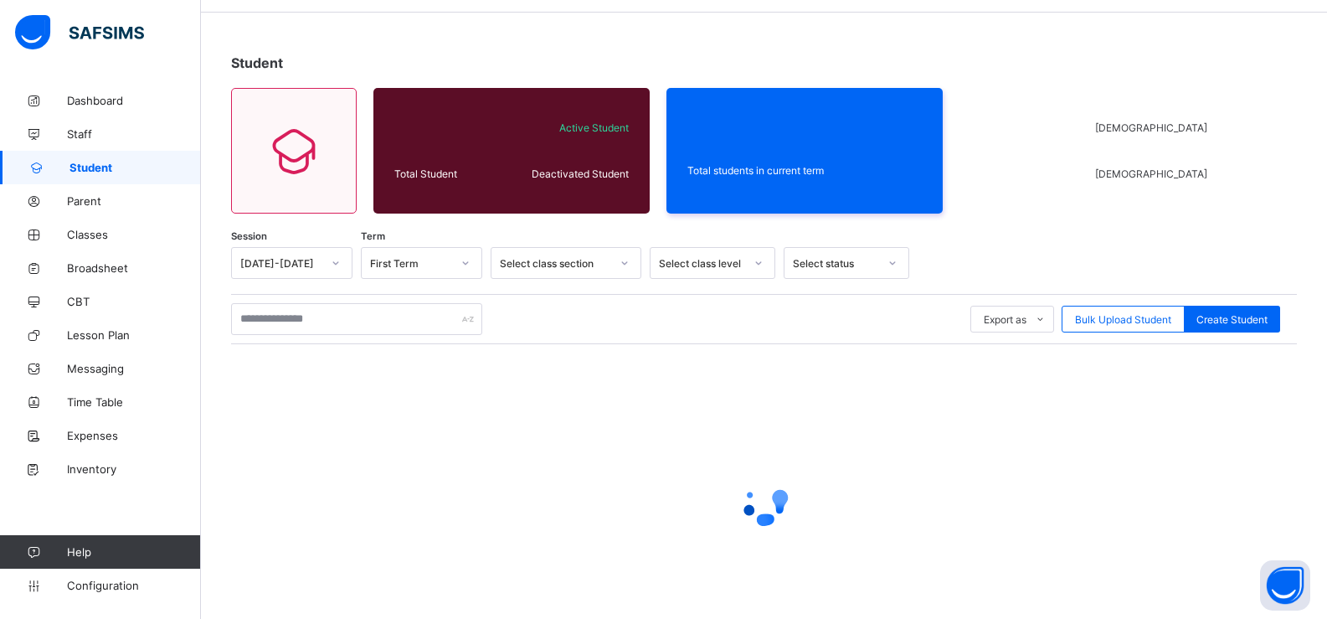
scroll to position [123, 0]
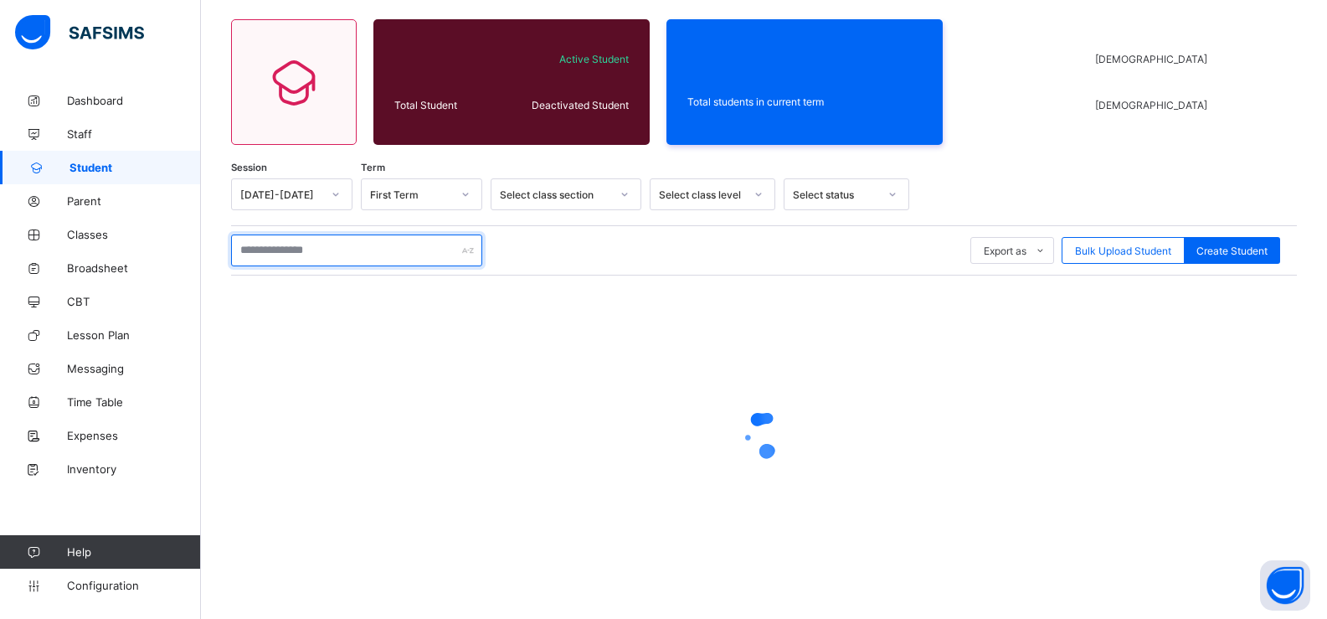
click at [256, 256] on input "text" at bounding box center [356, 250] width 251 height 32
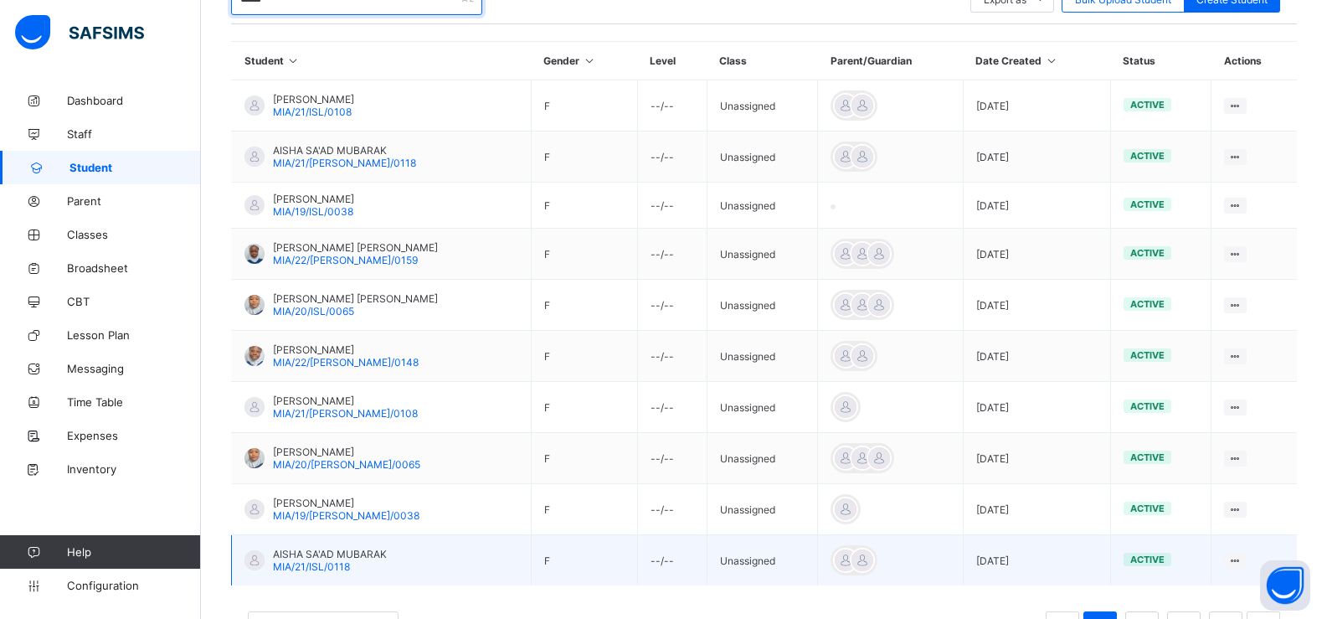
scroll to position [442, 0]
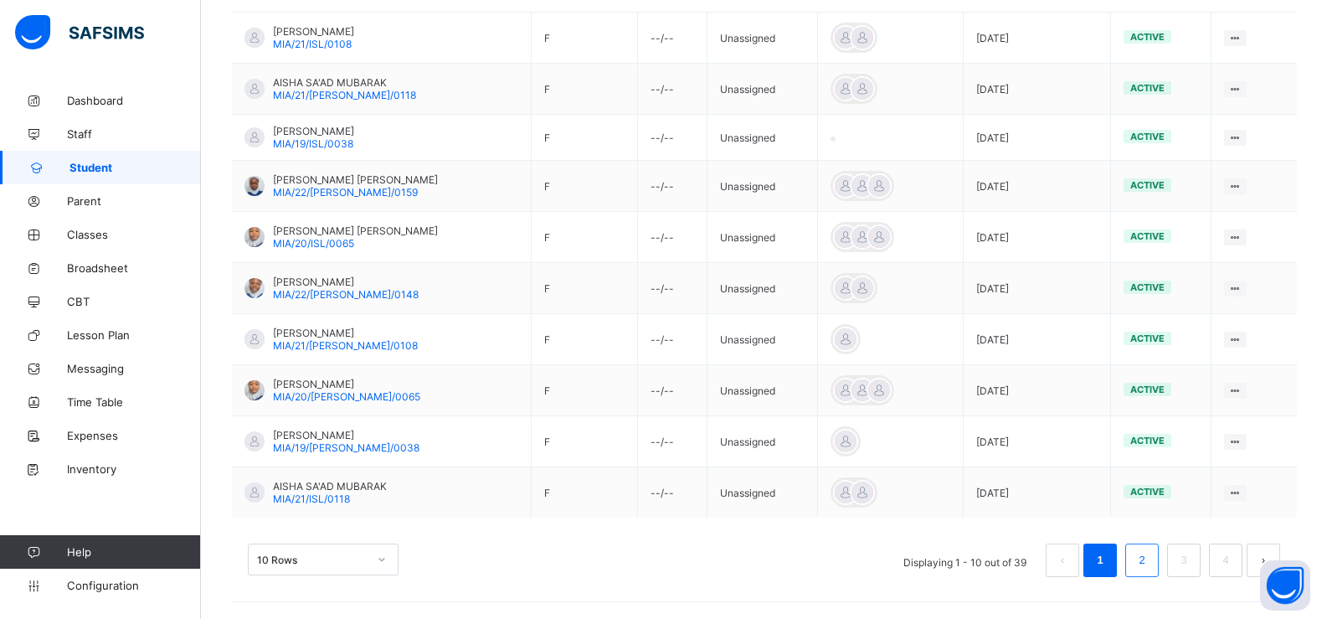
click at [1149, 559] on link "2" at bounding box center [1141, 560] width 16 height 22
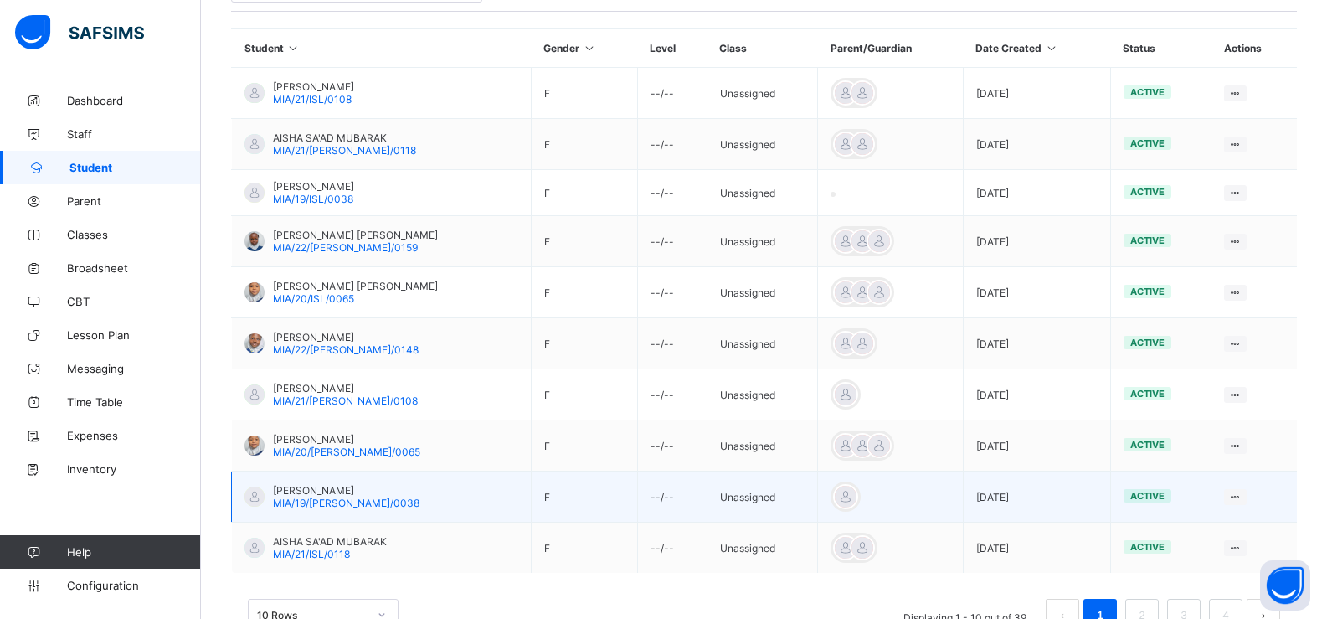
scroll to position [358, 0]
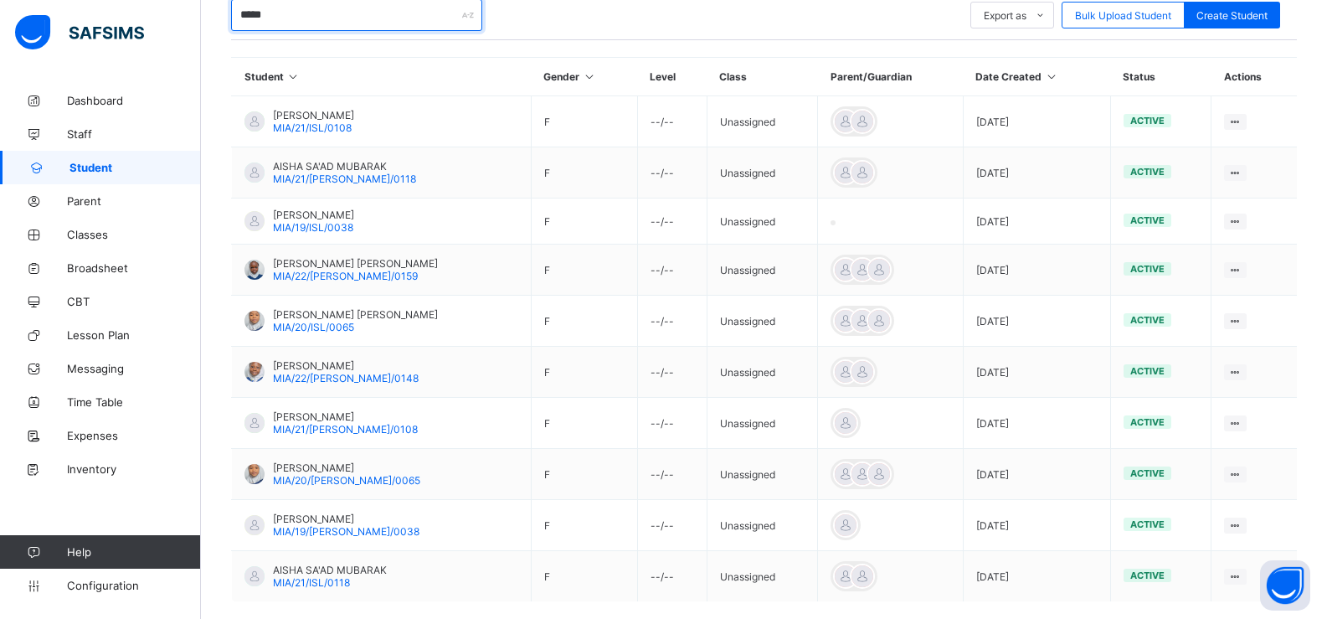
click at [296, 25] on input "*****" at bounding box center [356, 15] width 251 height 32
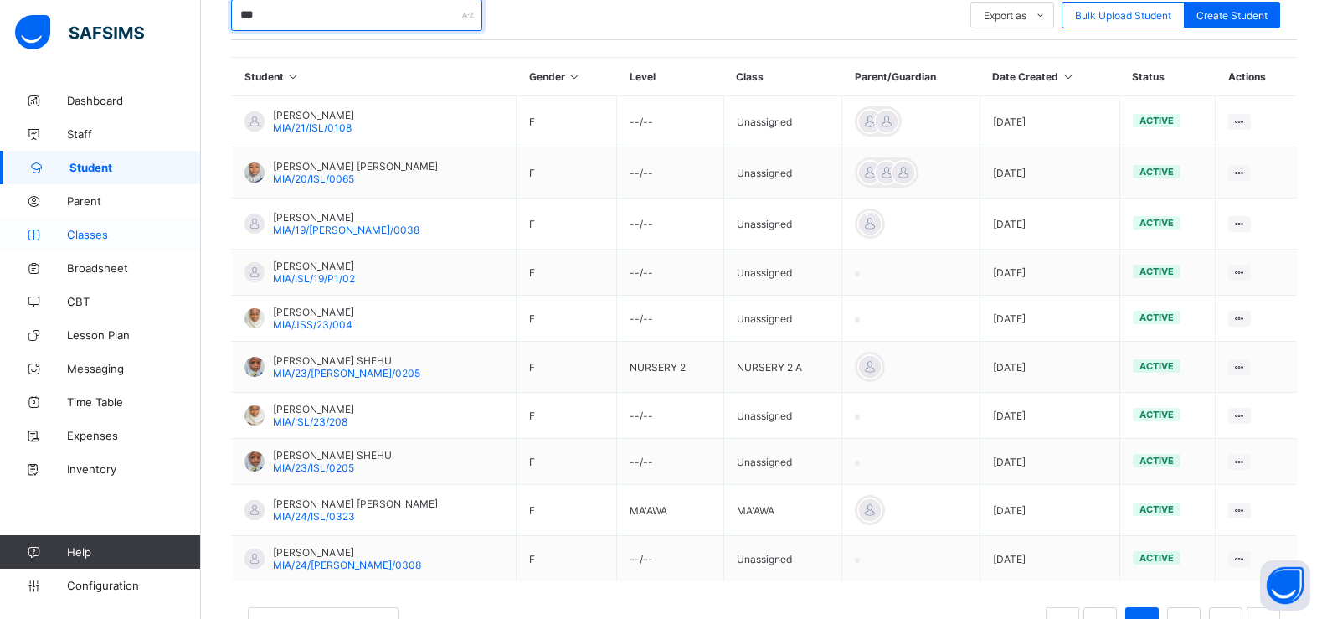
type input "***"
click at [121, 239] on span "Classes" at bounding box center [134, 234] width 134 height 13
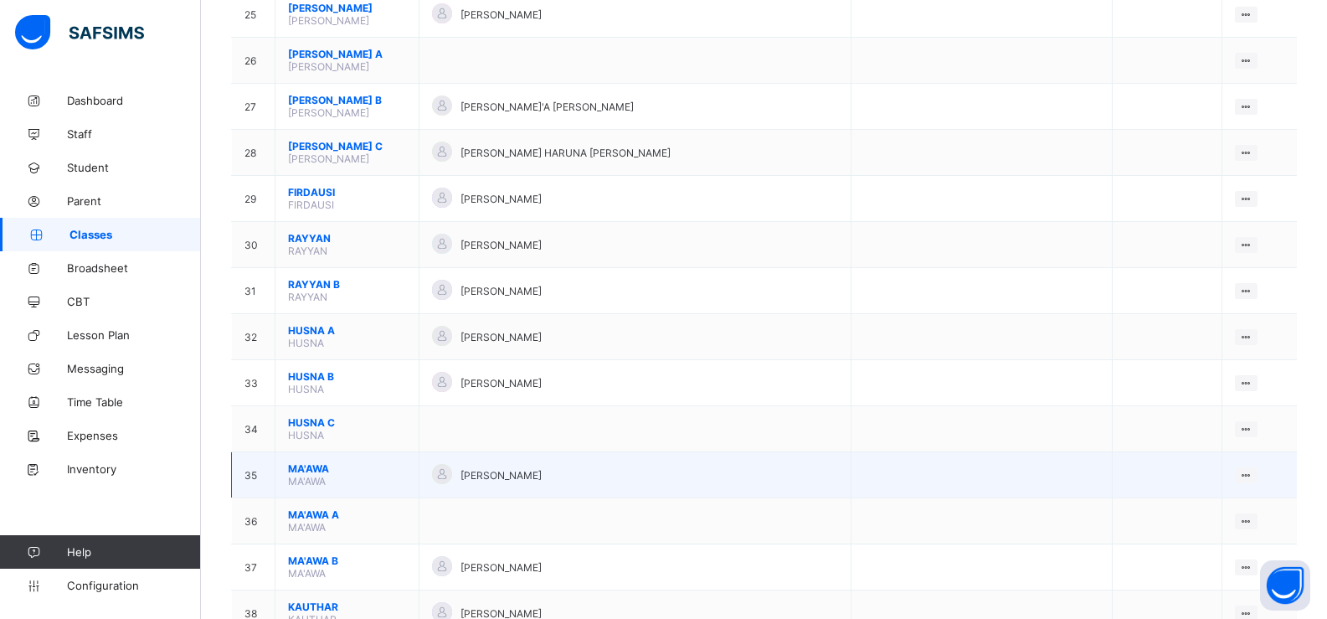
scroll to position [1339, 0]
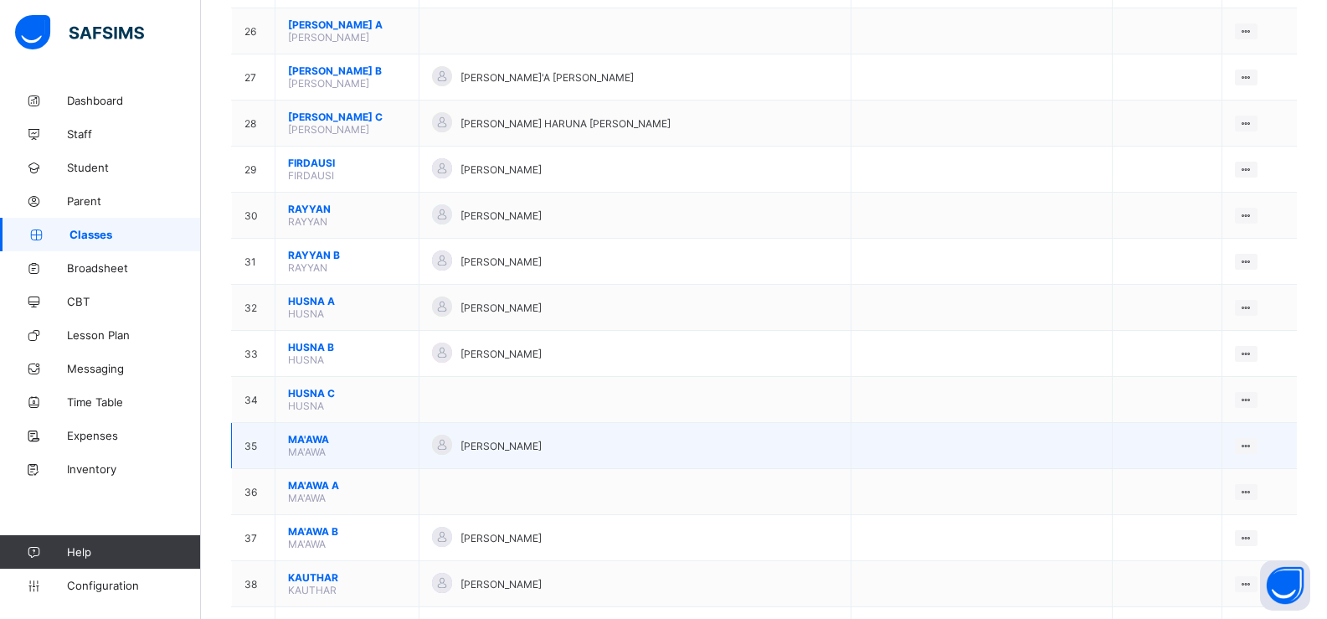
click at [402, 439] on span "MA'AWA" at bounding box center [347, 439] width 118 height 13
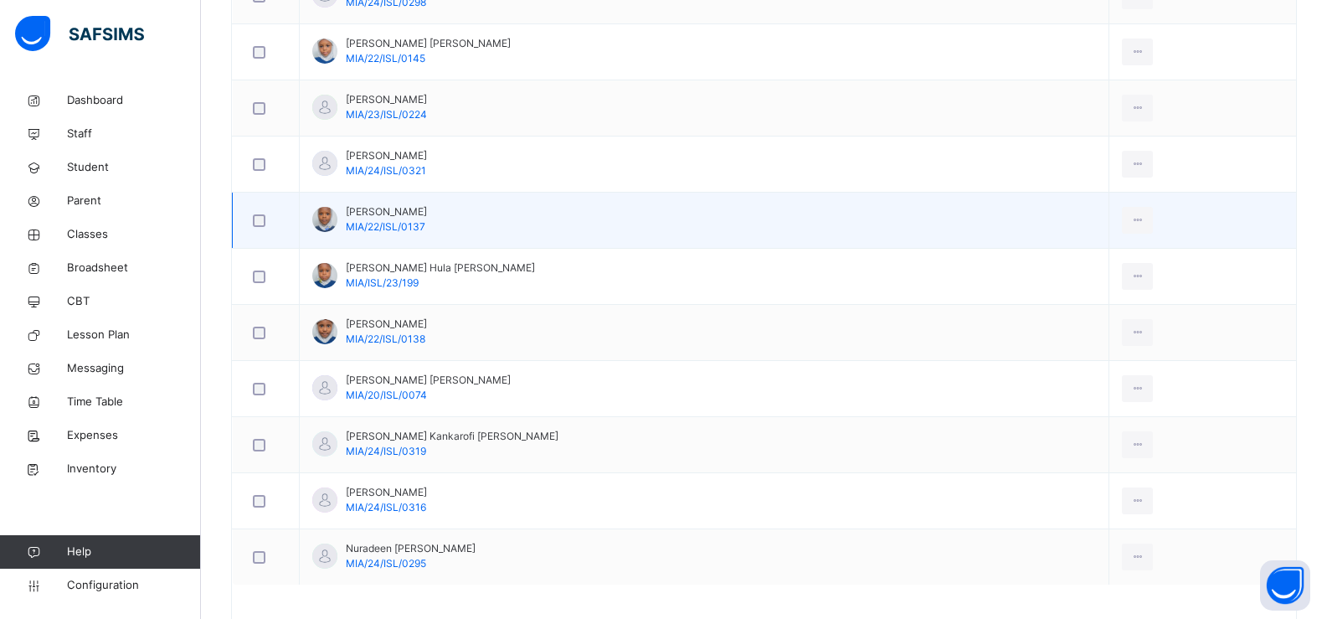
scroll to position [668, 0]
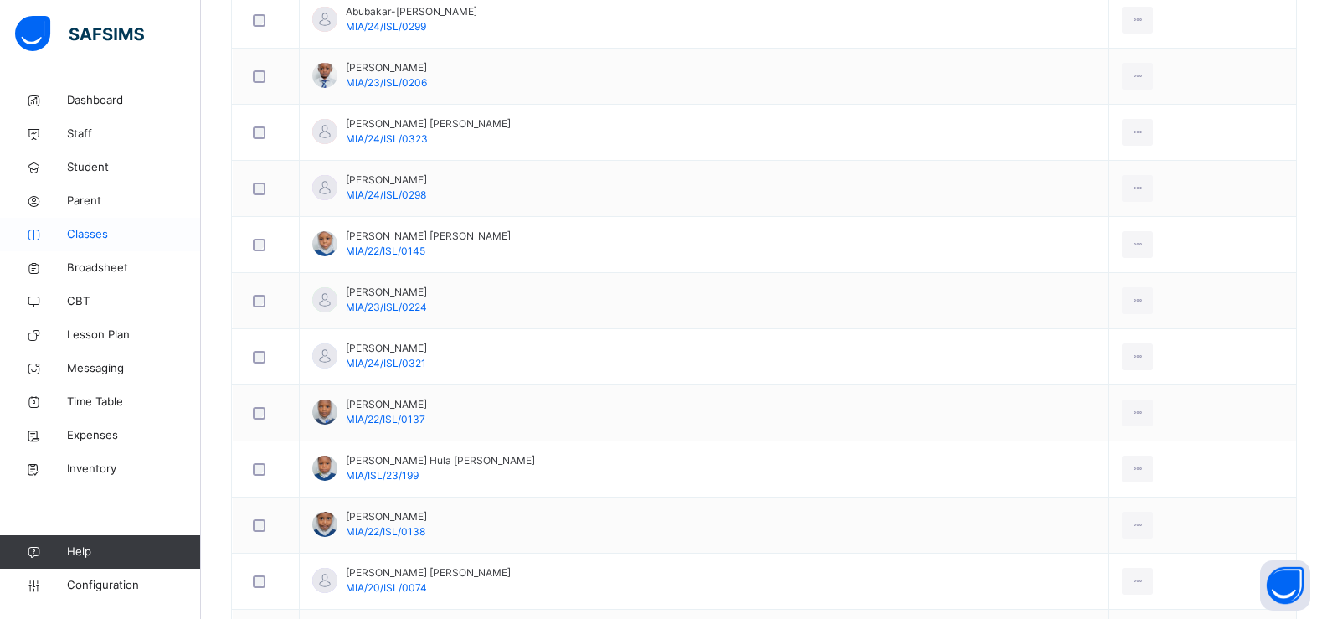
click at [110, 229] on span "Classes" at bounding box center [134, 234] width 134 height 17
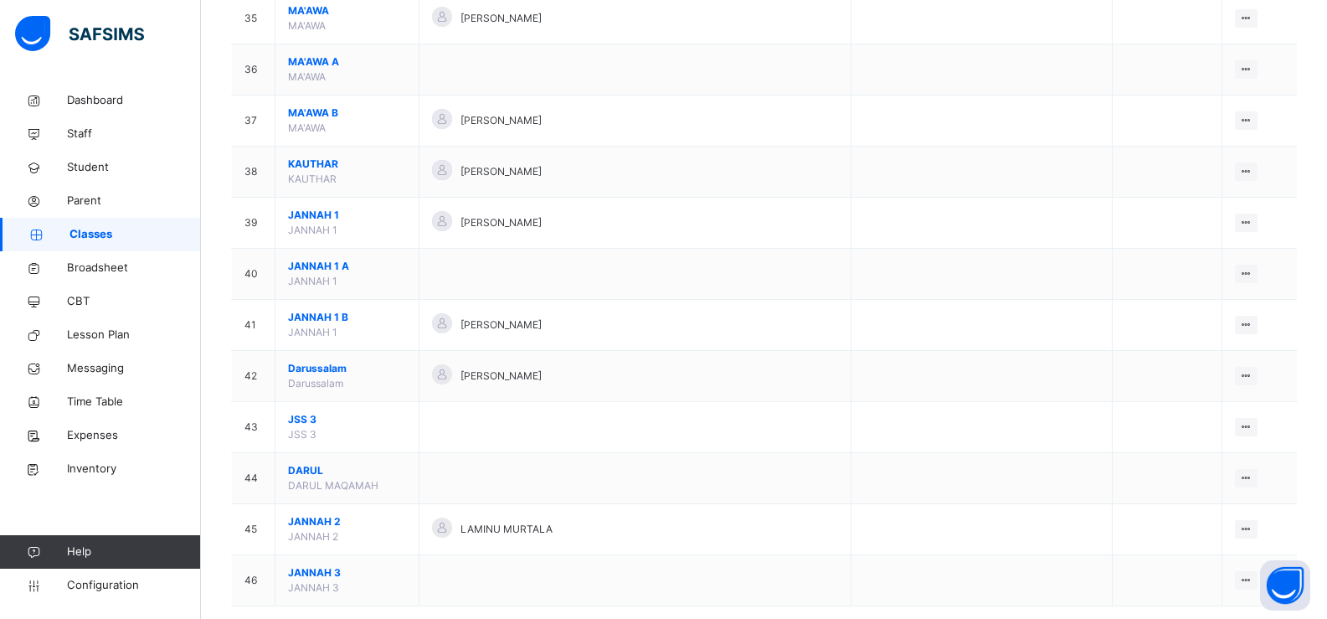
scroll to position [1971, 0]
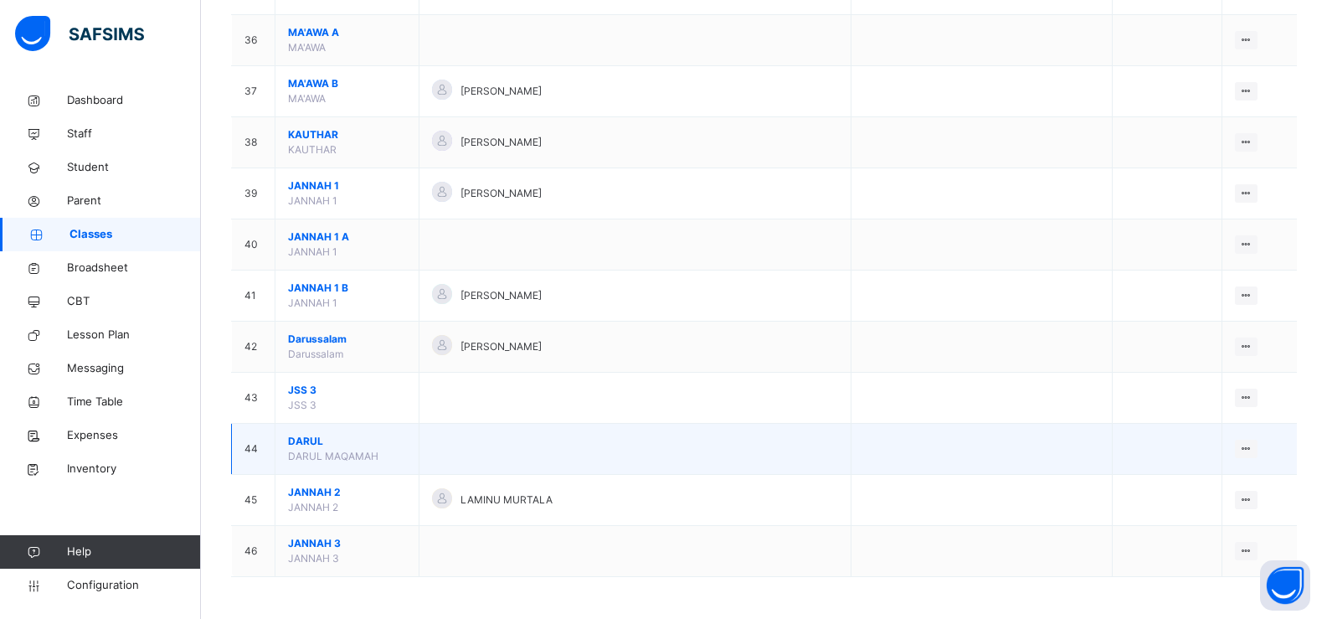
click at [394, 446] on span "DARUL" at bounding box center [347, 441] width 118 height 15
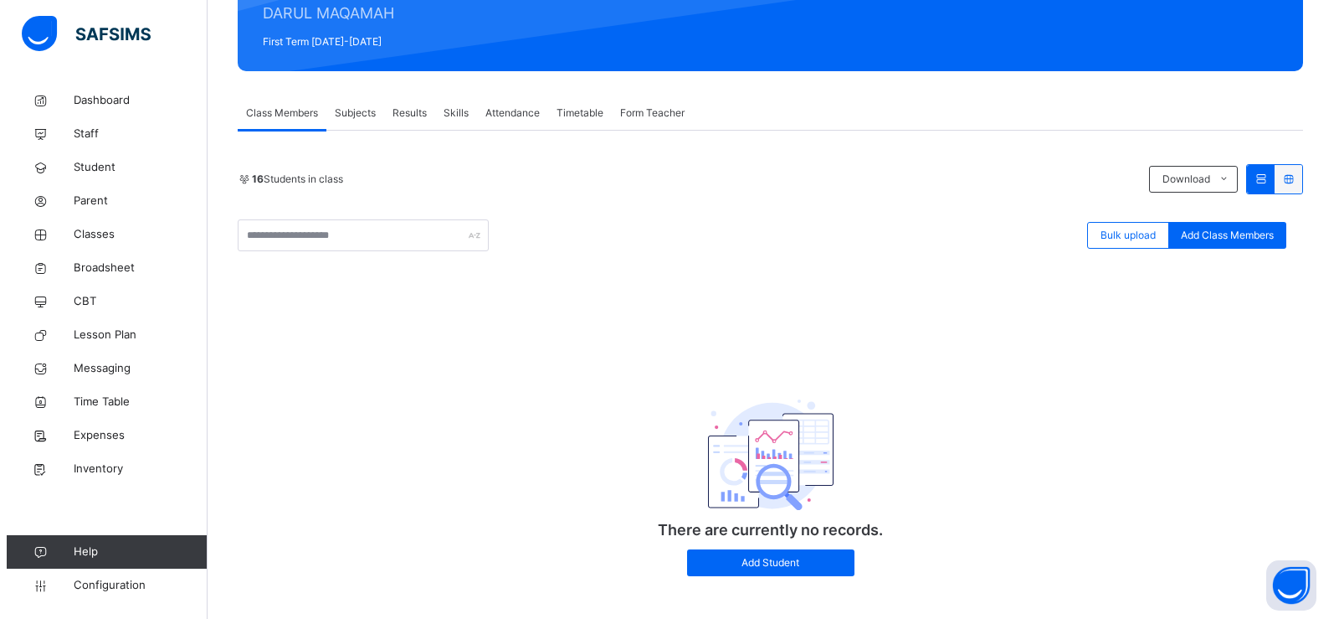
scroll to position [235, 0]
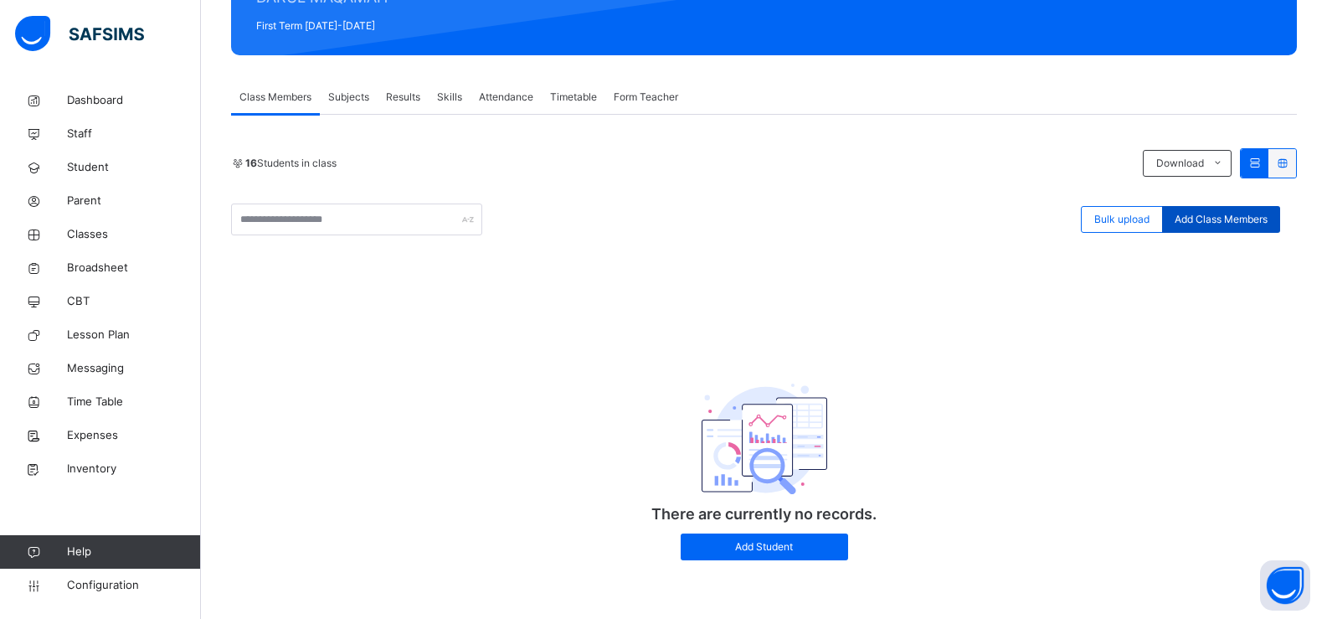
click at [1225, 229] on div "Add Class Members" at bounding box center [1221, 219] width 118 height 27
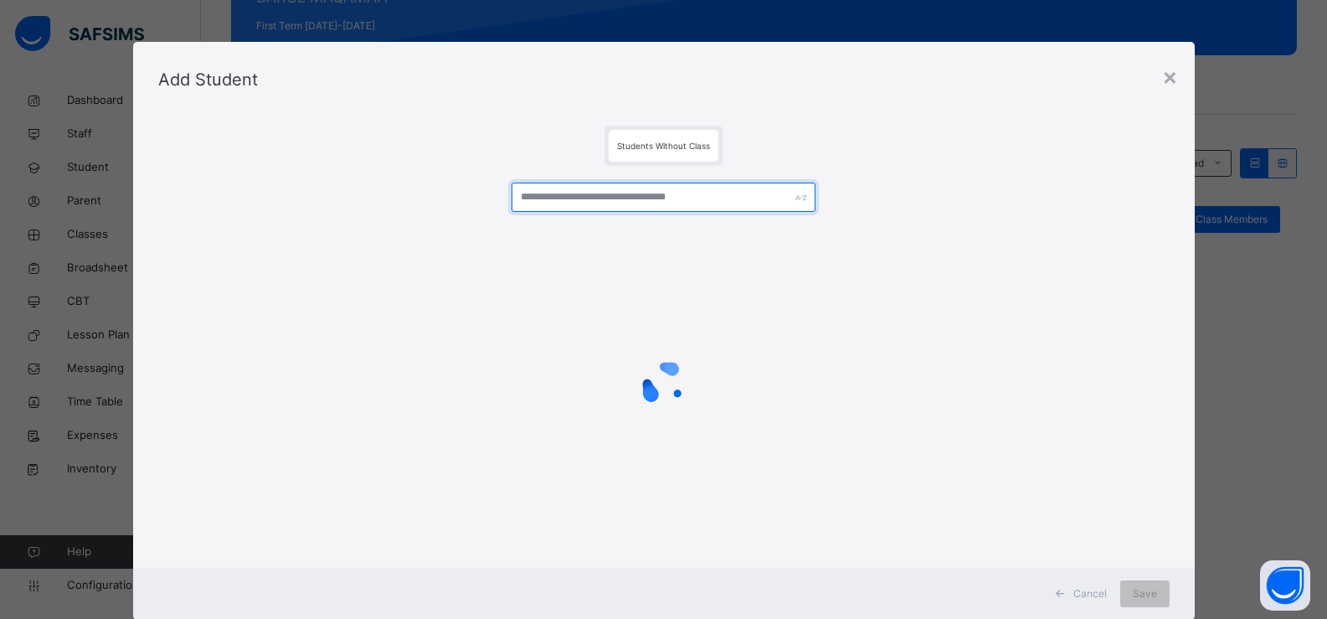
click at [570, 194] on input "text" at bounding box center [662, 196] width 303 height 29
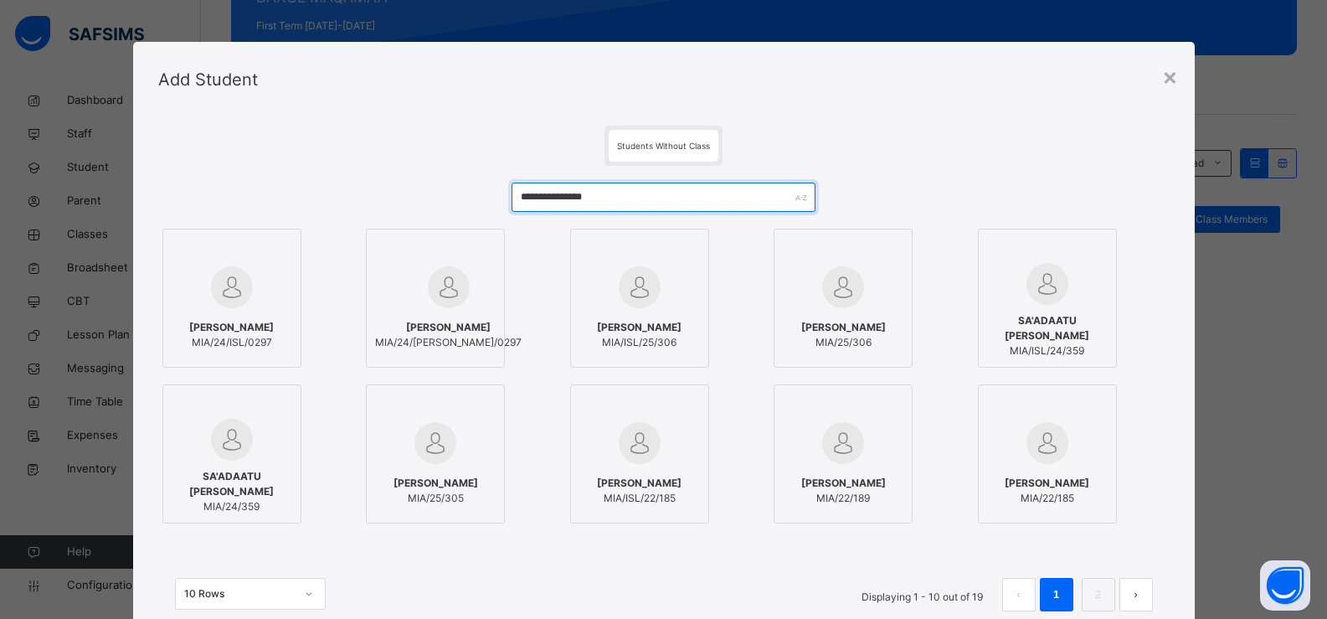
type input "**********"
click at [252, 284] on div at bounding box center [232, 287] width 121 height 49
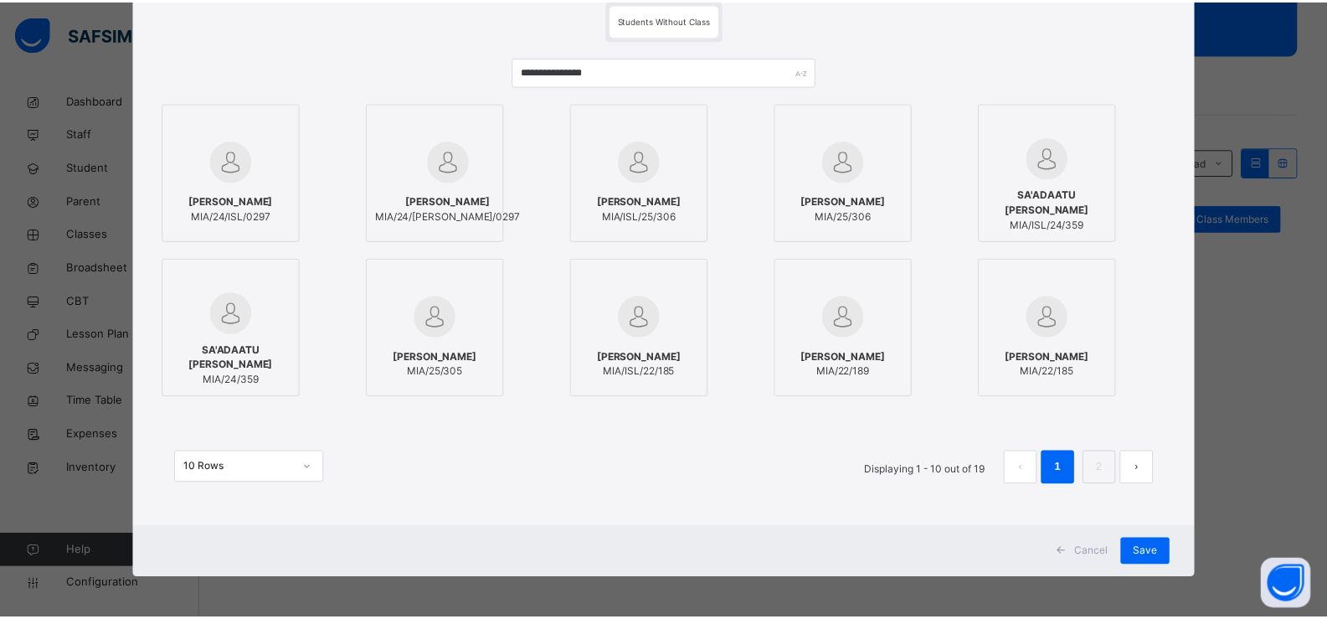
scroll to position [128, 0]
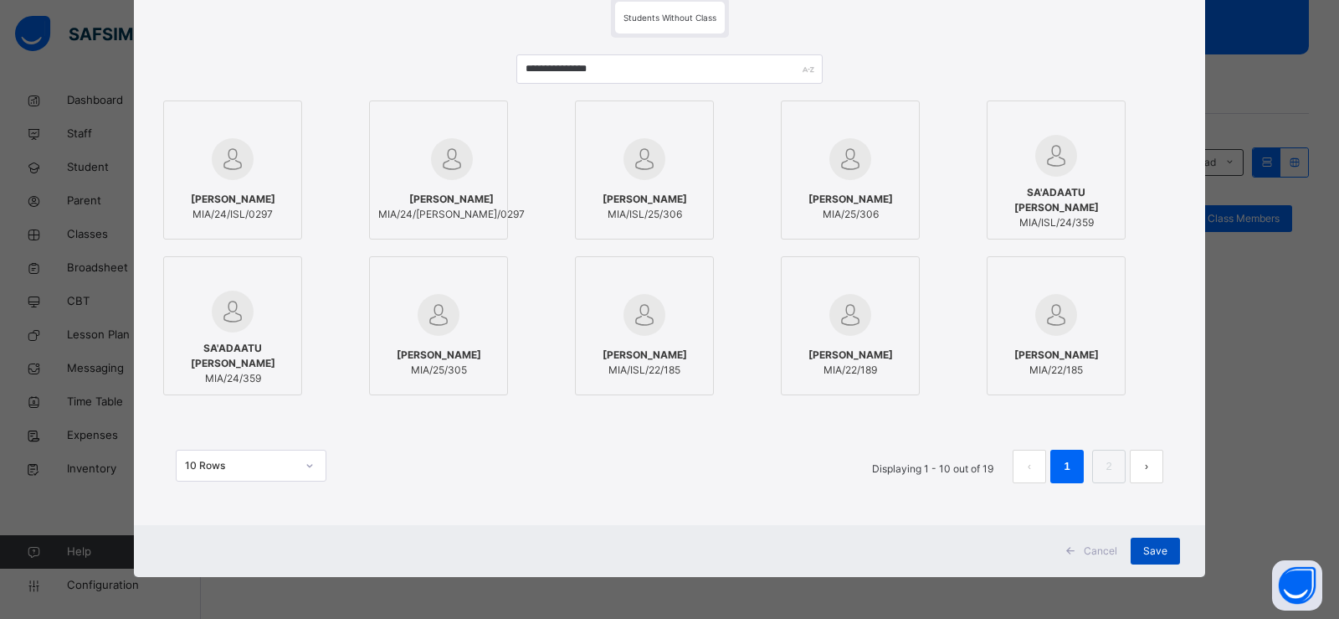
click at [1143, 550] on span "Save" at bounding box center [1155, 550] width 24 height 15
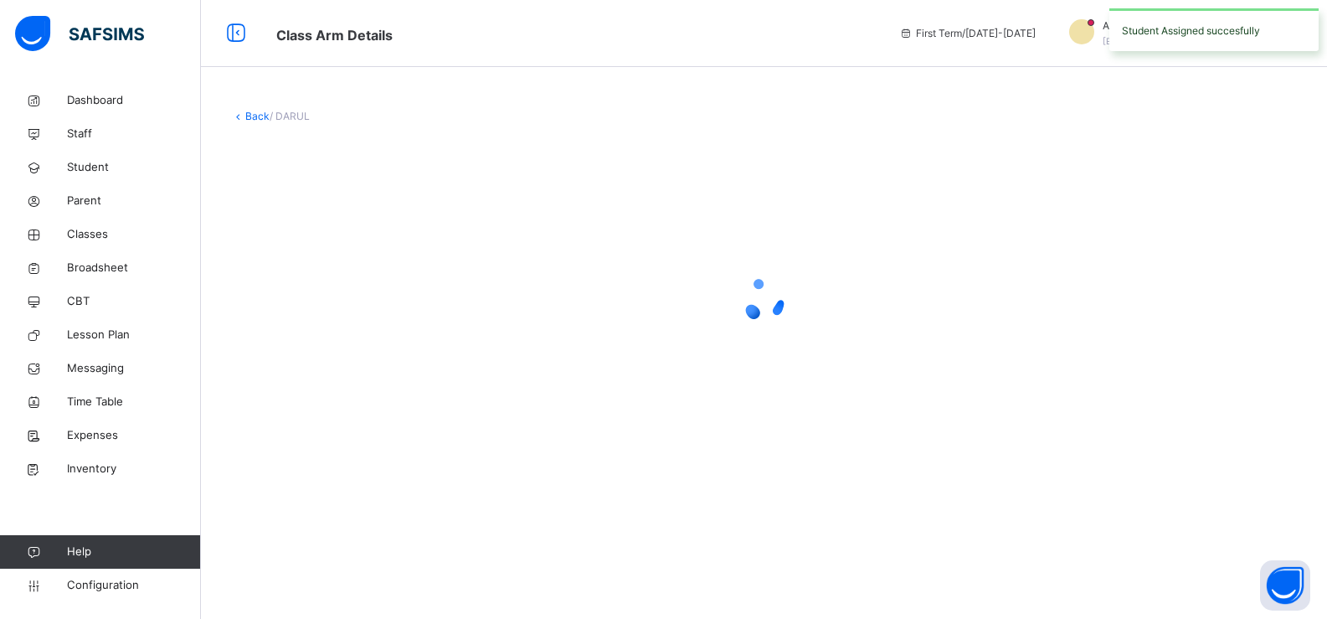
scroll to position [0, 0]
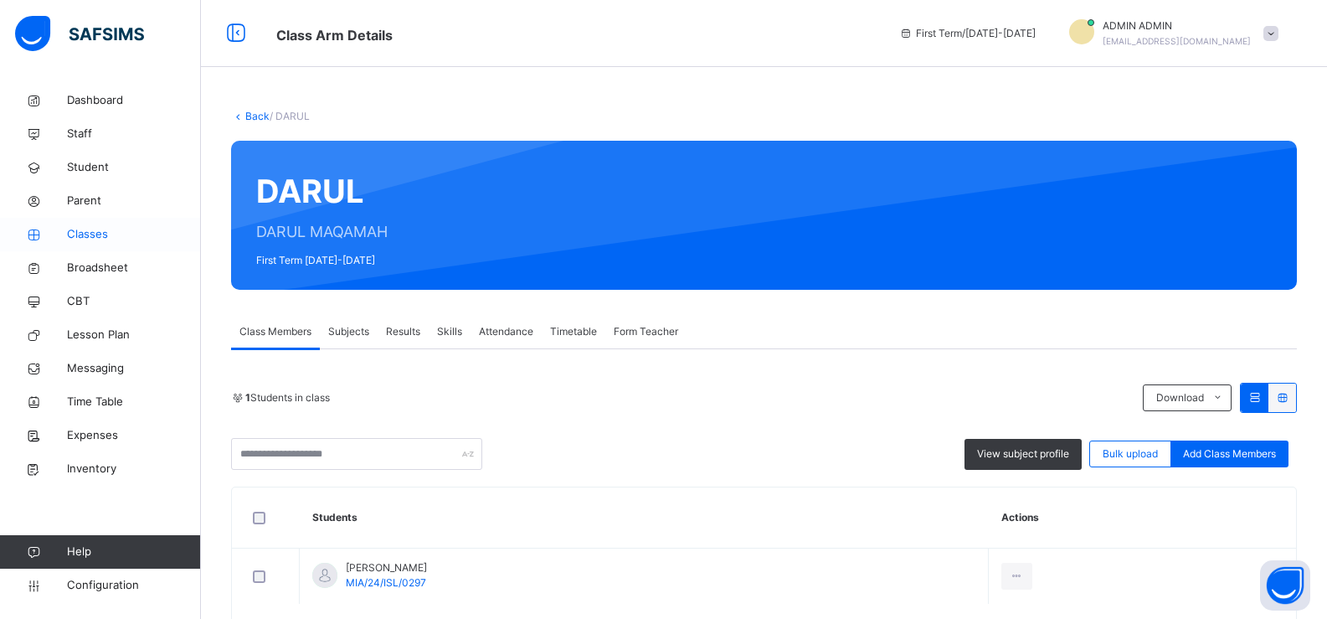
click at [114, 233] on span "Classes" at bounding box center [134, 234] width 134 height 17
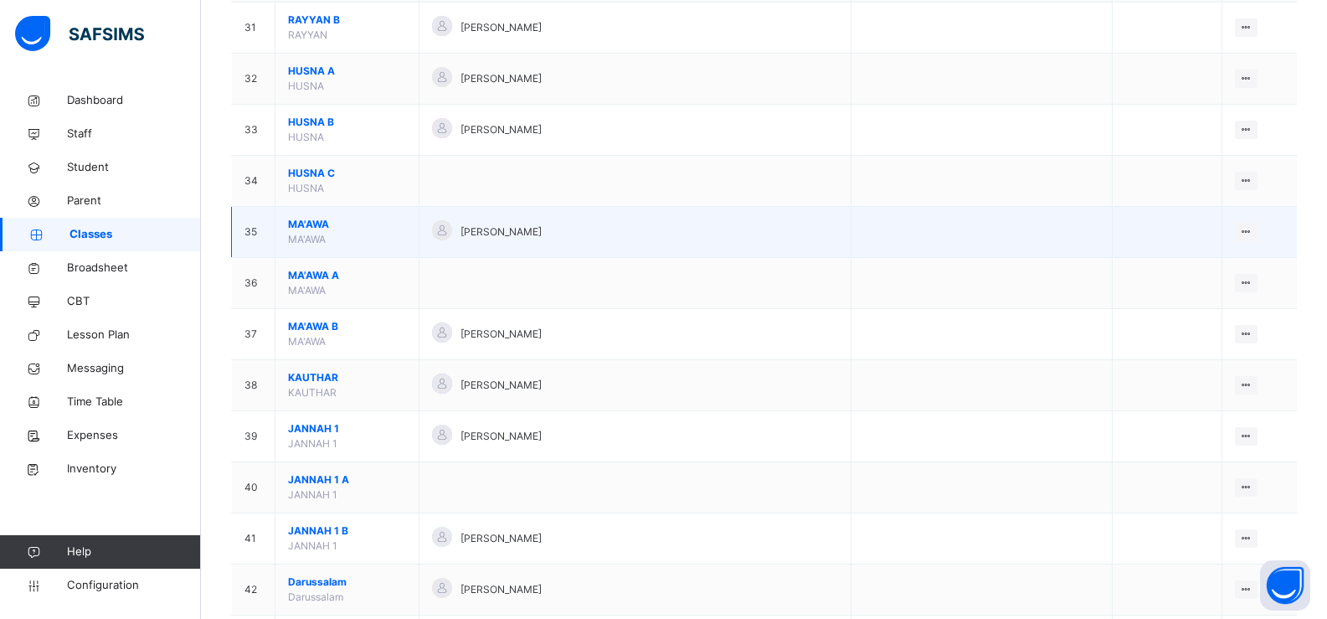
scroll to position [1758, 0]
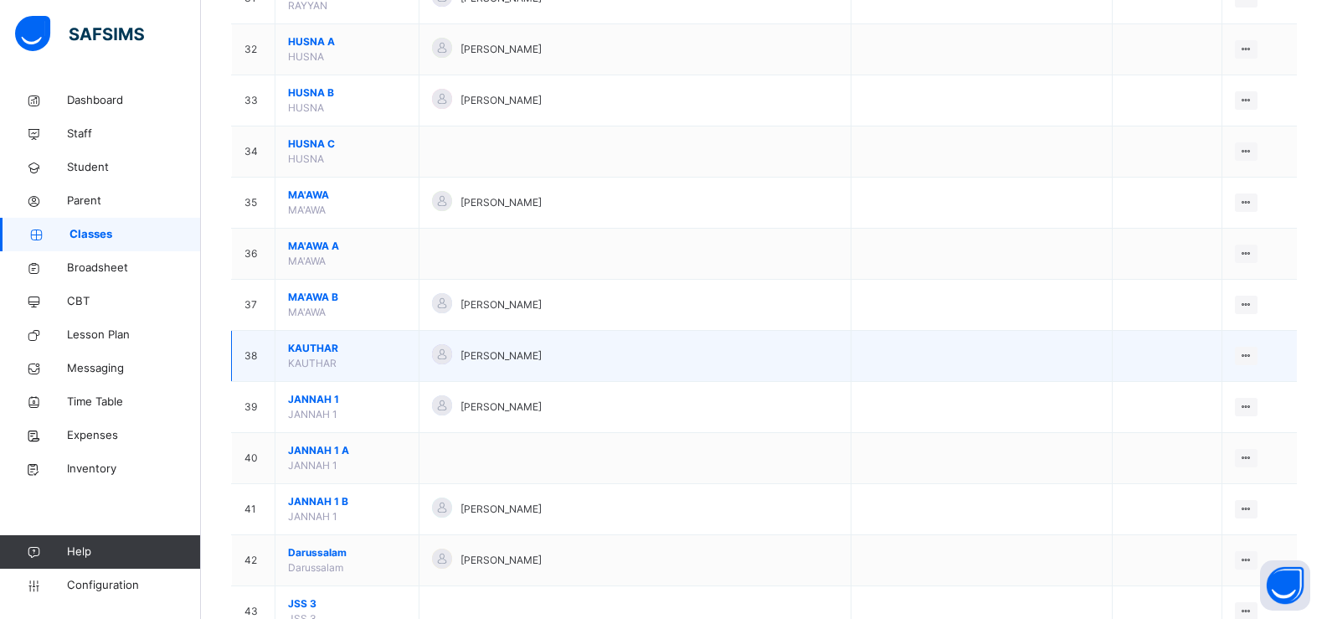
click at [388, 352] on span "KAUTHAR" at bounding box center [347, 348] width 118 height 15
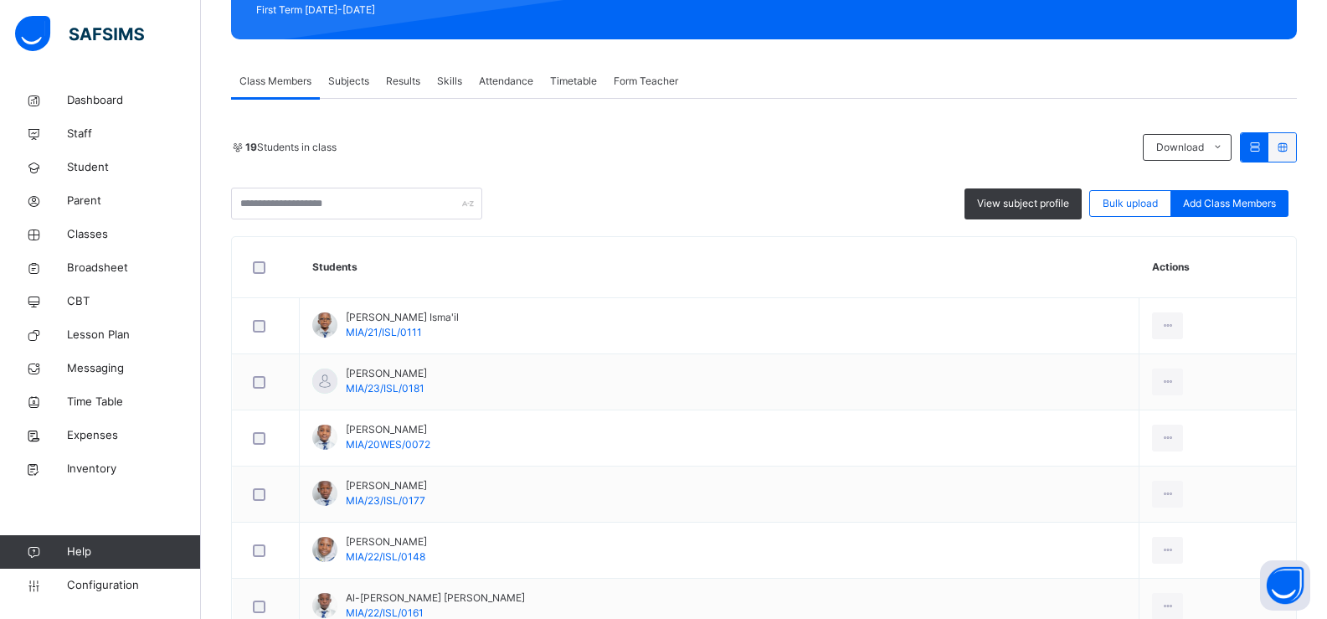
scroll to position [418, 0]
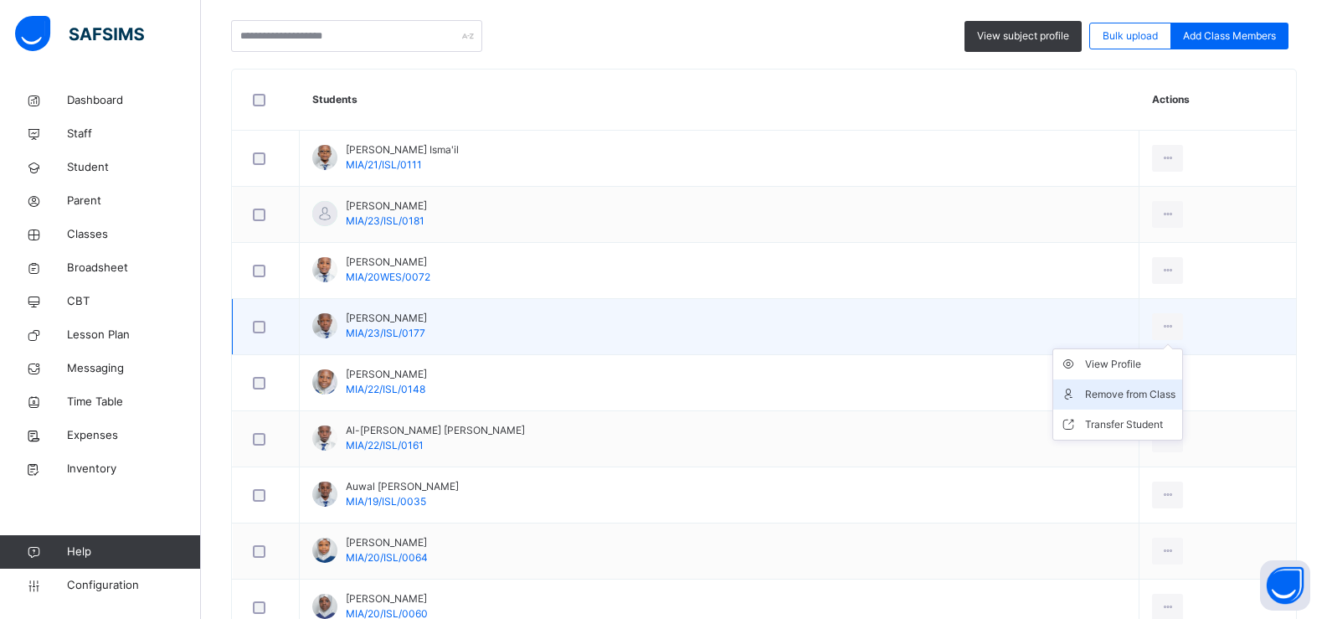
click at [1103, 384] on li "Remove from Class" at bounding box center [1117, 394] width 129 height 30
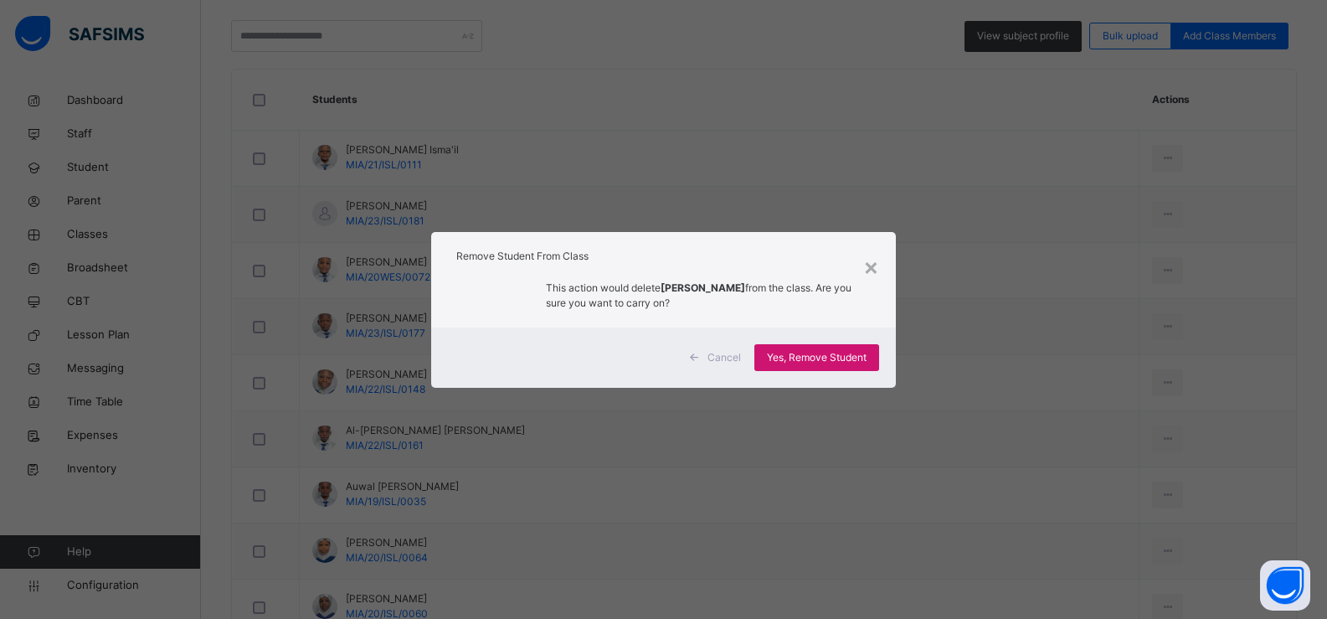
click at [846, 347] on div "Yes, Remove Student" at bounding box center [816, 357] width 125 height 27
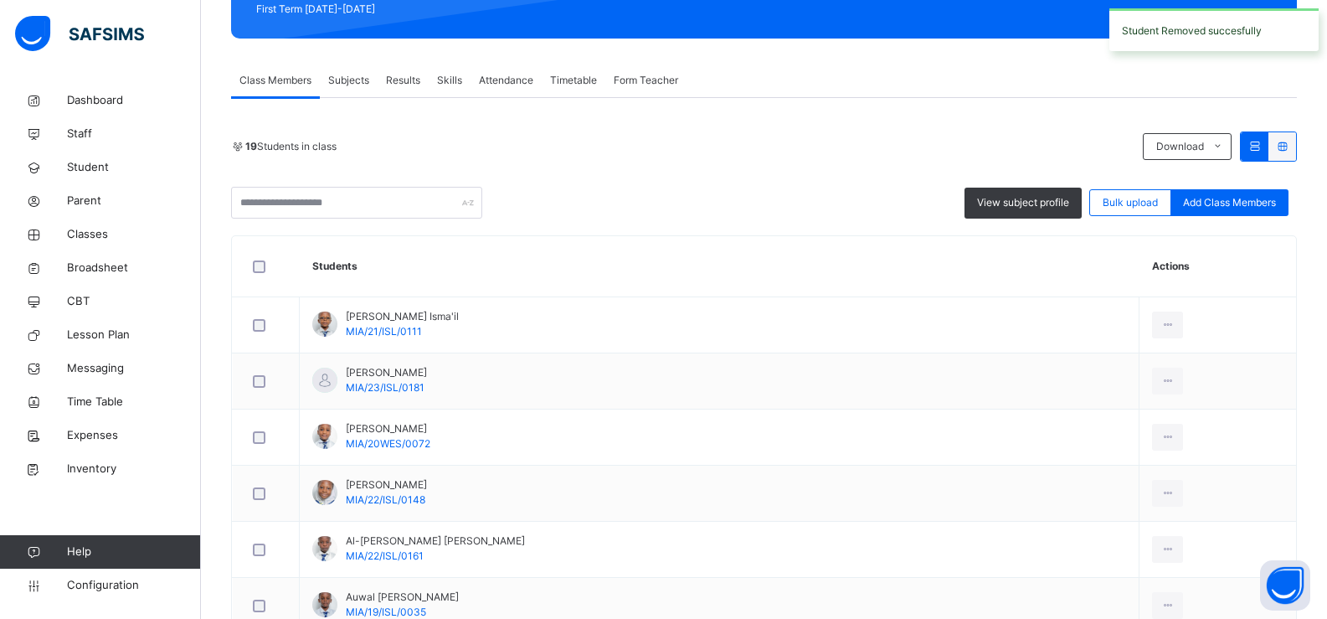
scroll to position [419, 0]
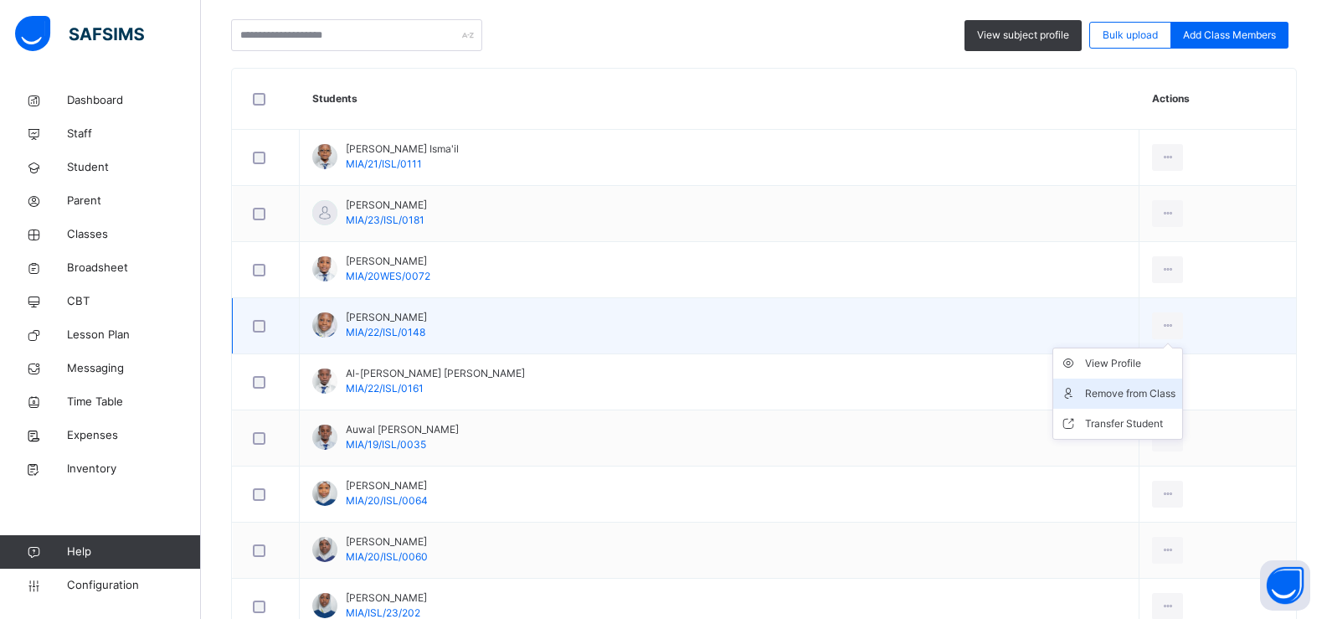
click at [1099, 393] on div "Remove from Class" at bounding box center [1130, 393] width 90 height 17
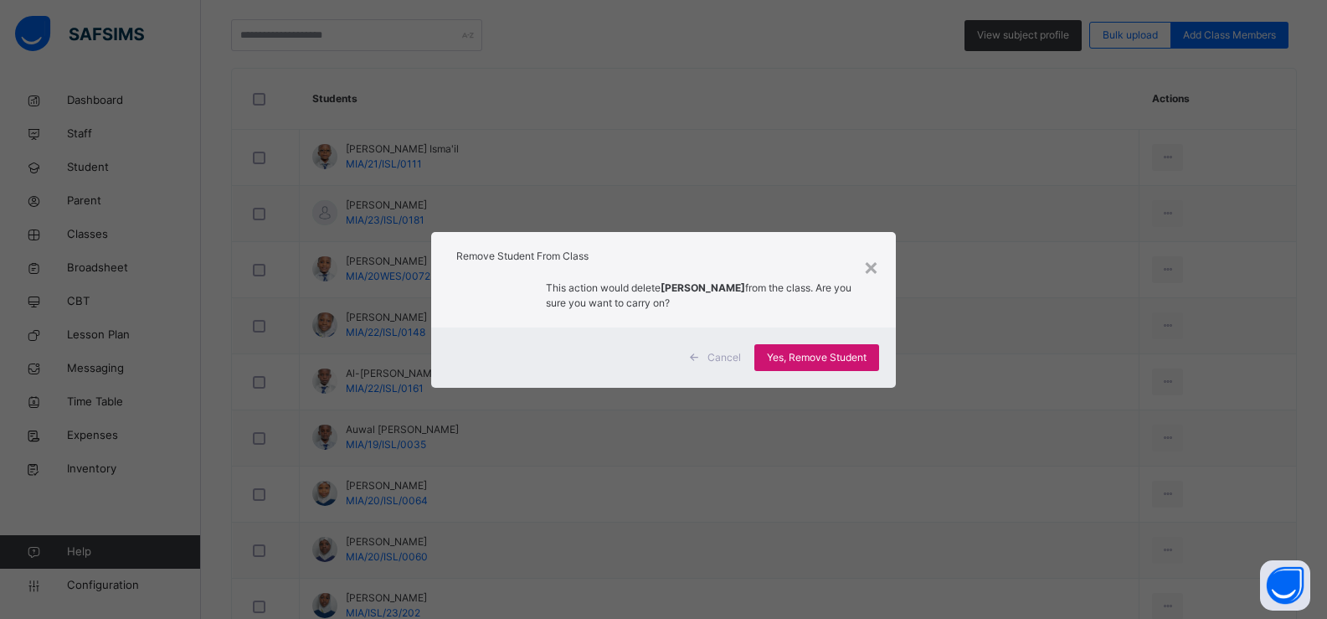
click at [789, 353] on span "Yes, Remove Student" at bounding box center [817, 357] width 100 height 15
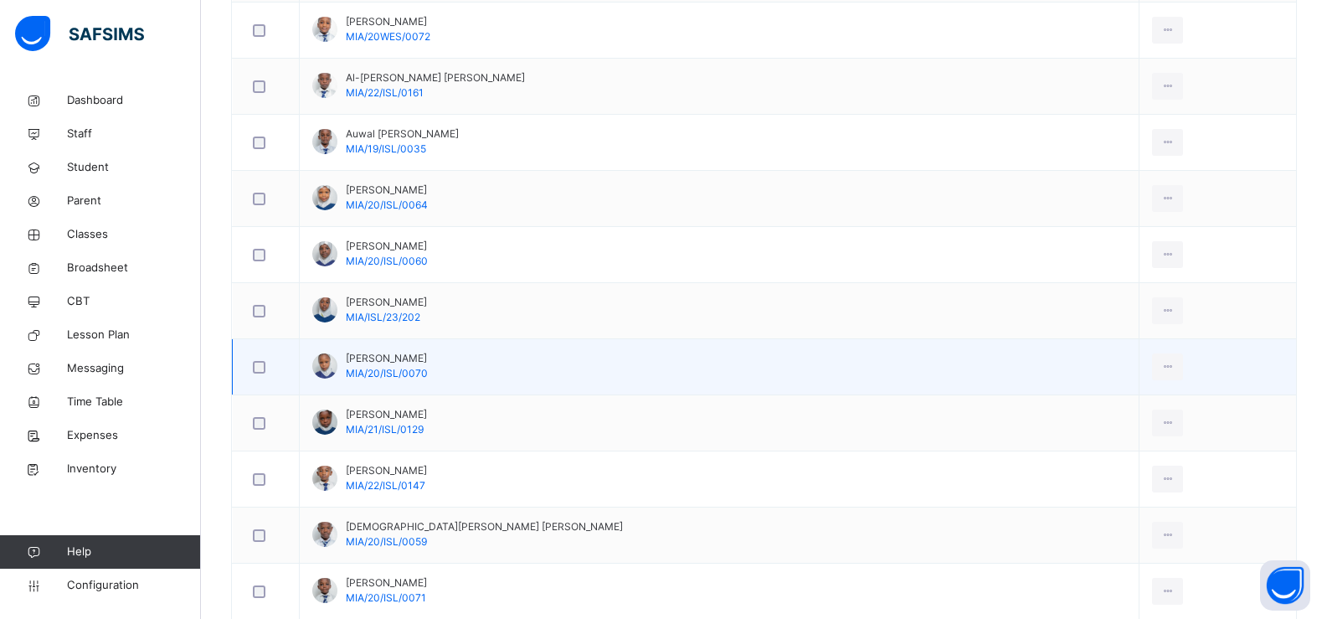
scroll to position [670, 0]
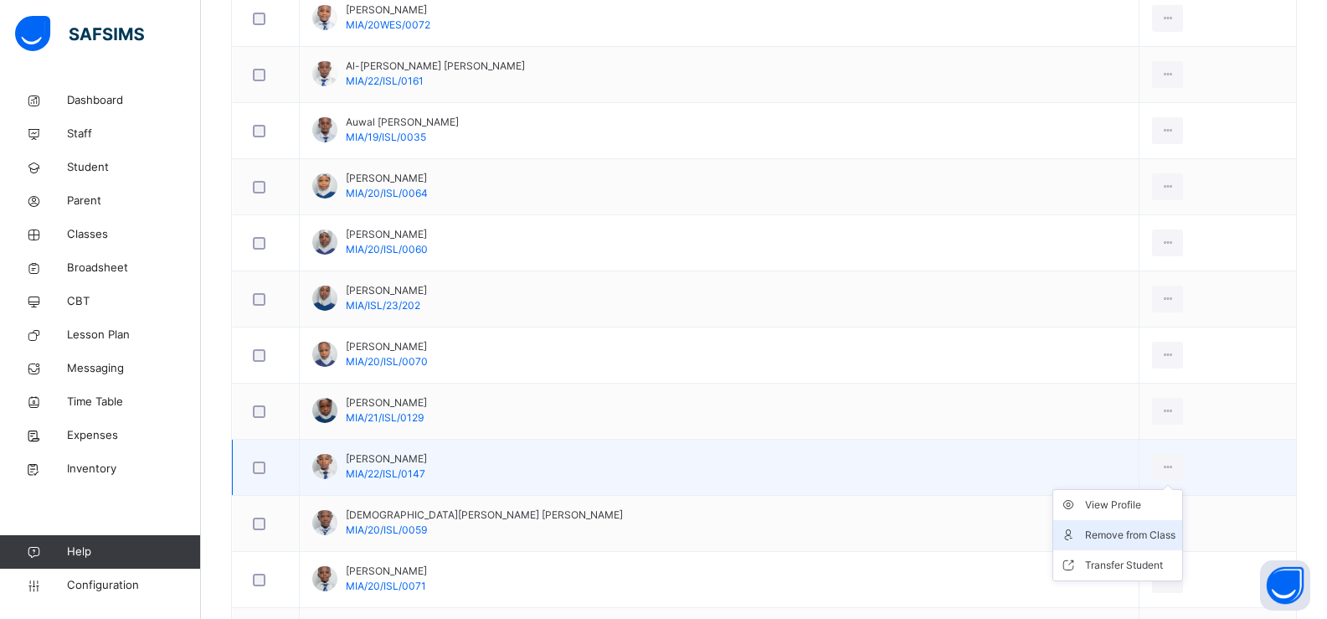
click at [1085, 530] on div "Remove from Class" at bounding box center [1130, 535] width 90 height 17
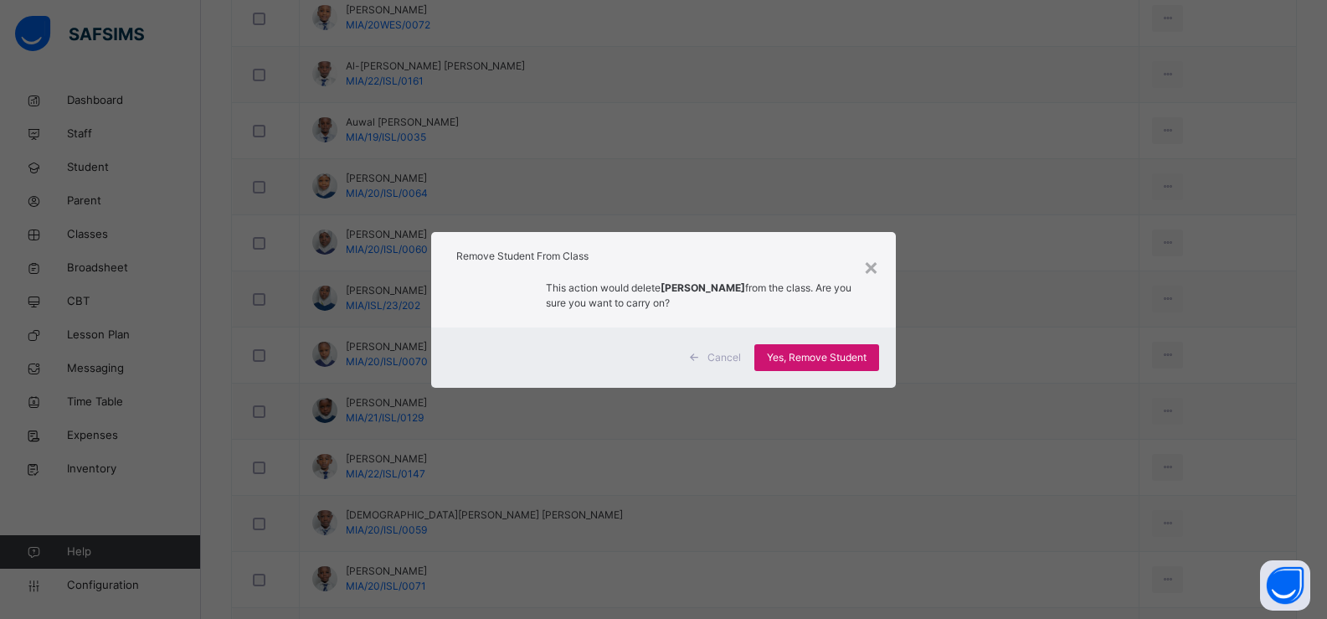
click at [811, 360] on span "Yes, Remove Student" at bounding box center [817, 357] width 100 height 15
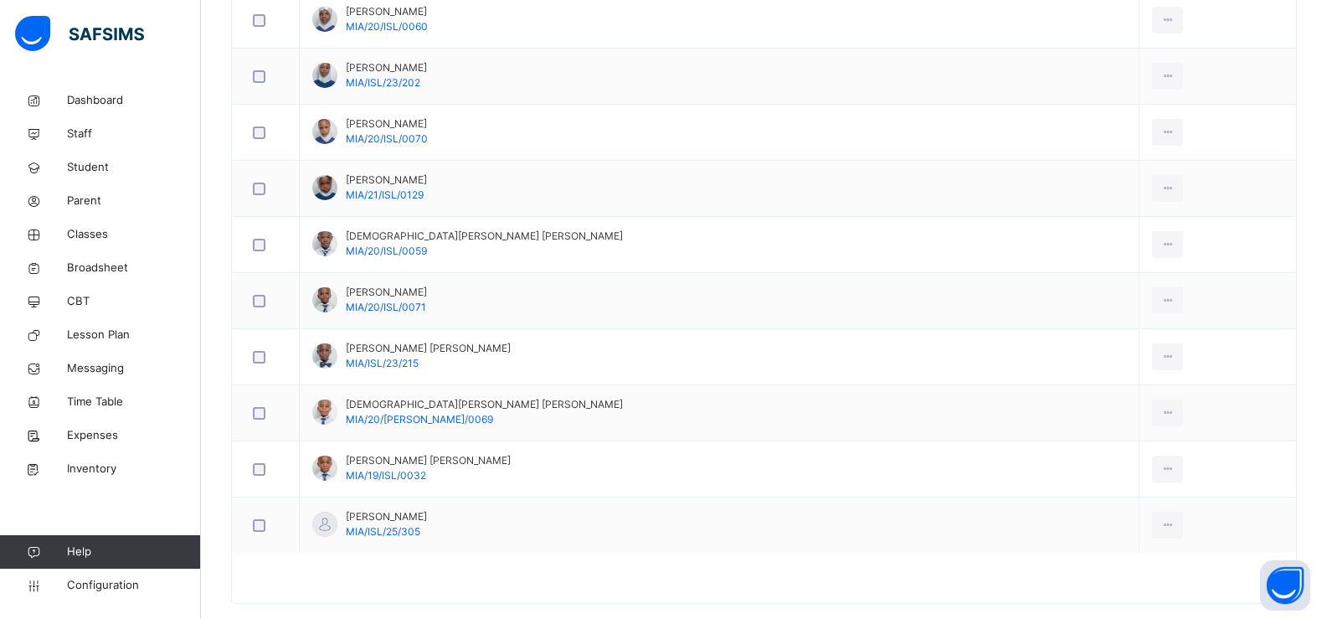
scroll to position [919, 0]
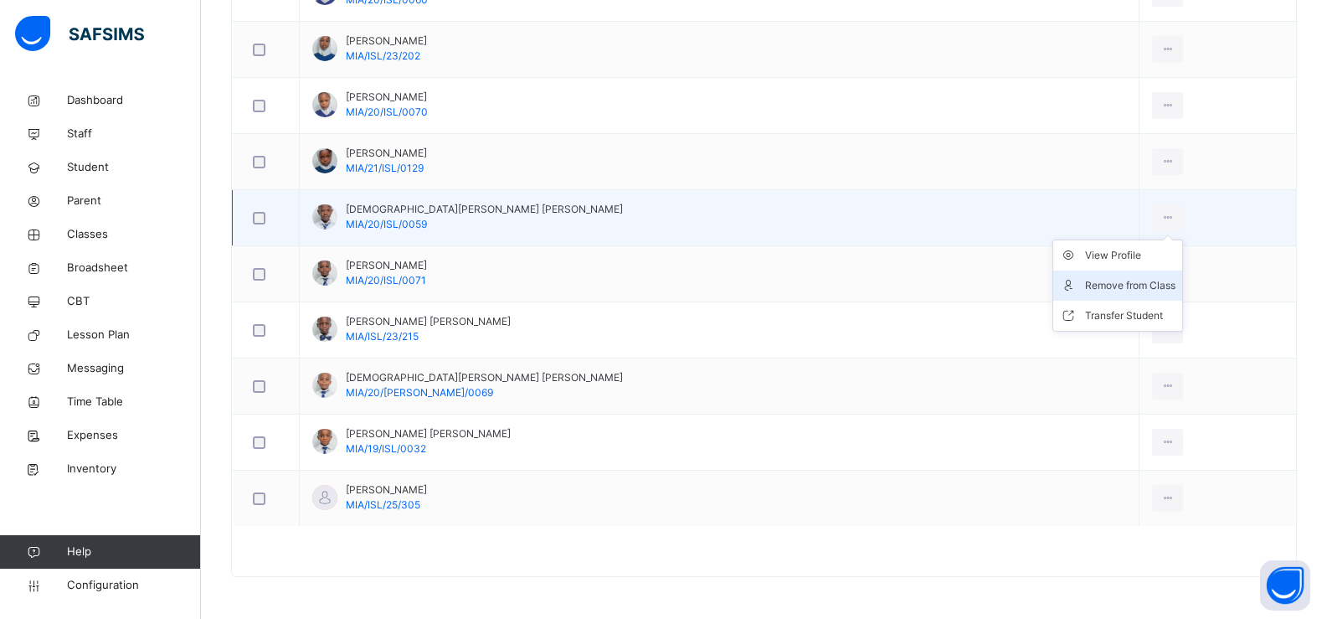
click at [1097, 282] on div "Remove from Class" at bounding box center [1130, 285] width 90 height 17
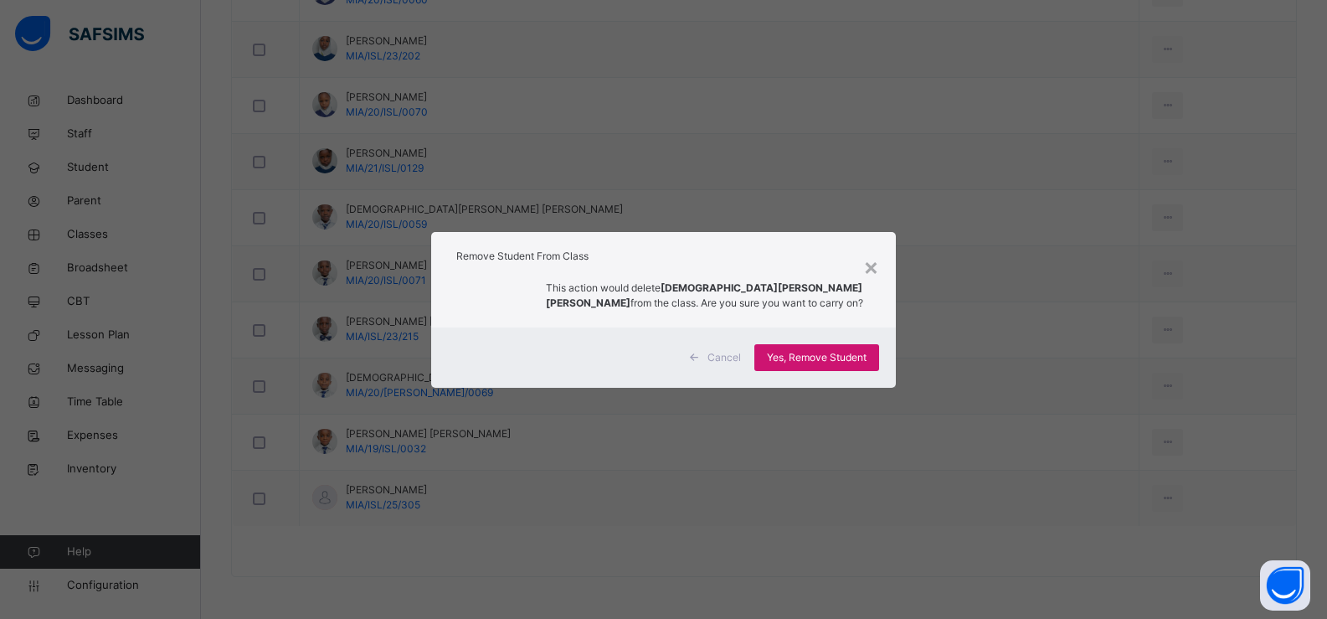
click at [852, 354] on span "Yes, Remove Student" at bounding box center [817, 357] width 100 height 15
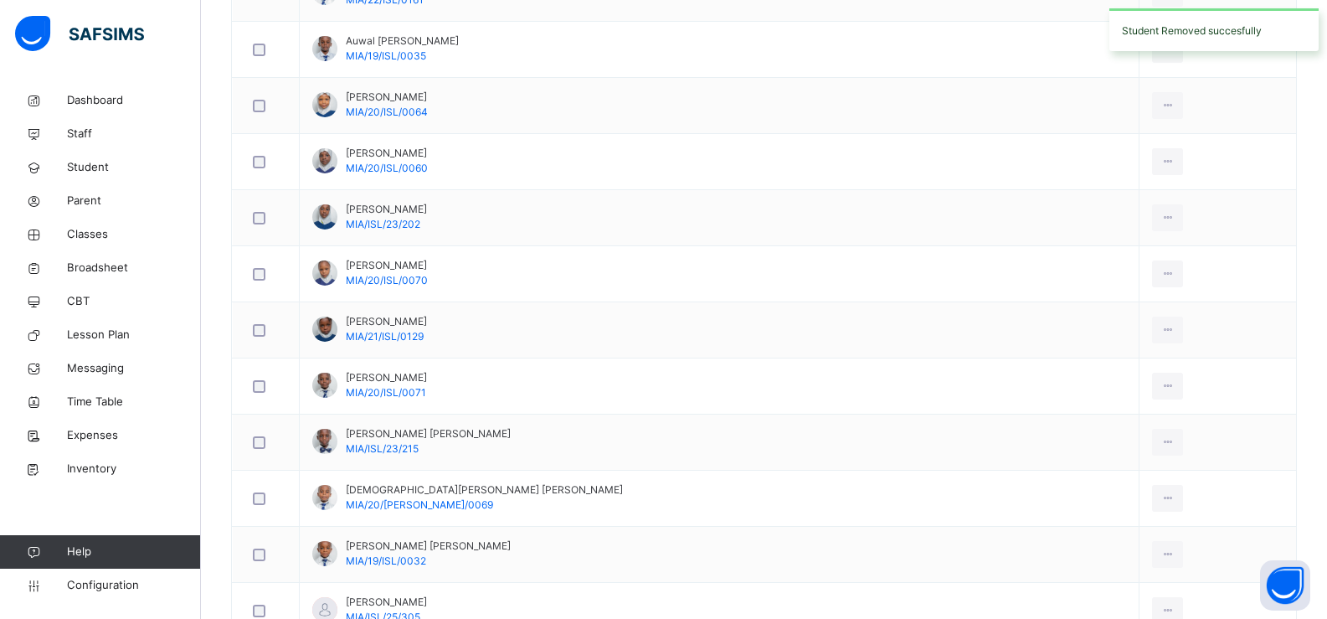
scroll to position [863, 0]
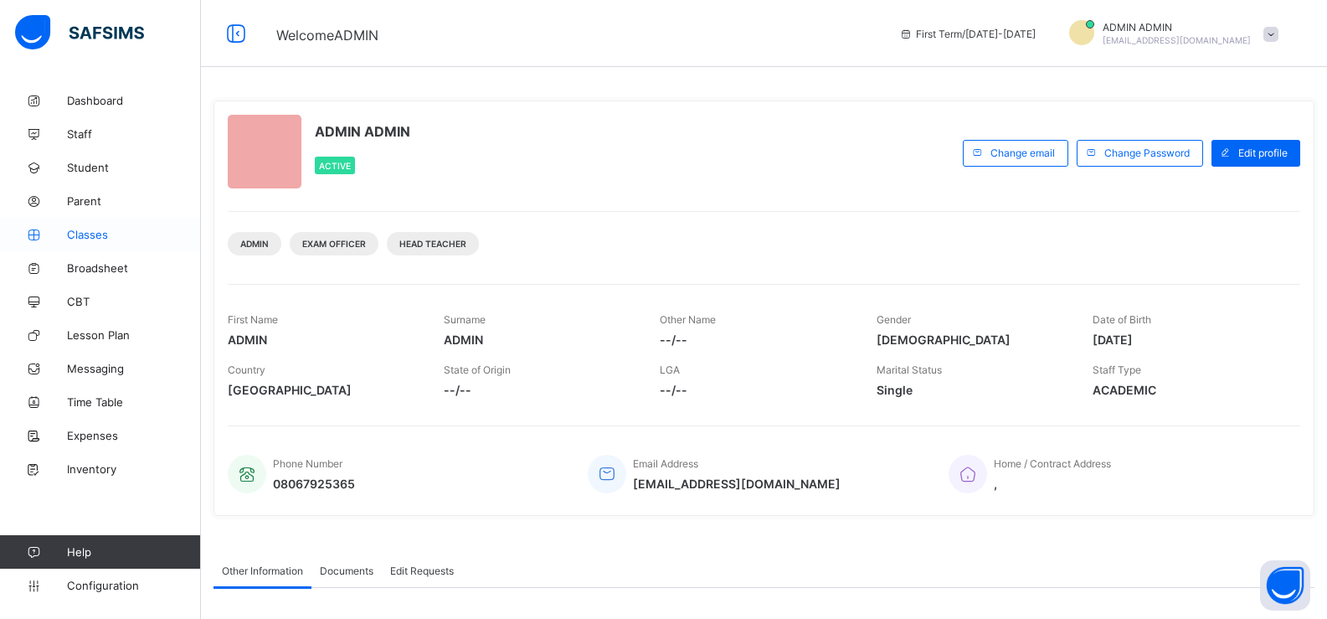
click at [128, 232] on span "Classes" at bounding box center [134, 234] width 134 height 13
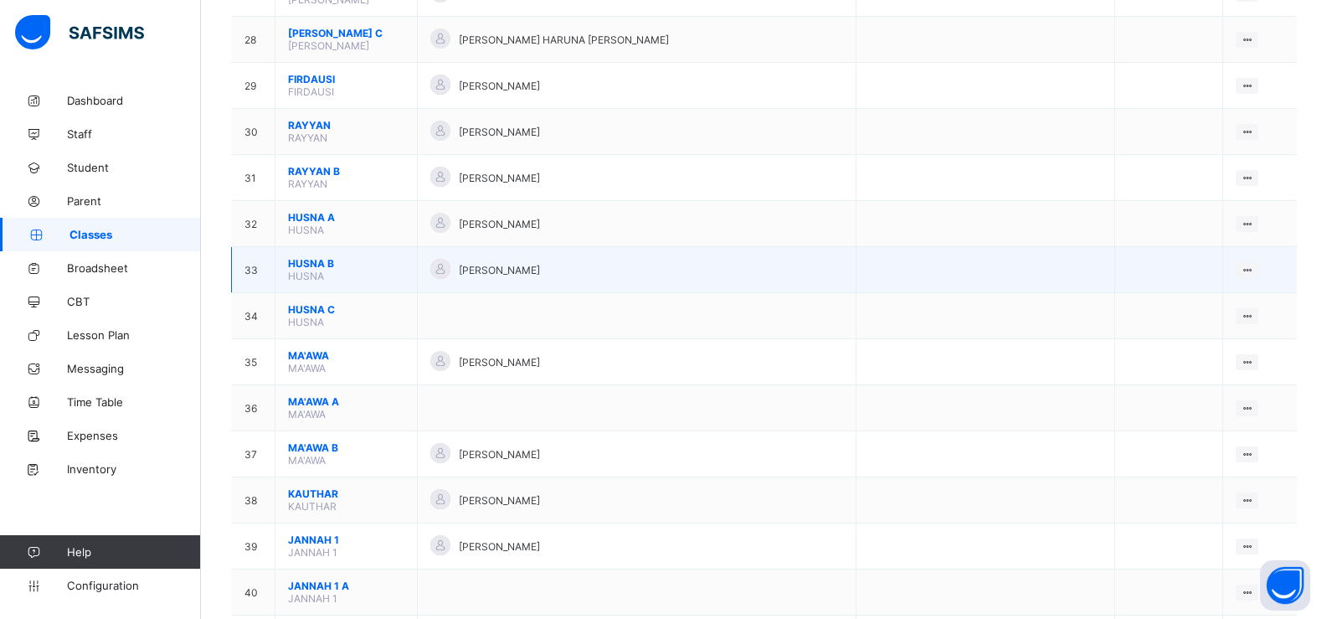
scroll to position [1507, 0]
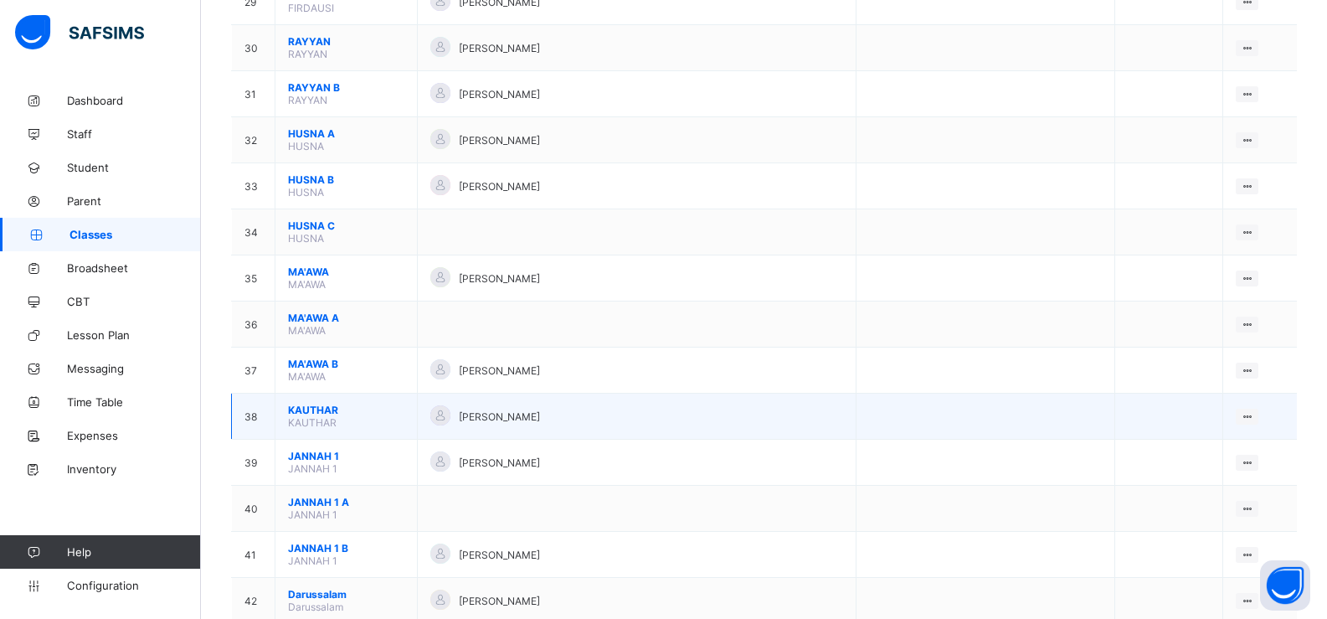
click at [349, 409] on span "KAUTHAR" at bounding box center [346, 409] width 116 height 13
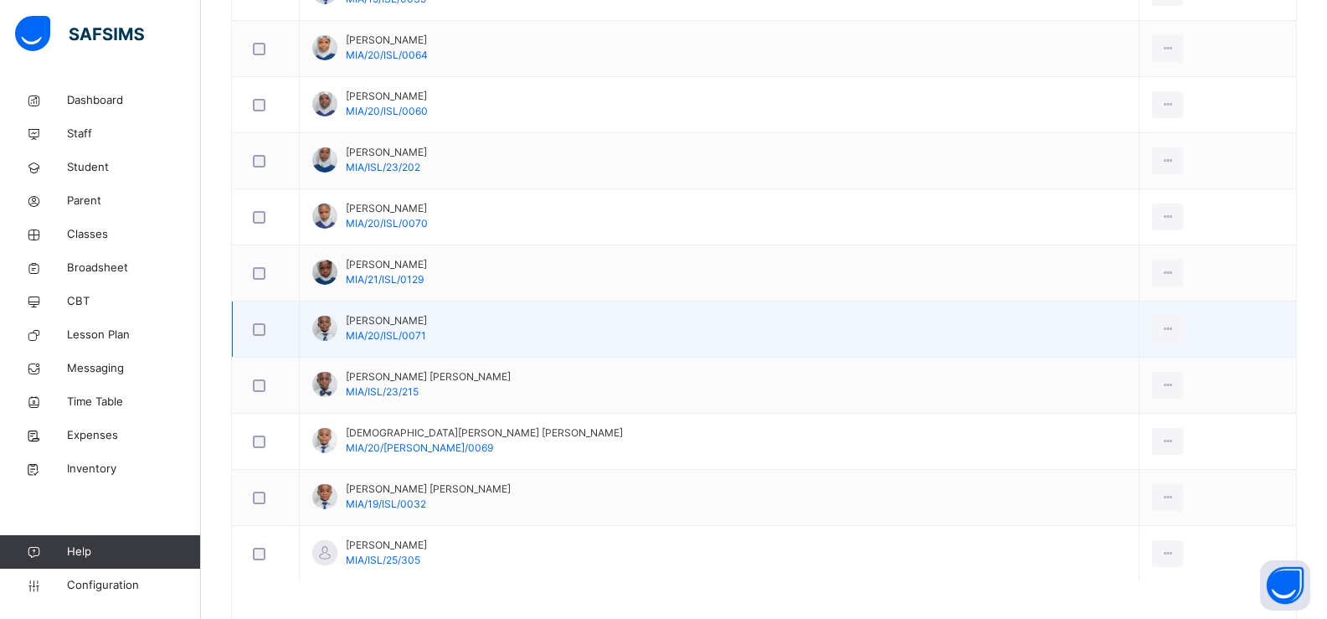
scroll to position [863, 0]
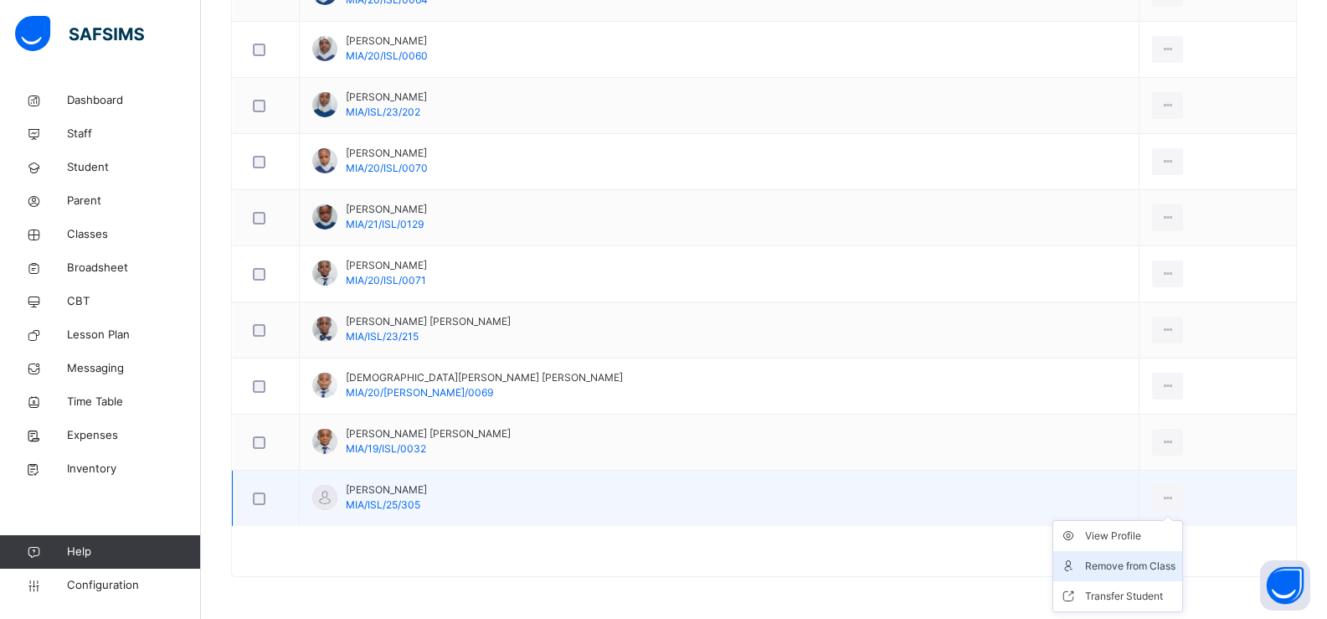
click at [1085, 562] on div "Remove from Class" at bounding box center [1130, 565] width 90 height 17
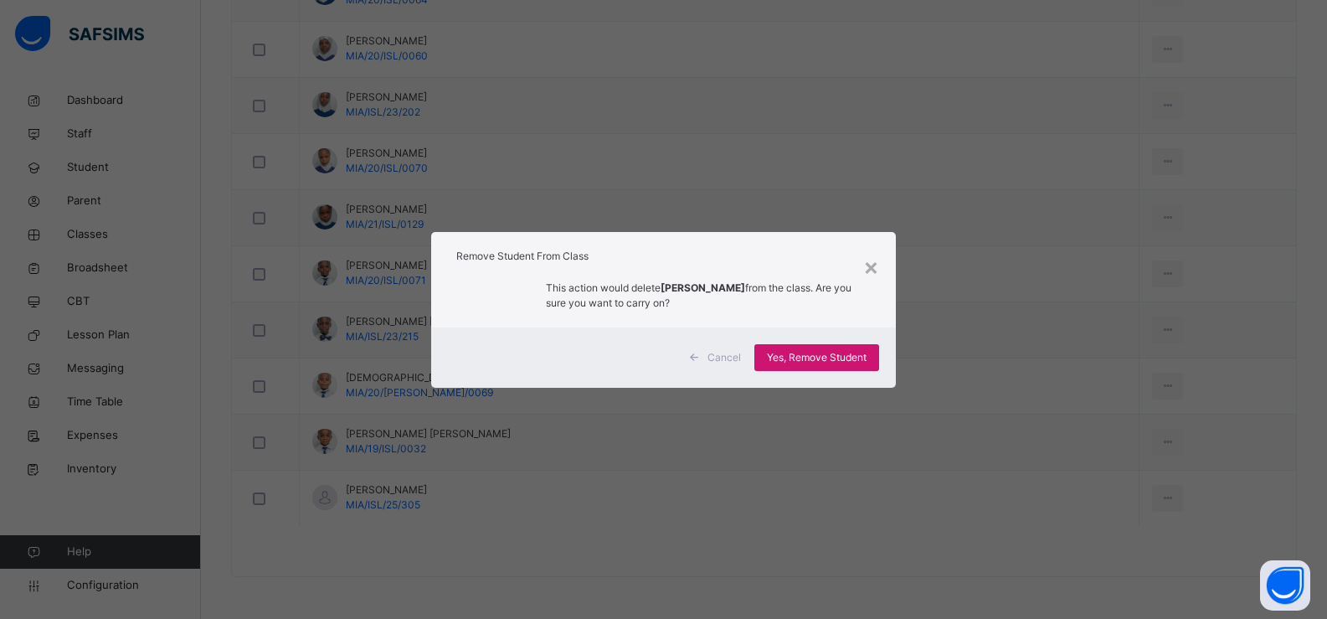
click at [828, 361] on span "Yes, Remove Student" at bounding box center [817, 357] width 100 height 15
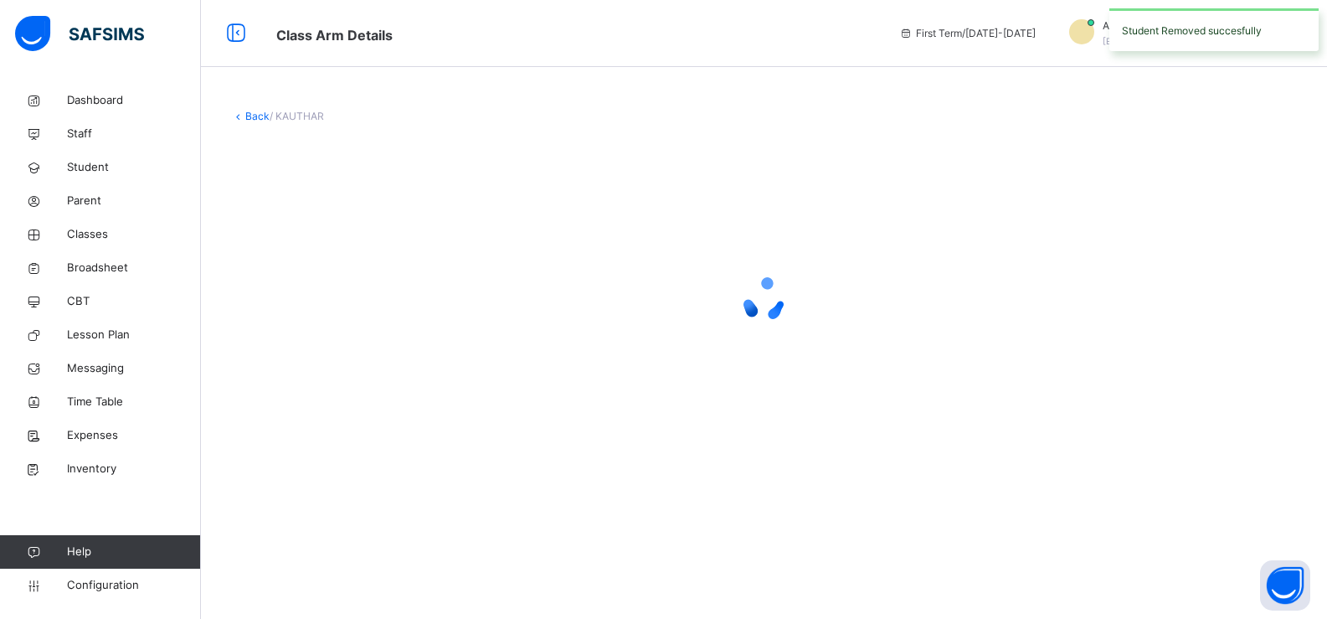
scroll to position [0, 0]
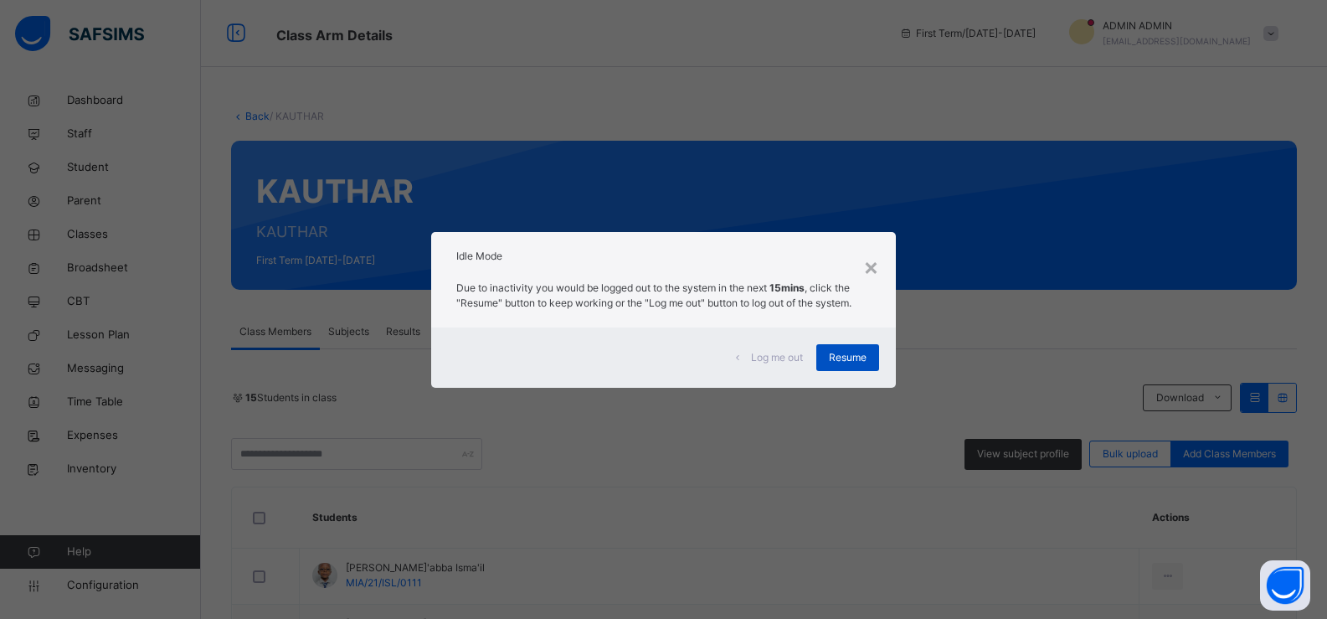
click at [857, 354] on span "Resume" at bounding box center [848, 357] width 38 height 15
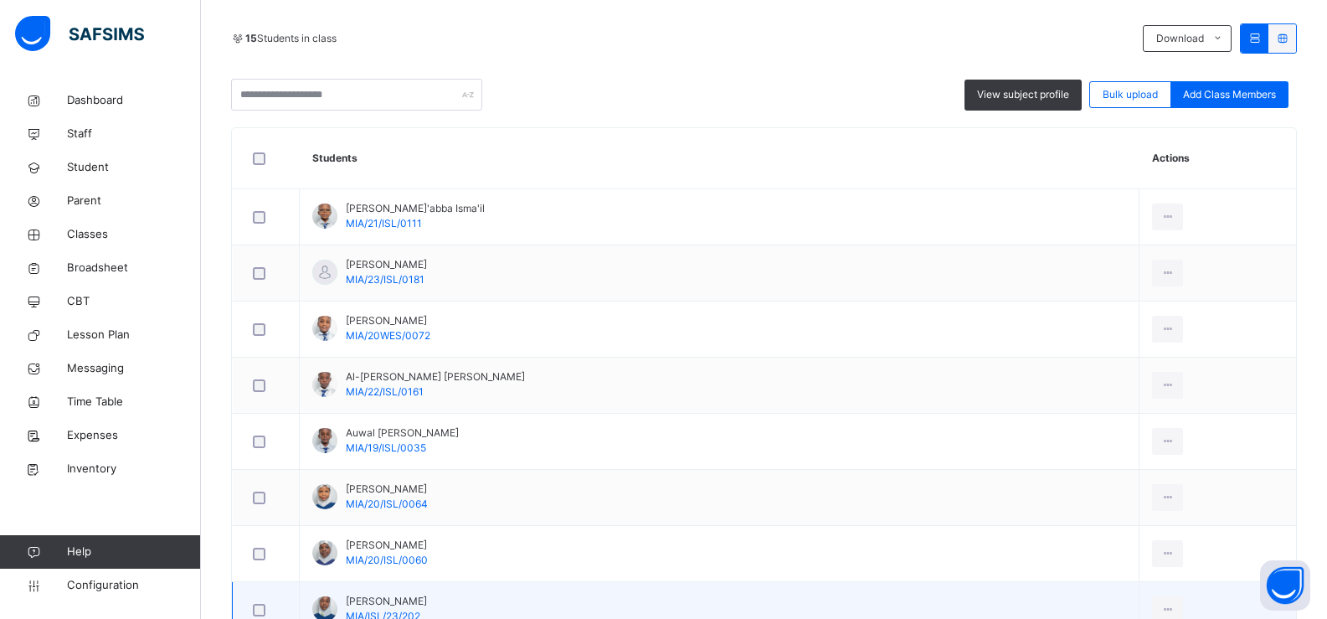
scroll to position [54, 0]
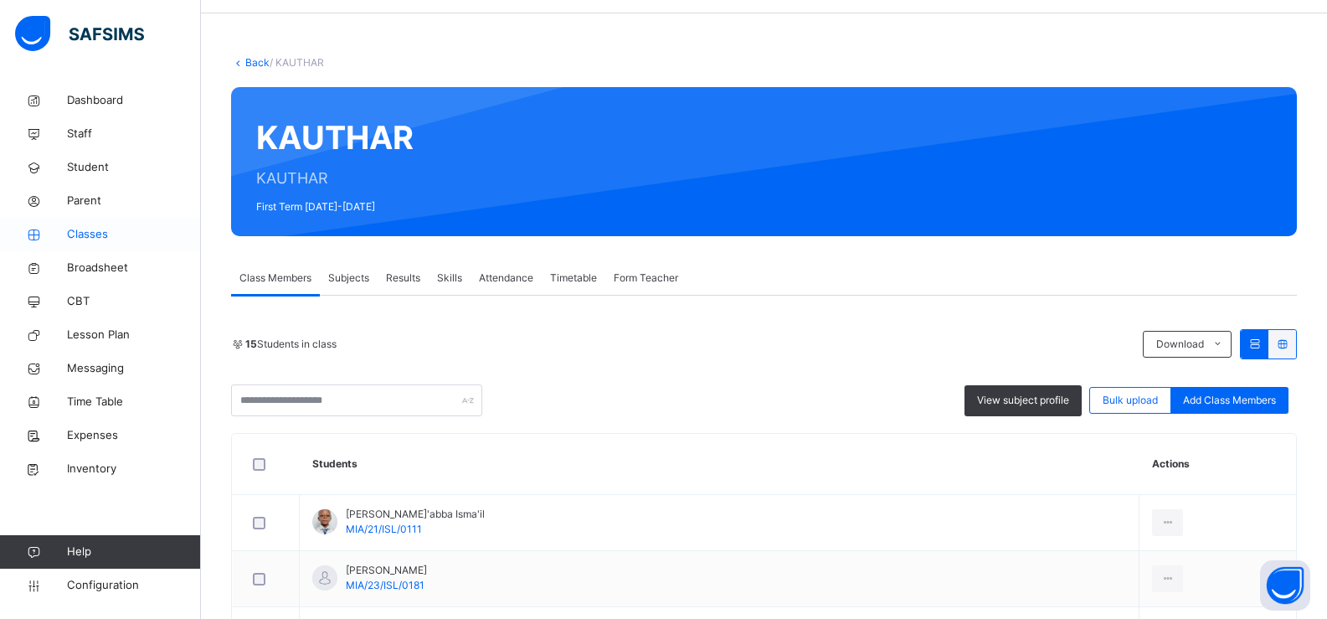
click at [122, 237] on span "Classes" at bounding box center [134, 234] width 134 height 17
